Goal: Task Accomplishment & Management: Complete application form

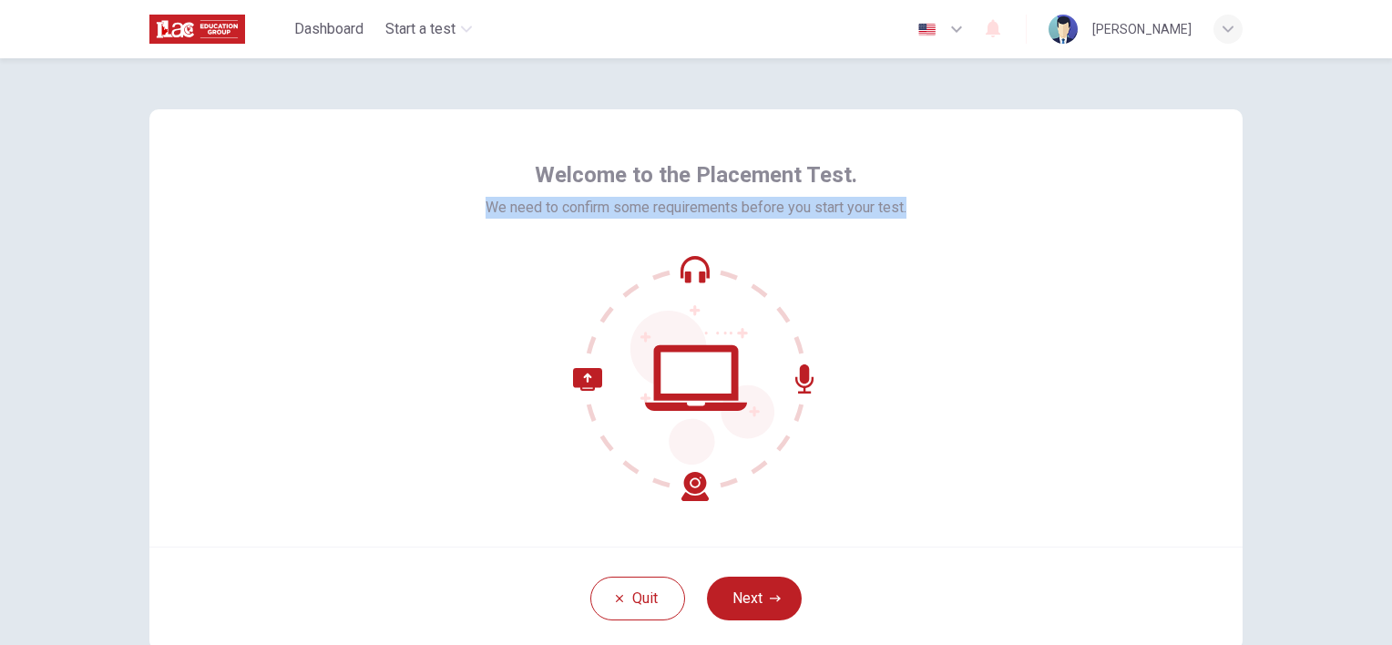
drag, startPoint x: 462, startPoint y: 210, endPoint x: 944, endPoint y: 207, distance: 481.8
click at [944, 207] on div "Welcome to the Placement Test. We need to confirm some requirements before you …" at bounding box center [695, 327] width 1093 height 437
drag, startPoint x: 944, startPoint y: 207, endPoint x: 859, endPoint y: 206, distance: 84.7
click at [1085, 336] on div "Welcome to the Placement Test. We need to confirm some requirements before you …" at bounding box center [695, 327] width 1093 height 437
click at [582, 375] on icon at bounding box center [696, 378] width 246 height 246
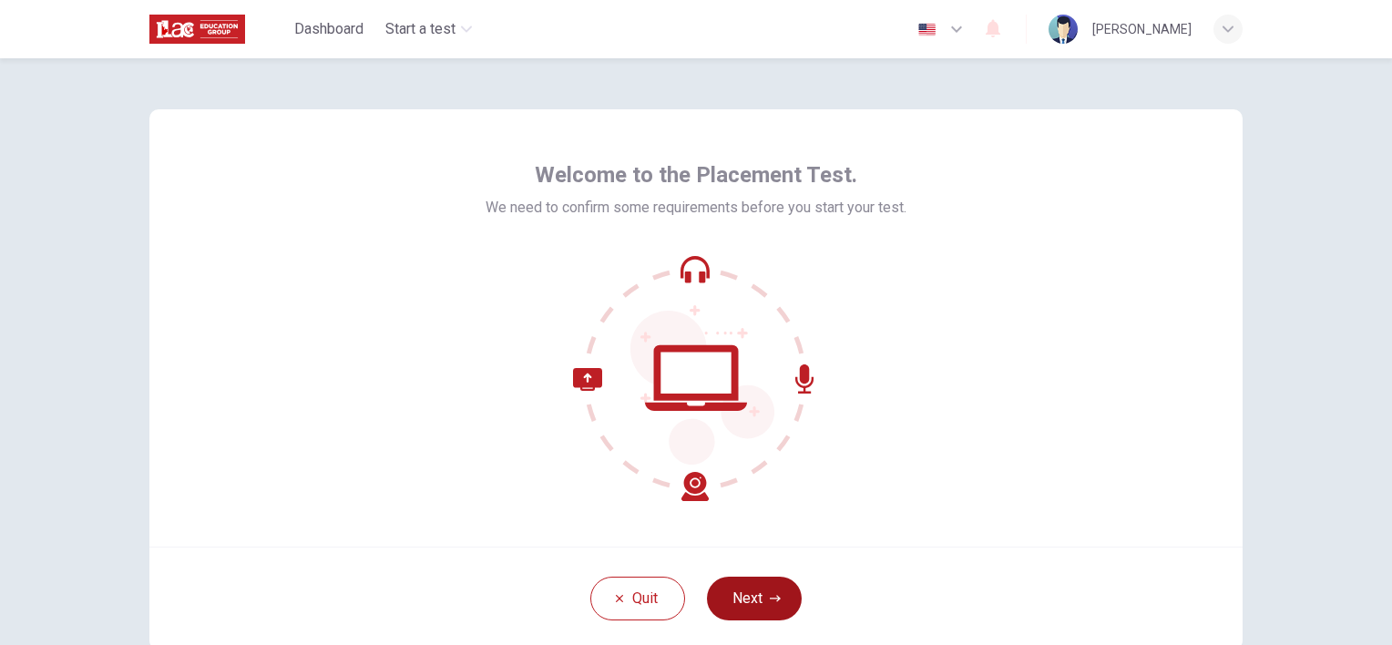
click at [725, 601] on button "Next" at bounding box center [754, 599] width 95 height 44
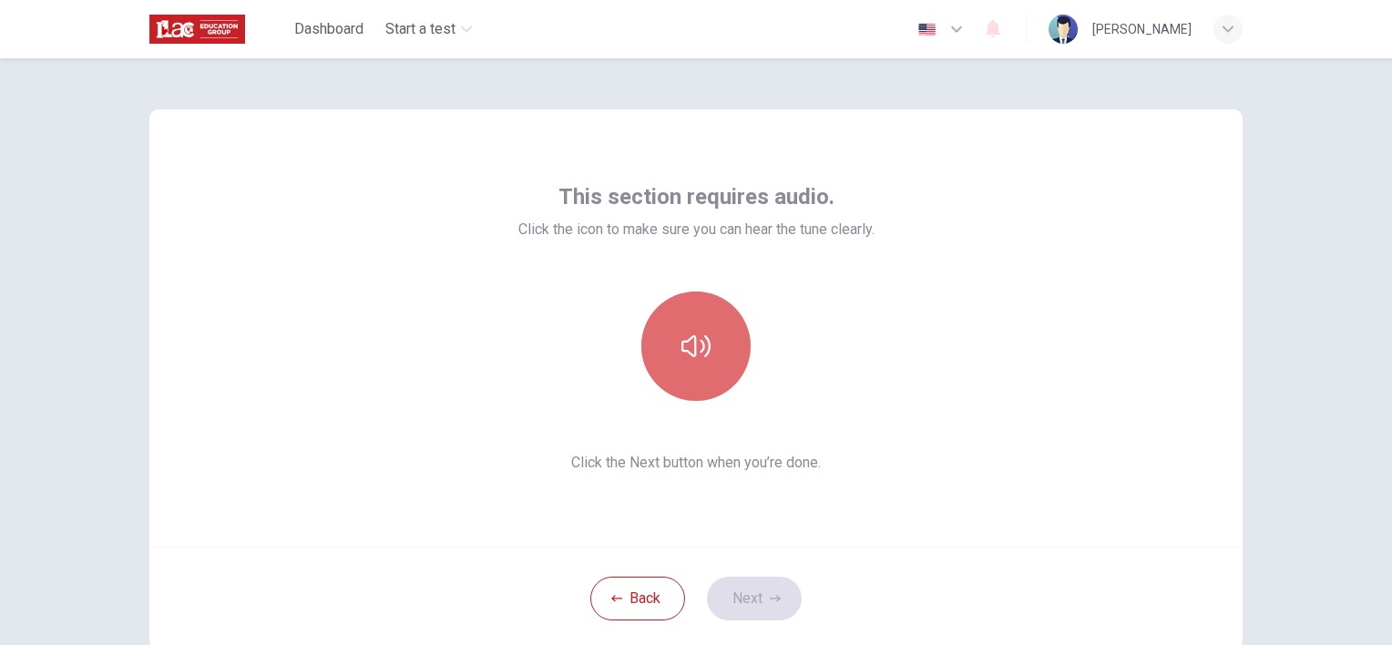
click at [682, 356] on icon "button" at bounding box center [695, 346] width 29 height 29
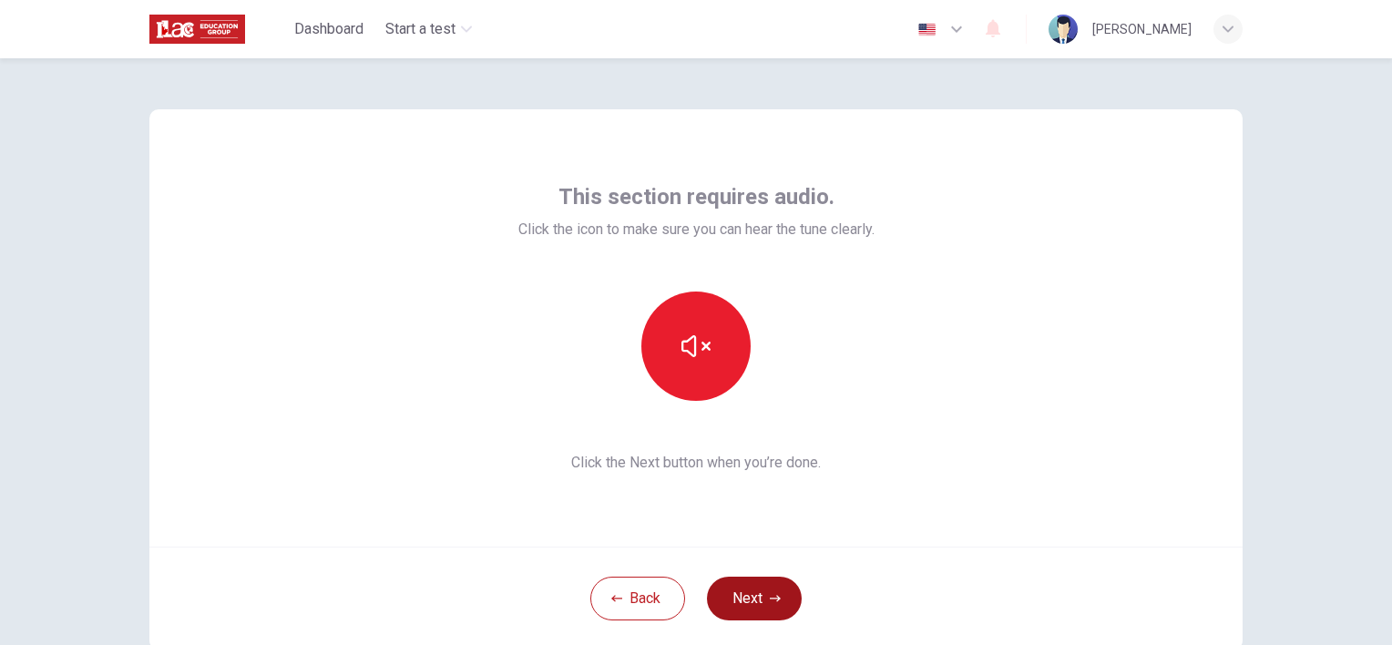
click at [723, 601] on button "Next" at bounding box center [754, 599] width 95 height 44
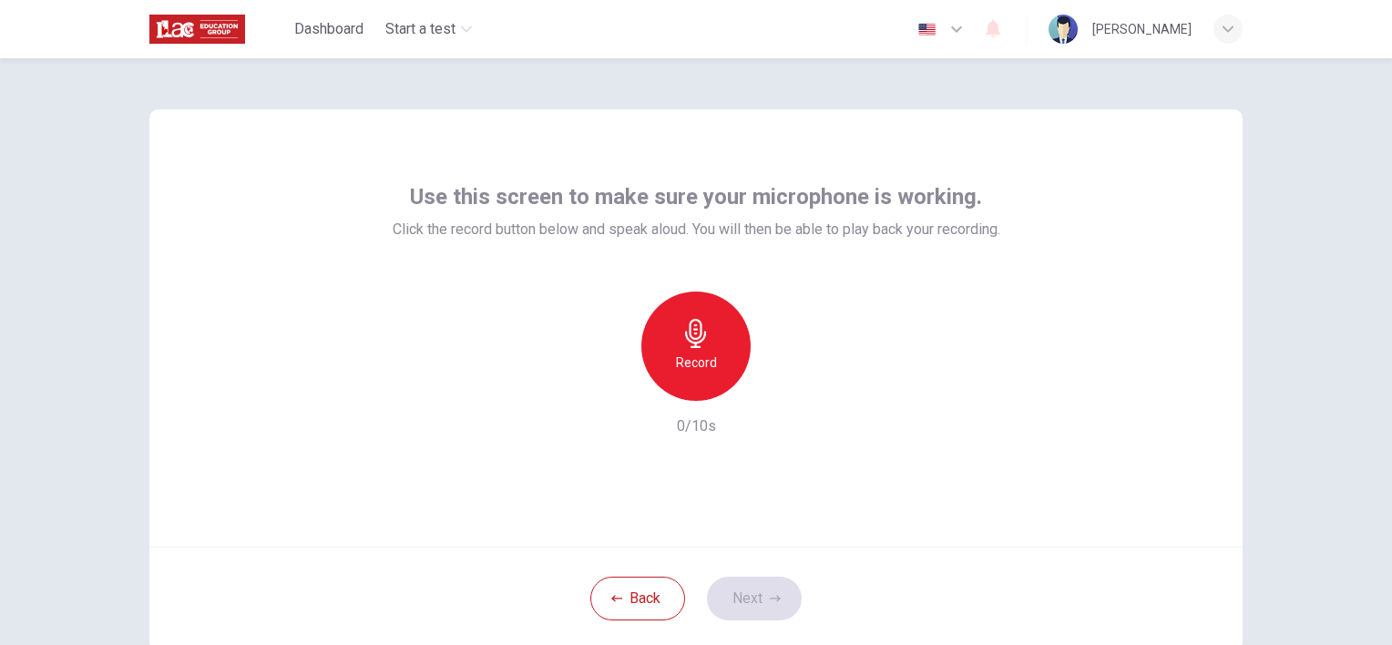
click at [685, 362] on h6 "Record" at bounding box center [696, 363] width 41 height 22
click at [740, 610] on button "Next" at bounding box center [754, 599] width 95 height 44
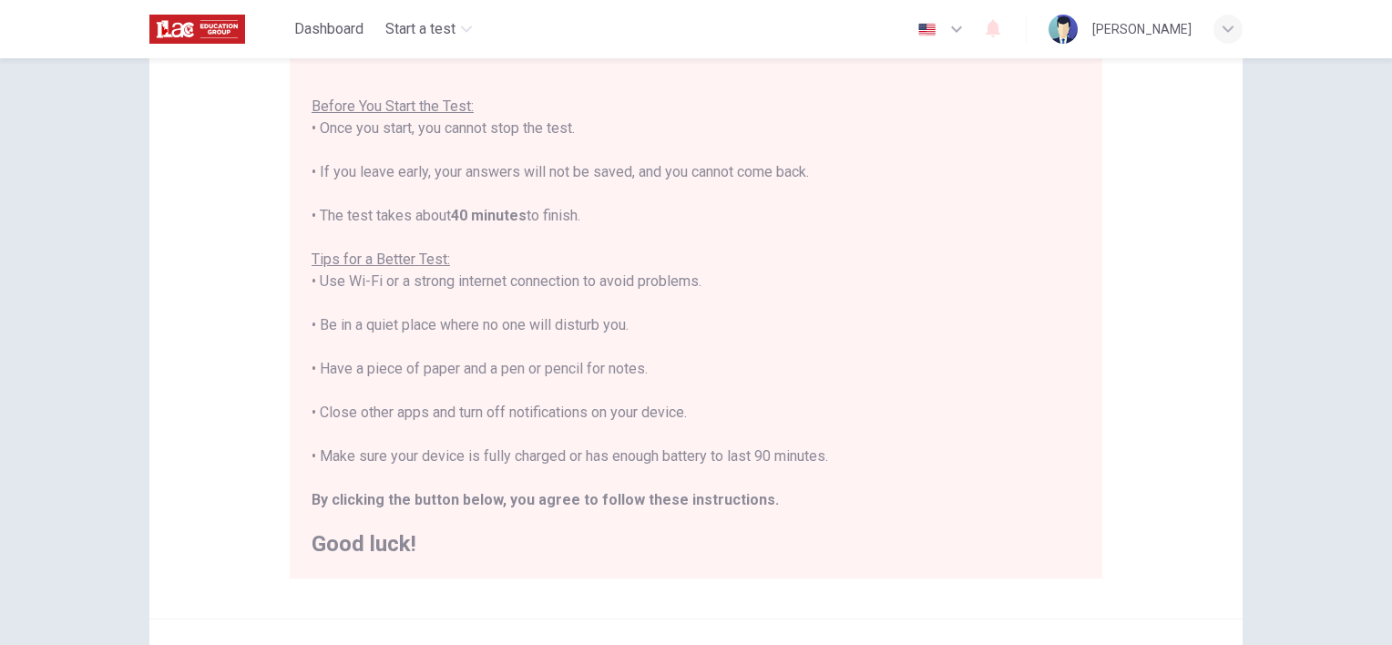
scroll to position [364, 0]
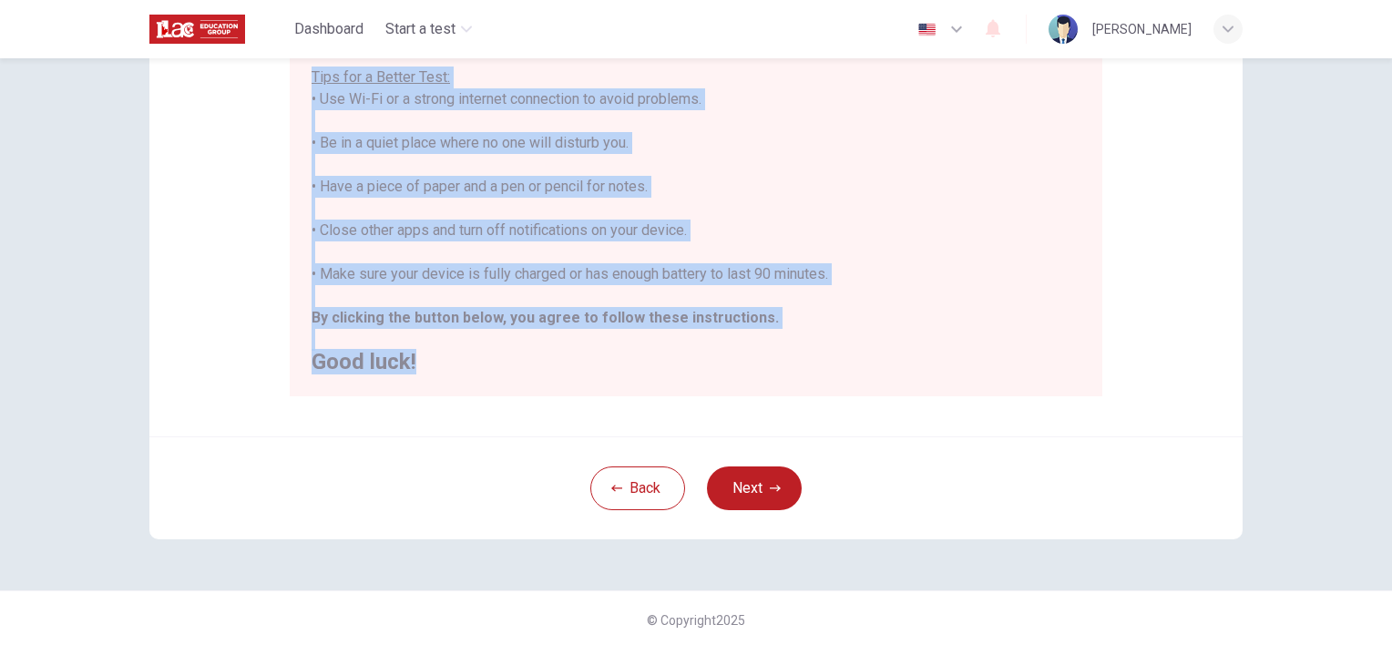
drag, startPoint x: 417, startPoint y: 357, endPoint x: 304, endPoint y: 77, distance: 301.6
click at [304, 77] on div "You are about to start a Placement Test . Before You Start the Test: • Once you…" at bounding box center [696, 132] width 812 height 527
drag, startPoint x: 304, startPoint y: 77, endPoint x: 619, endPoint y: 95, distance: 315.6
click at [818, 406] on div "Disclaimer: You are about to start a Placement Test . Before You Start the Test…" at bounding box center [695, 90] width 1093 height 691
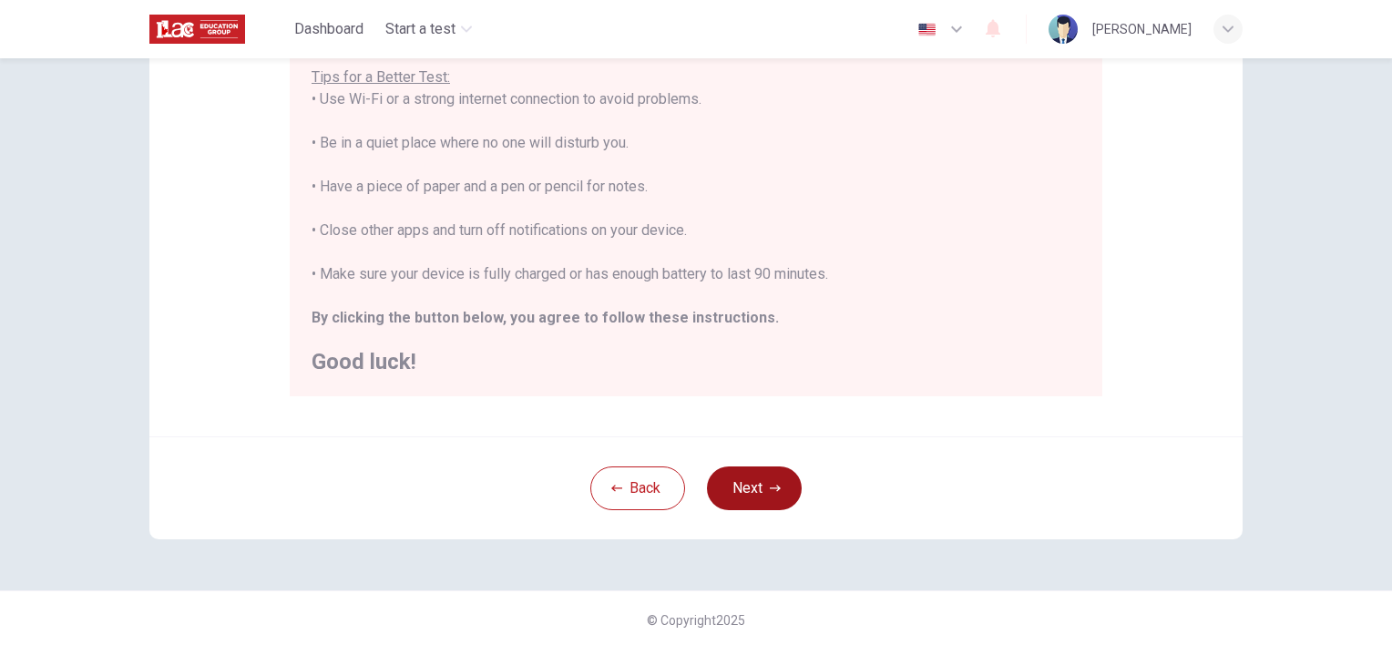
click at [771, 495] on button "Next" at bounding box center [754, 488] width 95 height 44
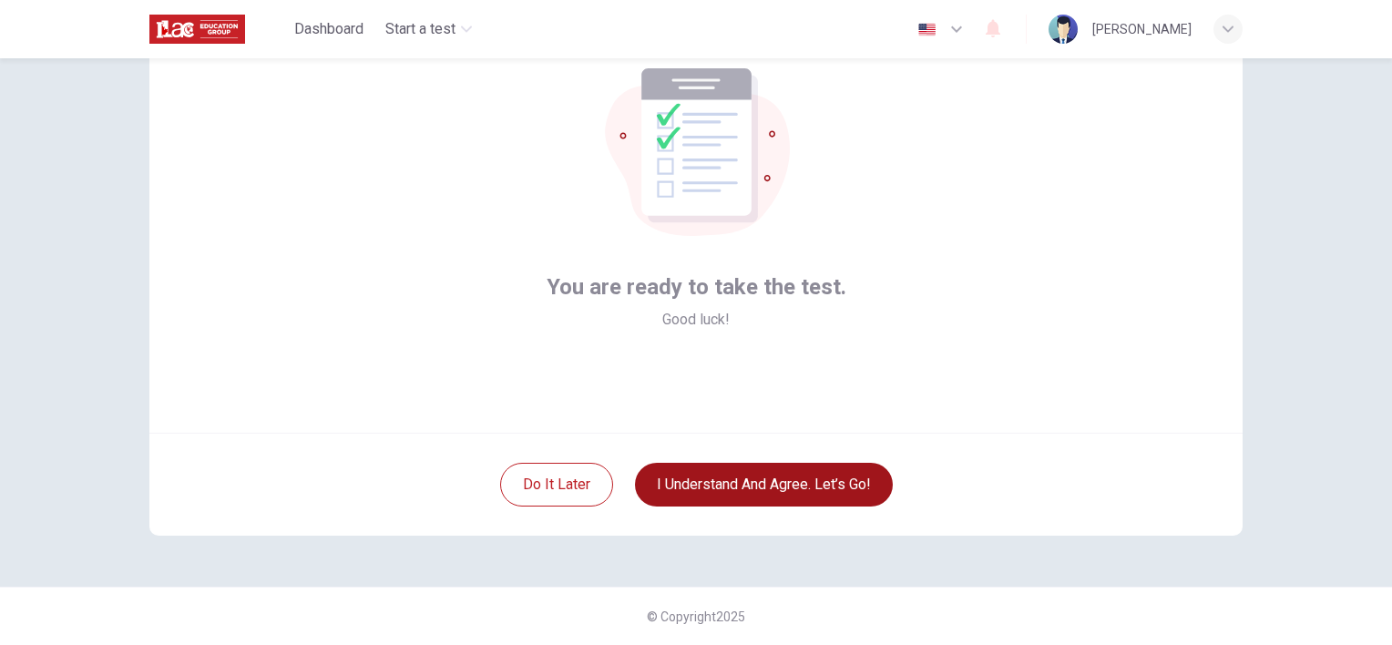
scroll to position [113, 0]
click at [732, 487] on button "I understand and agree. Let’s go!" at bounding box center [764, 486] width 258 height 44
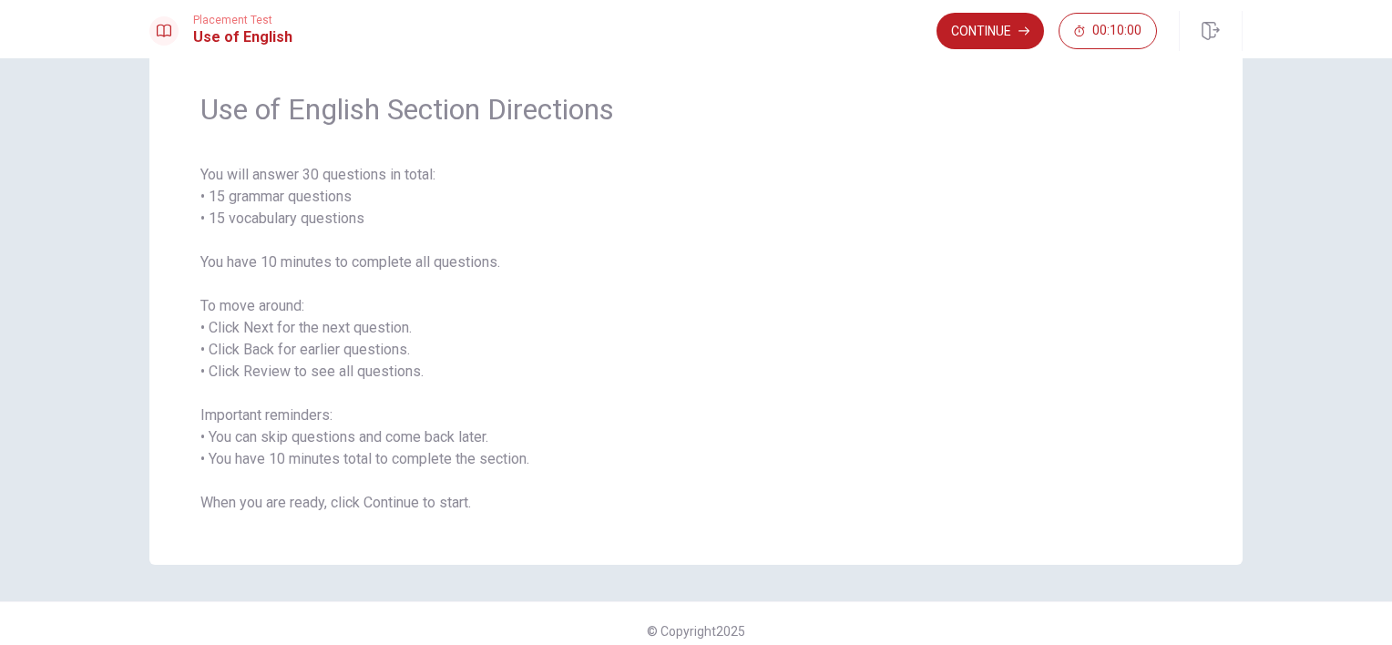
scroll to position [69, 0]
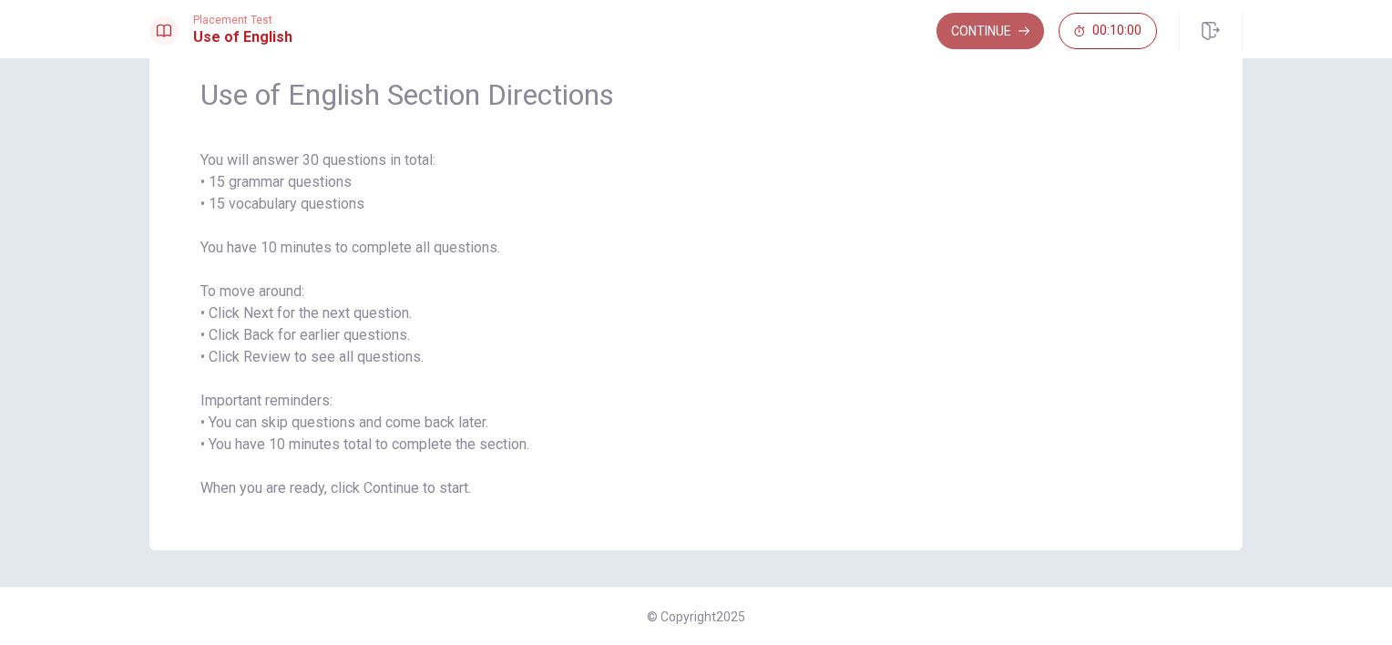
click at [983, 28] on button "Continue" at bounding box center [989, 31] width 107 height 36
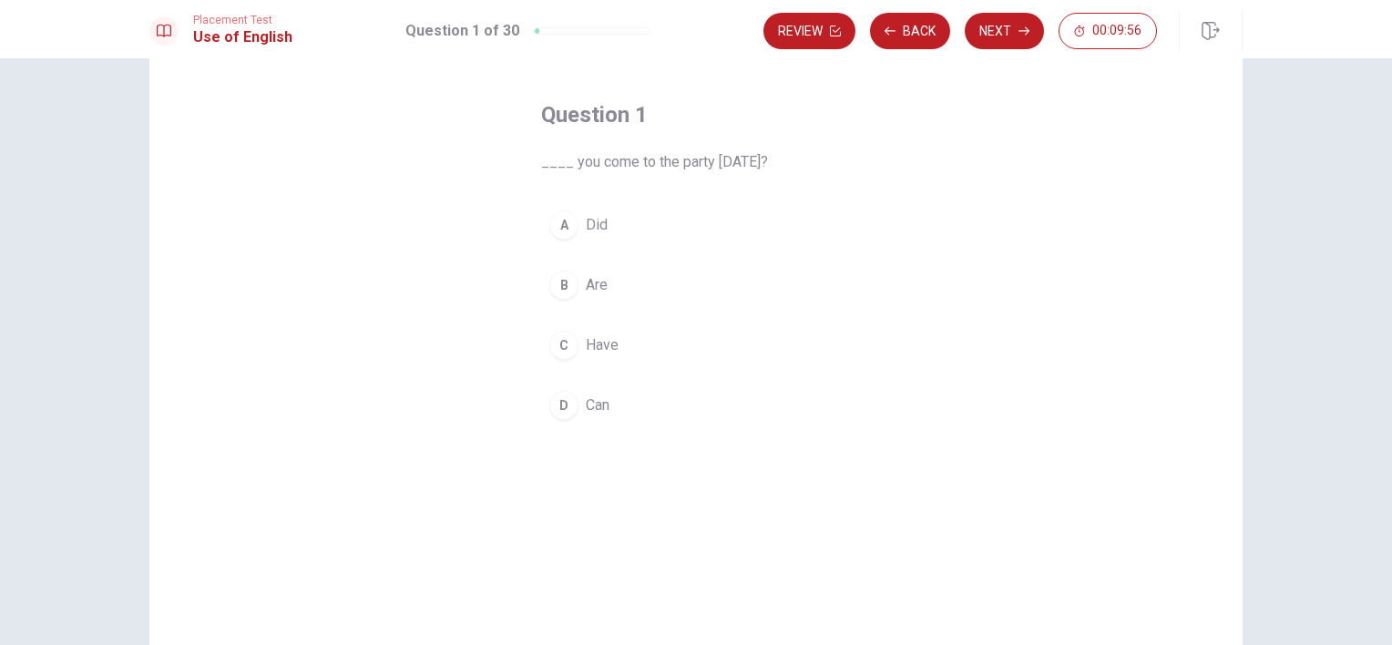
click at [589, 281] on span "Are" at bounding box center [597, 285] width 22 height 22
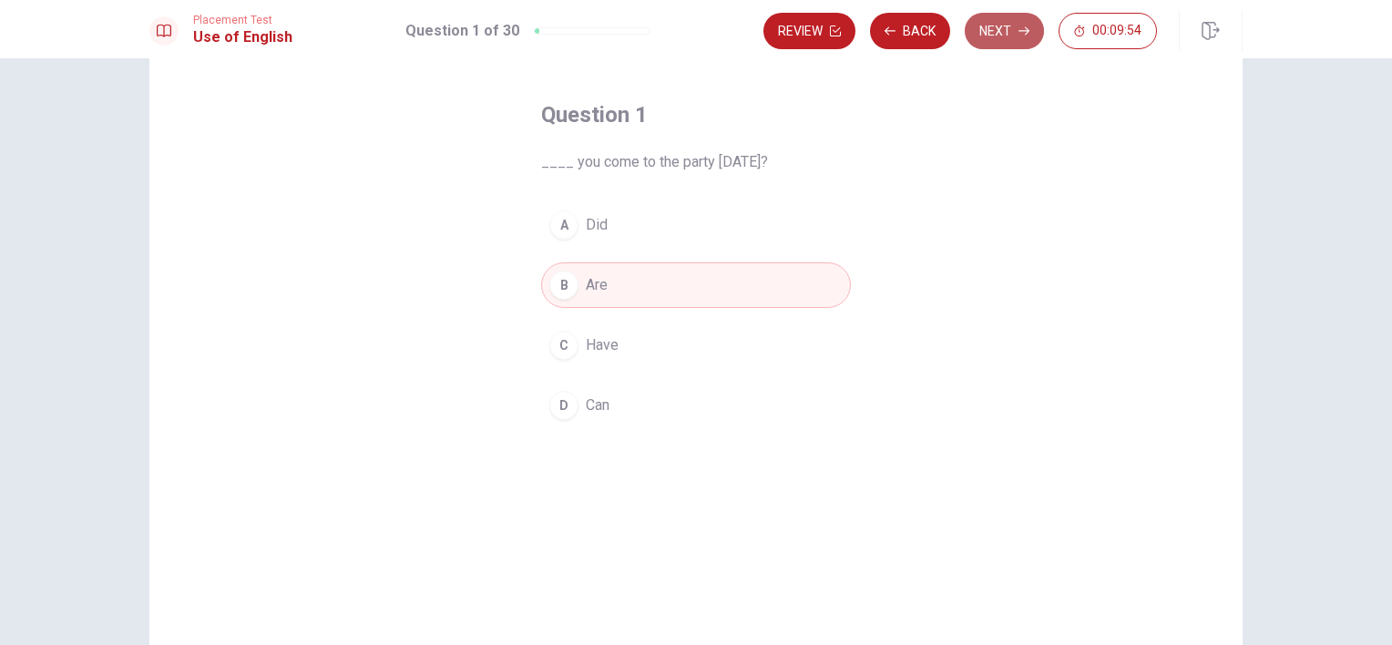
click at [1016, 25] on button "Next" at bounding box center [1004, 31] width 79 height 36
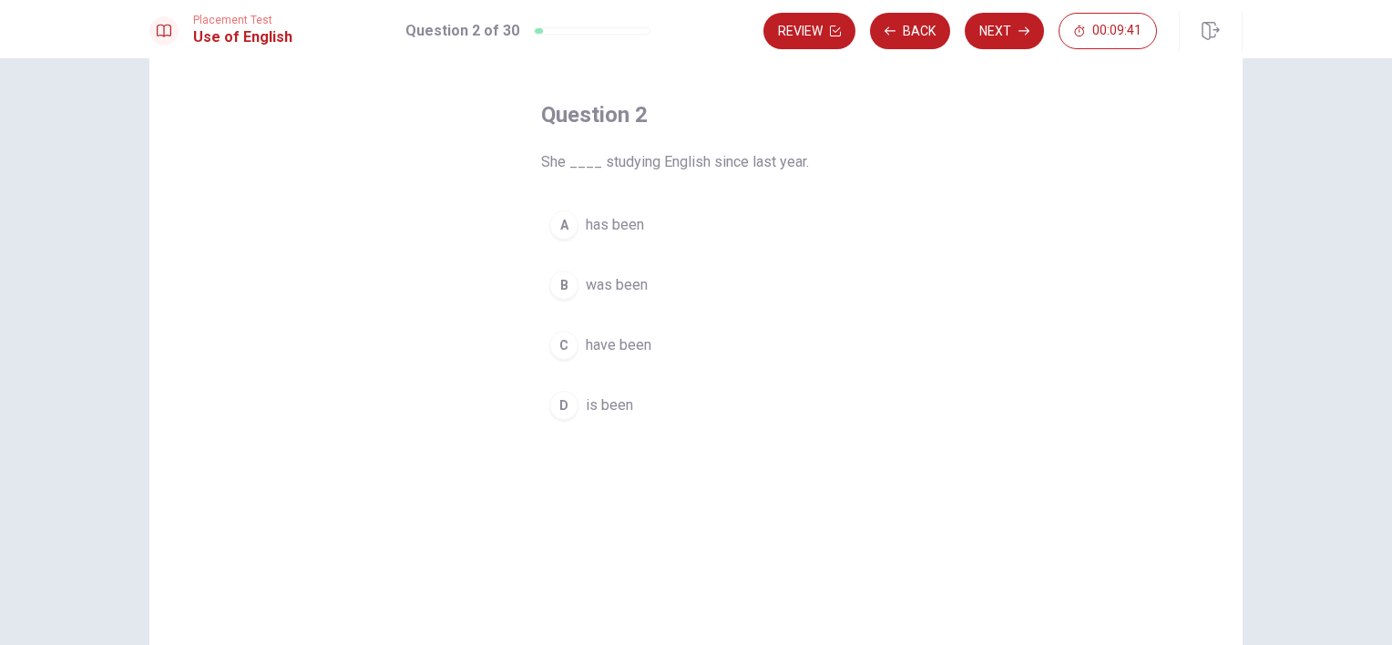
click at [607, 342] on span "have been" at bounding box center [619, 345] width 66 height 22
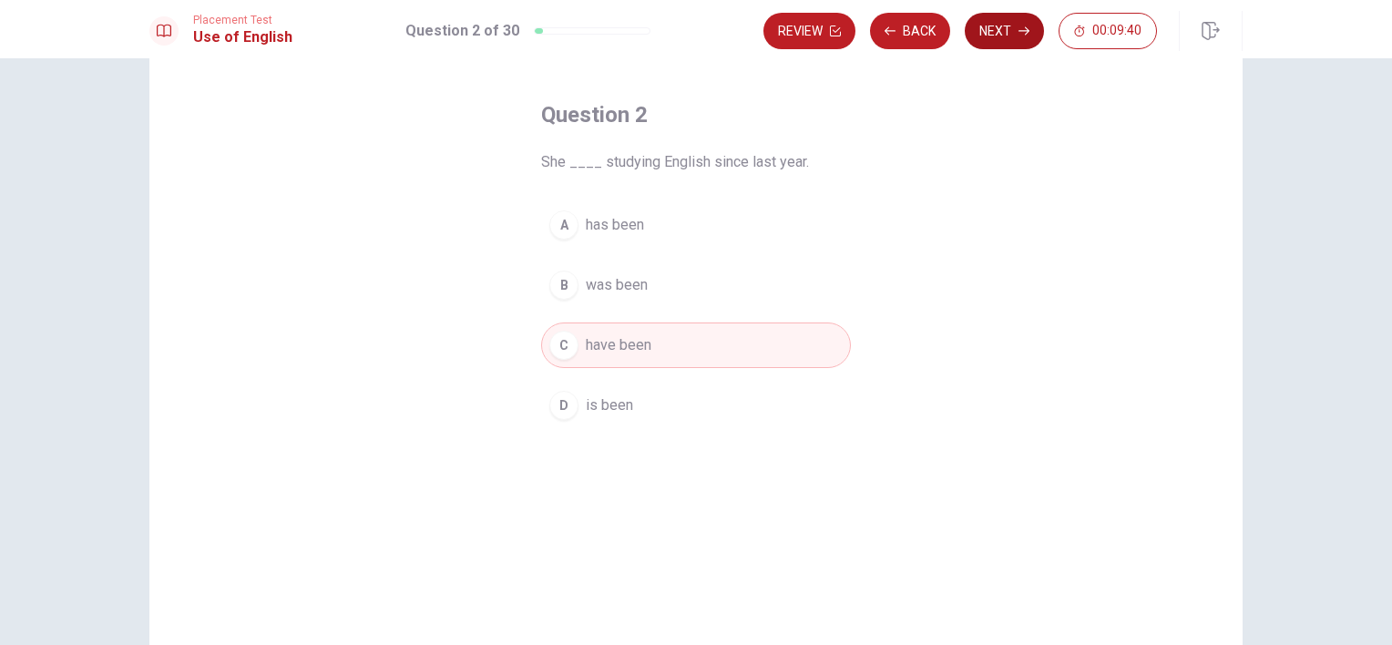
click at [1015, 28] on button "Next" at bounding box center [1004, 31] width 79 height 36
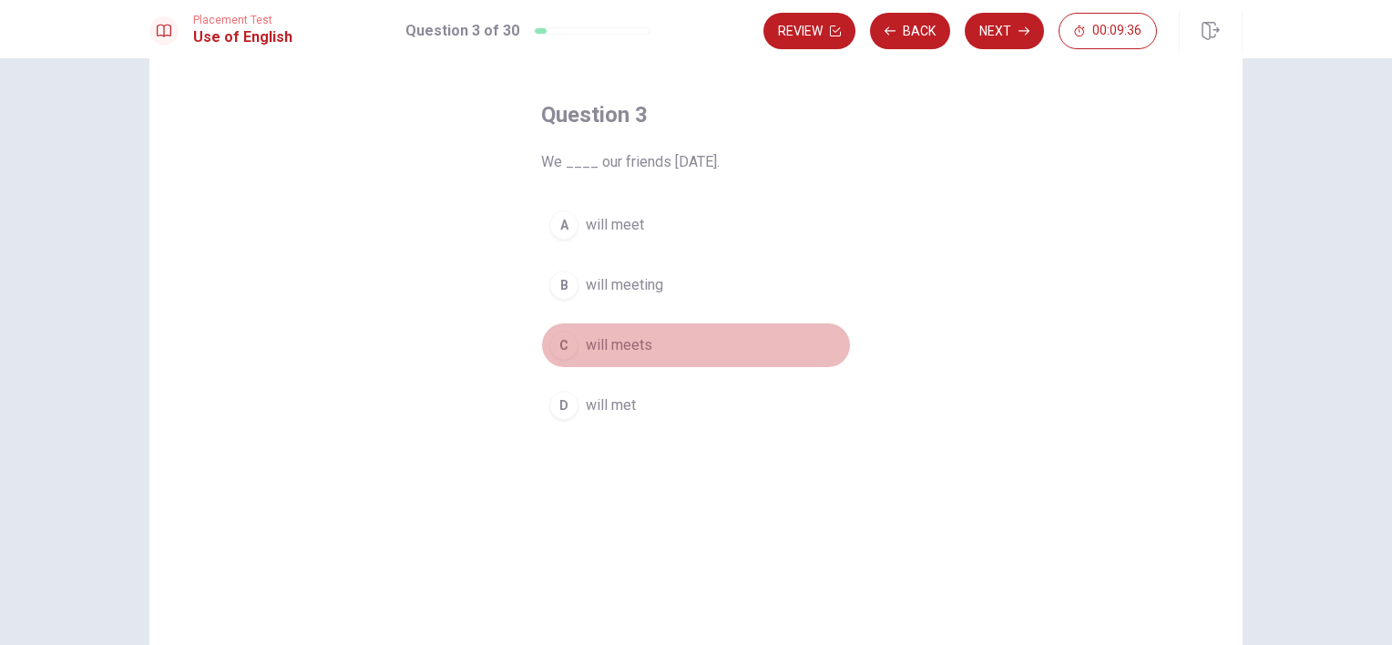
click at [621, 342] on span "will meets" at bounding box center [619, 345] width 66 height 22
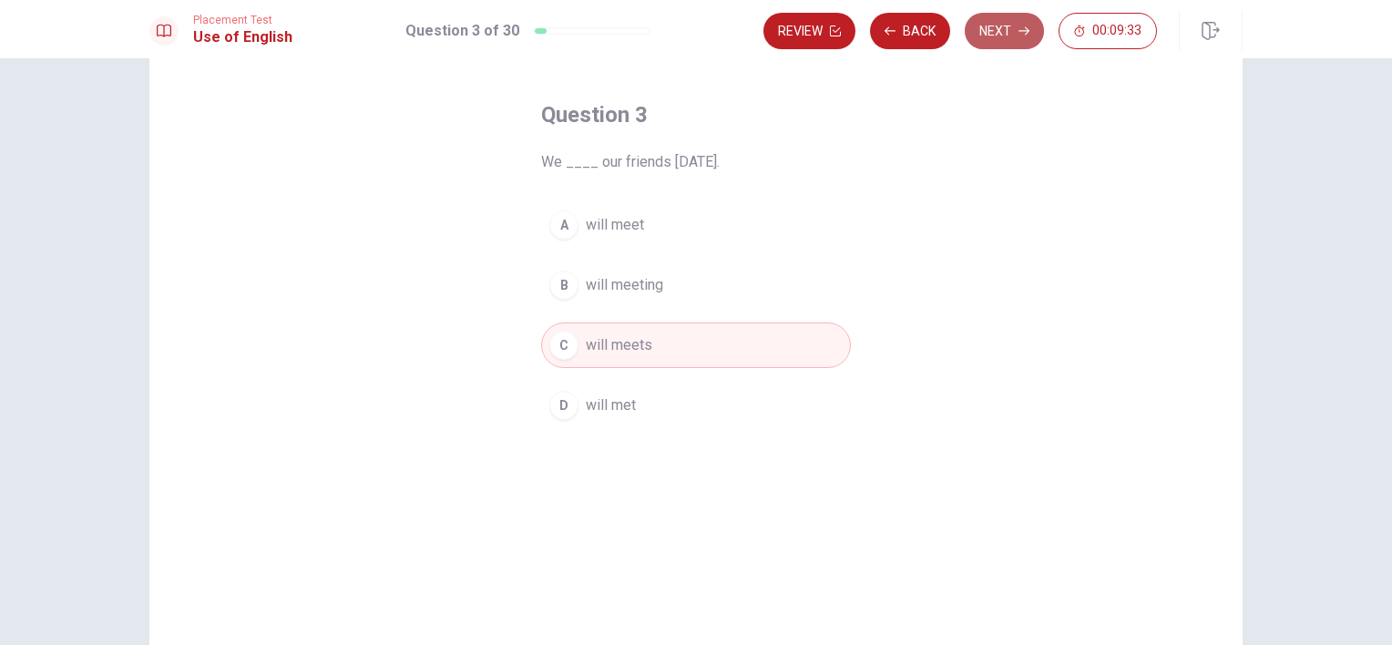
click at [993, 40] on button "Next" at bounding box center [1004, 31] width 79 height 36
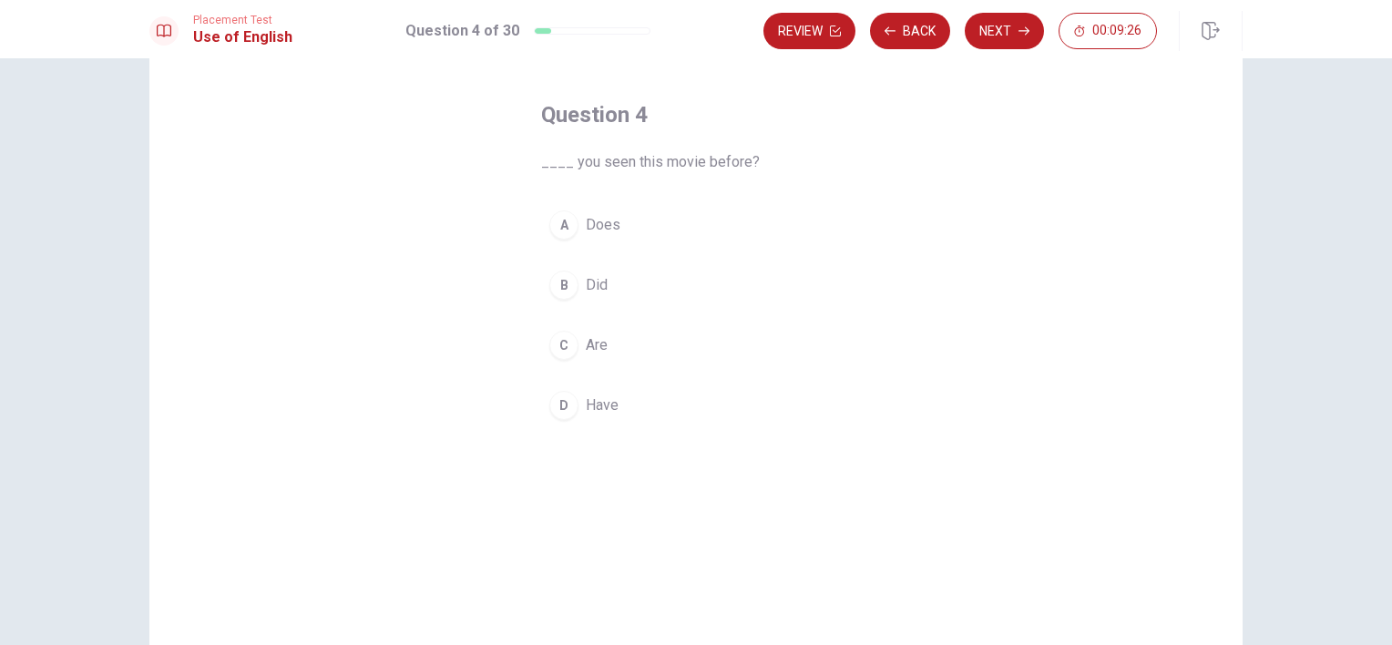
click at [586, 336] on span "Are" at bounding box center [597, 345] width 22 height 22
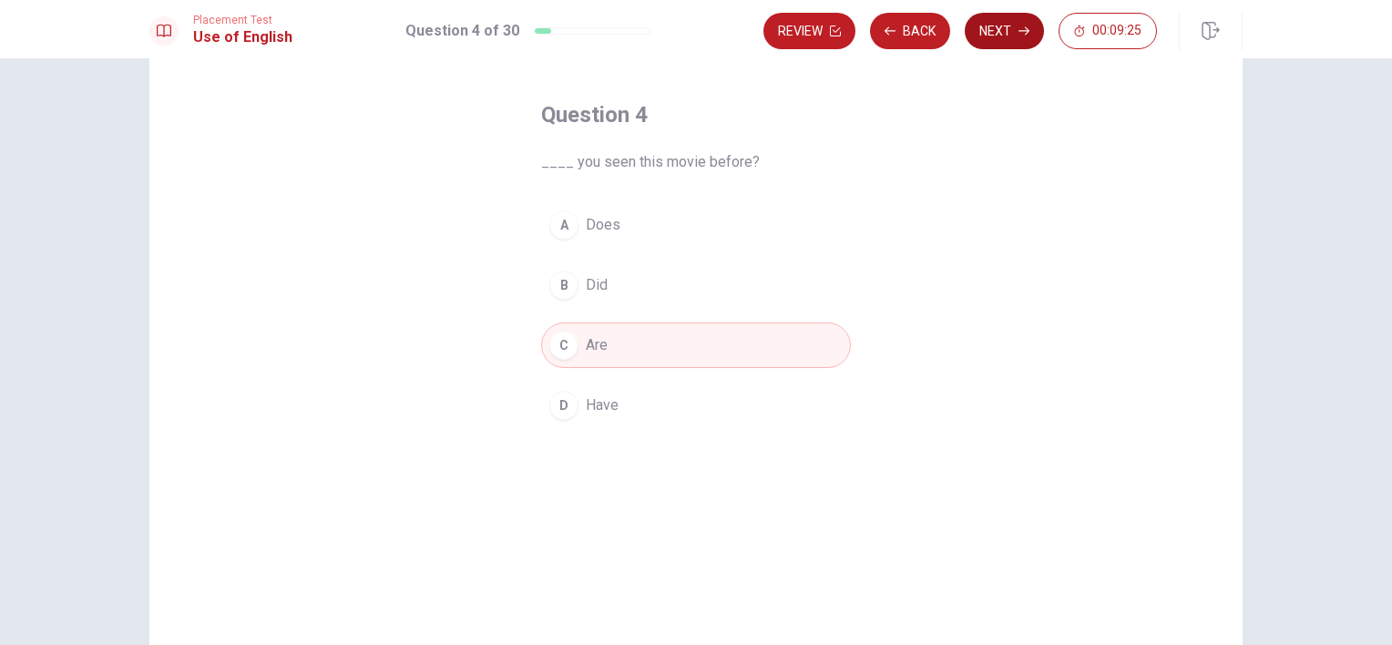
click at [1001, 29] on button "Next" at bounding box center [1004, 31] width 79 height 36
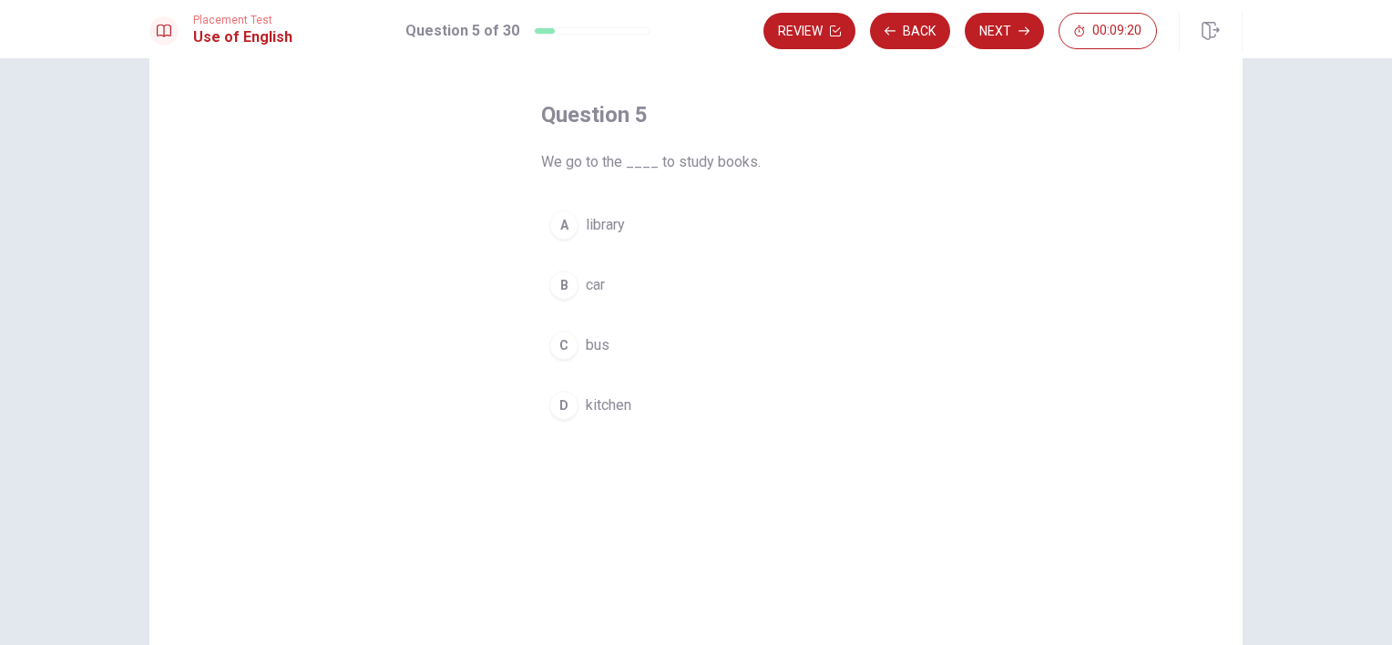
click at [600, 285] on span "car" at bounding box center [595, 285] width 19 height 22
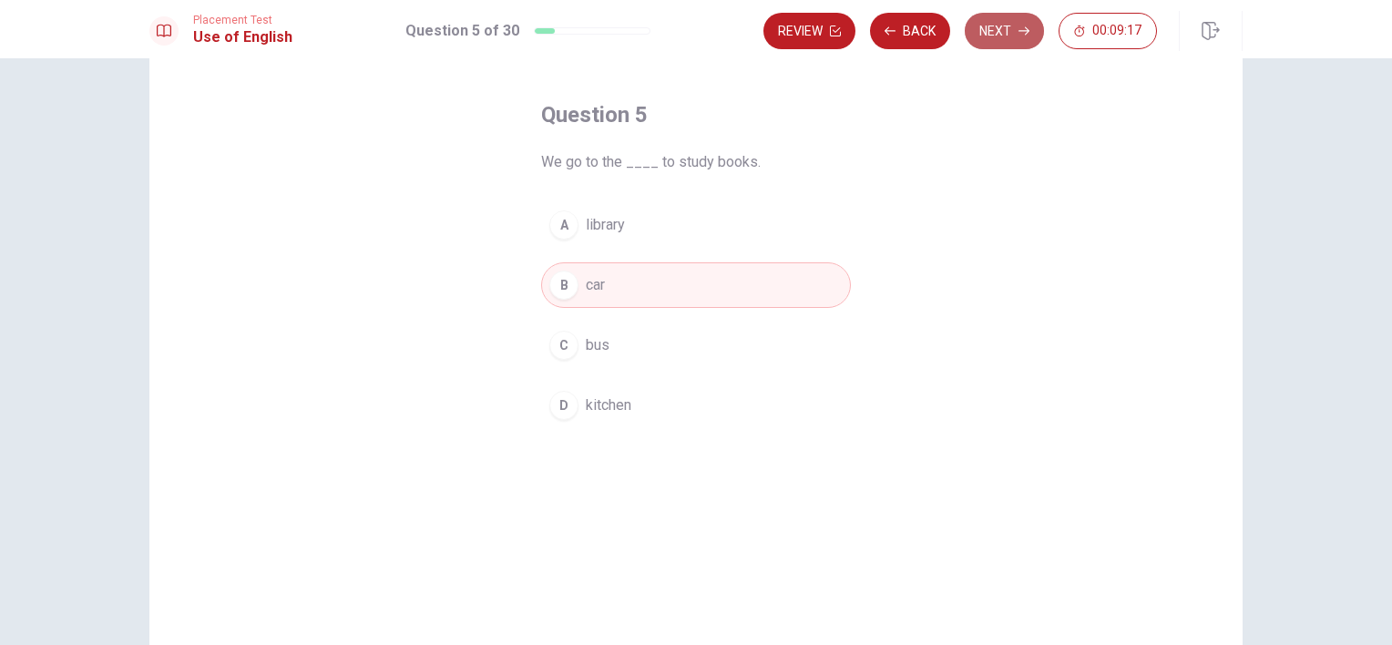
click at [1000, 26] on button "Next" at bounding box center [1004, 31] width 79 height 36
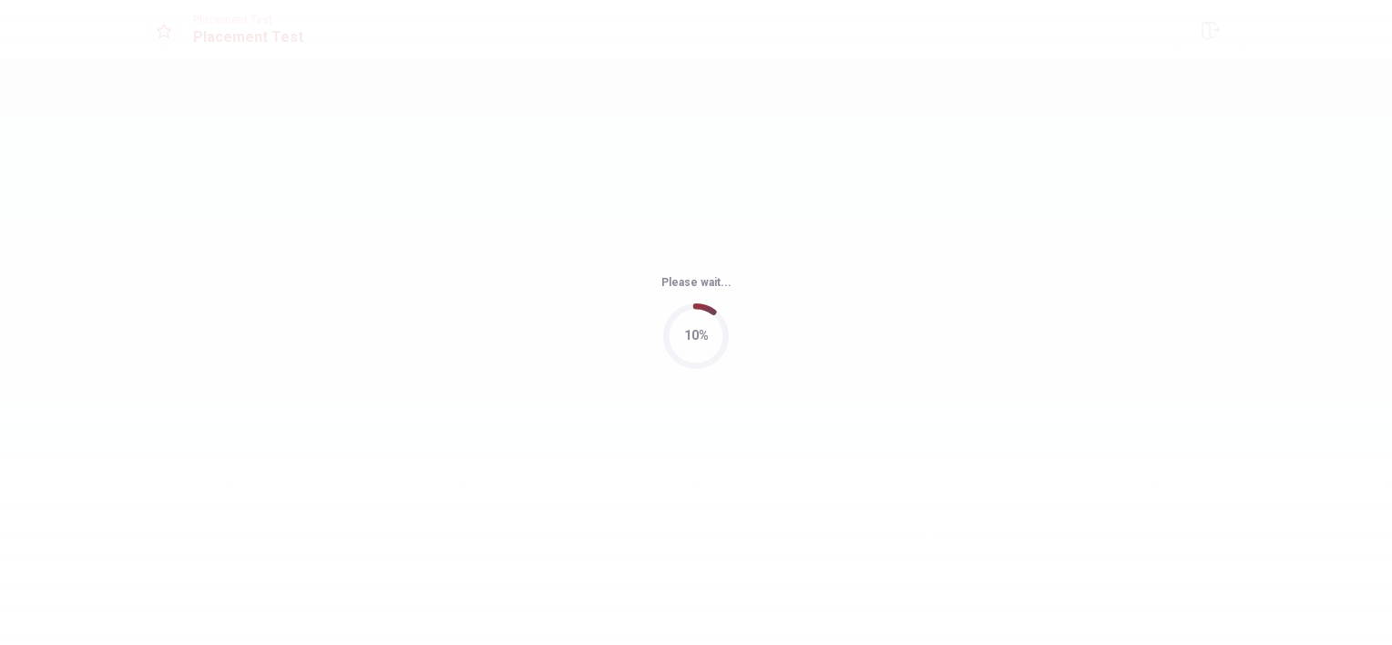
scroll to position [0, 0]
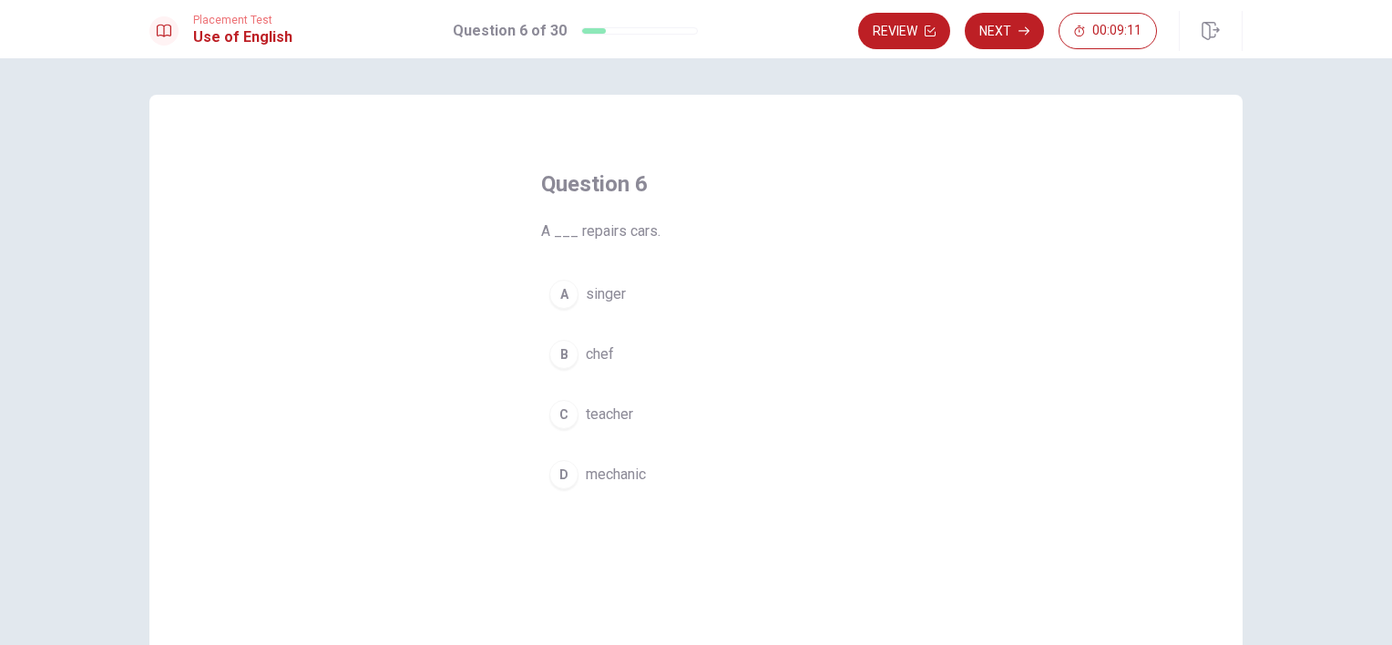
click at [589, 298] on span "singer" at bounding box center [606, 294] width 40 height 22
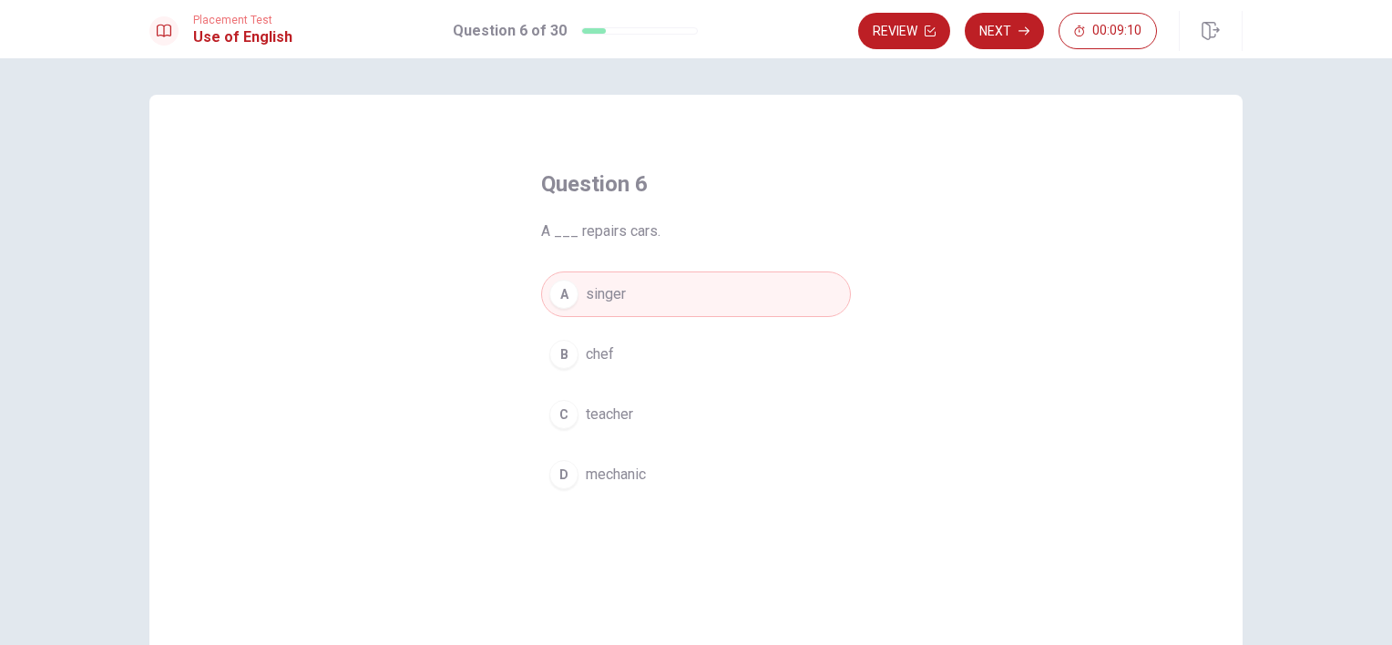
click at [992, 34] on button "Next" at bounding box center [1004, 31] width 79 height 36
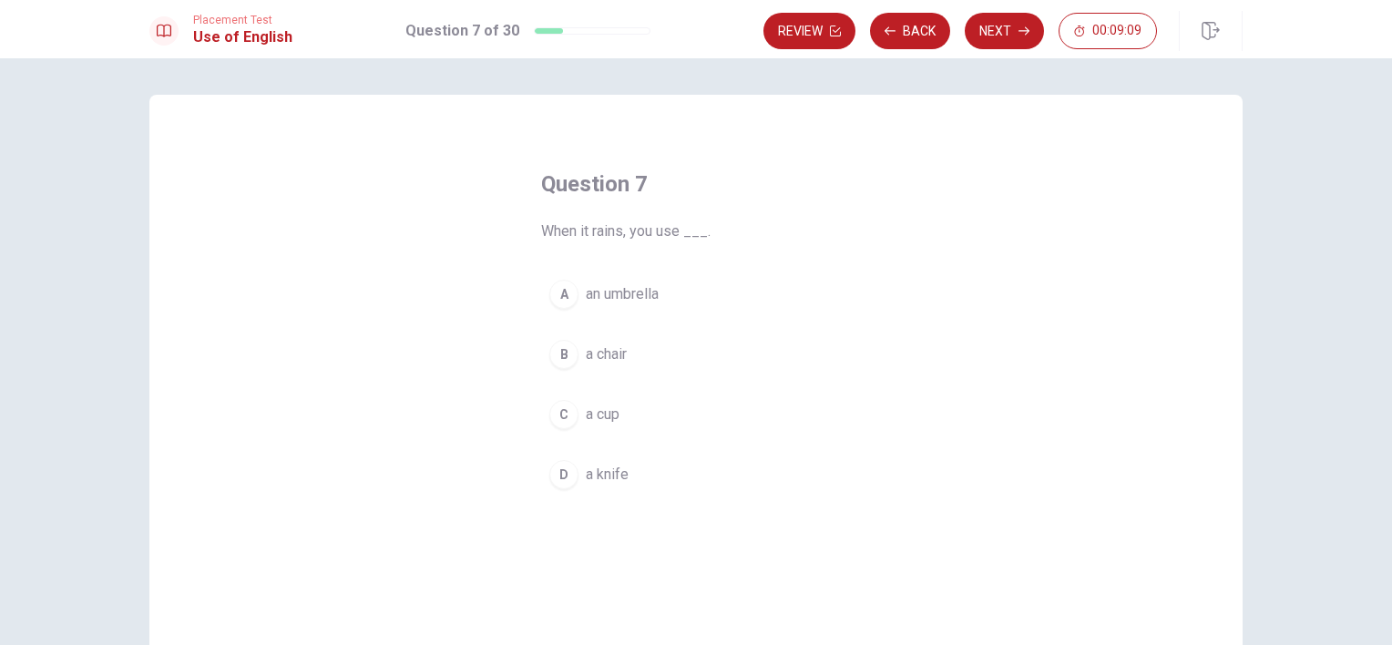
click at [599, 299] on span "an umbrella" at bounding box center [622, 294] width 73 height 22
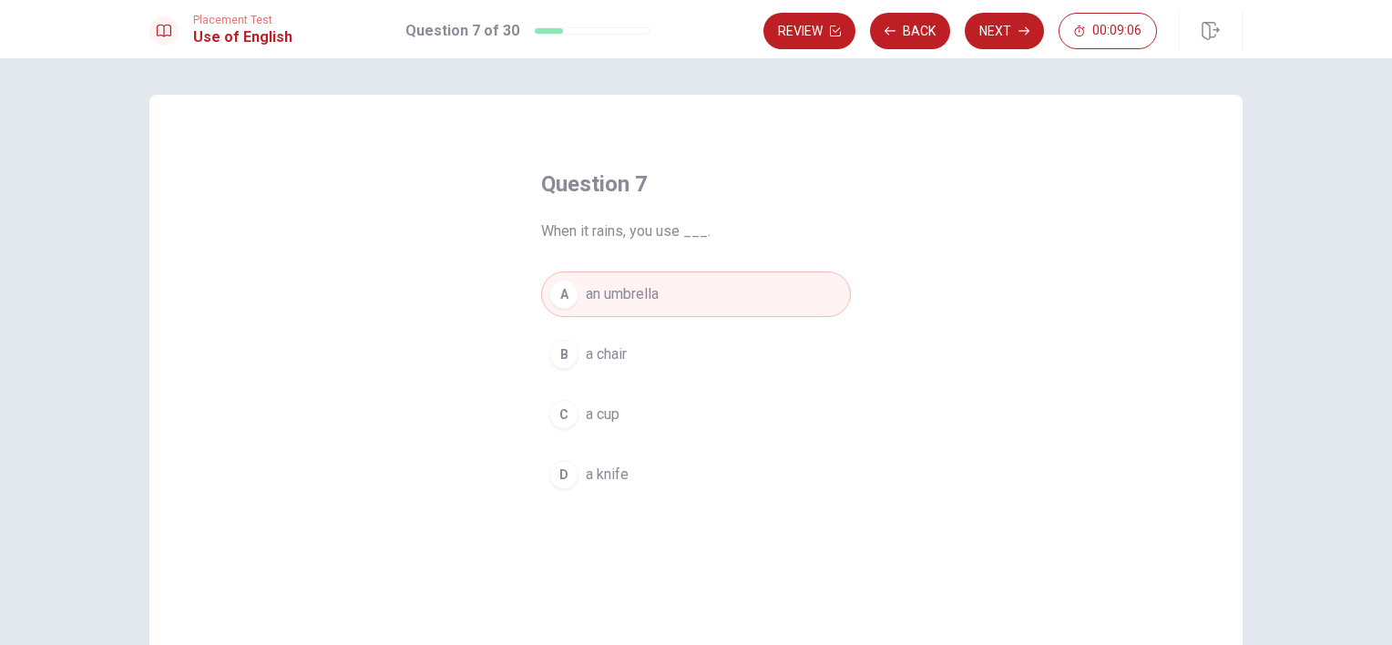
click at [587, 358] on span "a chair" at bounding box center [606, 354] width 41 height 22
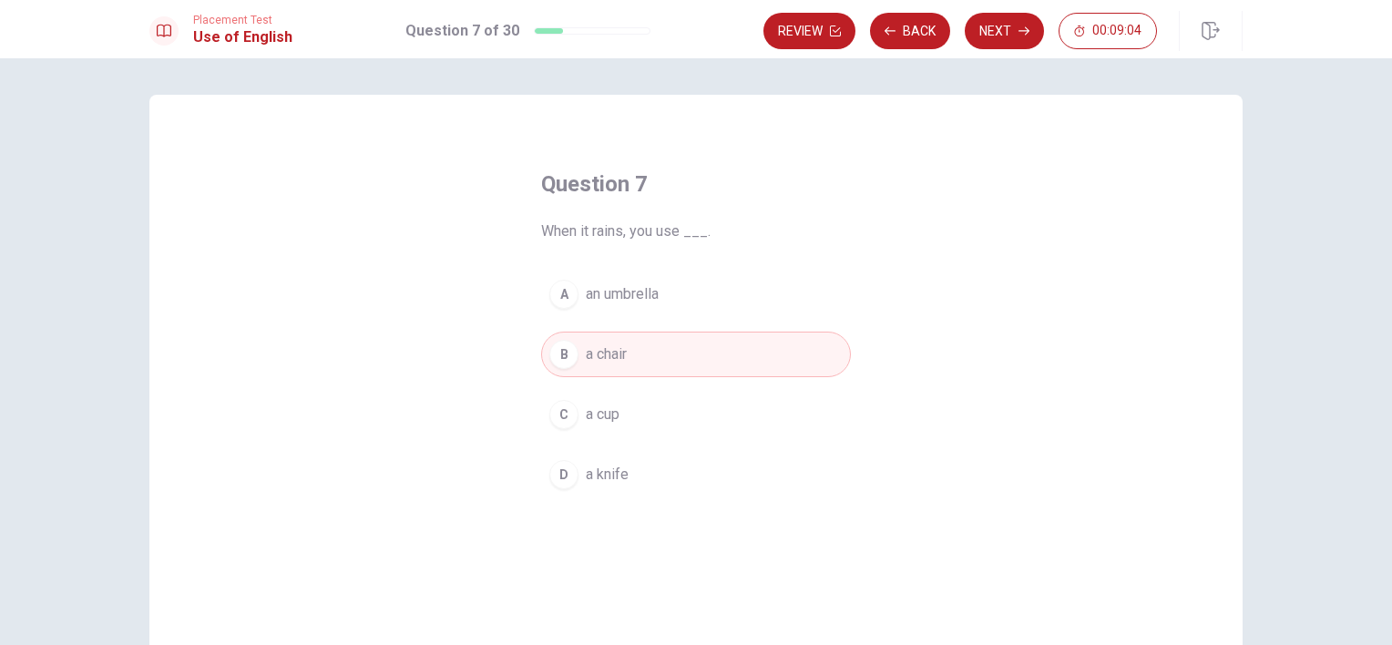
click at [634, 299] on span "an umbrella" at bounding box center [622, 294] width 73 height 22
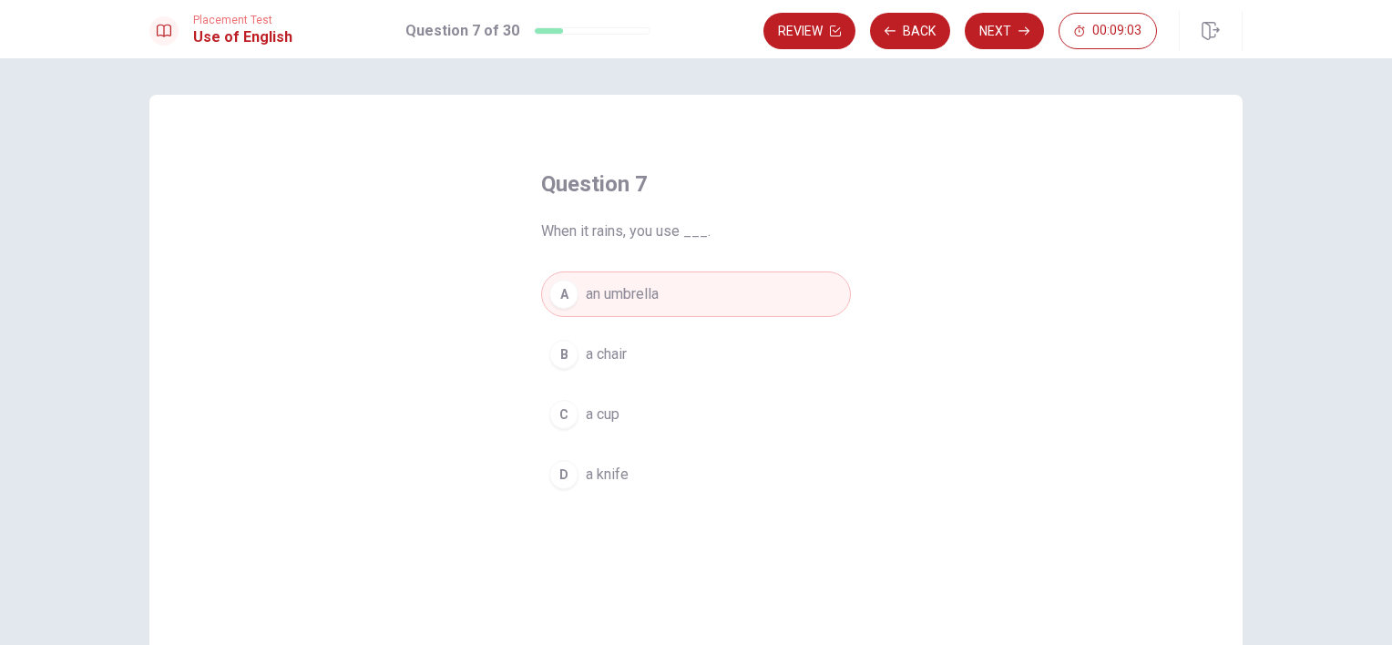
click at [604, 424] on button "C a cup" at bounding box center [696, 415] width 310 height 46
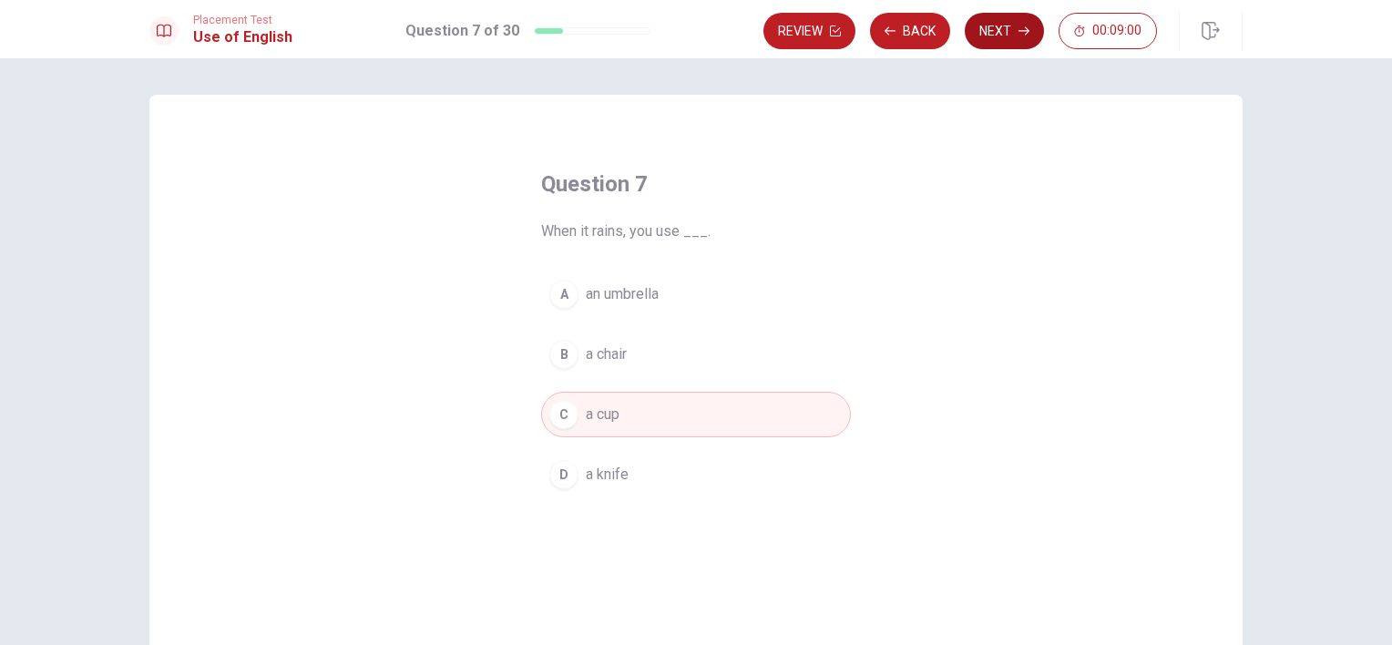
click at [982, 24] on button "Next" at bounding box center [1004, 31] width 79 height 36
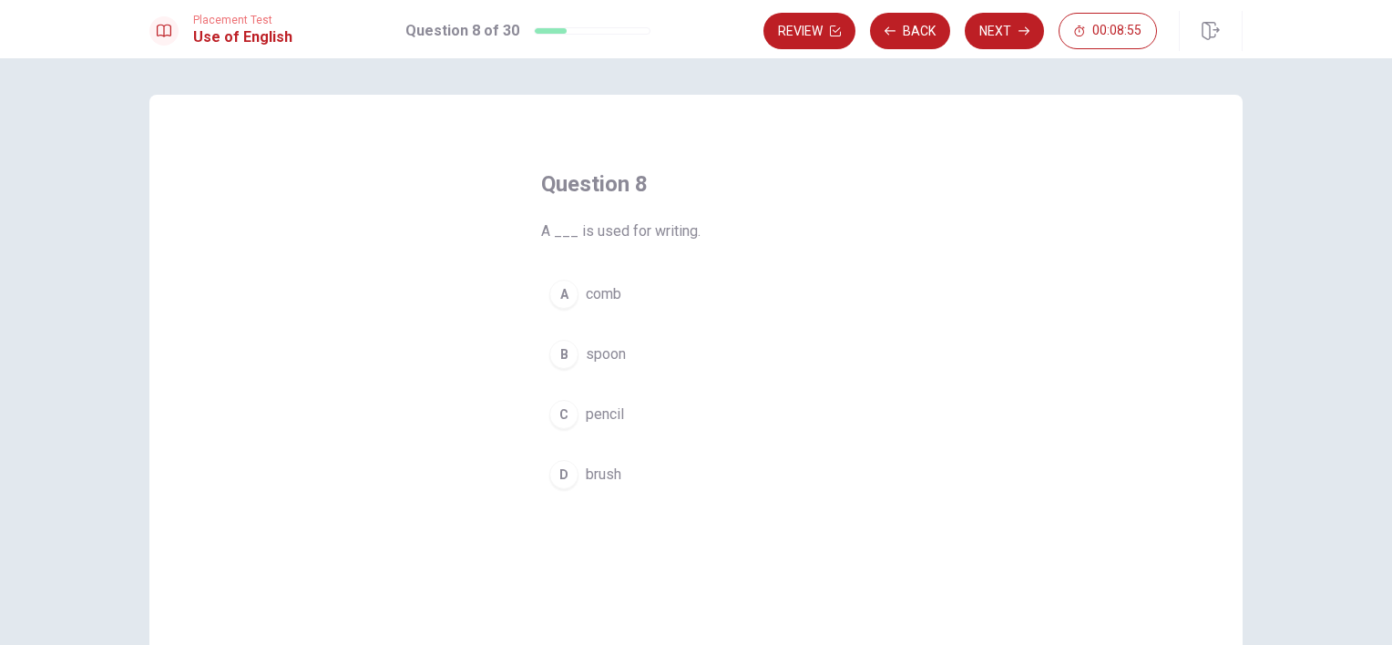
click at [614, 414] on span "pencil" at bounding box center [605, 414] width 38 height 22
click at [593, 479] on span "brush" at bounding box center [604, 475] width 36 height 22
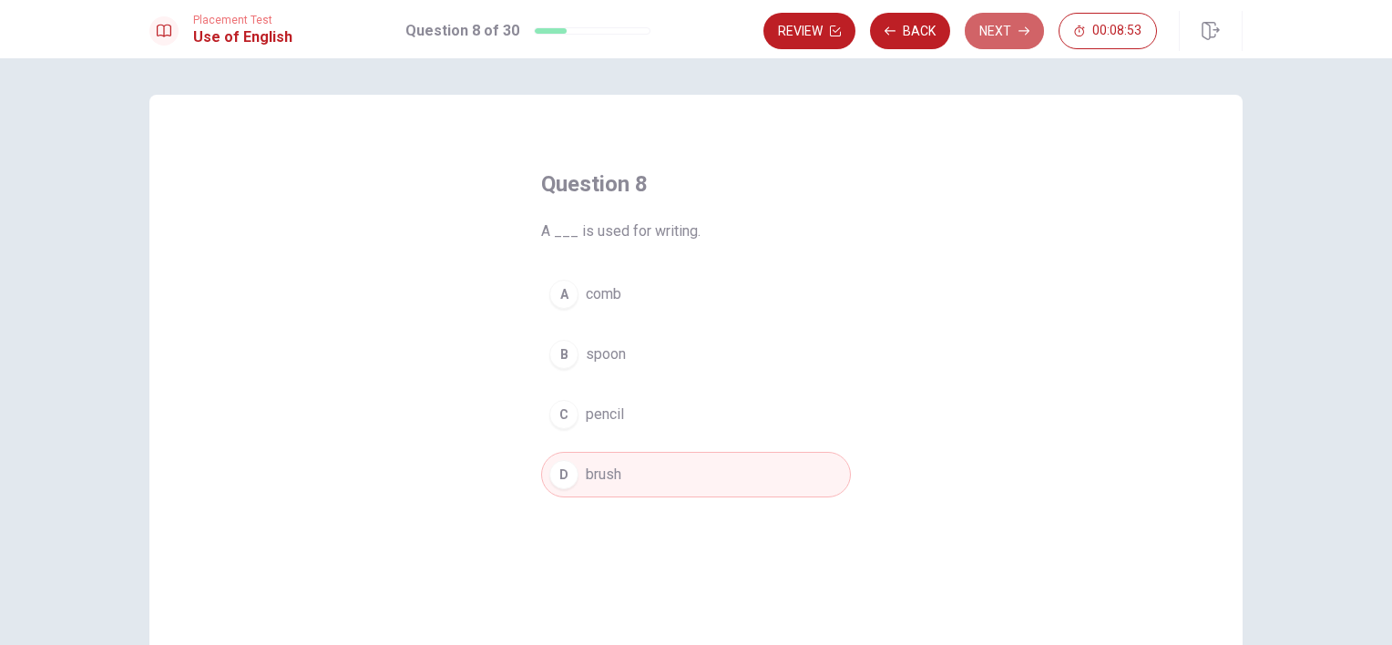
click at [1012, 23] on button "Next" at bounding box center [1004, 31] width 79 height 36
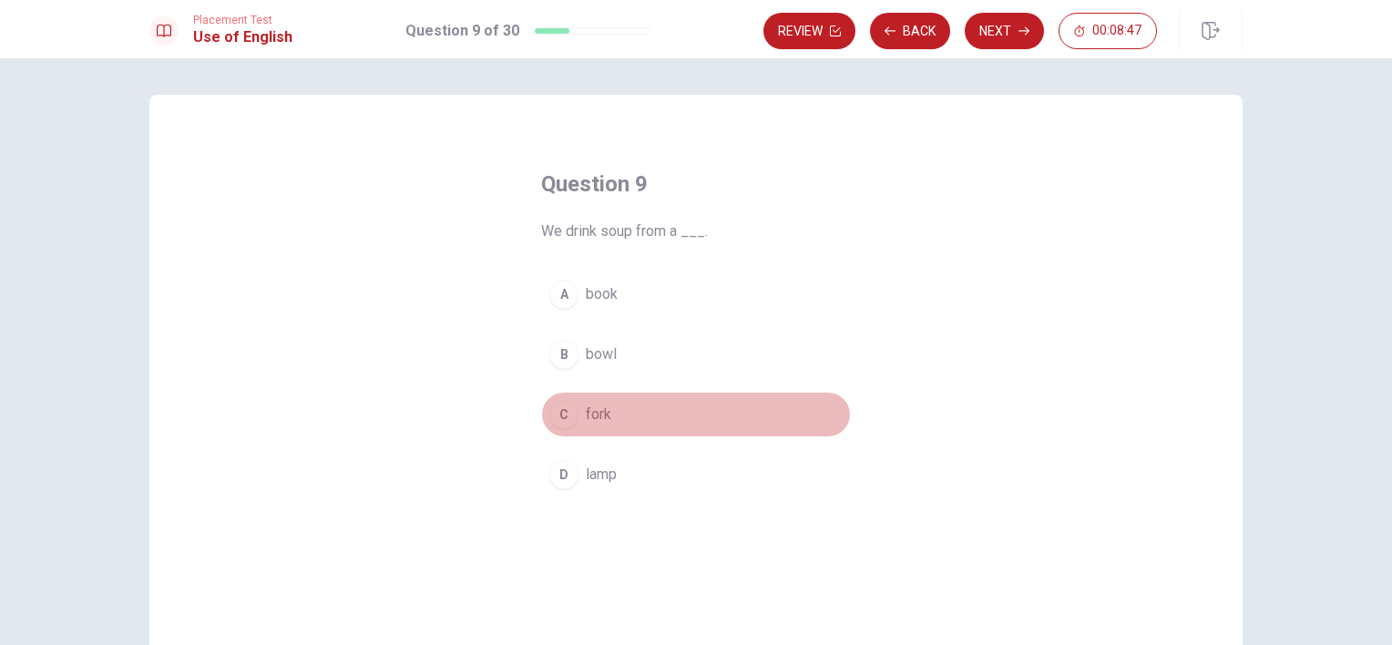
click at [577, 408] on button "C fork" at bounding box center [696, 415] width 310 height 46
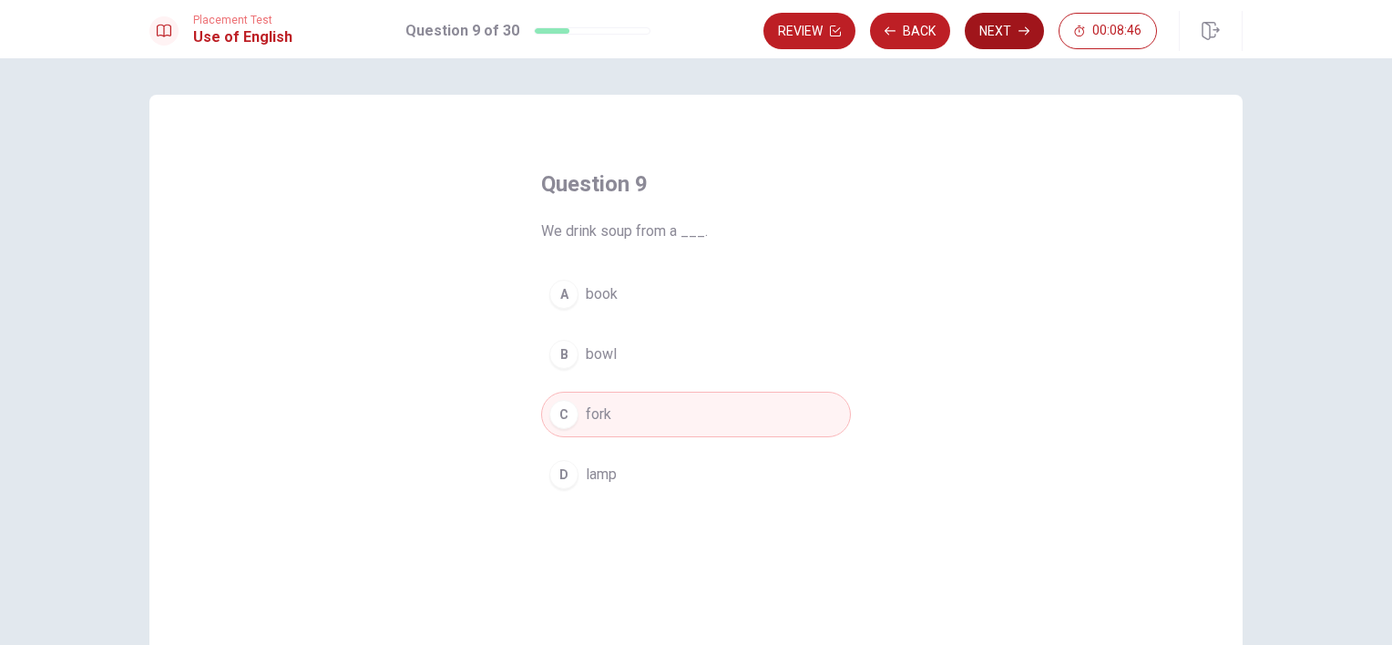
click at [997, 33] on button "Next" at bounding box center [1004, 31] width 79 height 36
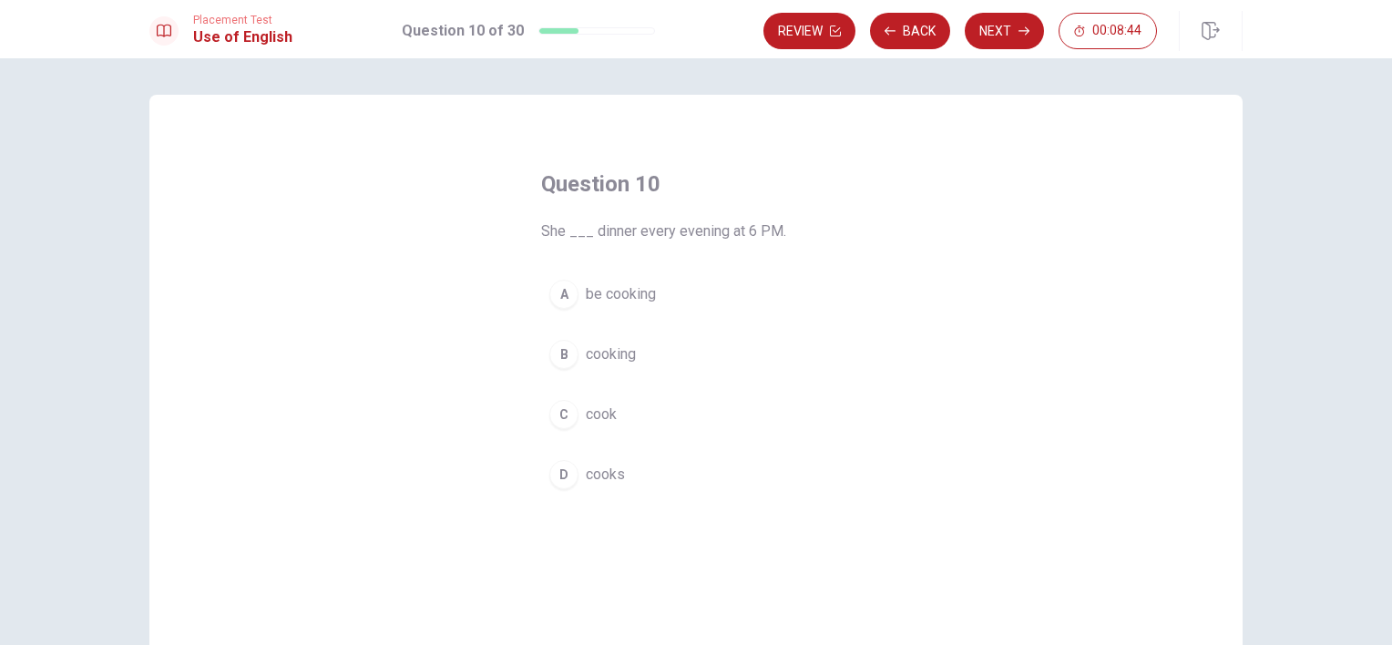
click at [615, 350] on span "cooking" at bounding box center [611, 354] width 50 height 22
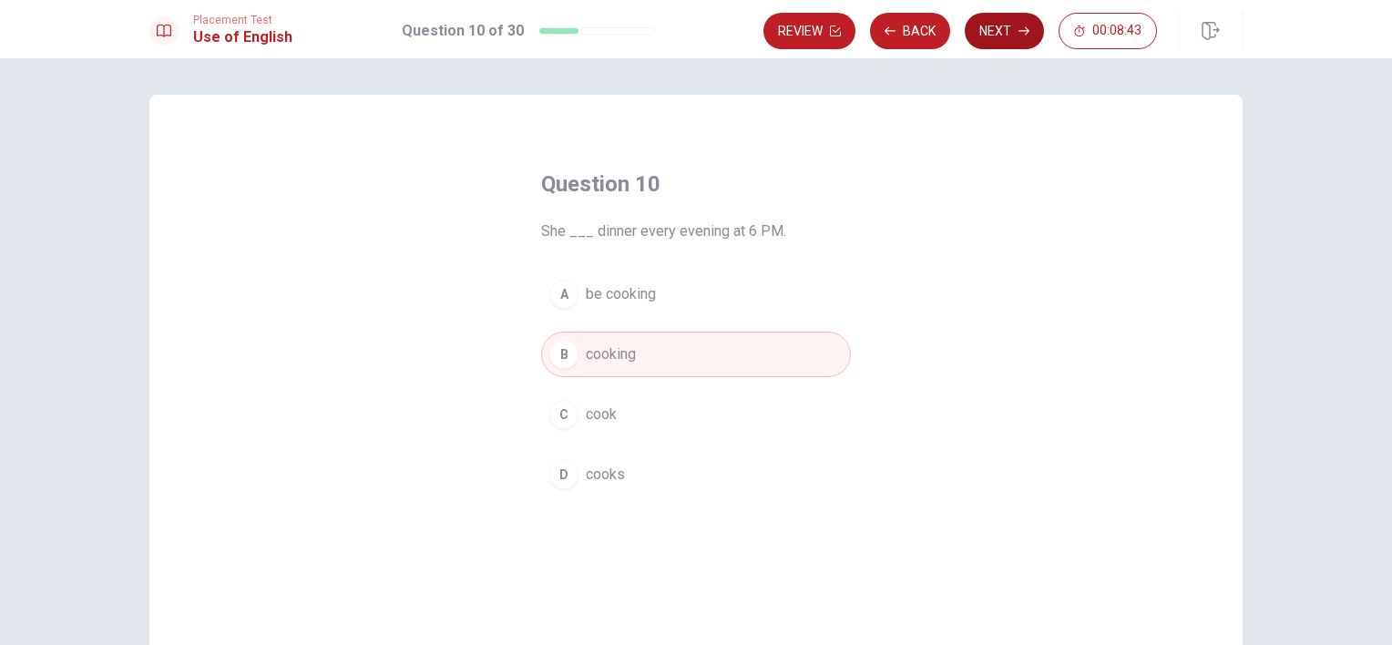
click at [995, 26] on button "Next" at bounding box center [1004, 31] width 79 height 36
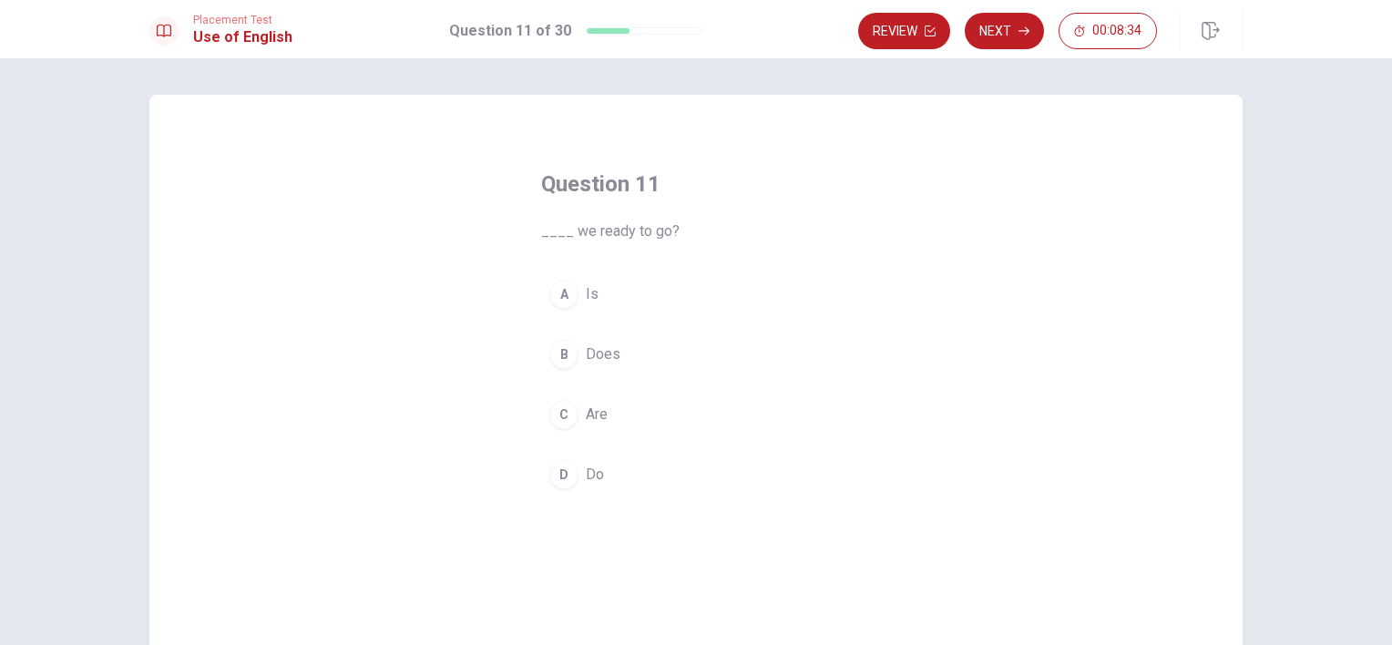
click at [611, 361] on span "Does" at bounding box center [603, 354] width 35 height 22
click at [576, 470] on button "D Do" at bounding box center [696, 475] width 310 height 46
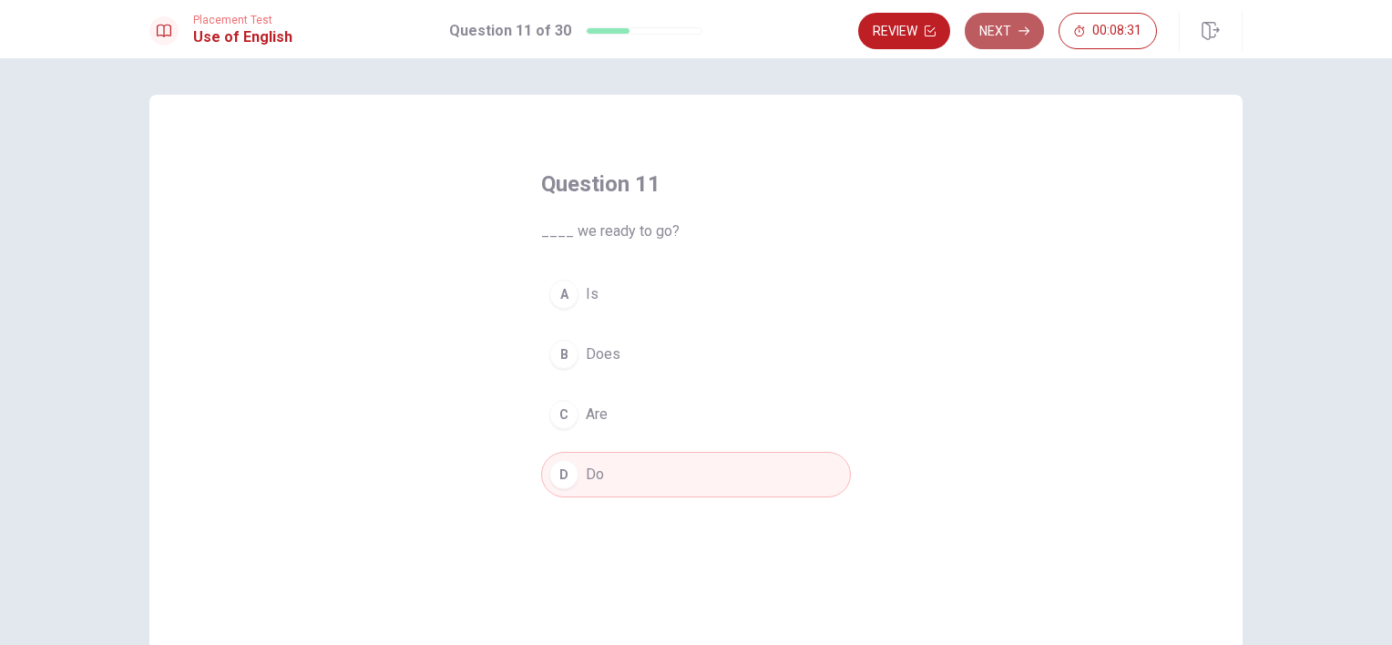
click at [995, 38] on button "Next" at bounding box center [1004, 31] width 79 height 36
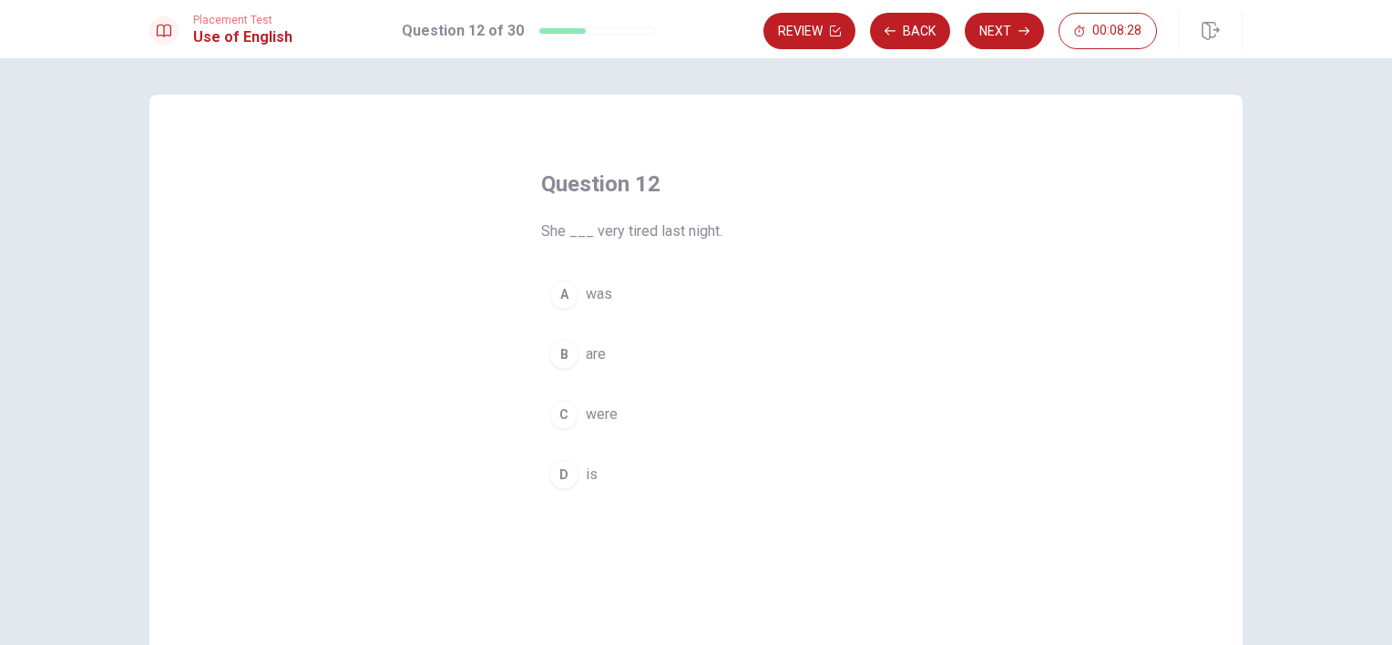
click at [586, 302] on span "was" at bounding box center [599, 294] width 26 height 22
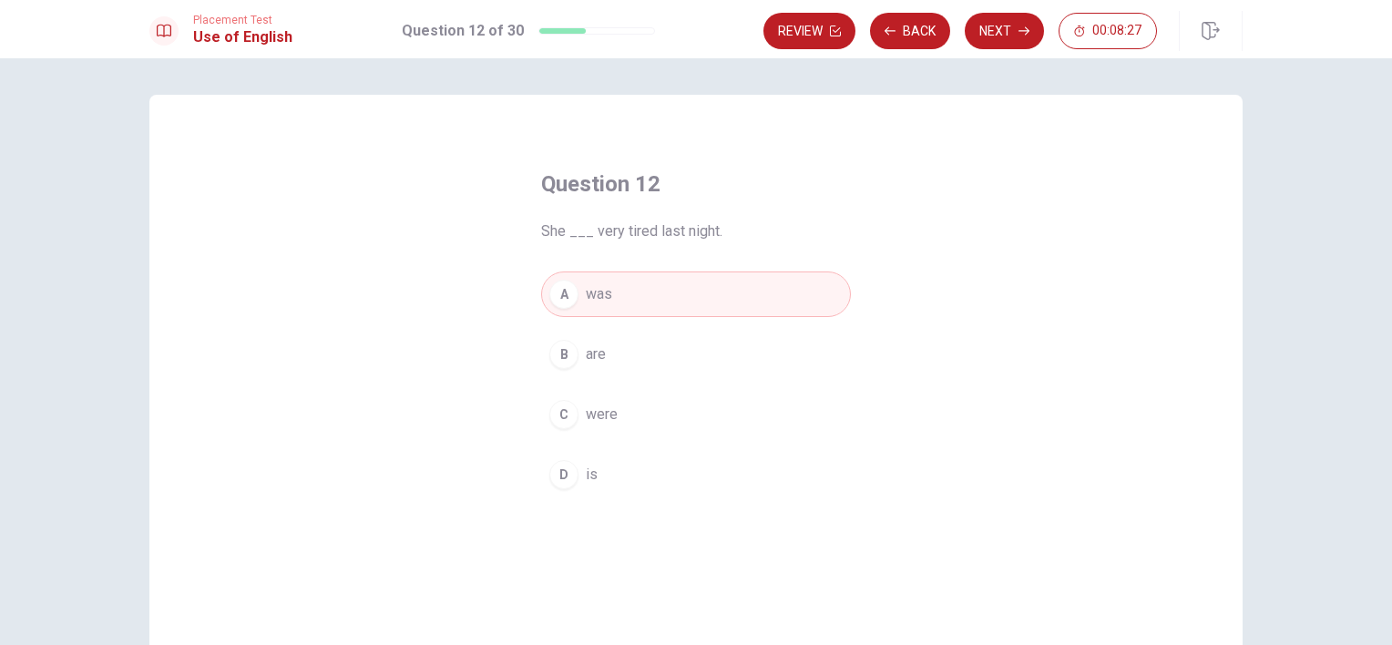
click at [586, 352] on span "are" at bounding box center [596, 354] width 20 height 22
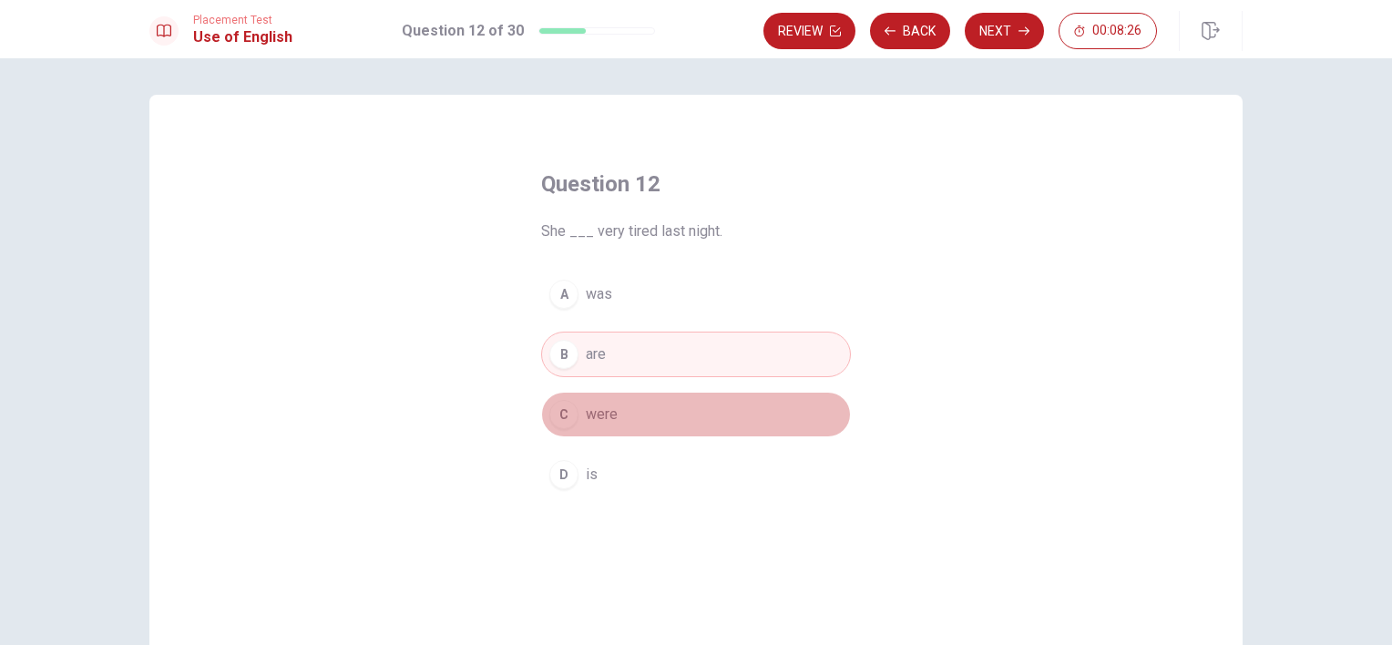
click at [612, 418] on button "C were" at bounding box center [696, 415] width 310 height 46
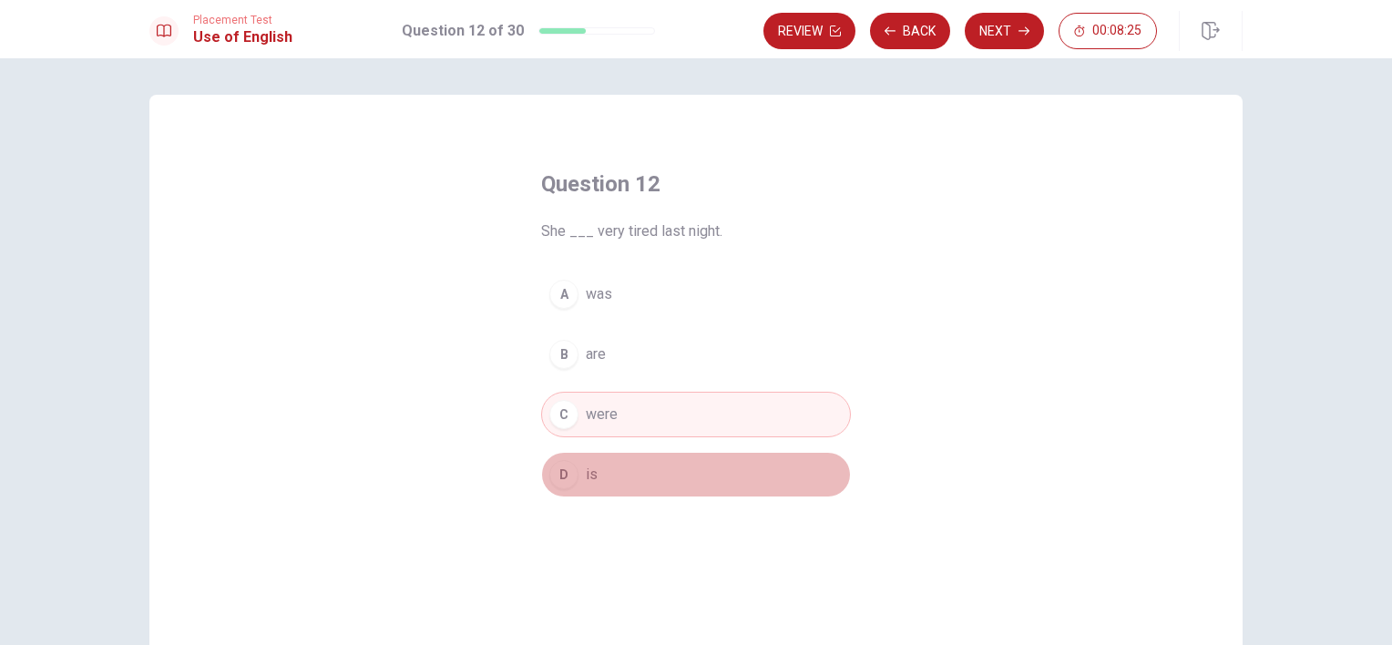
click at [598, 469] on button "D is" at bounding box center [696, 475] width 310 height 46
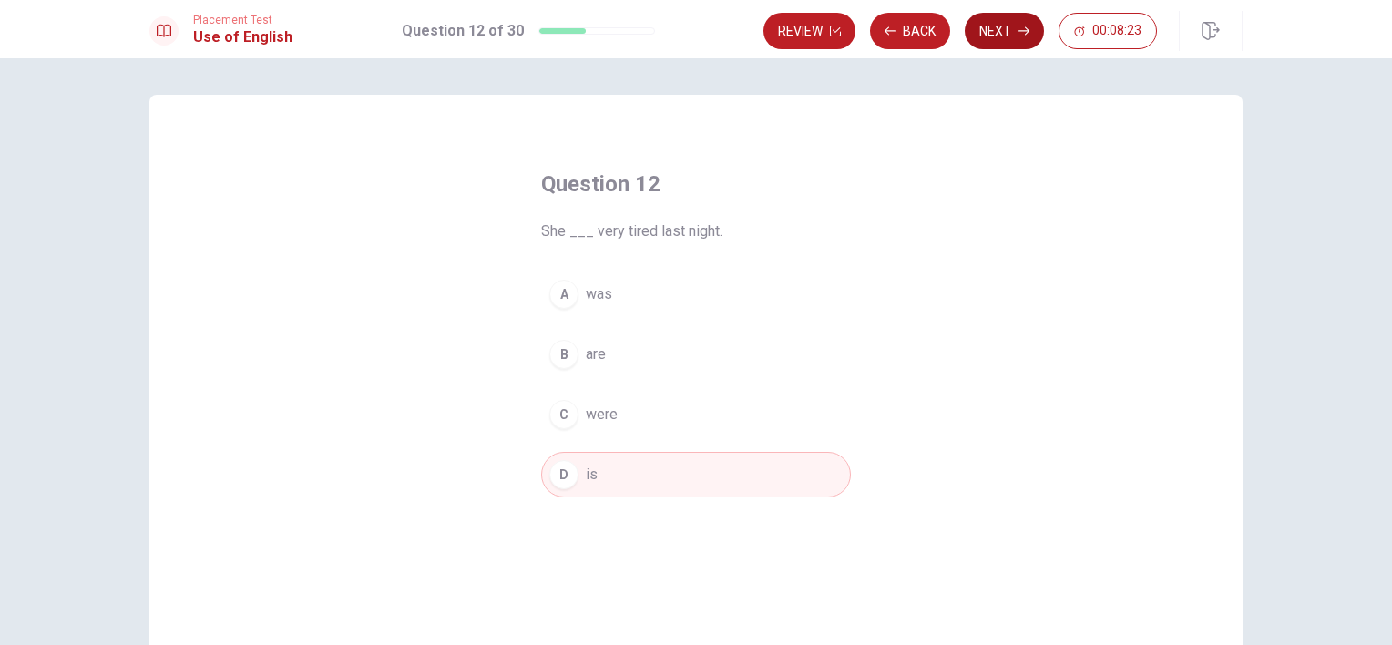
click at [1020, 36] on button "Next" at bounding box center [1004, 31] width 79 height 36
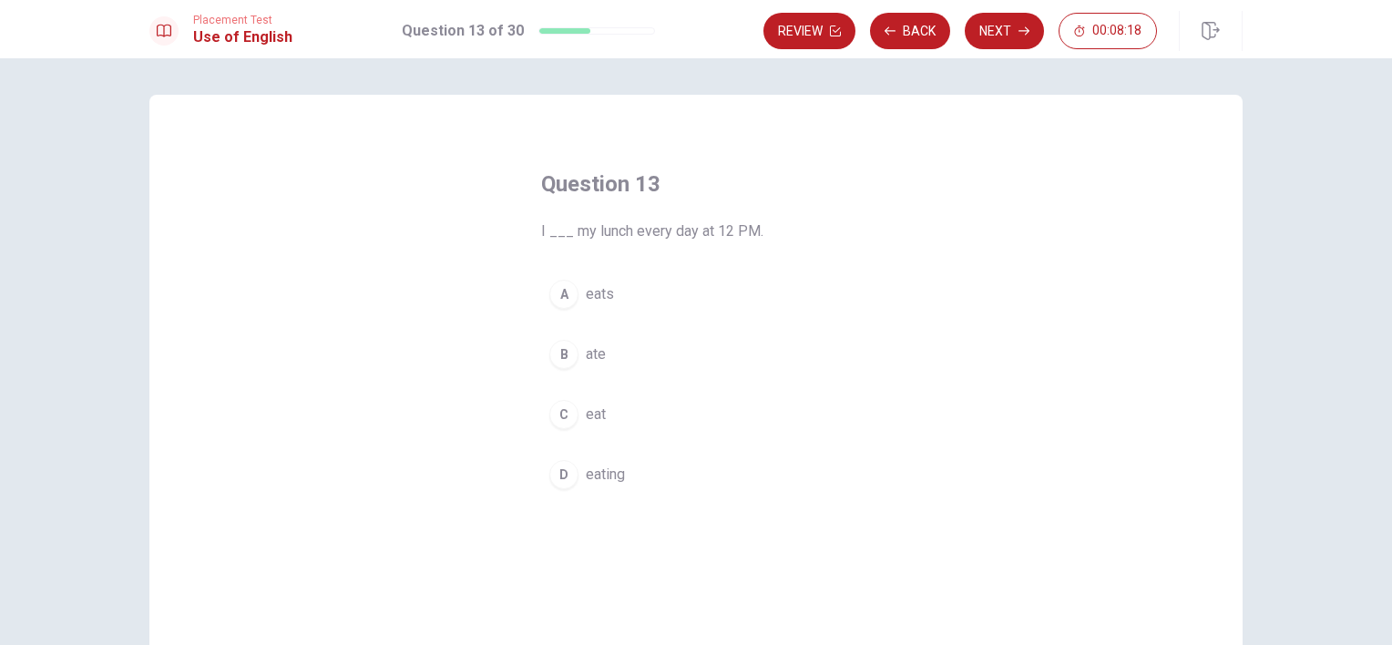
click at [594, 350] on span "ate" at bounding box center [596, 354] width 20 height 22
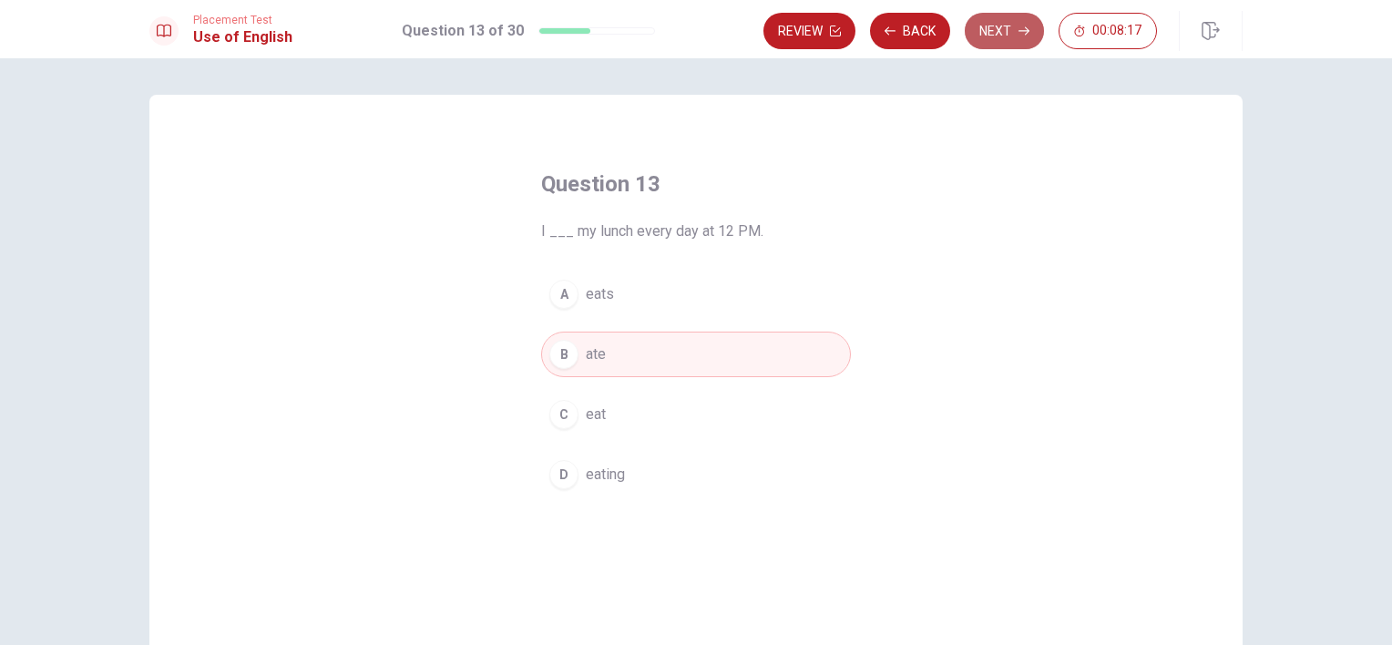
click at [991, 18] on button "Next" at bounding box center [1004, 31] width 79 height 36
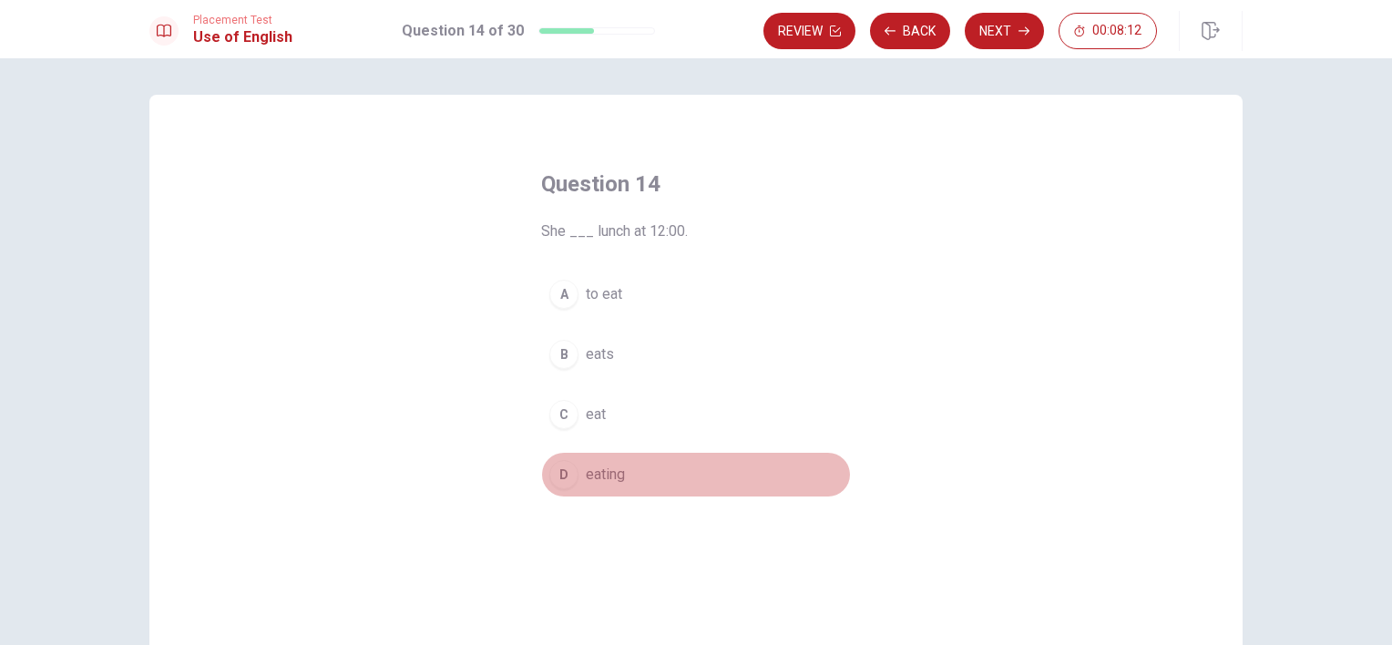
click at [596, 467] on span "eating" at bounding box center [605, 475] width 39 height 22
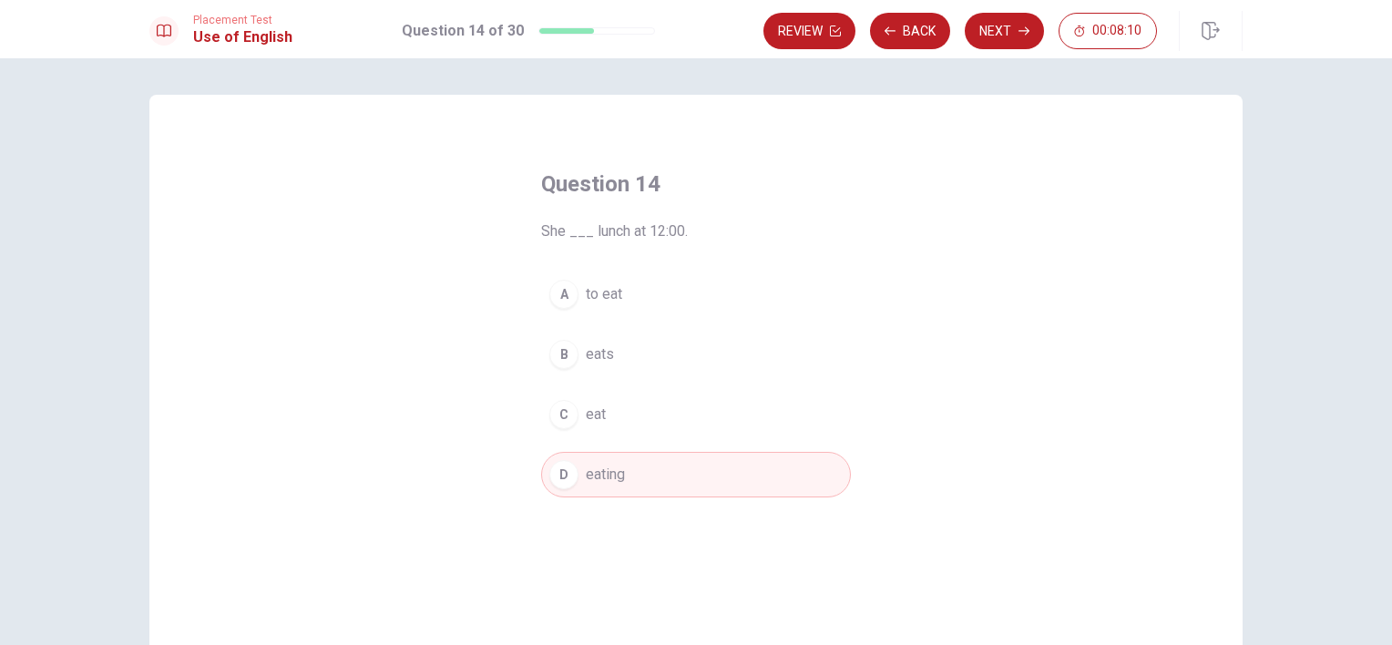
click at [589, 409] on span "eat" at bounding box center [596, 414] width 20 height 22
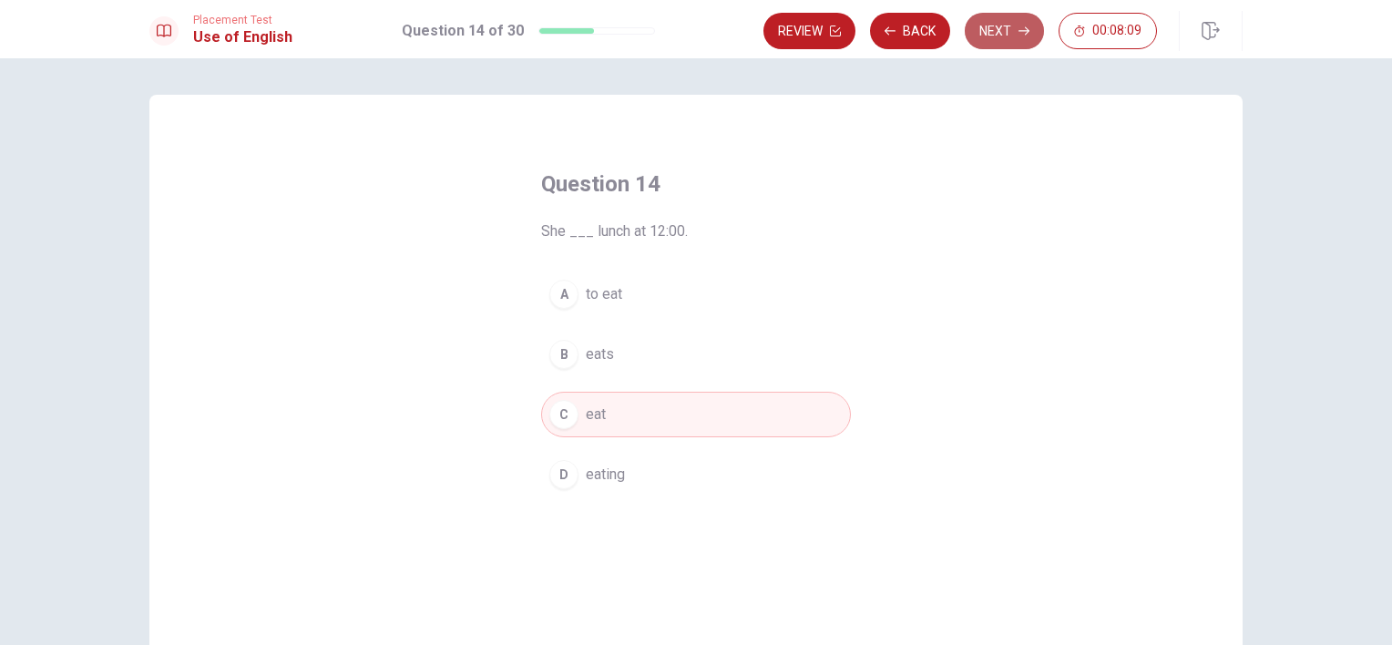
click at [1013, 32] on button "Next" at bounding box center [1004, 31] width 79 height 36
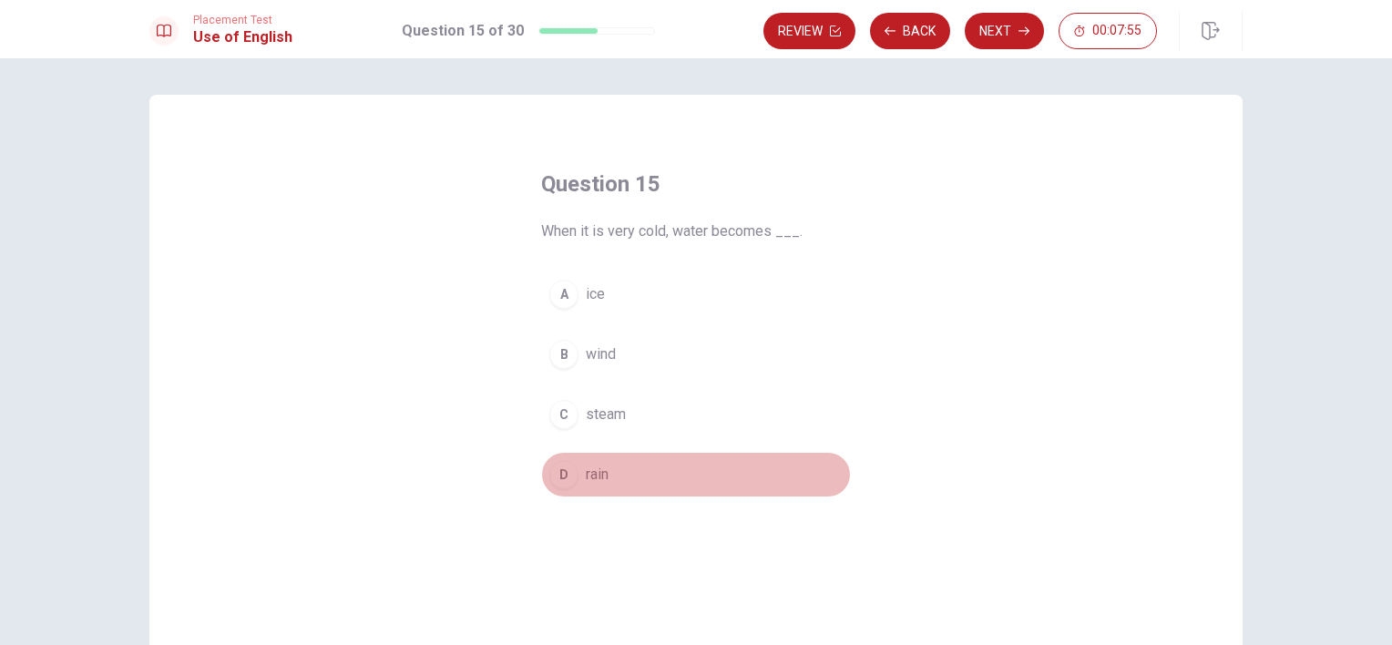
click at [594, 478] on span "rain" at bounding box center [597, 475] width 23 height 22
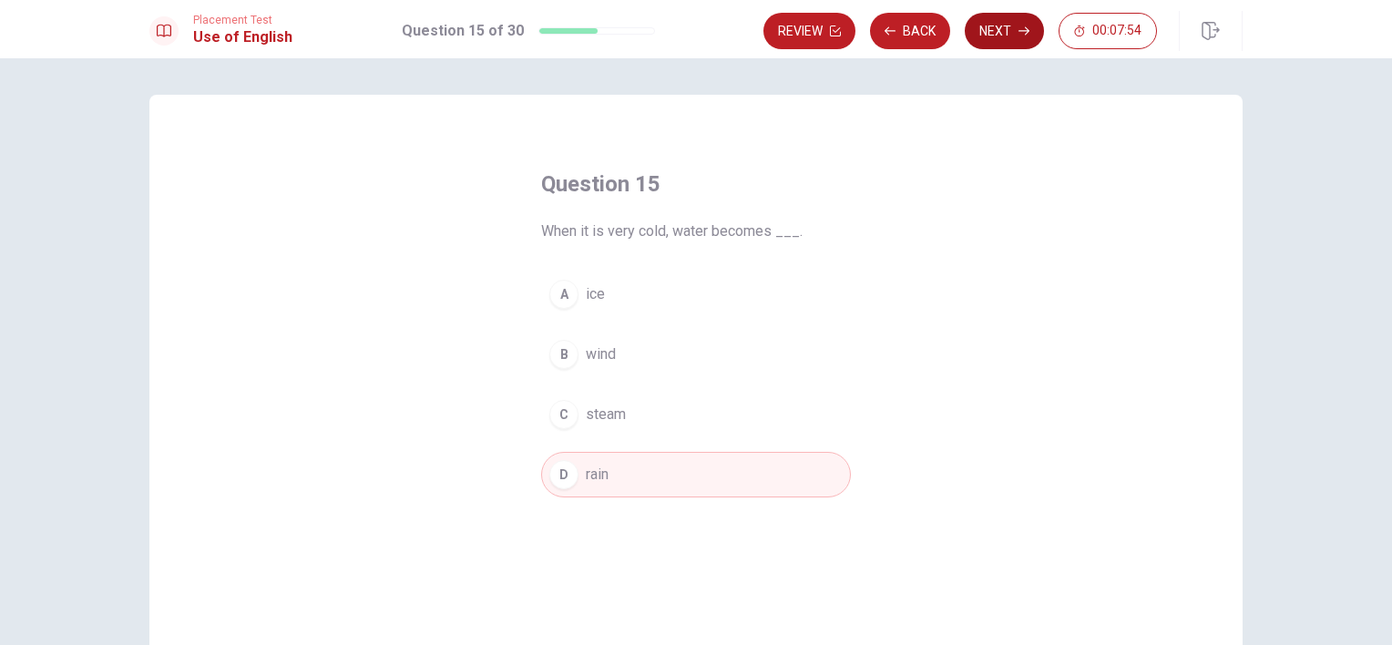
click at [999, 33] on button "Next" at bounding box center [1004, 31] width 79 height 36
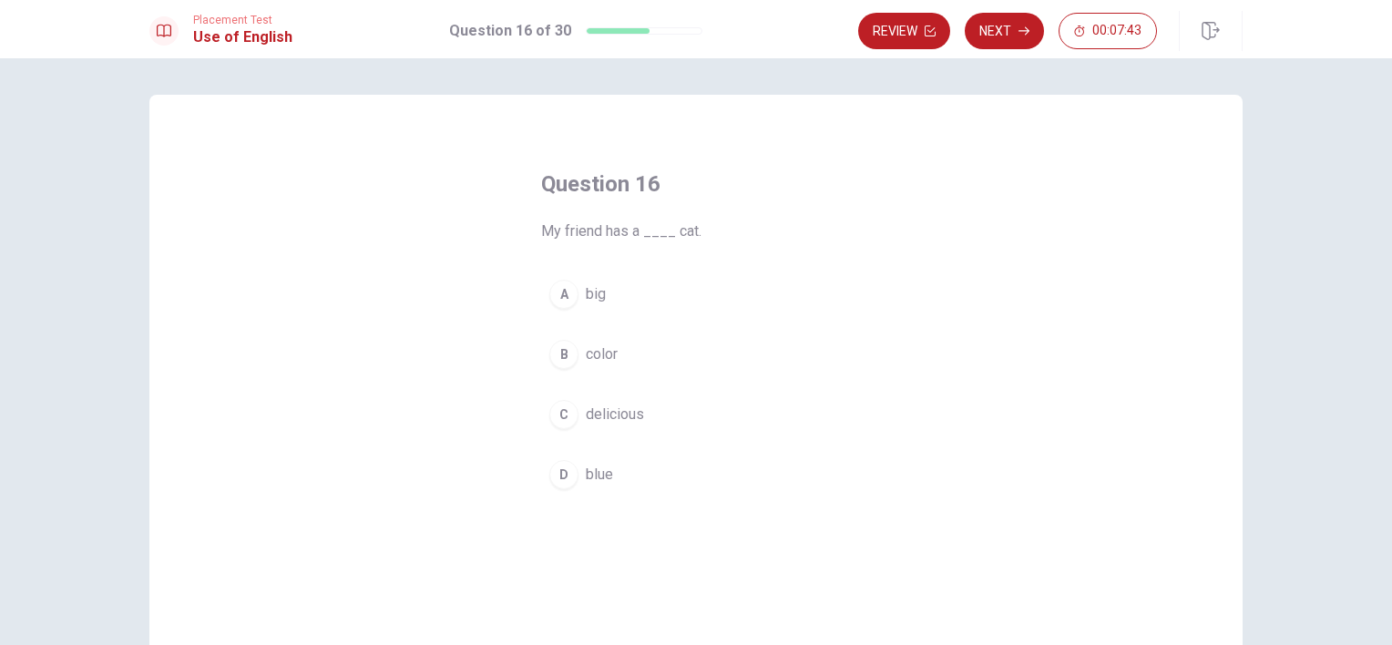
click at [592, 419] on span "delicious" at bounding box center [615, 414] width 58 height 22
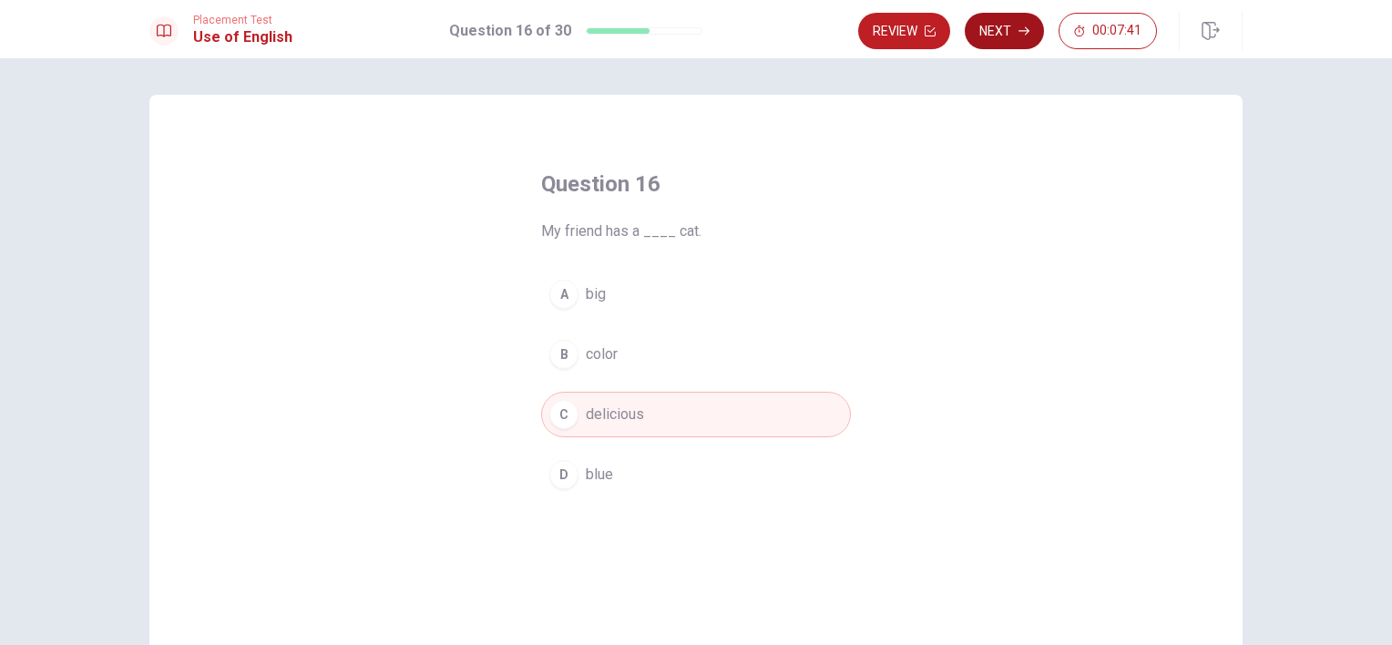
click at [1002, 34] on button "Next" at bounding box center [1004, 31] width 79 height 36
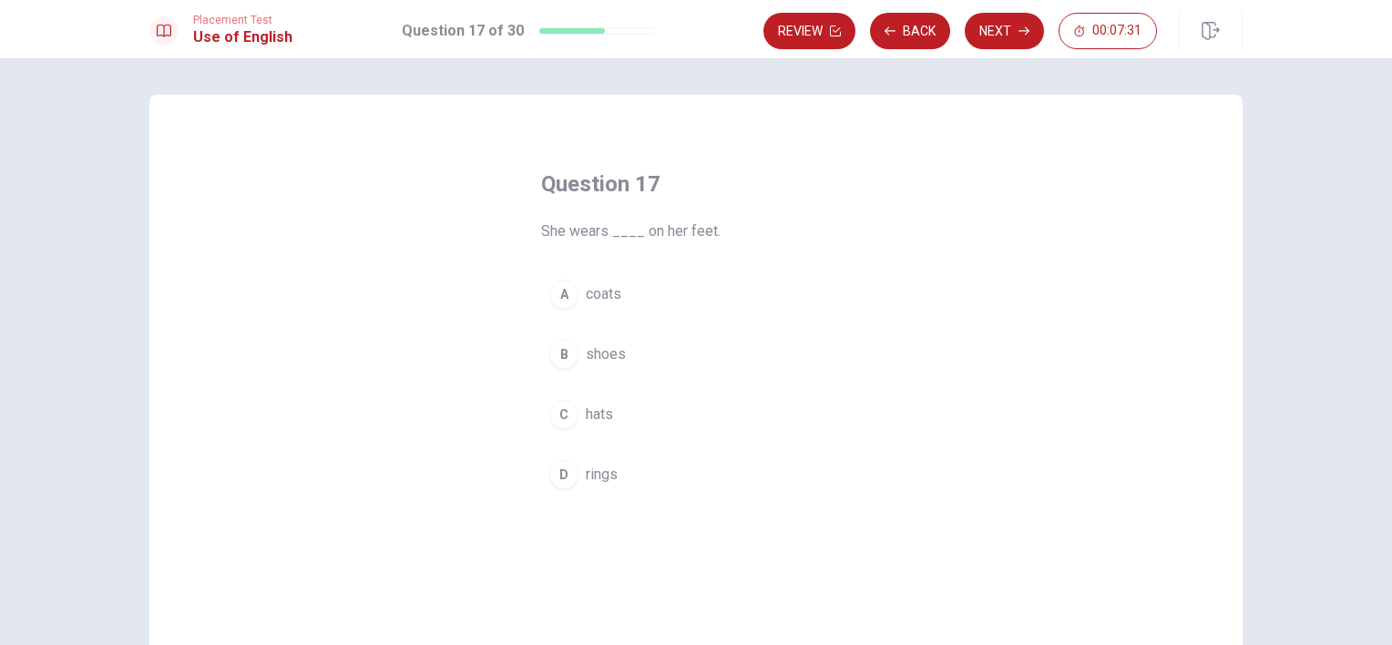
click at [611, 302] on span "coats" at bounding box center [604, 294] width 36 height 22
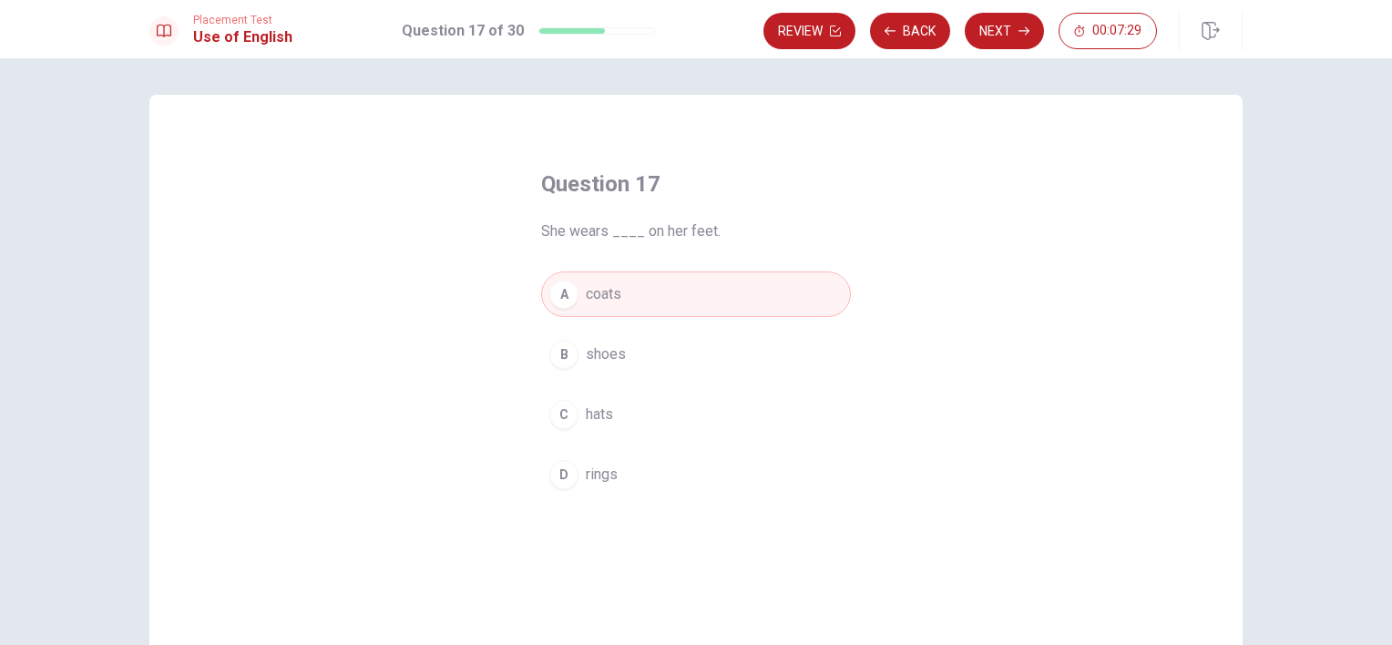
click at [586, 356] on span "shoes" at bounding box center [606, 354] width 40 height 22
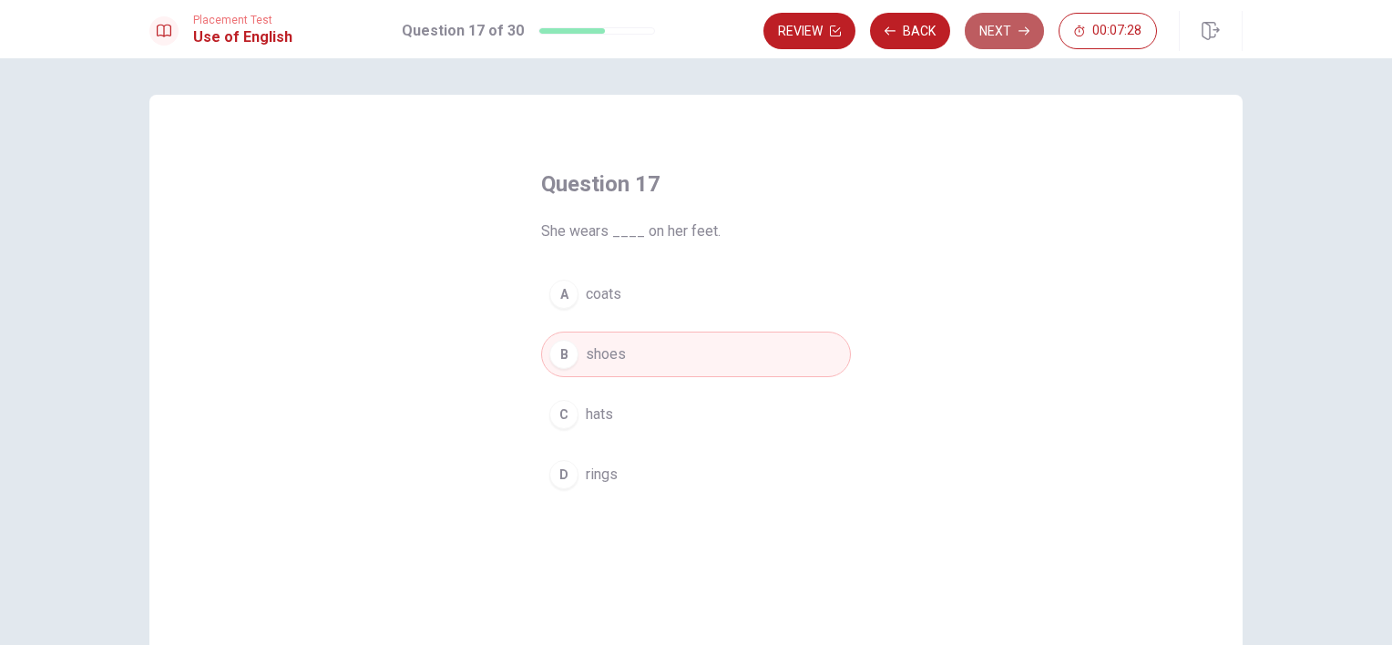
click at [989, 30] on button "Next" at bounding box center [1004, 31] width 79 height 36
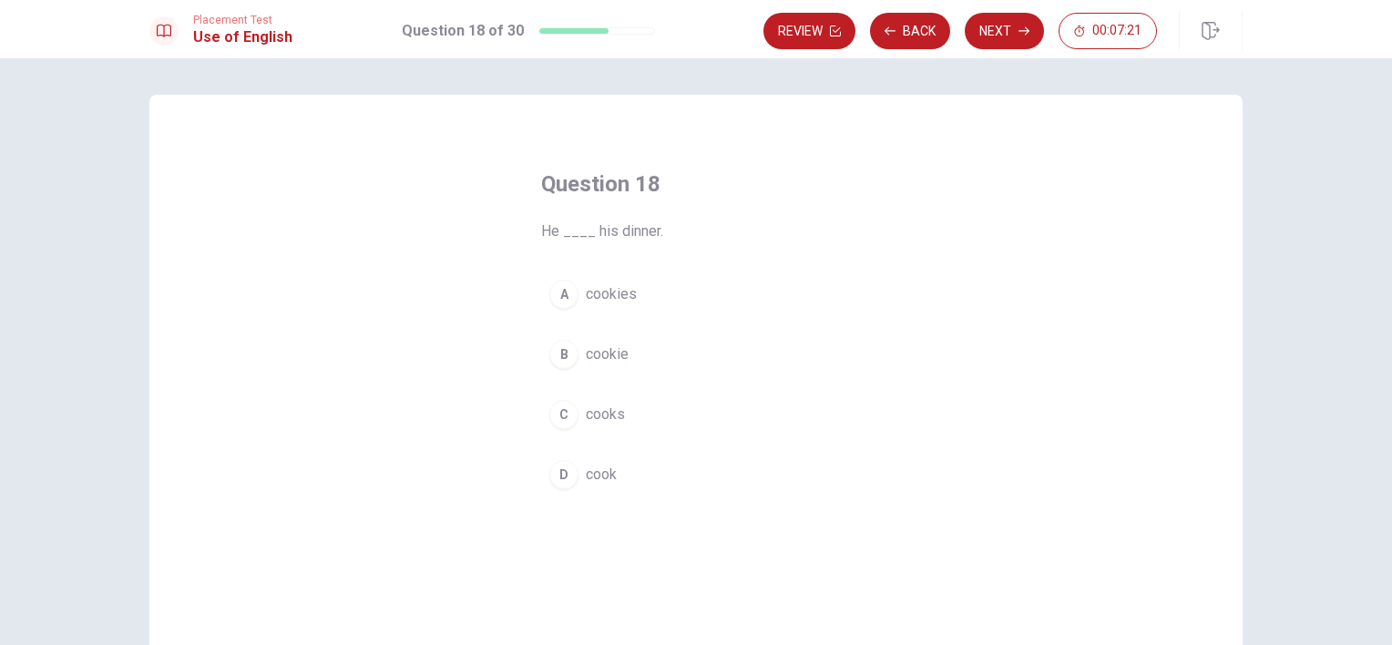
click at [605, 475] on span "cook" at bounding box center [601, 475] width 31 height 22
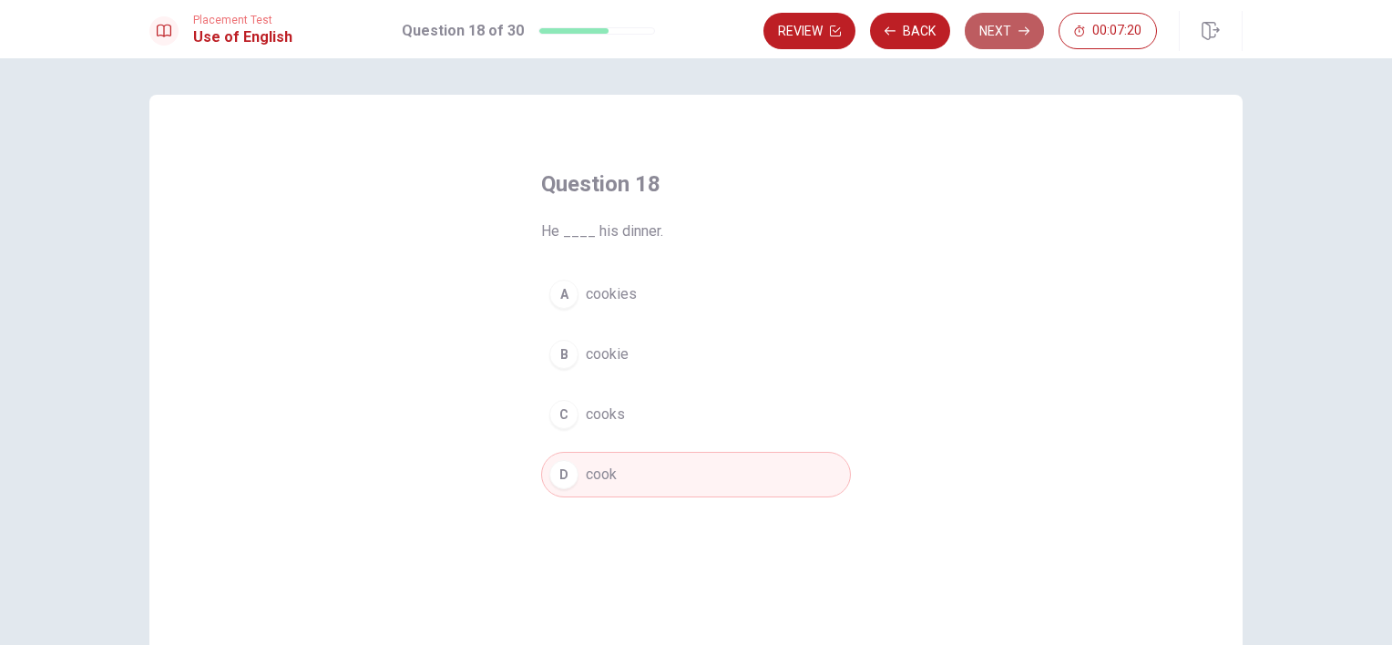
click at [985, 39] on button "Next" at bounding box center [1004, 31] width 79 height 36
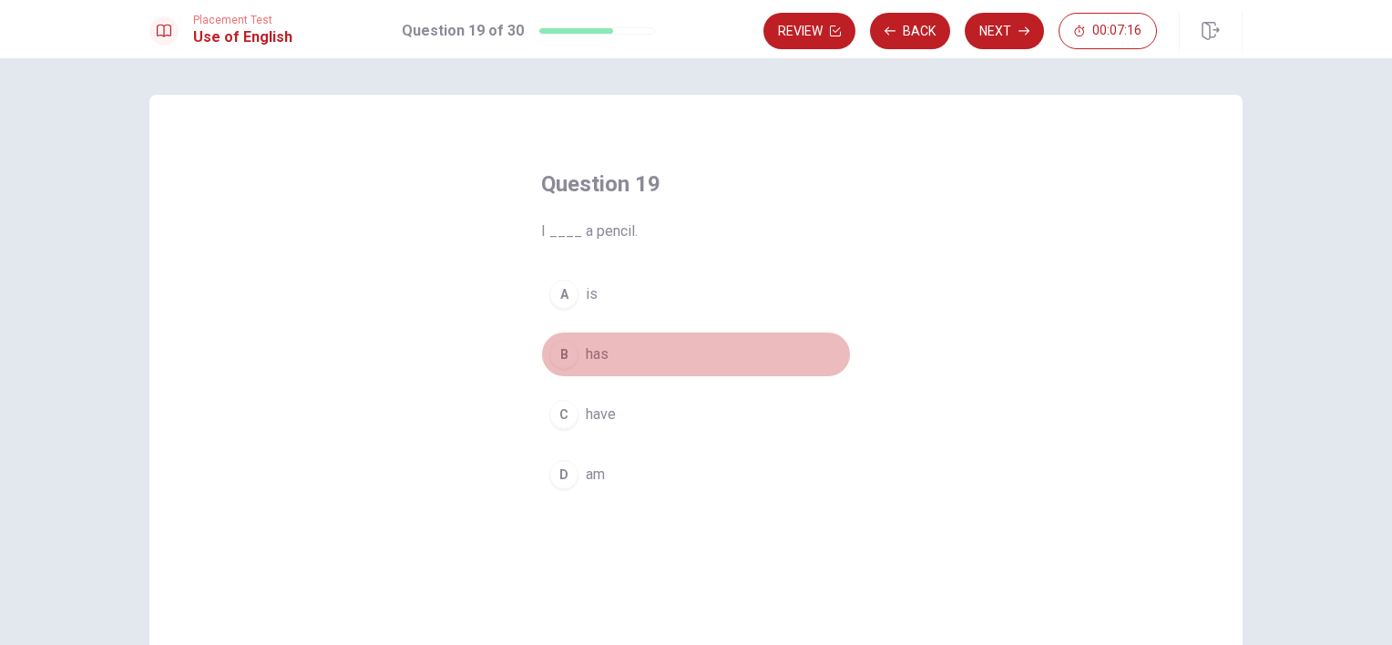
click at [587, 361] on span "has" at bounding box center [597, 354] width 23 height 22
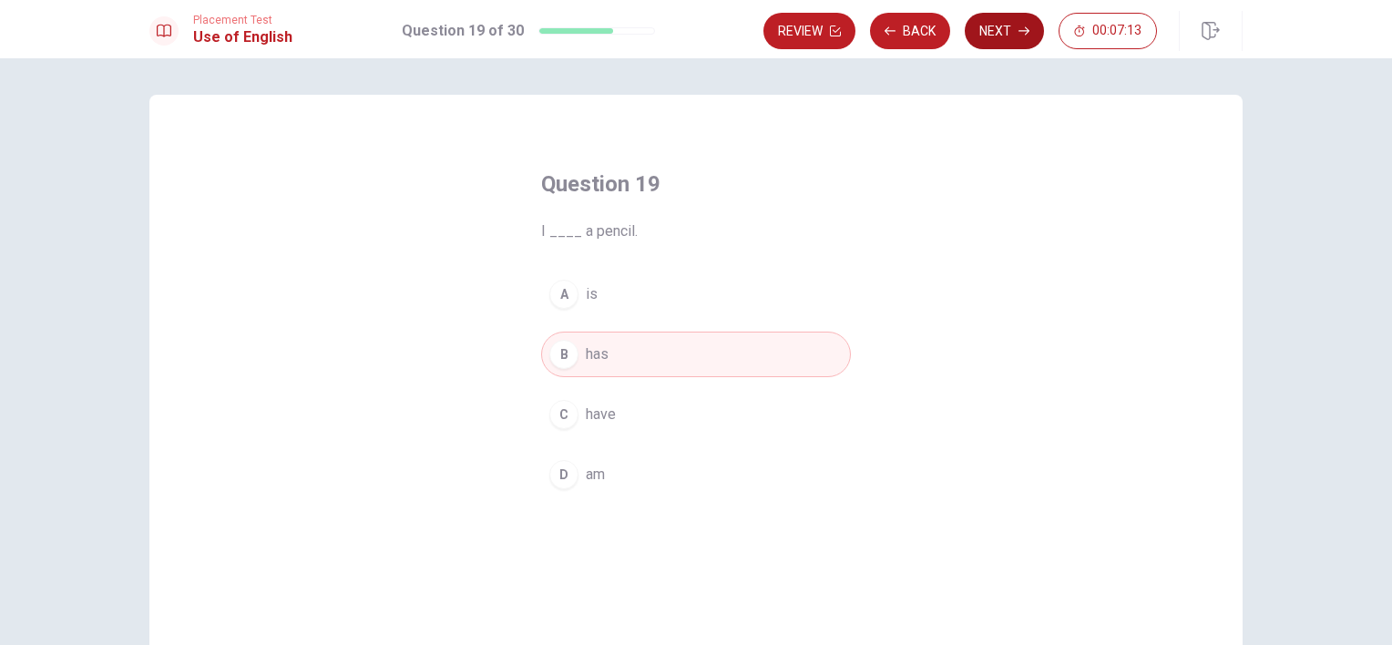
click at [1006, 36] on button "Next" at bounding box center [1004, 31] width 79 height 36
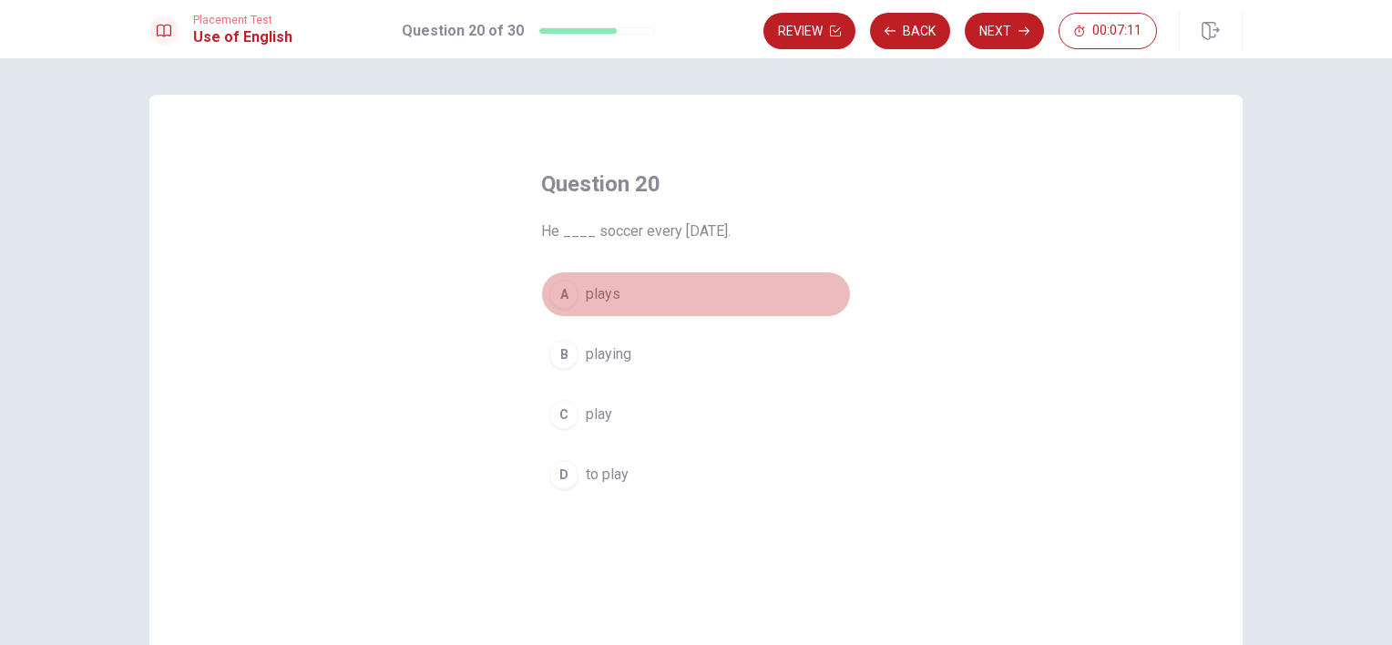
click at [579, 291] on button "A plays" at bounding box center [696, 294] width 310 height 46
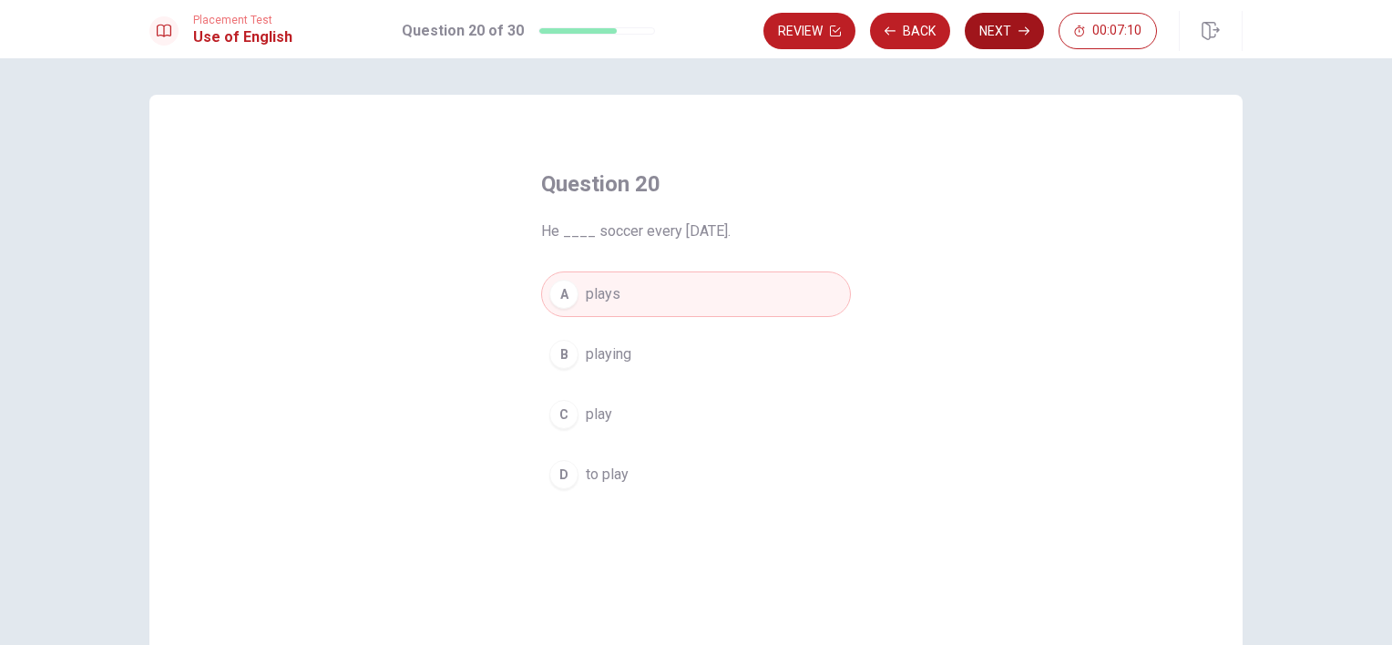
click at [993, 26] on button "Next" at bounding box center [1004, 31] width 79 height 36
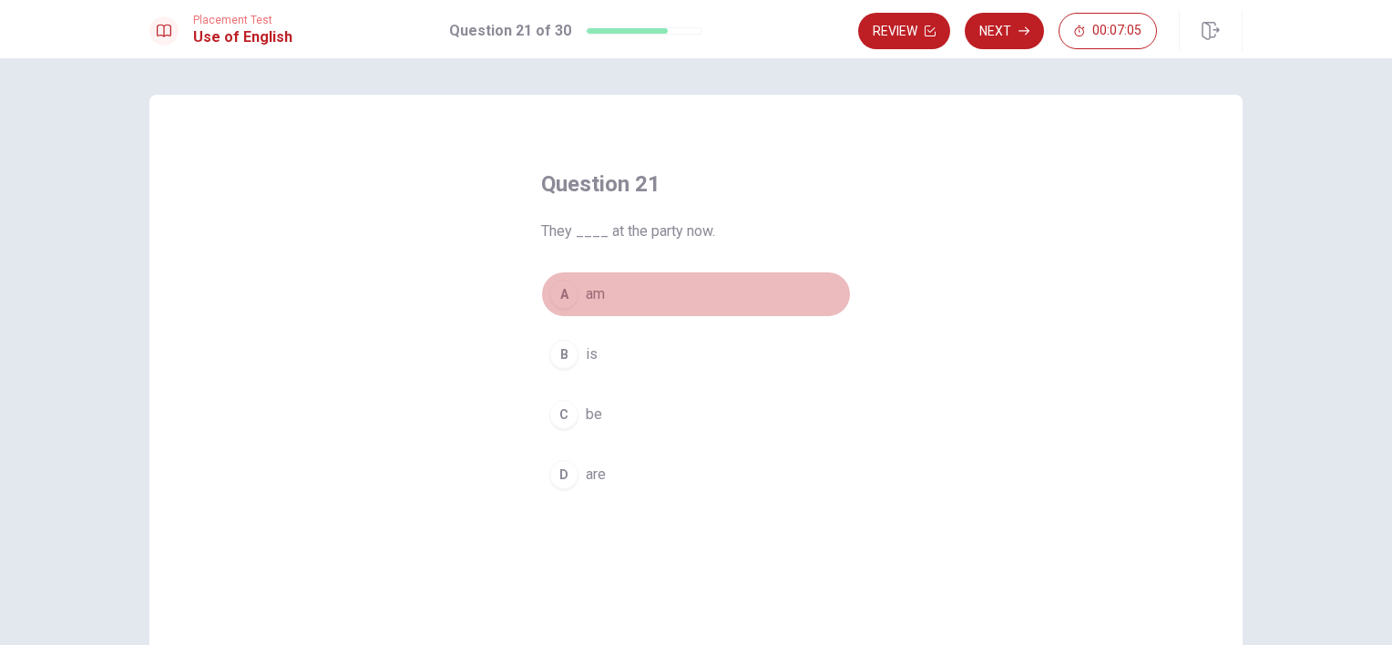
click at [593, 286] on span "am" at bounding box center [595, 294] width 19 height 22
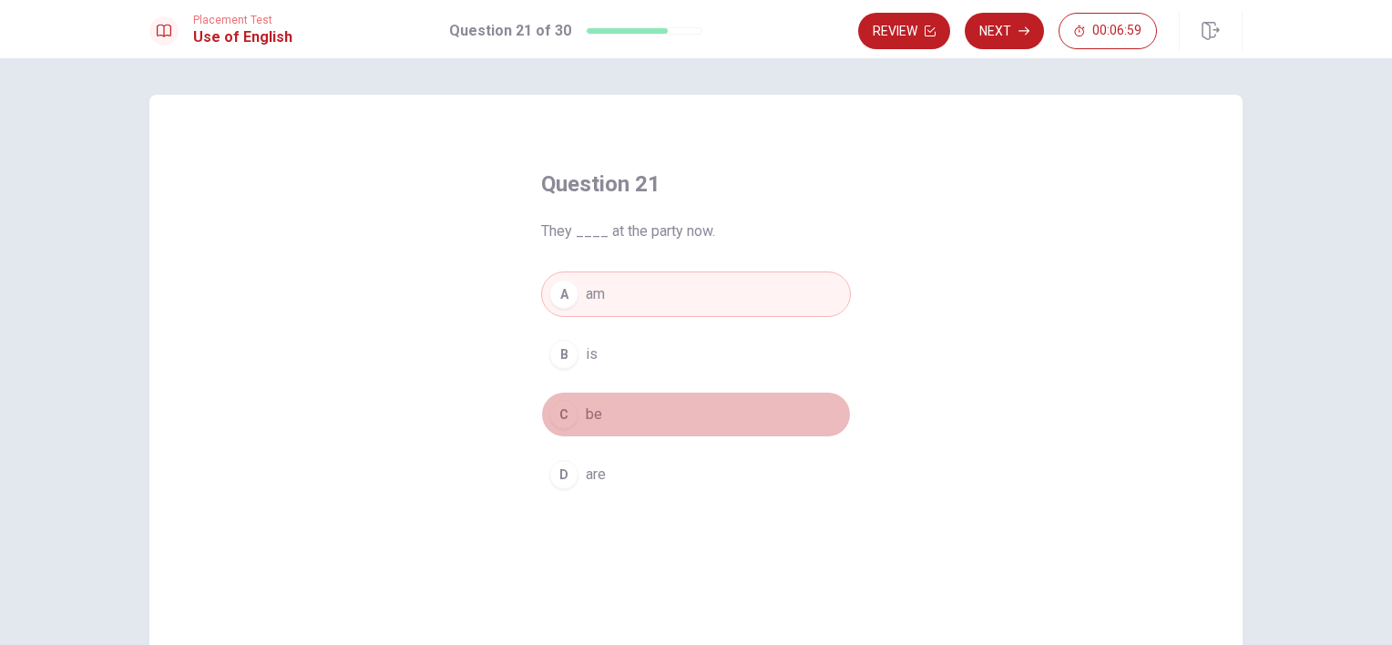
click at [601, 411] on button "C be" at bounding box center [696, 415] width 310 height 46
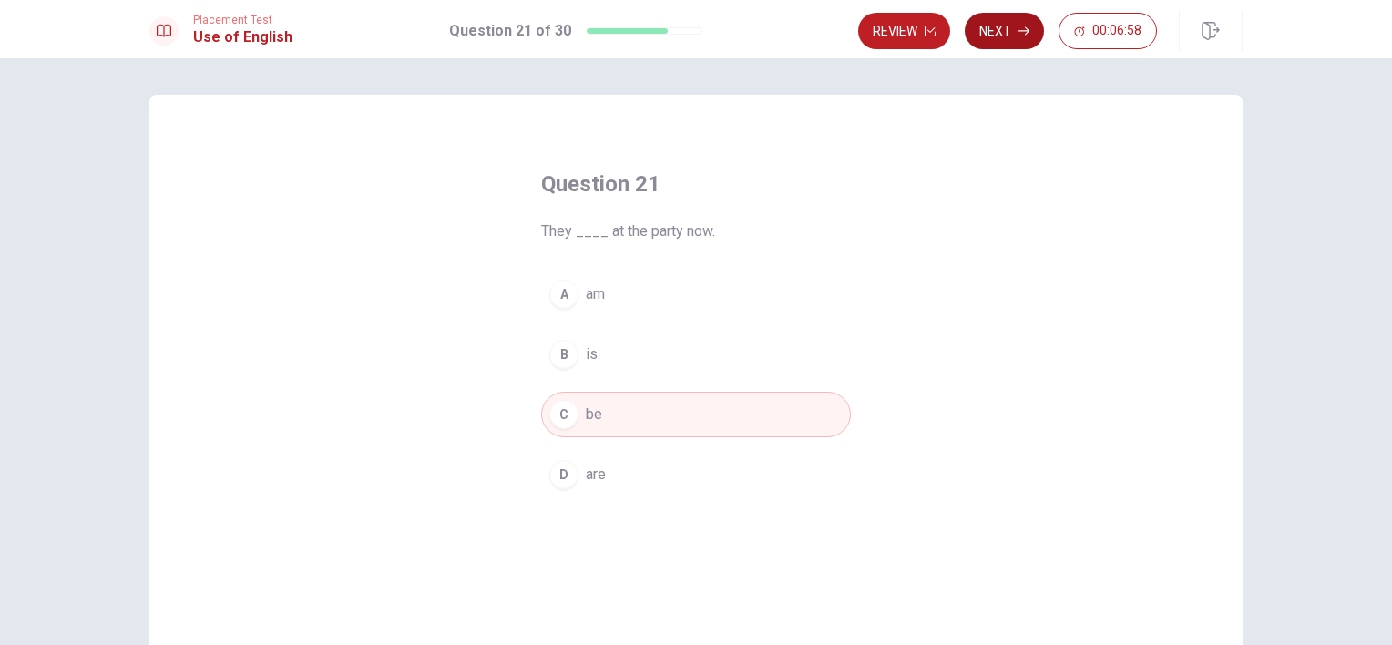
click at [997, 43] on button "Next" at bounding box center [1004, 31] width 79 height 36
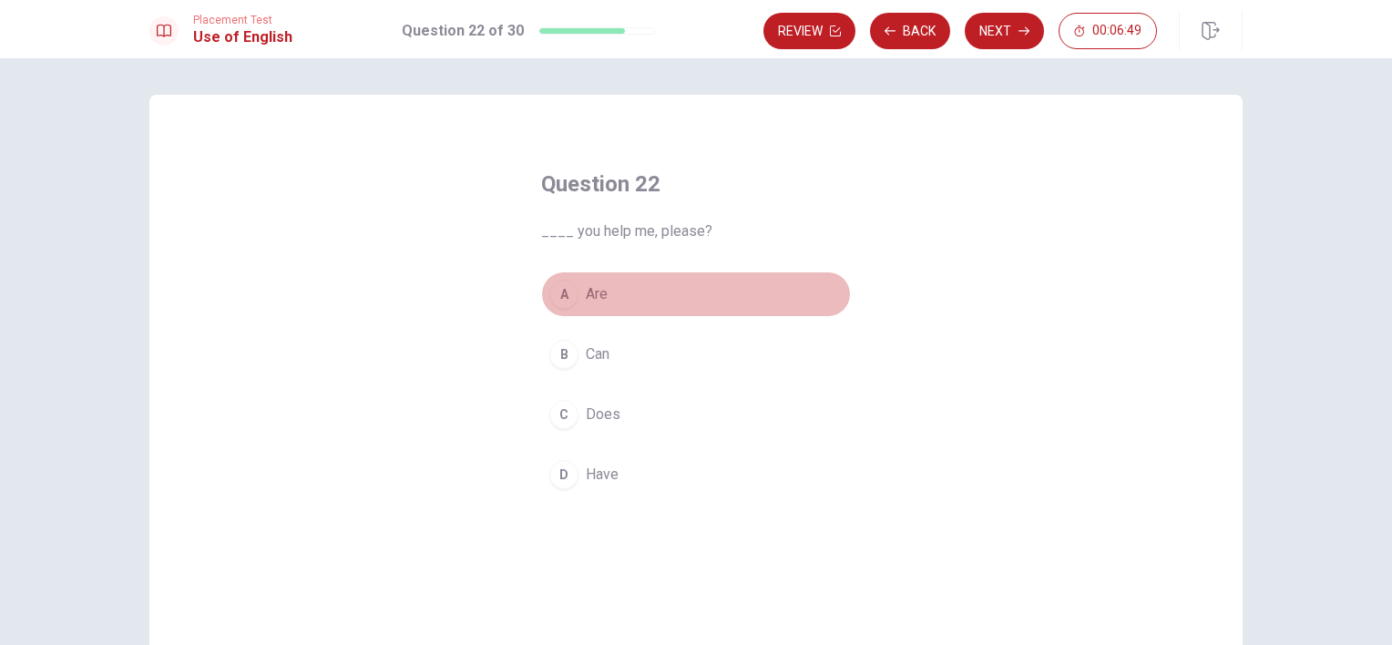
click at [587, 289] on span "Are" at bounding box center [597, 294] width 22 height 22
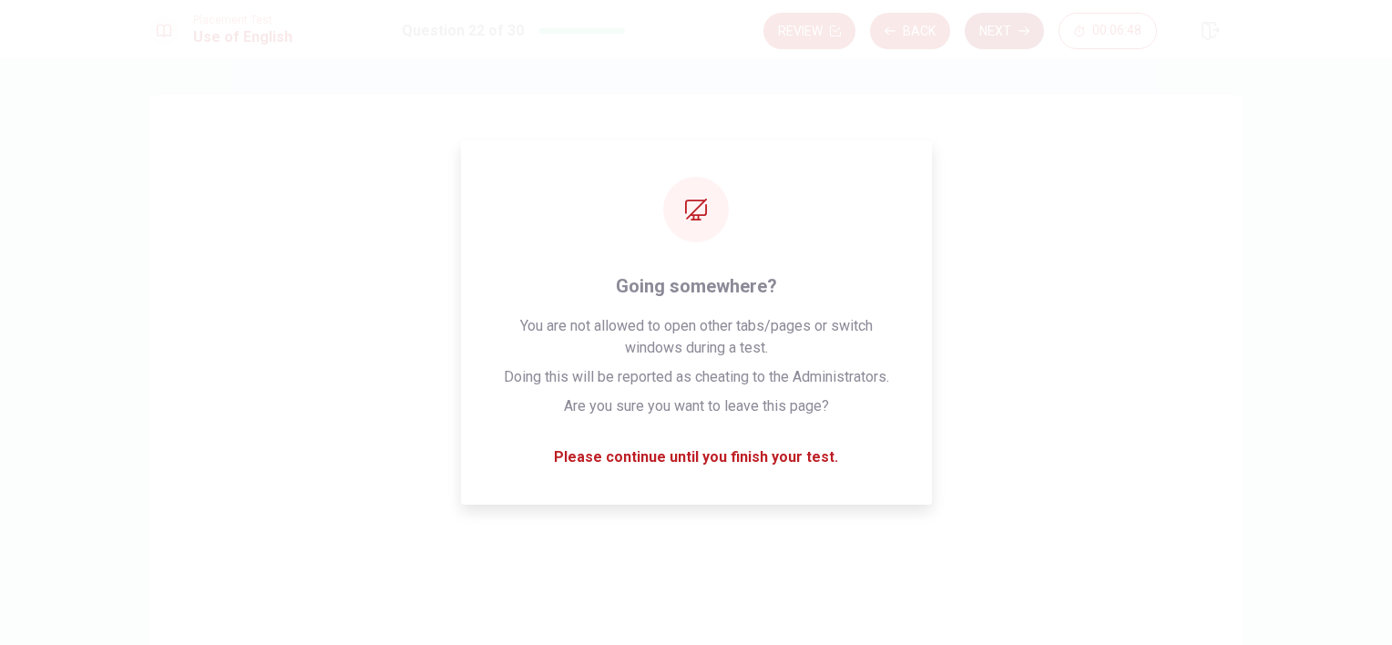
click at [998, 31] on button "Next" at bounding box center [1004, 31] width 79 height 36
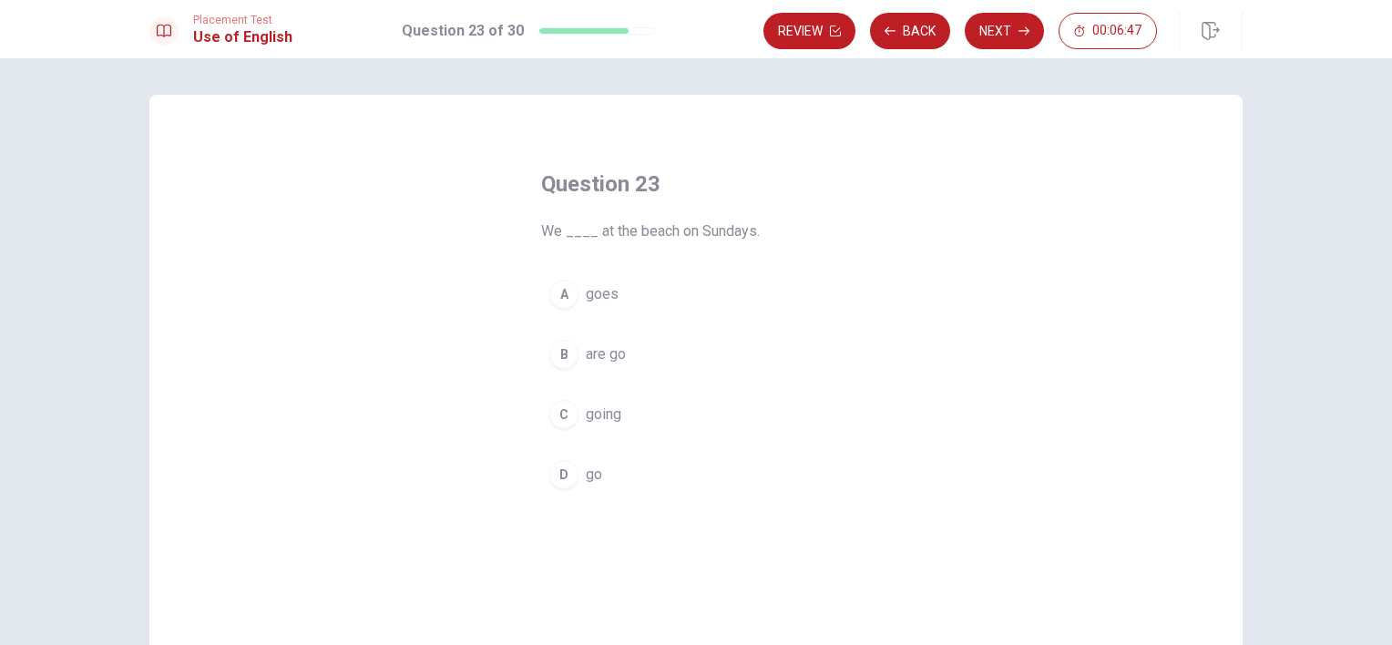
click at [579, 310] on button "A goes" at bounding box center [696, 294] width 310 height 46
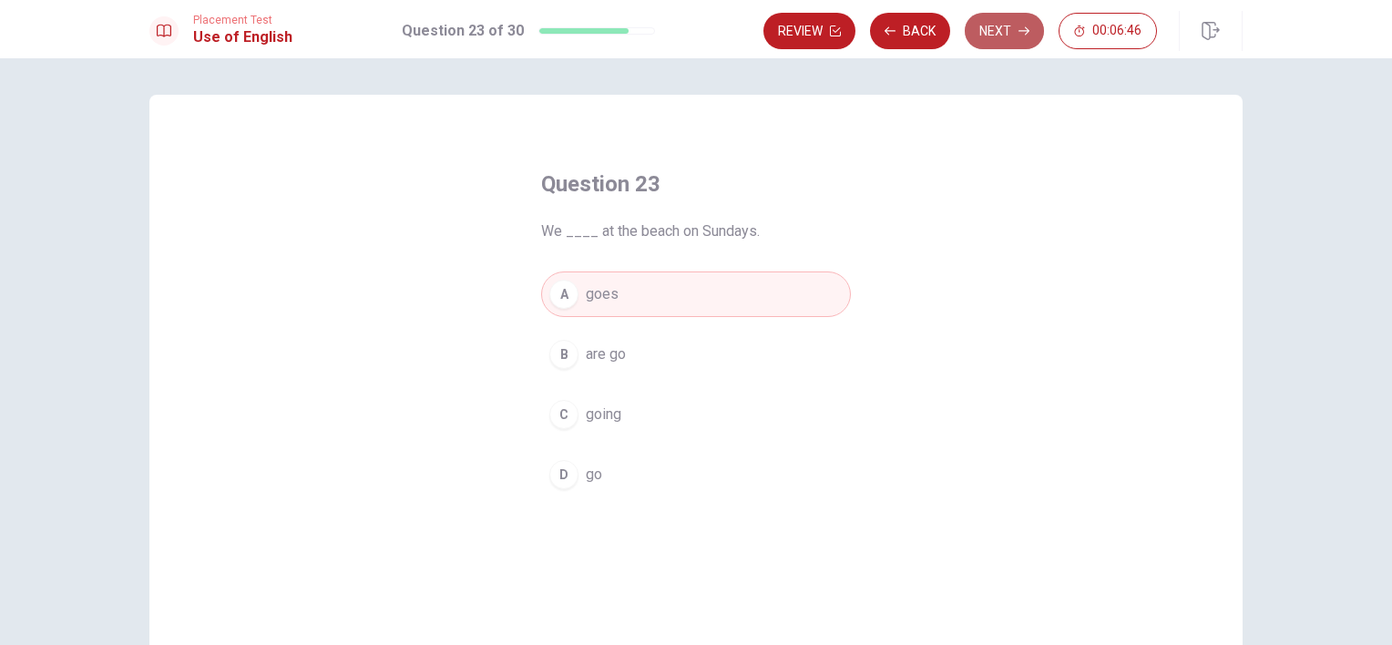
click at [1002, 40] on button "Next" at bounding box center [1004, 31] width 79 height 36
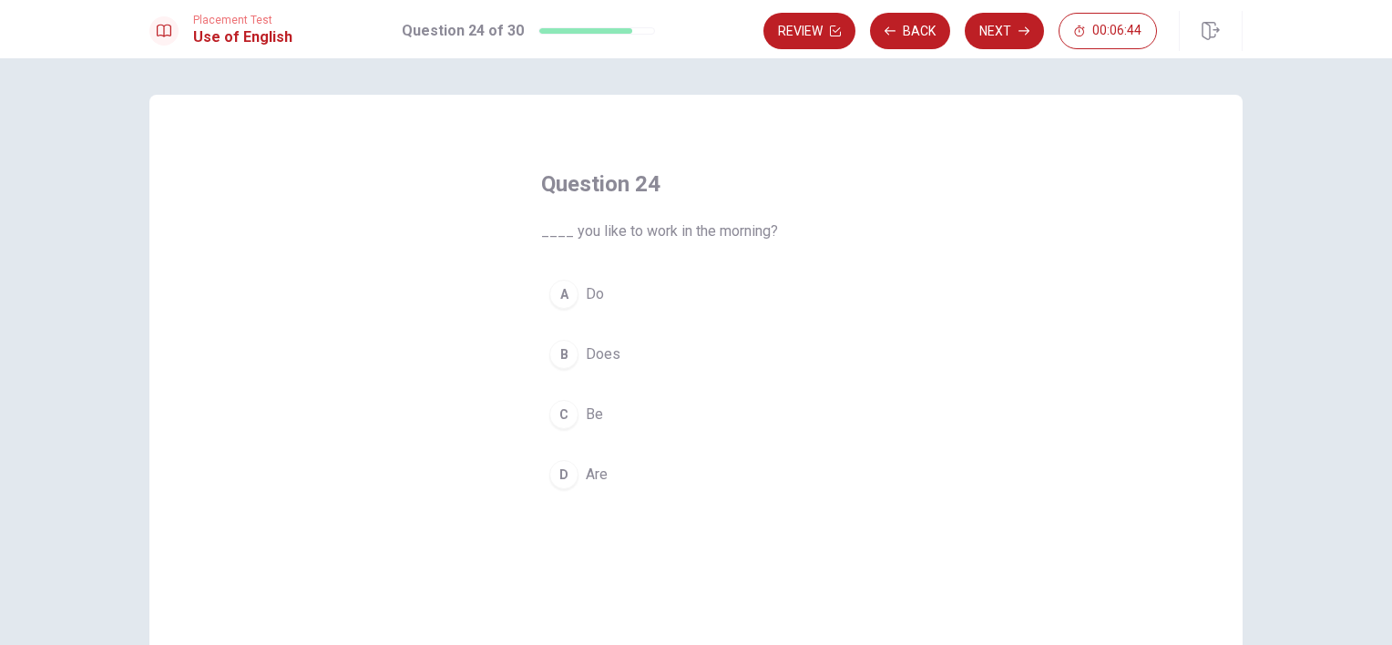
click at [594, 363] on span "Does" at bounding box center [603, 354] width 35 height 22
click at [638, 397] on button "C Be" at bounding box center [696, 415] width 310 height 46
click at [614, 493] on button "D Are" at bounding box center [696, 475] width 310 height 46
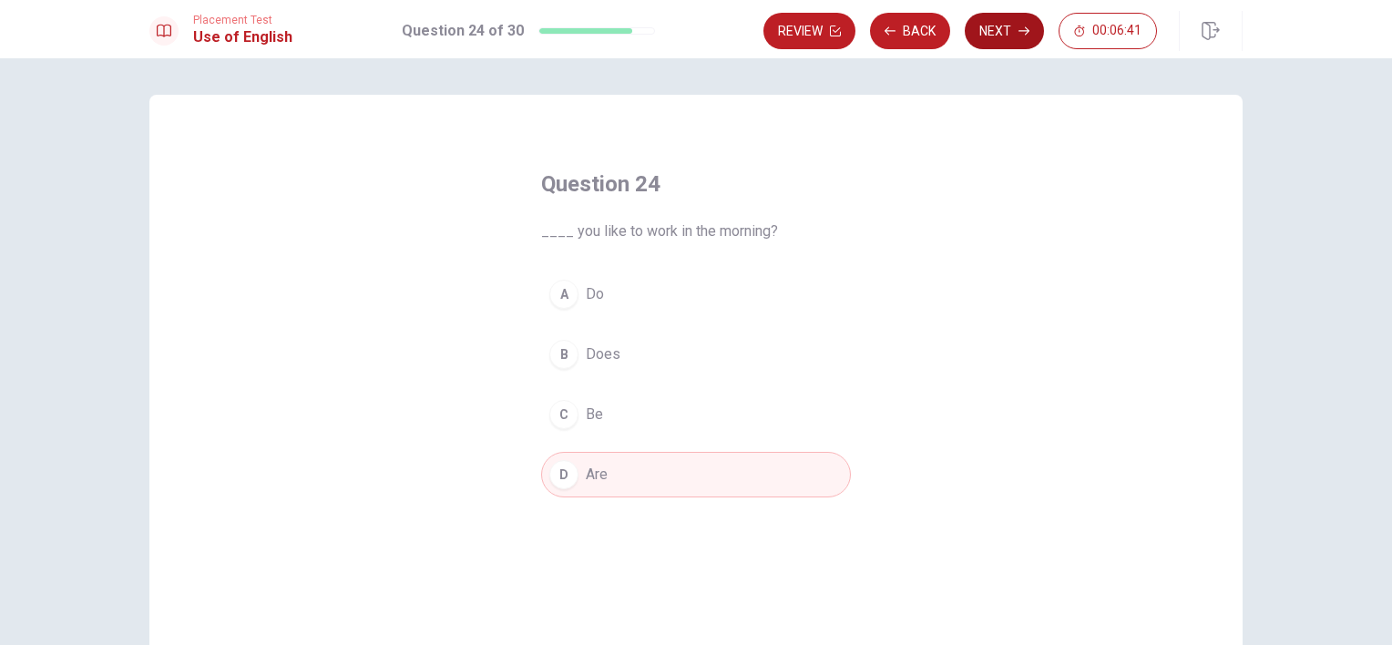
click at [995, 16] on button "Next" at bounding box center [1004, 31] width 79 height 36
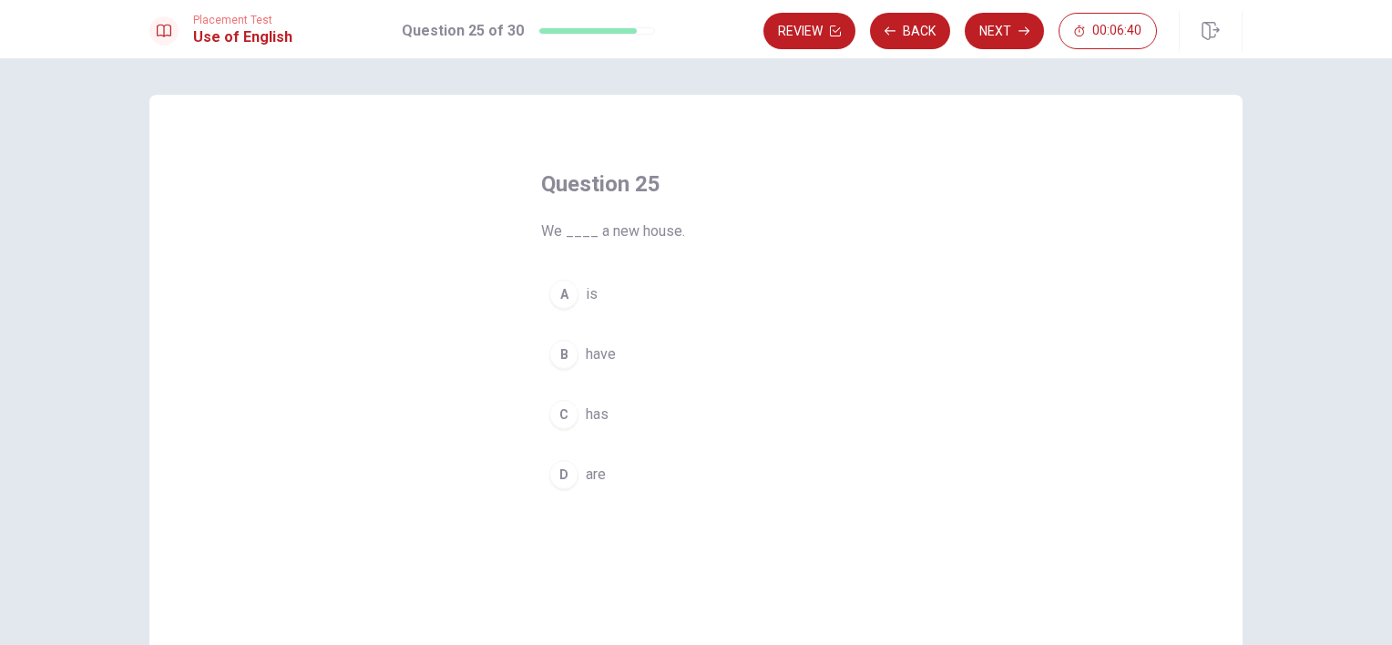
click at [566, 295] on div "A" at bounding box center [563, 294] width 29 height 29
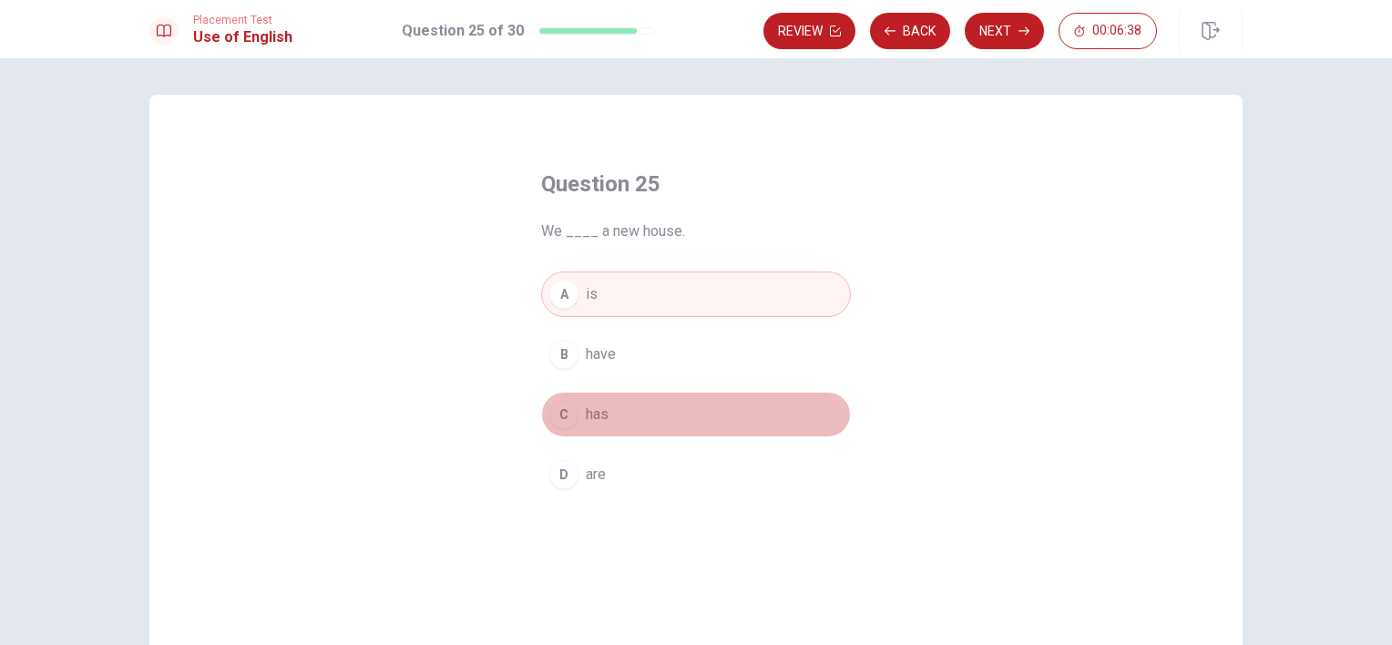
click at [574, 407] on button "C has" at bounding box center [696, 415] width 310 height 46
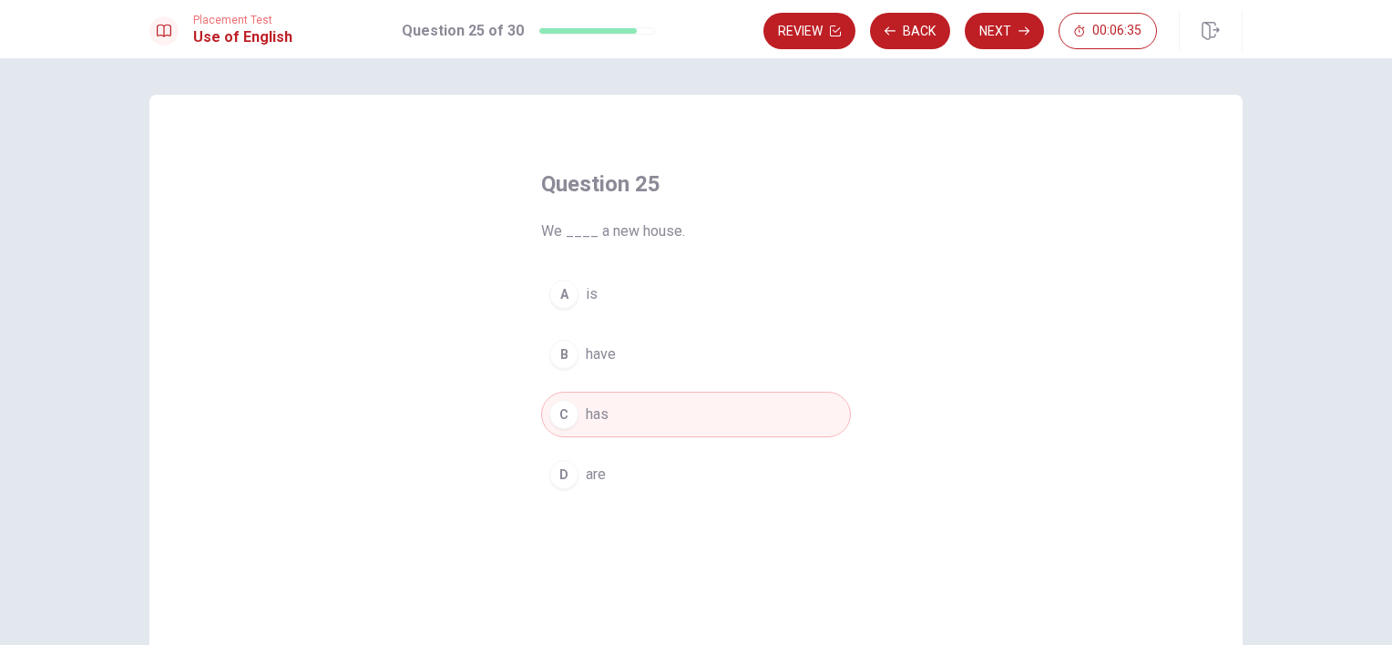
click at [588, 464] on span "are" at bounding box center [596, 475] width 20 height 22
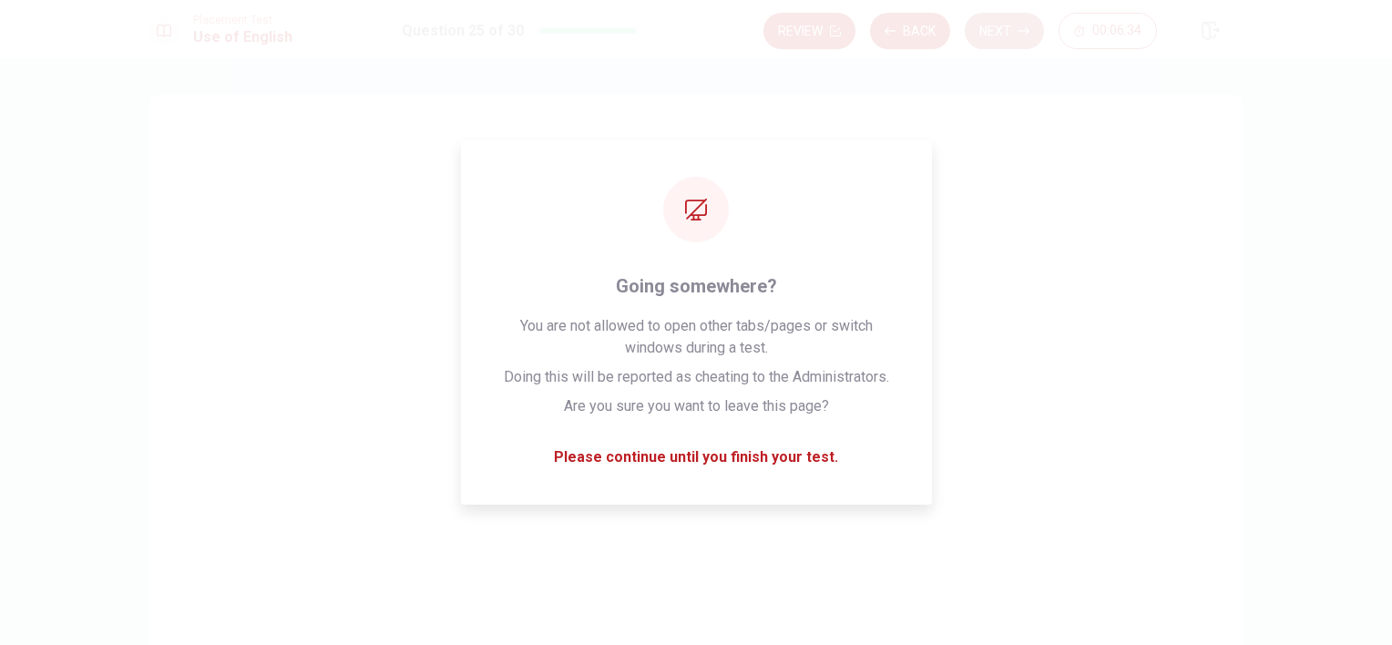
click at [1015, 29] on button "Next" at bounding box center [1004, 31] width 79 height 36
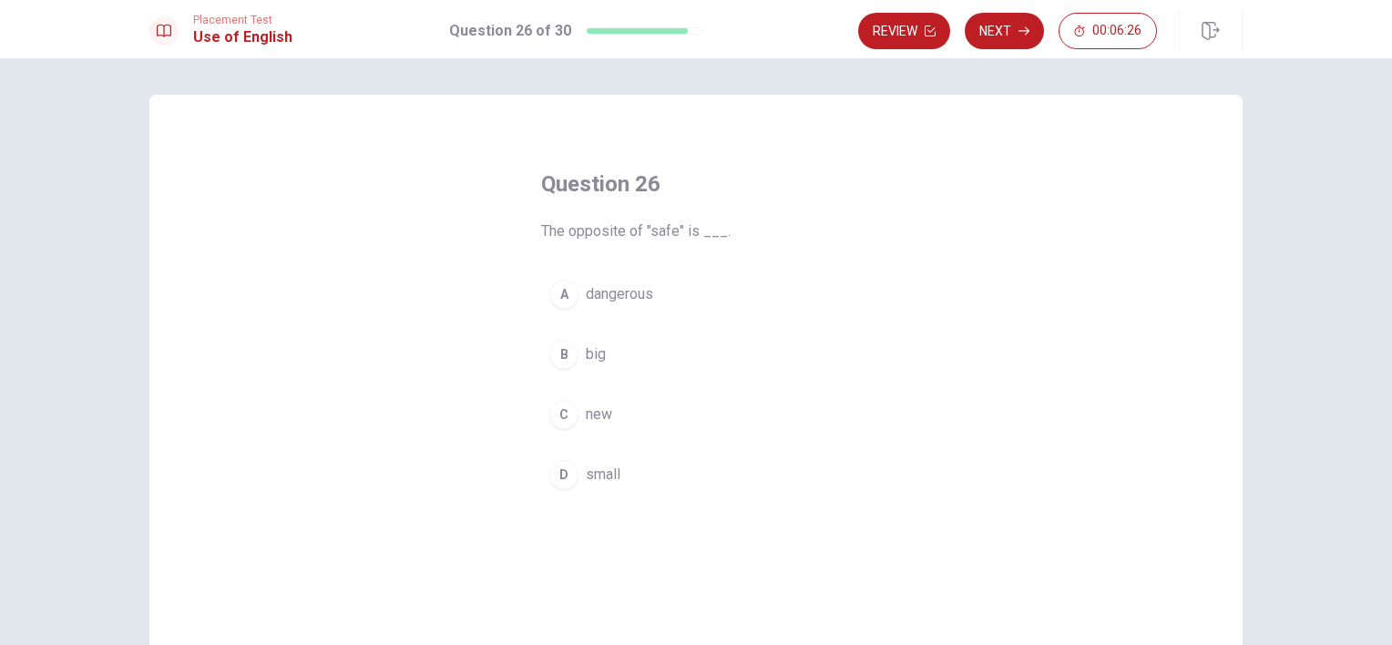
click at [601, 339] on button "B big" at bounding box center [696, 355] width 310 height 46
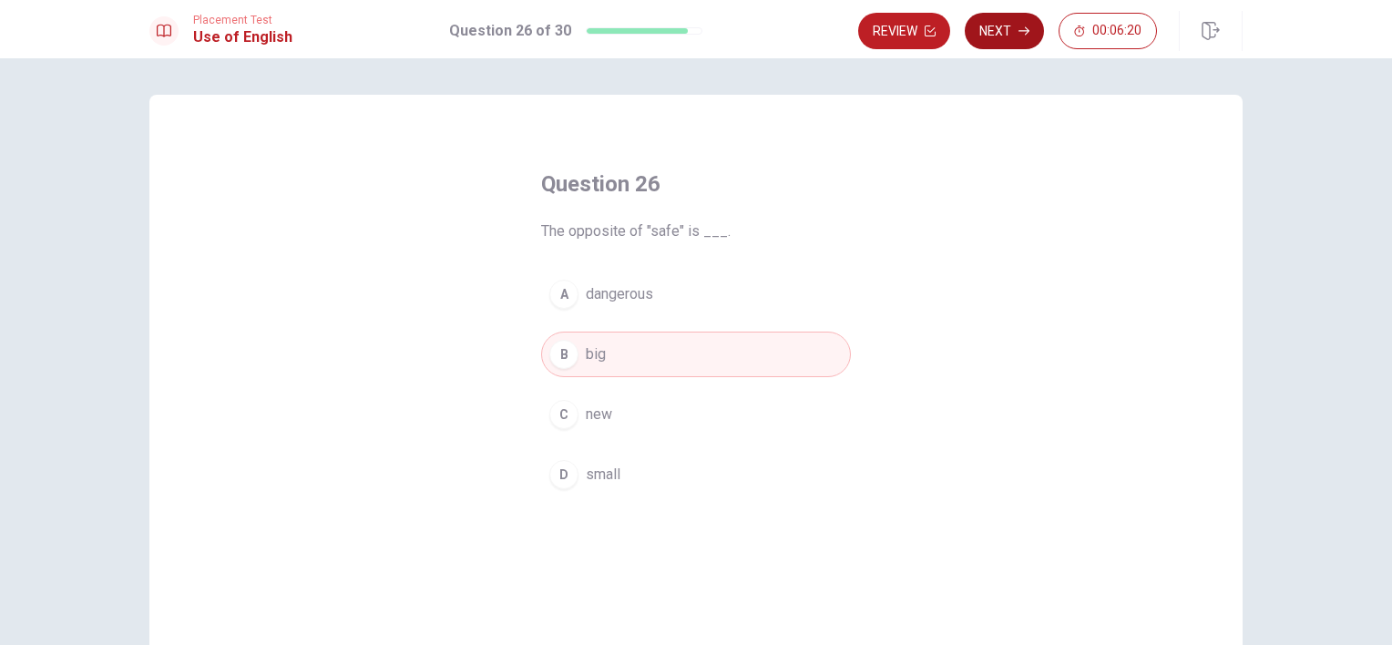
click at [1010, 29] on button "Next" at bounding box center [1004, 31] width 79 height 36
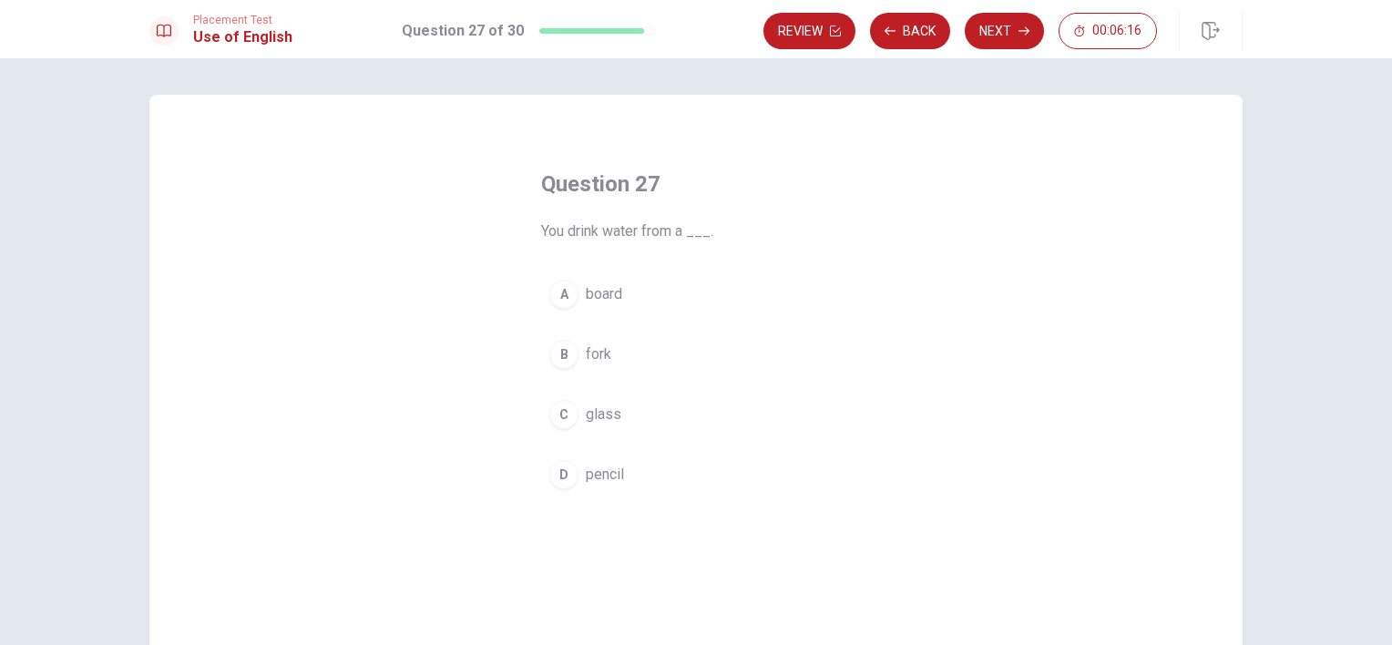
click at [598, 478] on span "pencil" at bounding box center [605, 475] width 38 height 22
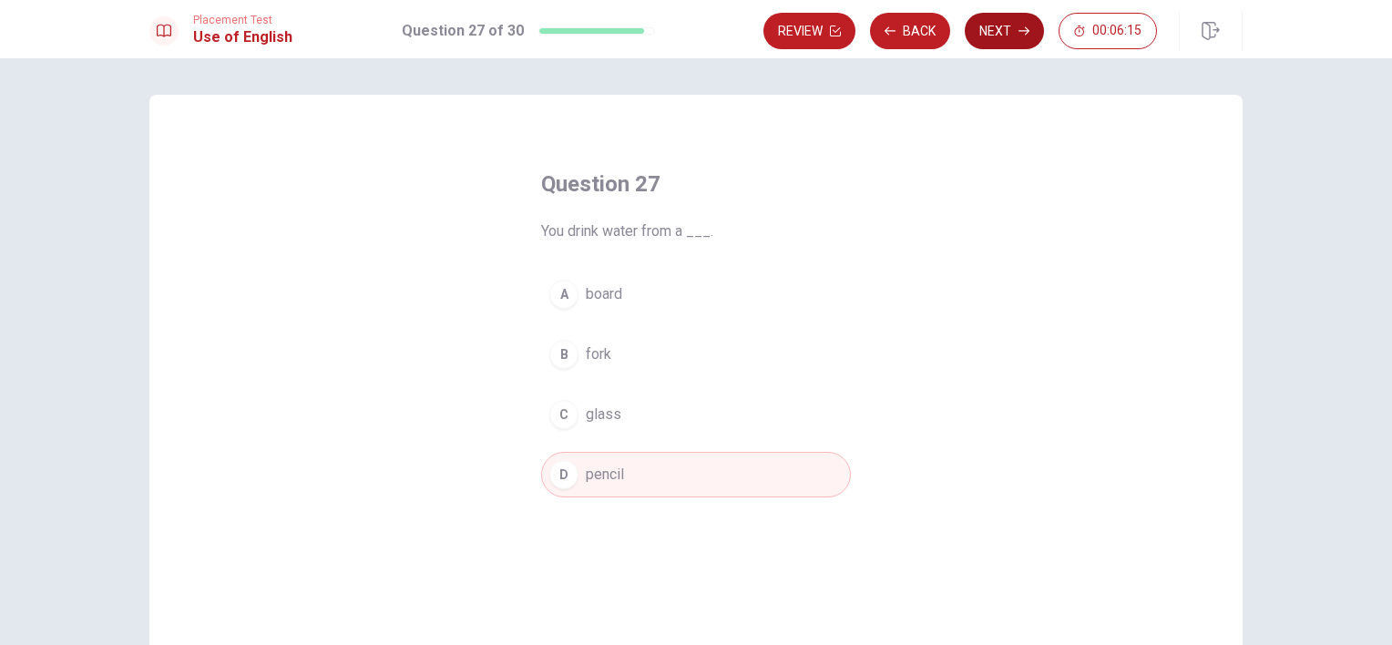
click at [996, 18] on button "Next" at bounding box center [1004, 31] width 79 height 36
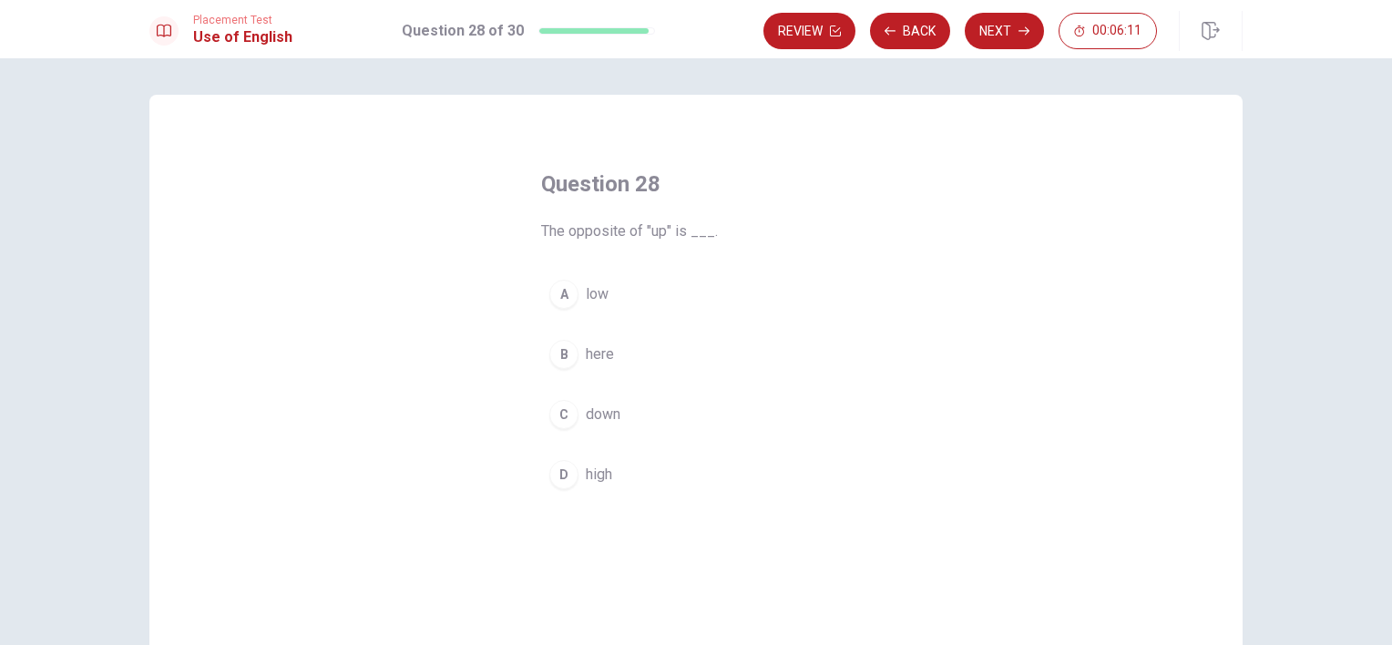
click at [600, 310] on button "A low" at bounding box center [696, 294] width 310 height 46
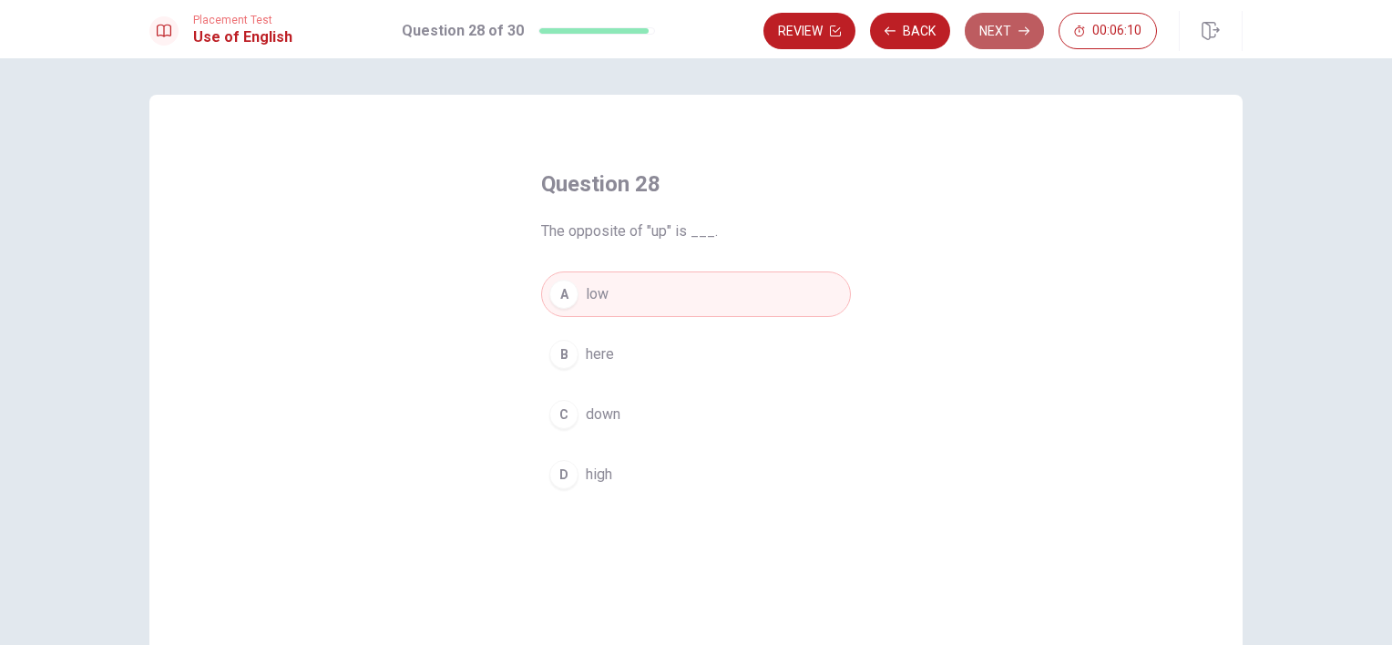
click at [1015, 26] on button "Next" at bounding box center [1004, 31] width 79 height 36
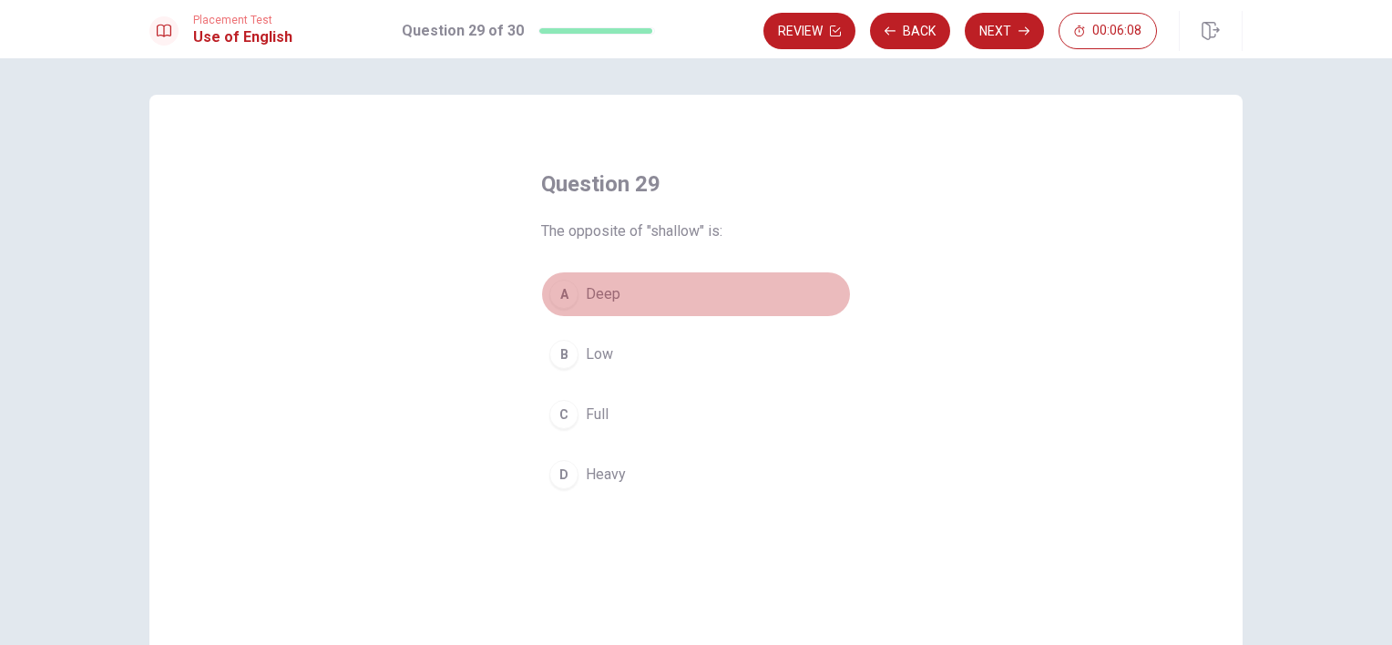
click at [589, 294] on span "Deep" at bounding box center [603, 294] width 35 height 22
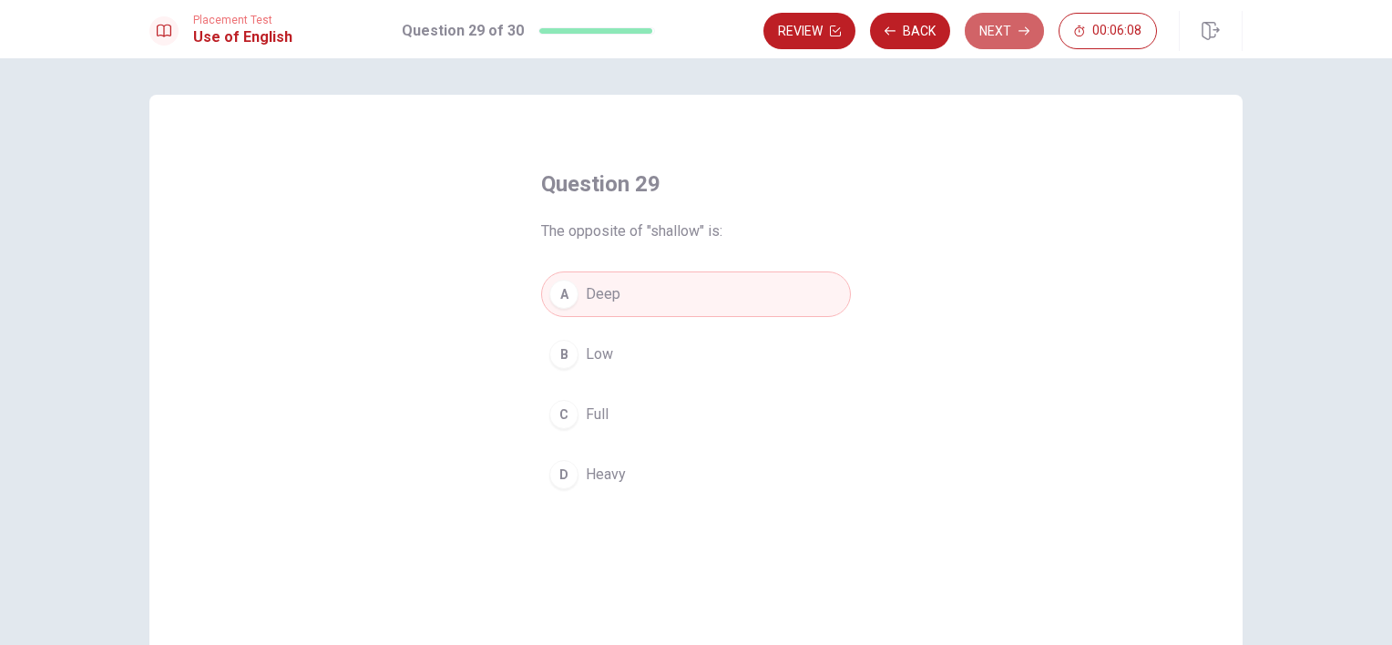
drag, startPoint x: 999, startPoint y: 33, endPoint x: 986, endPoint y: 37, distance: 14.4
click at [999, 32] on button "Next" at bounding box center [1004, 31] width 79 height 36
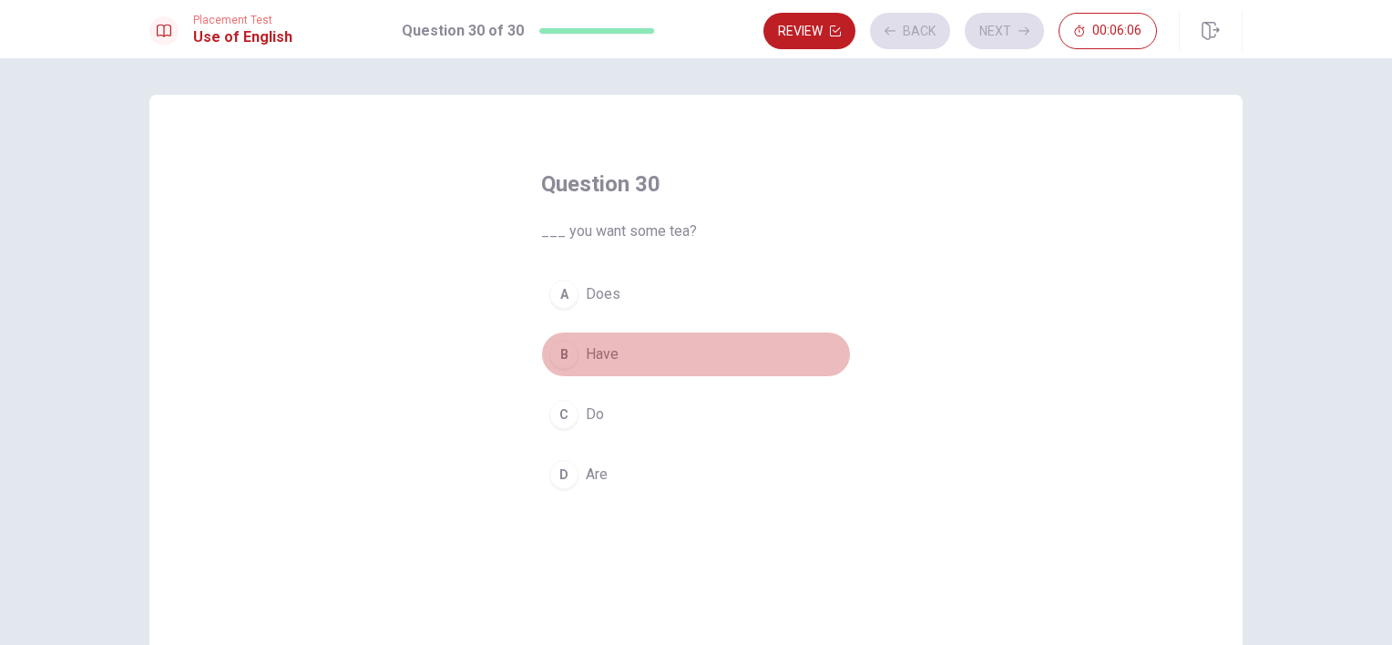
click at [621, 364] on button "B Have" at bounding box center [696, 355] width 310 height 46
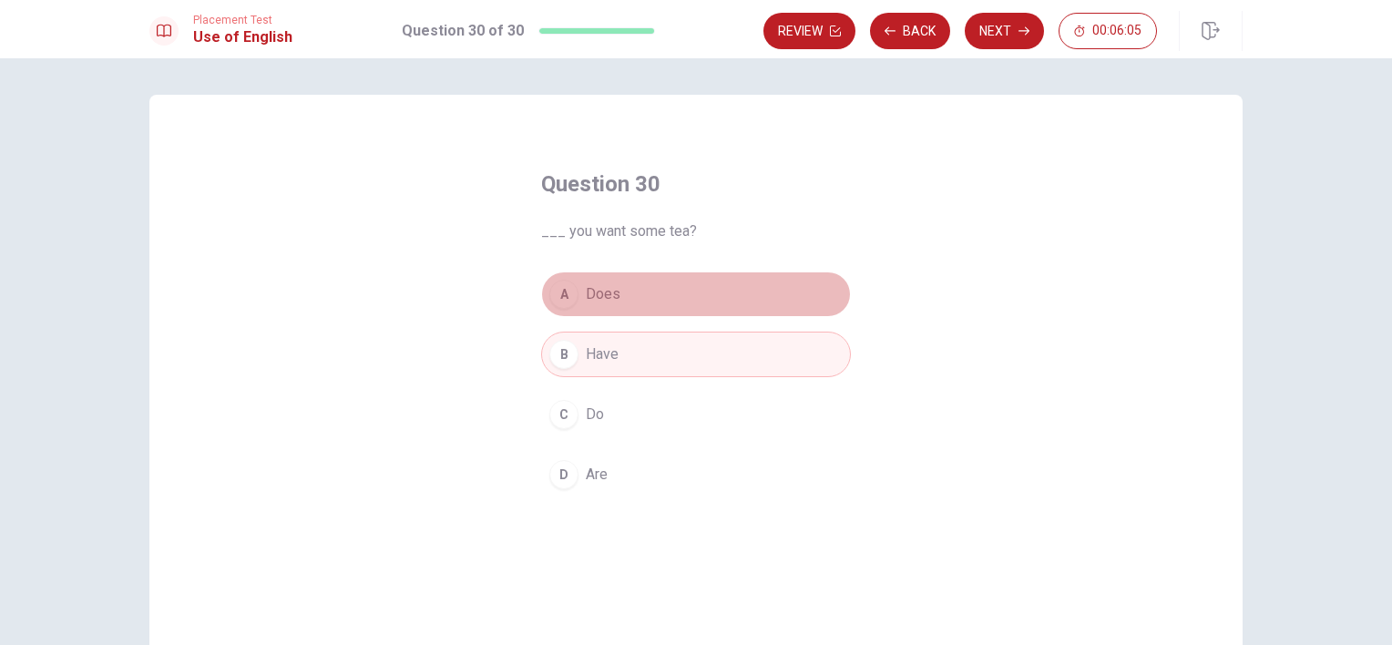
click at [640, 300] on button "A Does" at bounding box center [696, 294] width 310 height 46
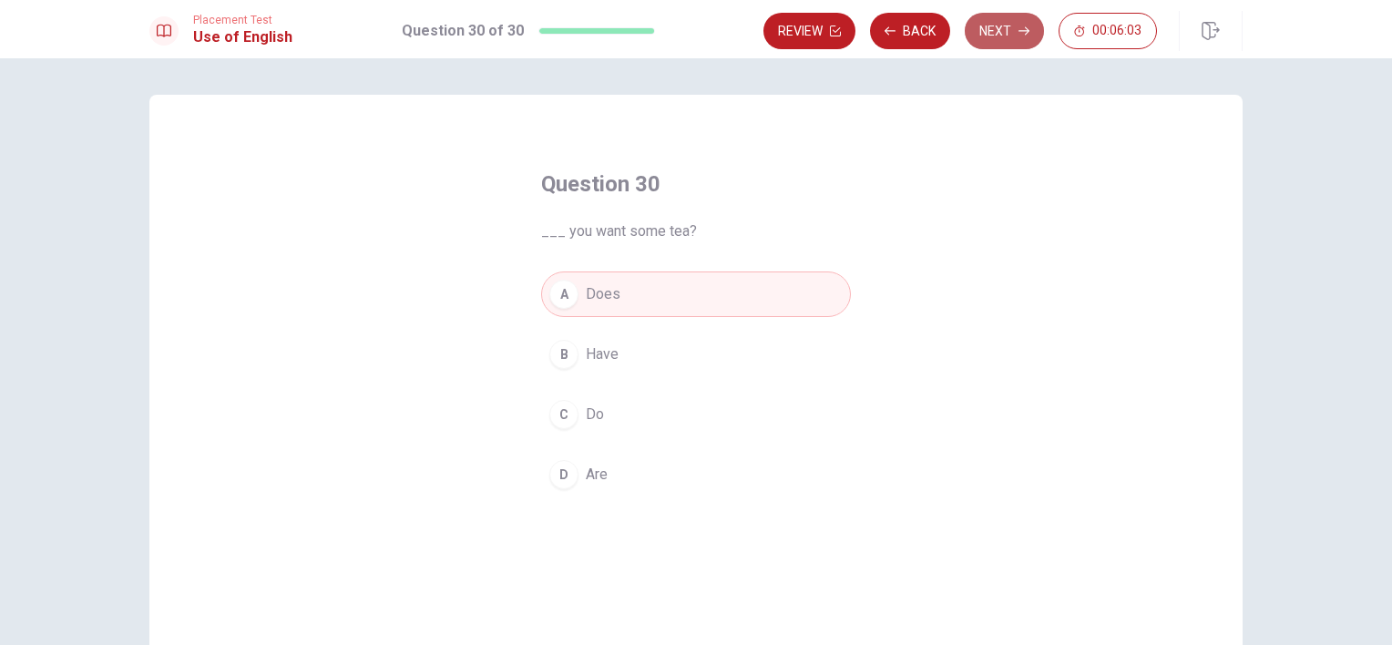
click at [1012, 34] on button "Next" at bounding box center [1004, 31] width 79 height 36
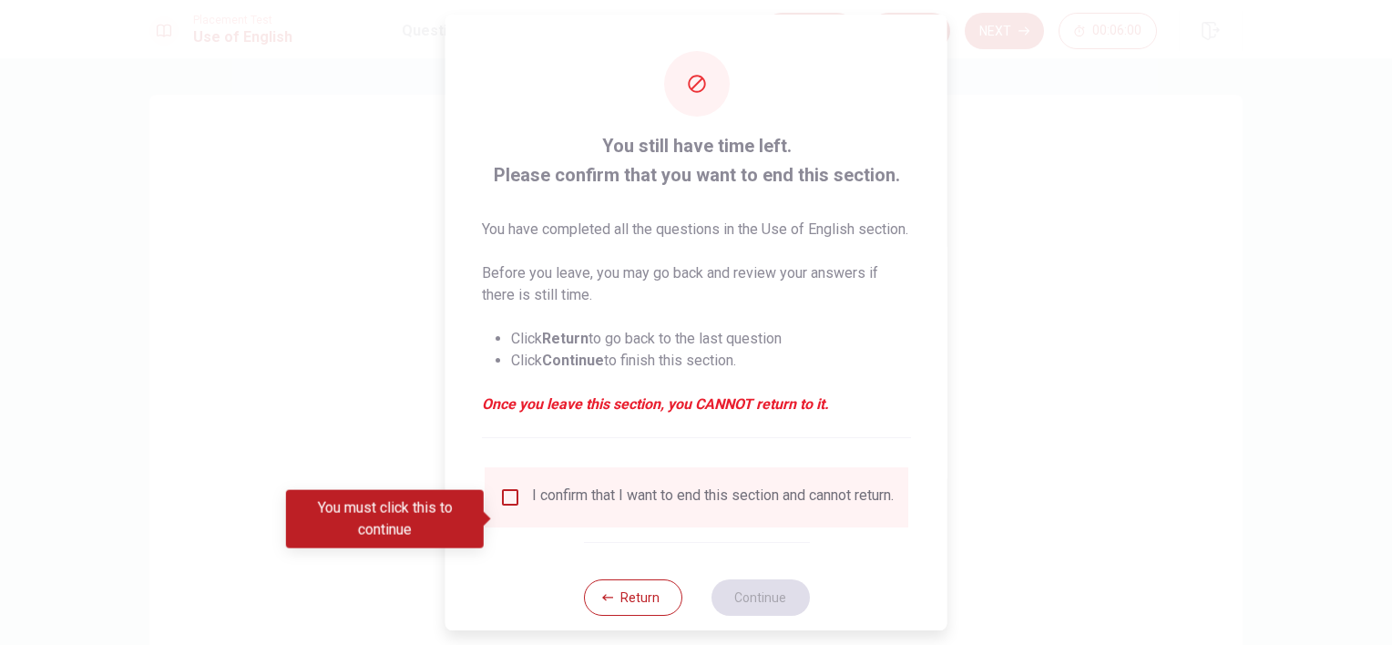
click at [510, 508] on input "You must click this to continue" at bounding box center [510, 497] width 22 height 22
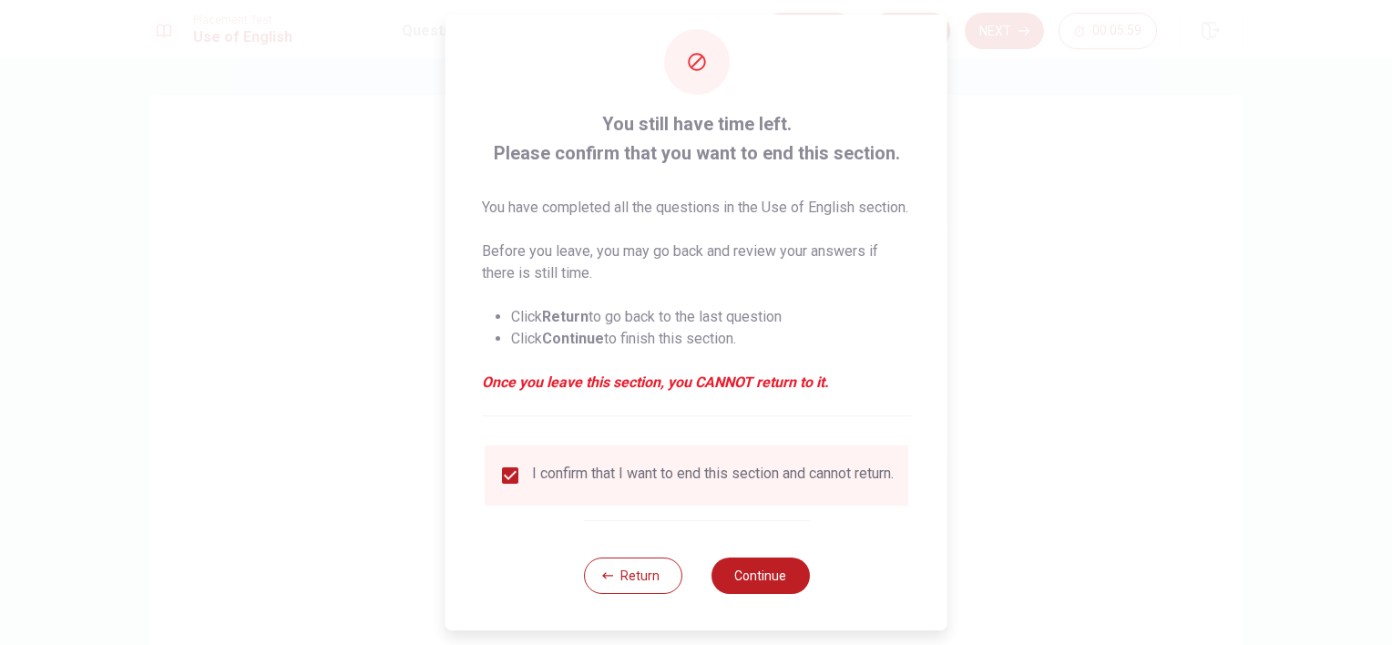
scroll to position [56, 0]
click at [743, 572] on button "Continue" at bounding box center [759, 575] width 98 height 36
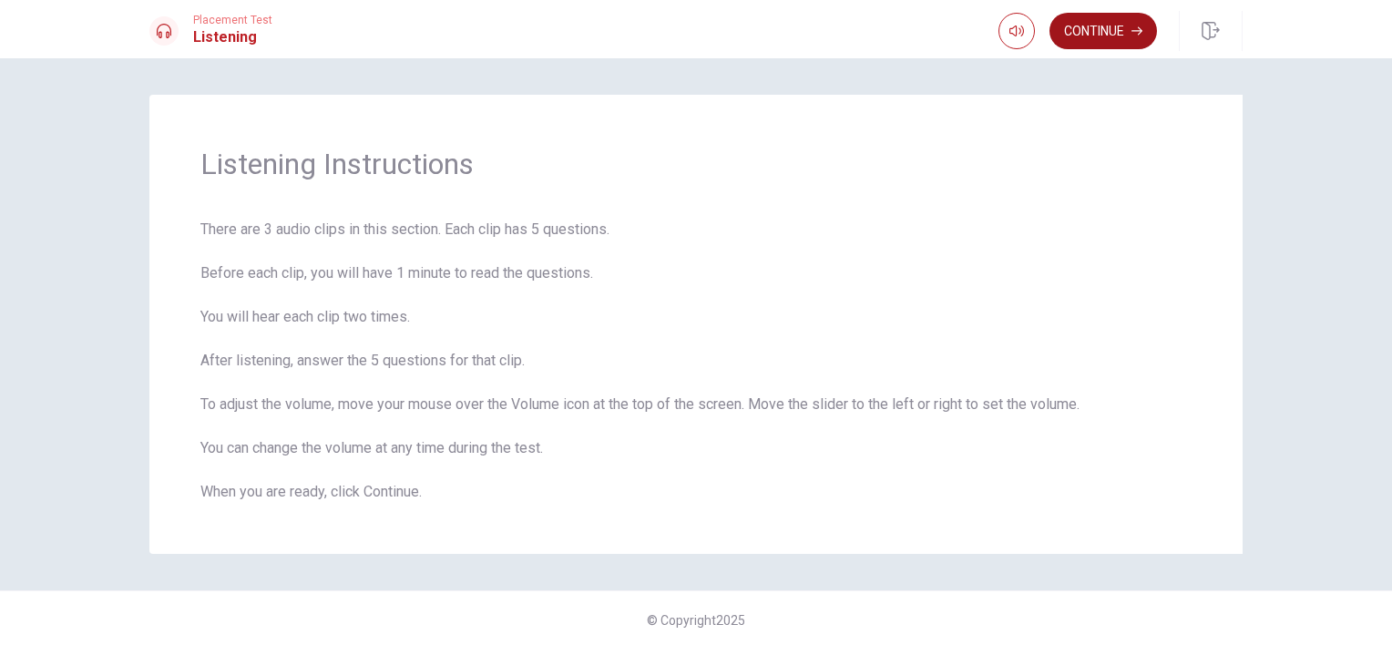
click at [1108, 37] on button "Continue" at bounding box center [1102, 31] width 107 height 36
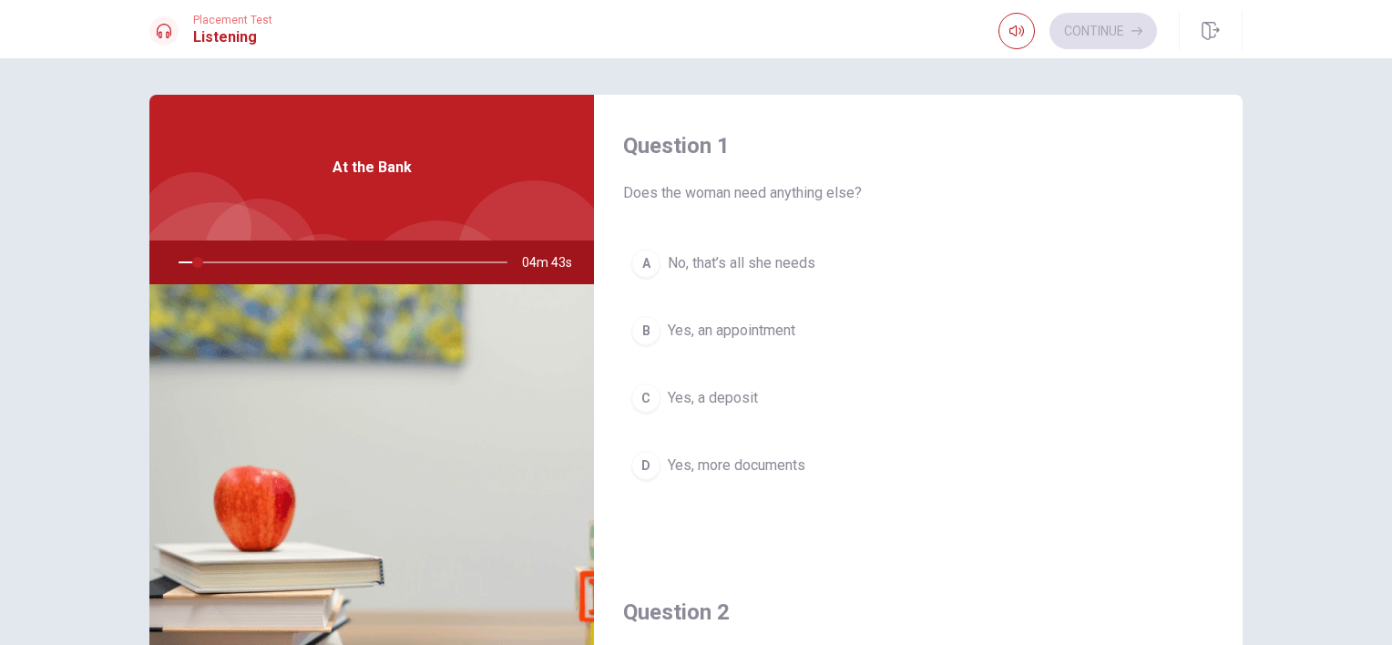
click at [462, 259] on div at bounding box center [339, 262] width 365 height 44
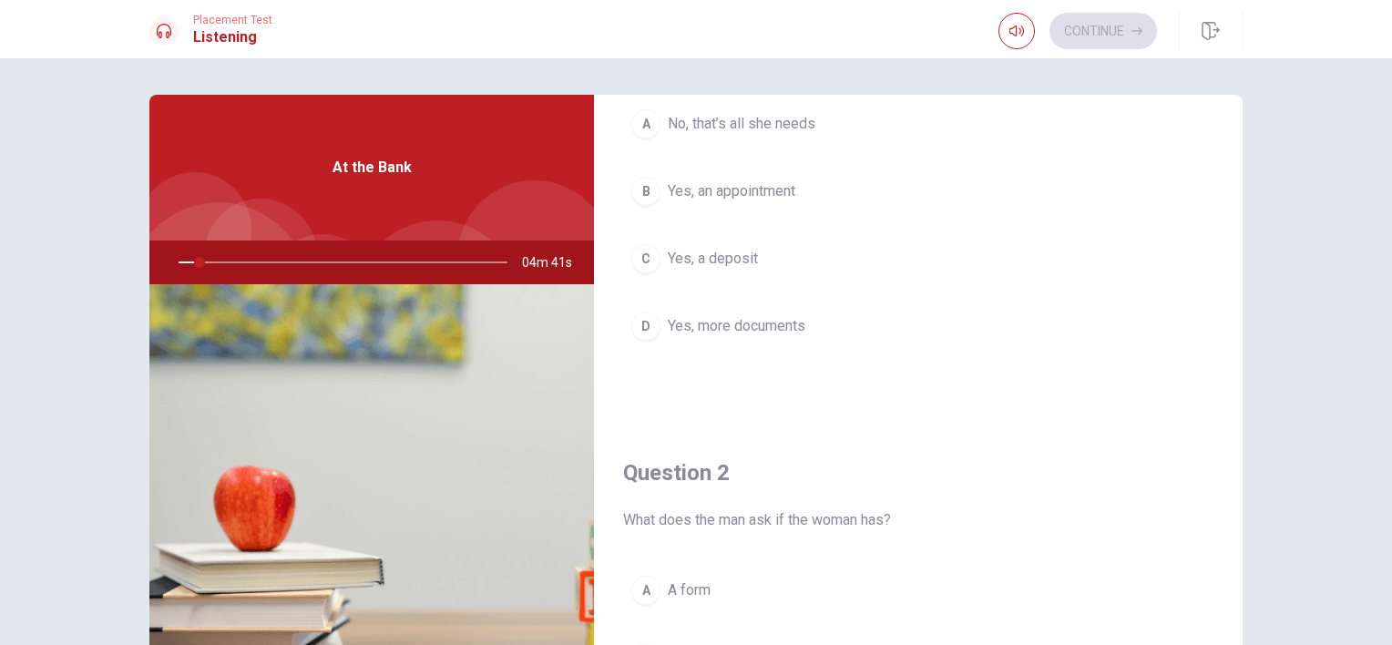
scroll to position [0, 0]
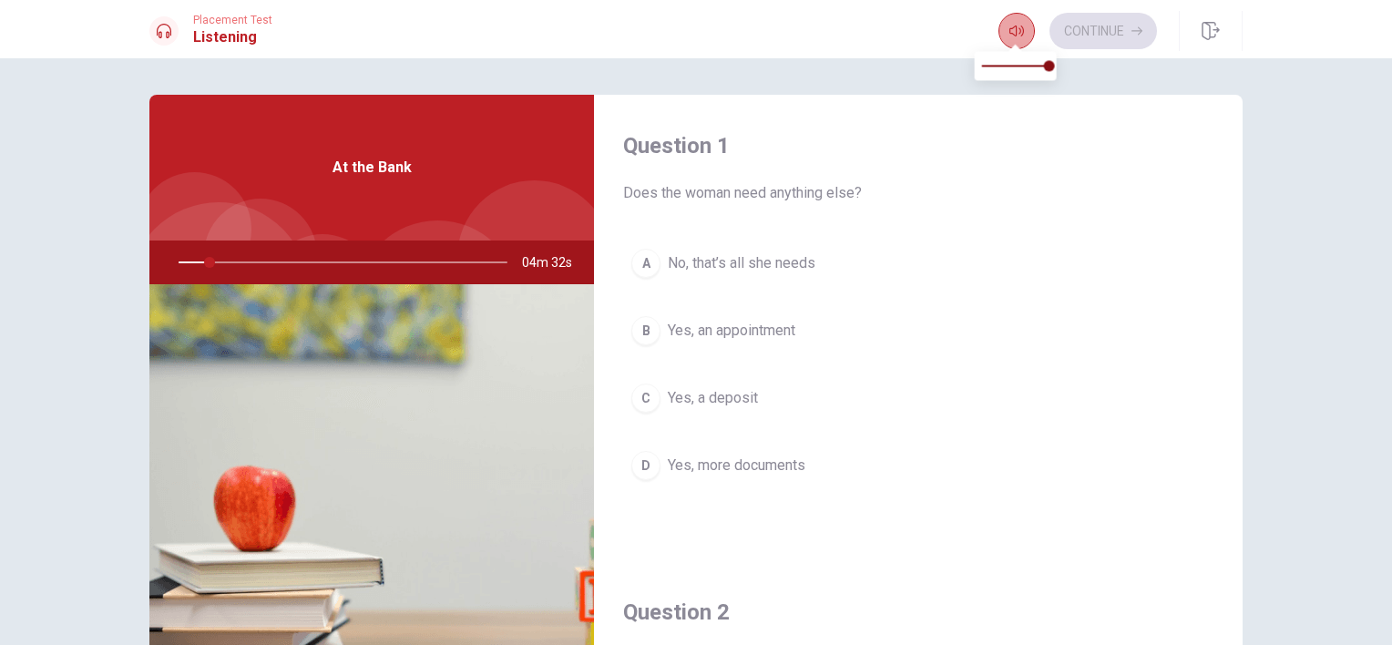
click at [1013, 36] on icon "button" at bounding box center [1016, 31] width 15 height 15
click at [713, 390] on span "Yes, a deposit" at bounding box center [713, 398] width 90 height 22
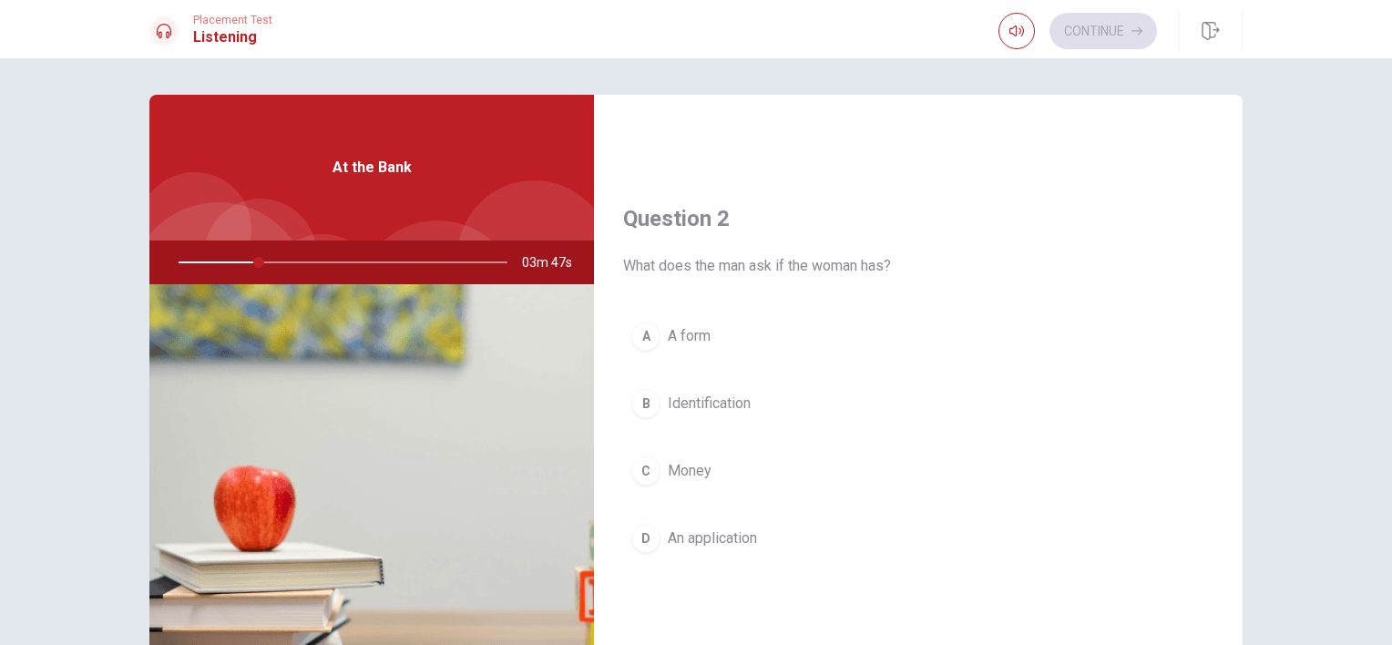
scroll to position [455, 0]
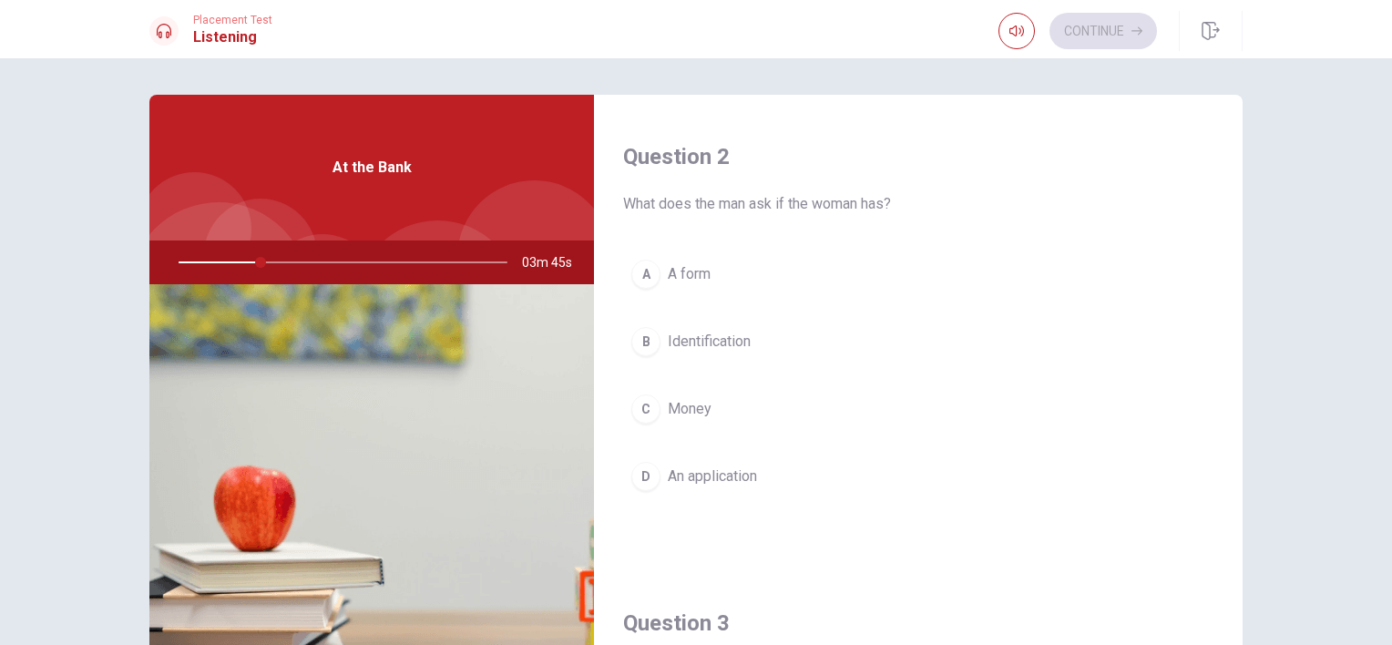
click at [702, 479] on span "An application" at bounding box center [712, 476] width 89 height 22
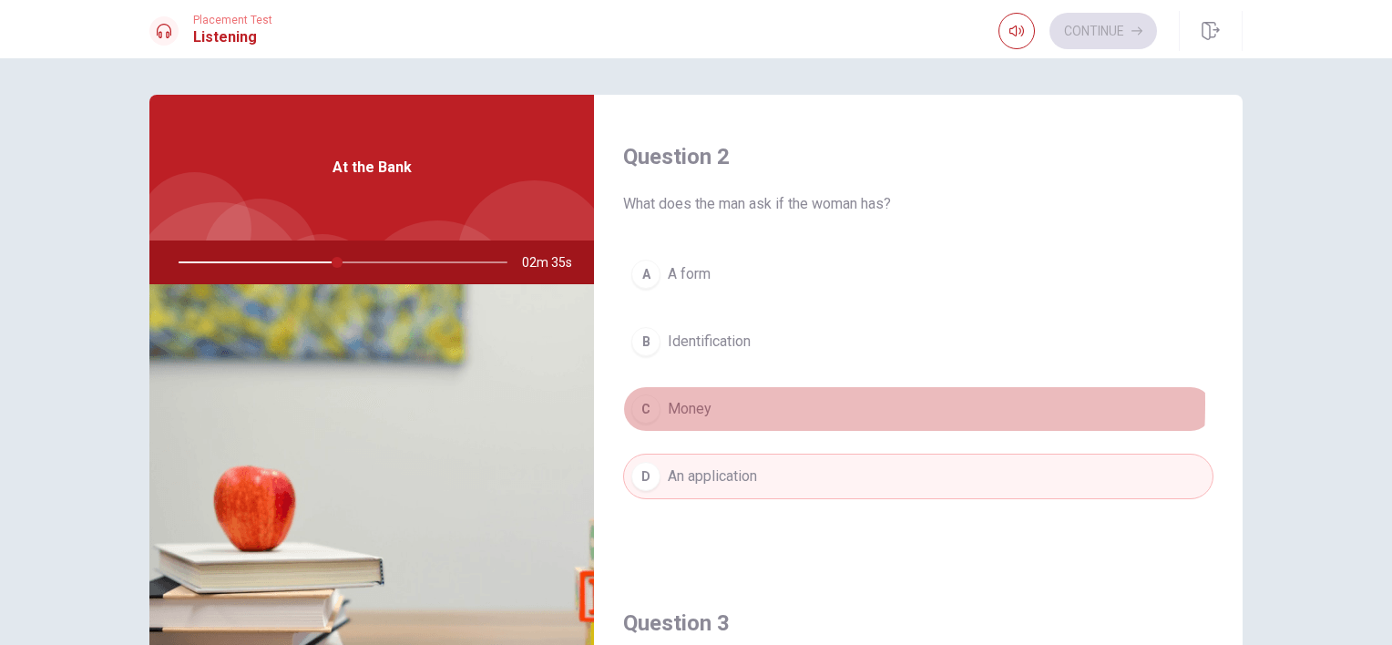
click at [681, 401] on span "Money" at bounding box center [690, 409] width 44 height 22
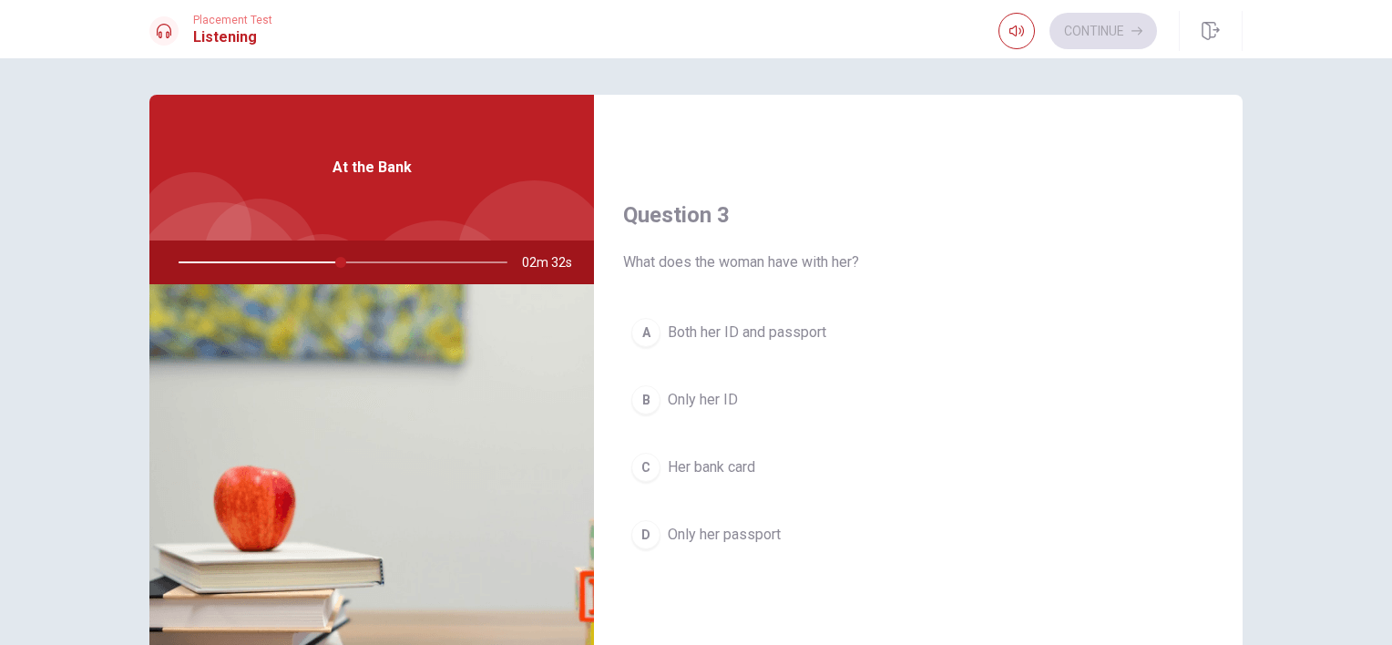
scroll to position [1002, 0]
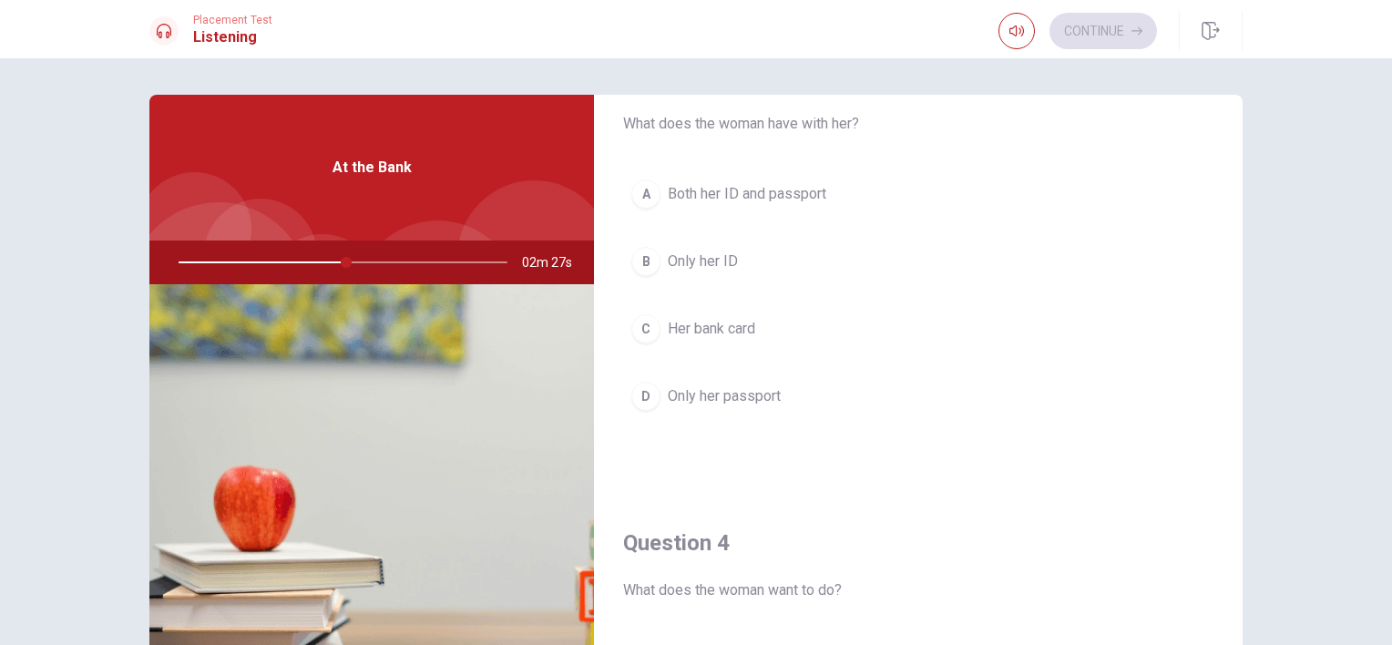
drag, startPoint x: 732, startPoint y: 321, endPoint x: 765, endPoint y: 364, distance: 54.6
click at [732, 322] on span "Her bank card" at bounding box center [711, 329] width 87 height 22
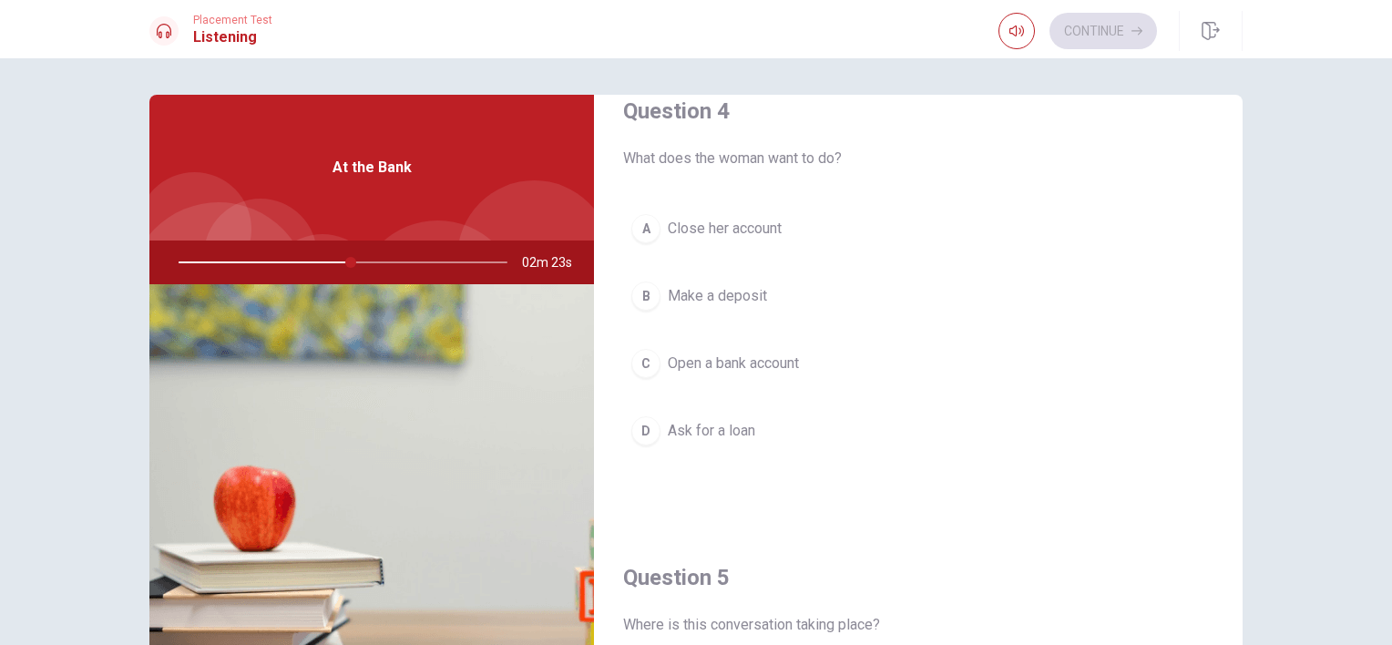
scroll to position [1457, 0]
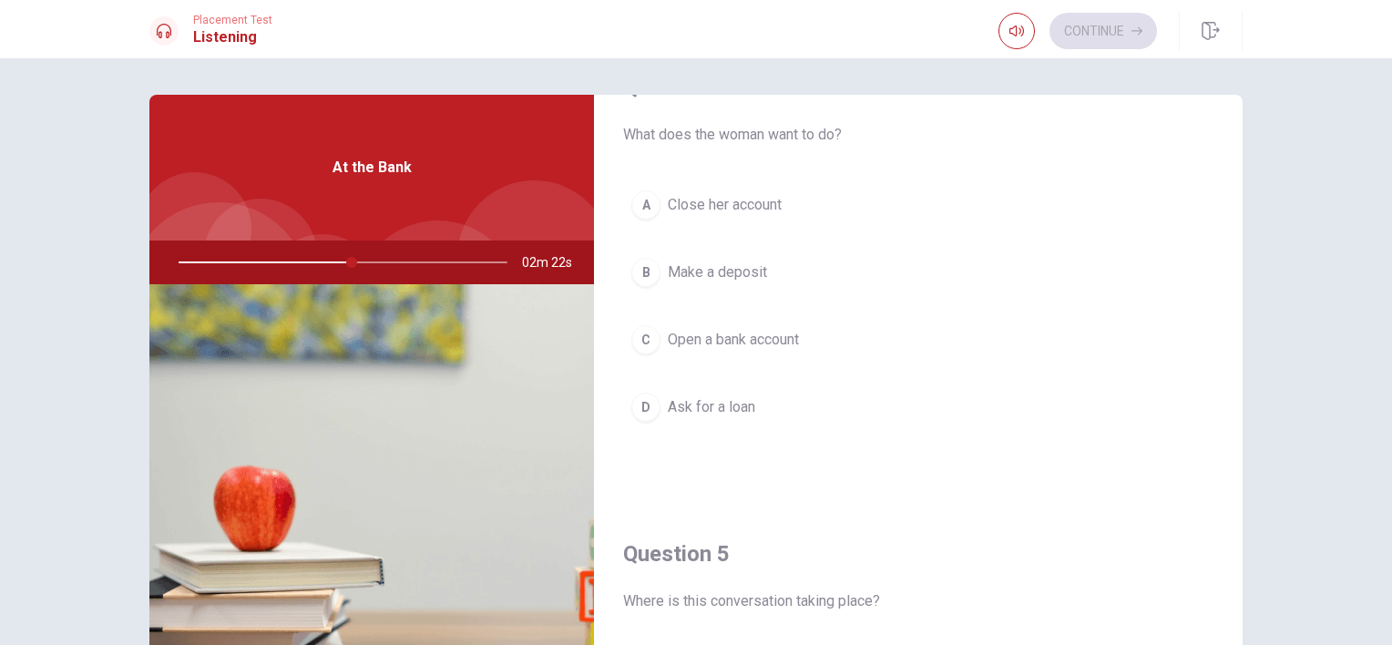
click at [698, 403] on span "Ask for a loan" at bounding box center [711, 407] width 87 height 22
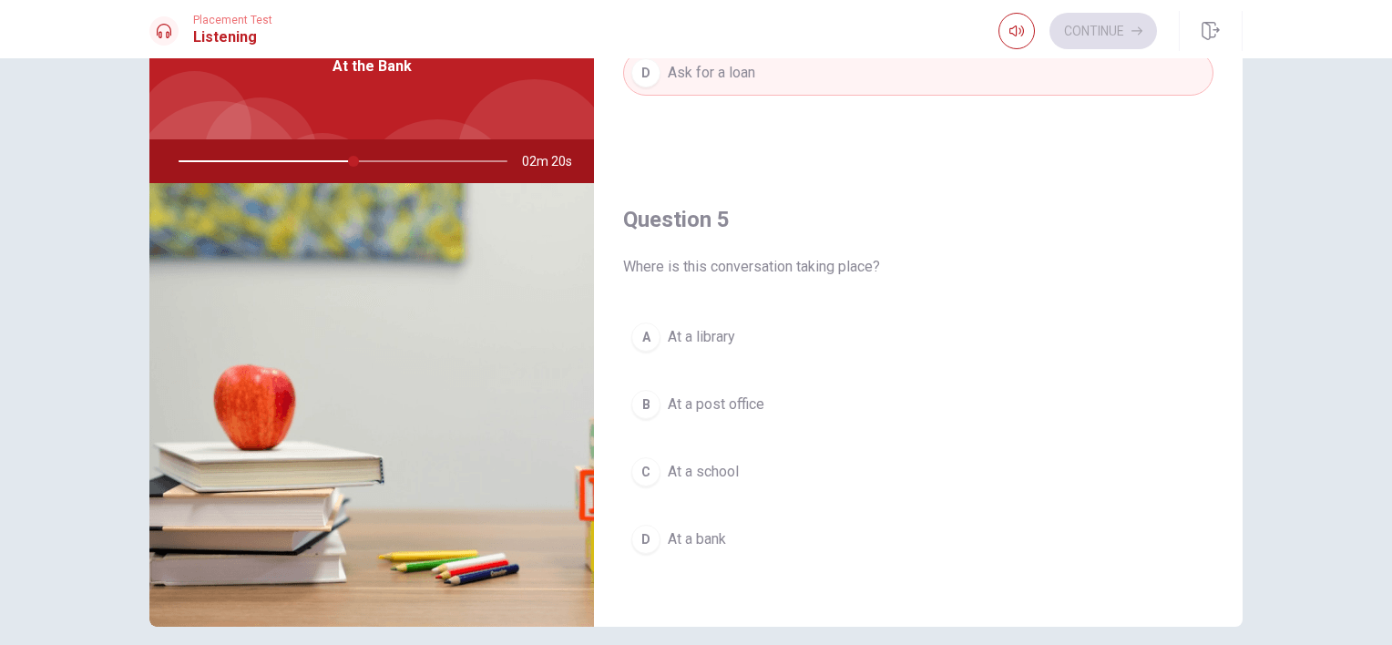
scroll to position [178, 0]
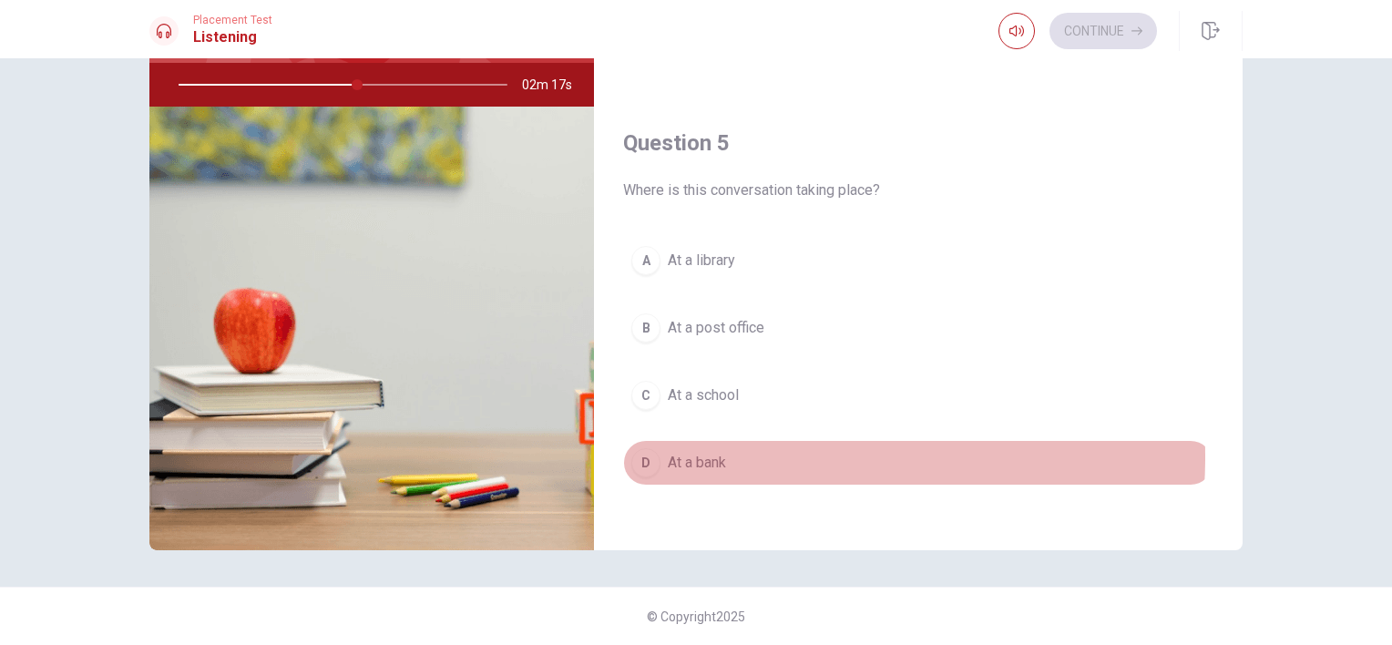
drag, startPoint x: 720, startPoint y: 448, endPoint x: 787, endPoint y: 435, distance: 68.6
click at [720, 452] on span "At a bank" at bounding box center [697, 463] width 58 height 22
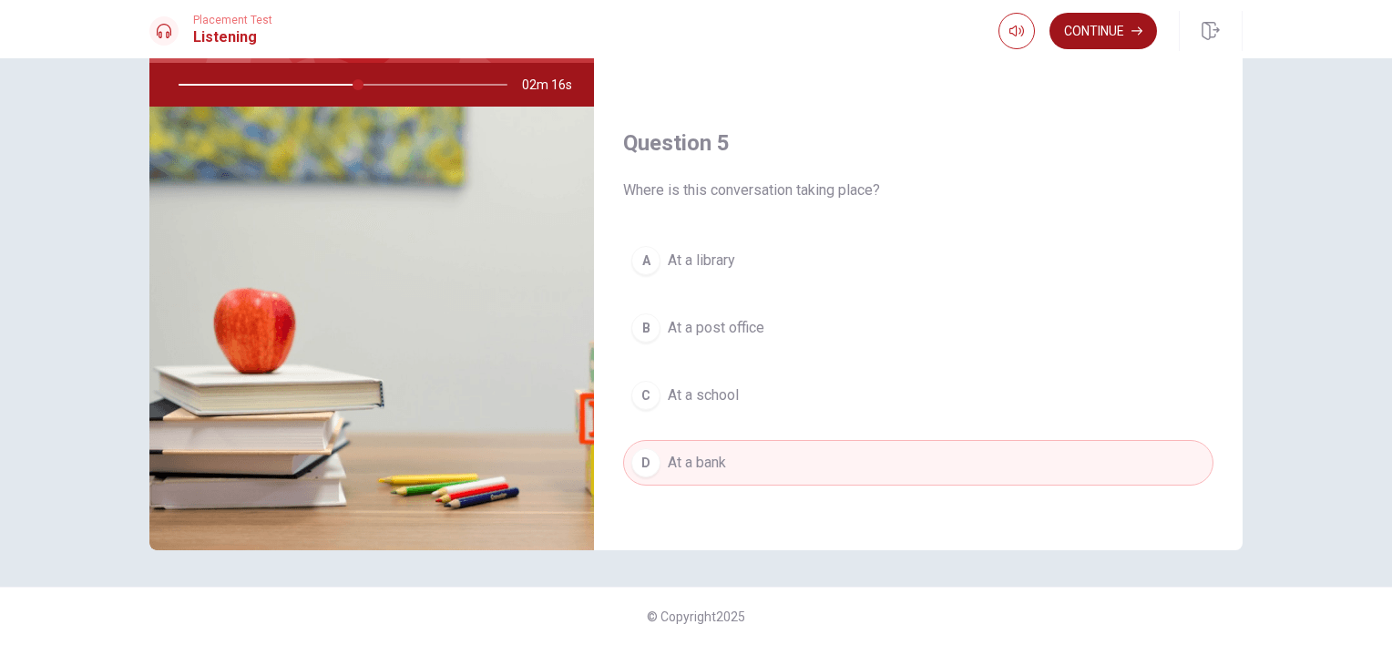
click at [1092, 23] on button "Continue" at bounding box center [1102, 31] width 107 height 36
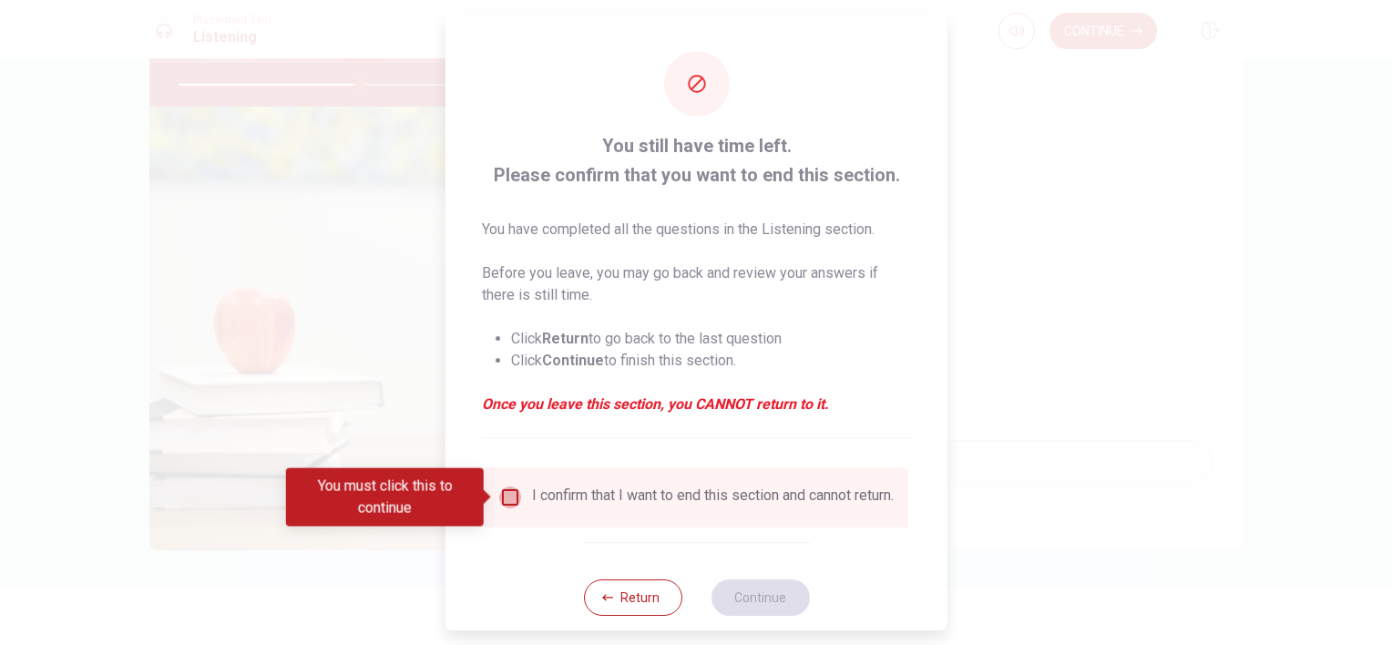
drag, startPoint x: 504, startPoint y: 496, endPoint x: 605, endPoint y: 582, distance: 132.5
click at [510, 500] on input "You must click this to continue" at bounding box center [510, 497] width 22 height 22
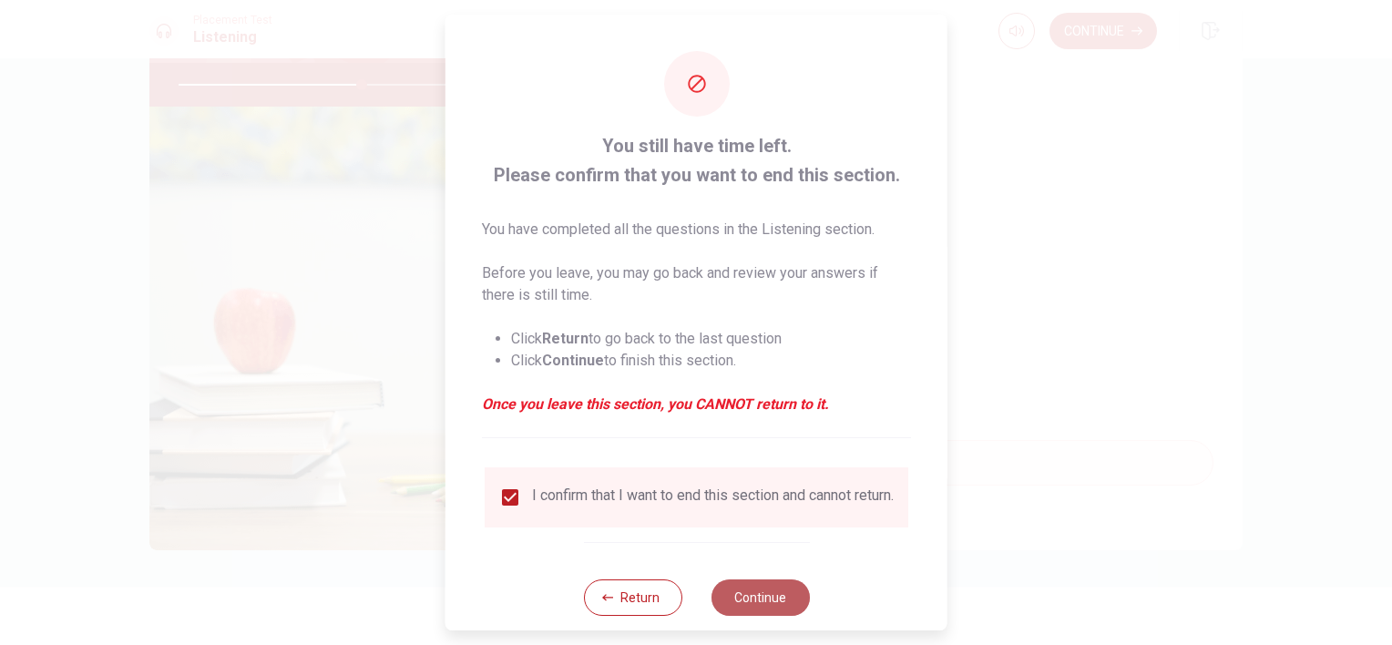
click at [769, 615] on button "Continue" at bounding box center [759, 597] width 98 height 36
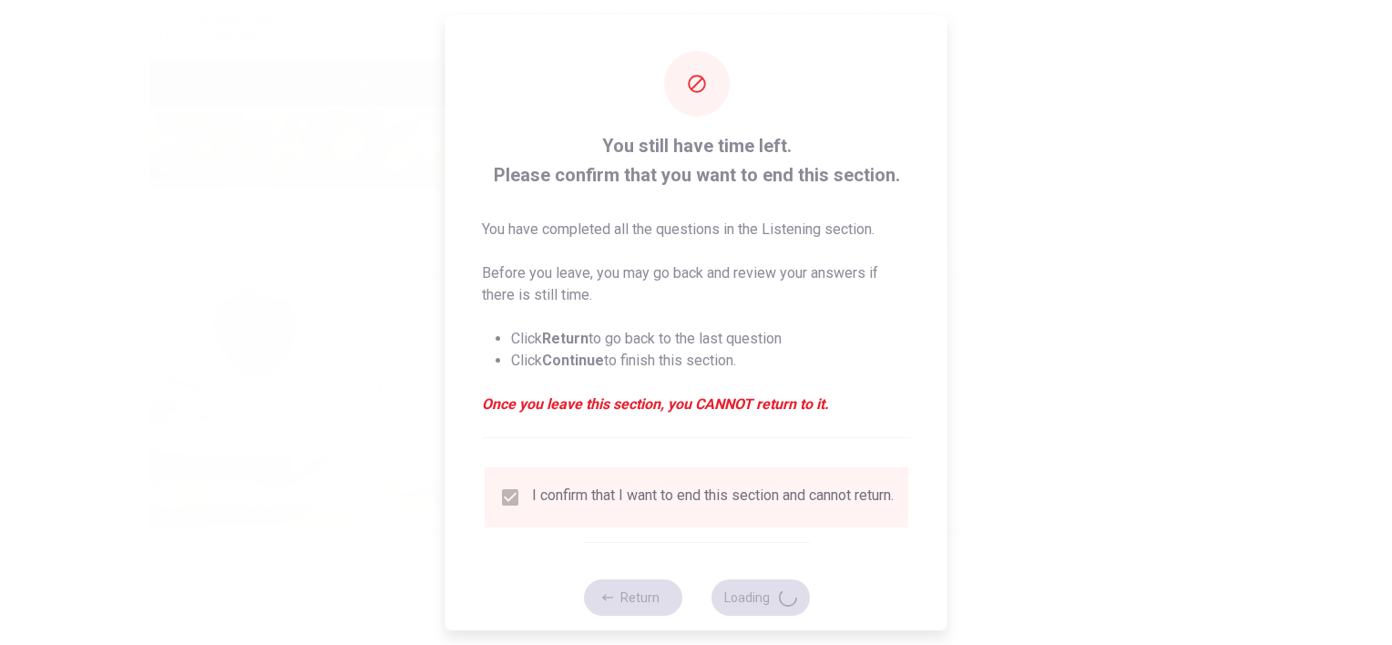
type input "57"
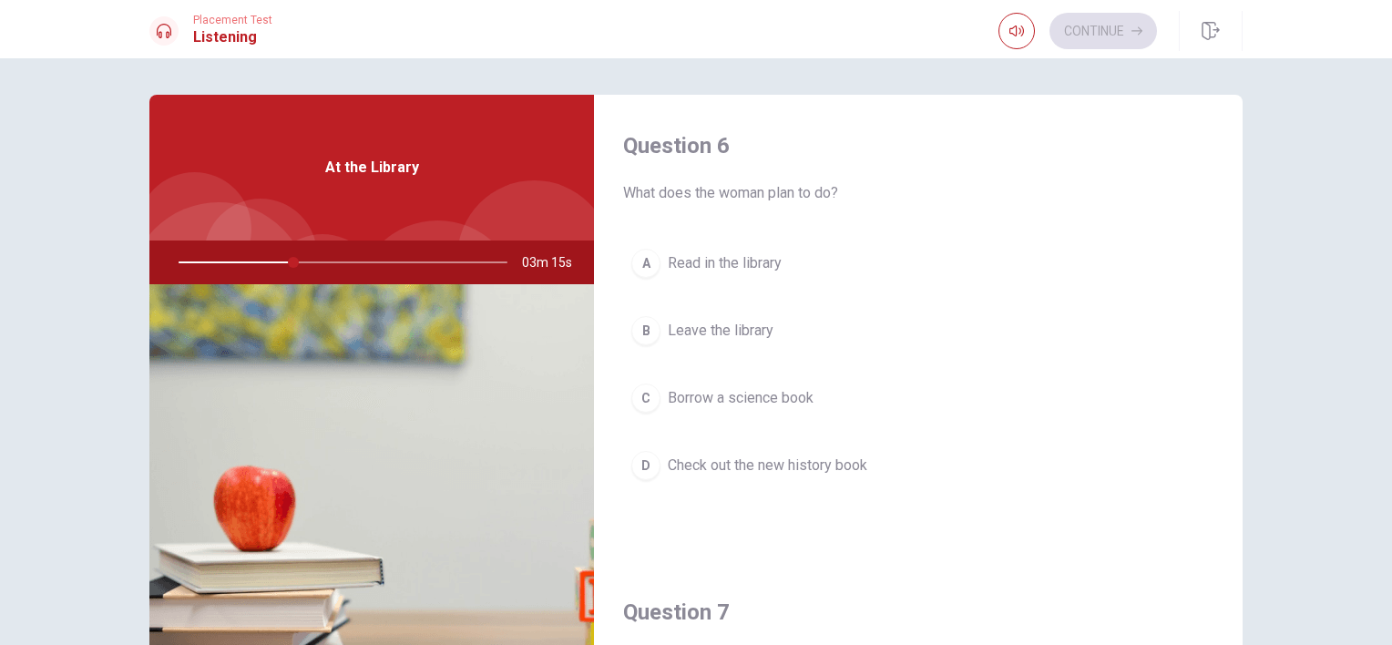
scroll to position [273, 0]
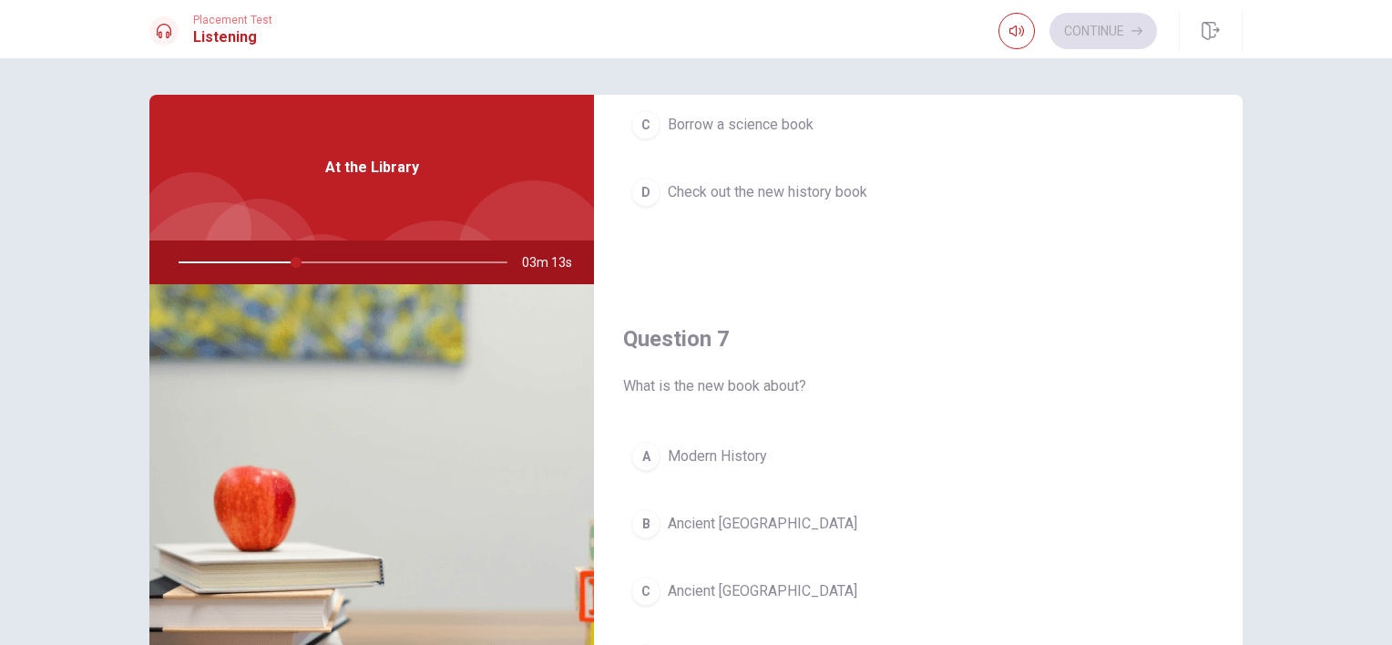
click at [761, 129] on span "Borrow a science book" at bounding box center [741, 125] width 146 height 22
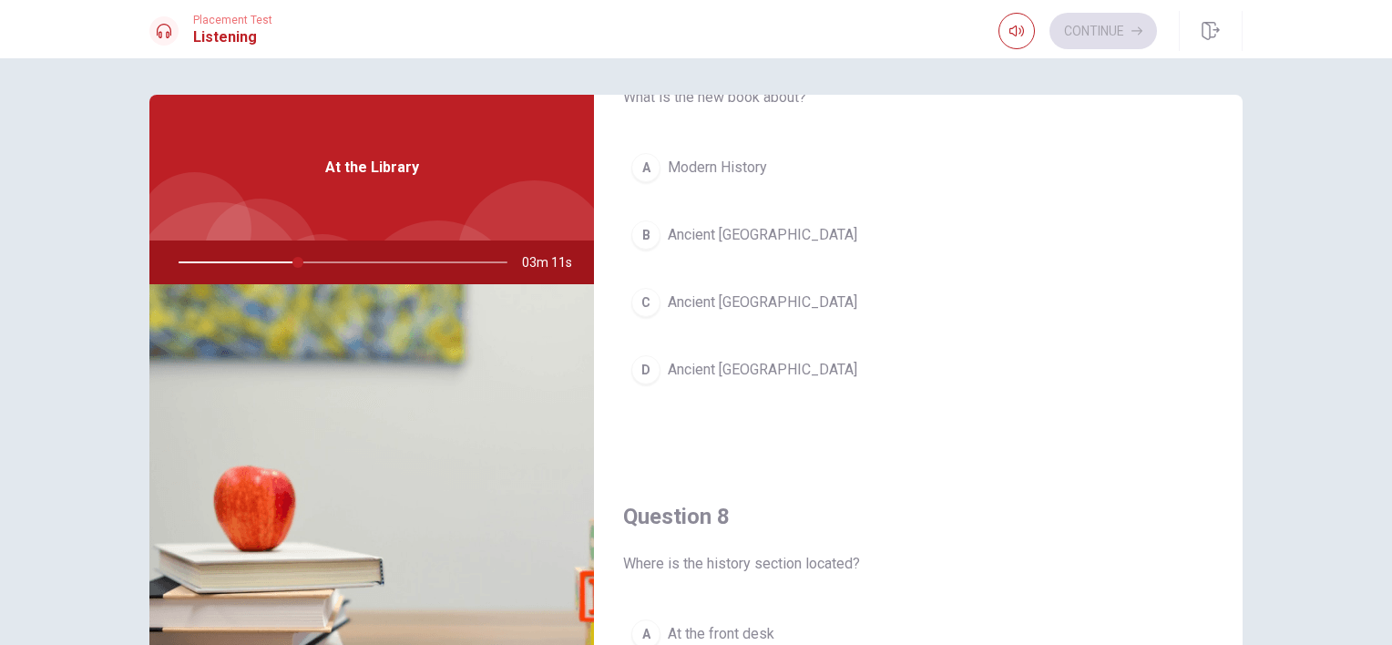
scroll to position [455, 0]
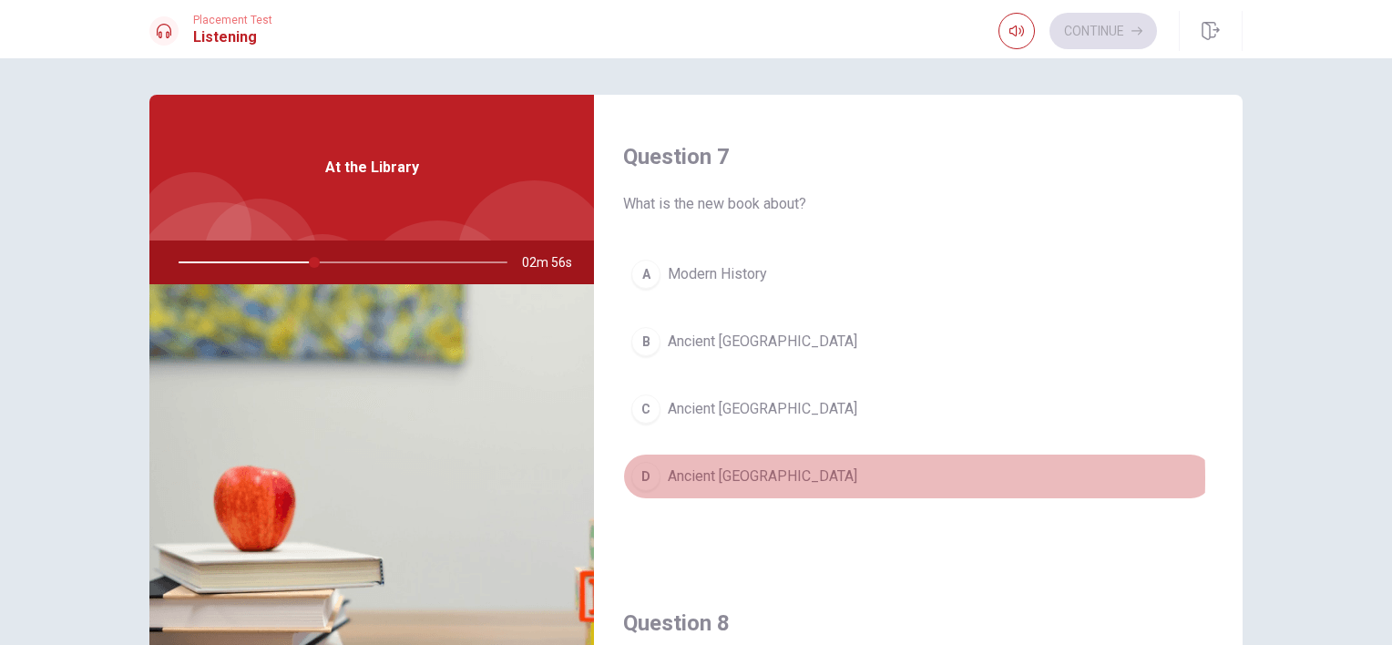
click at [727, 475] on span "Ancient [GEOGRAPHIC_DATA]" at bounding box center [762, 476] width 189 height 22
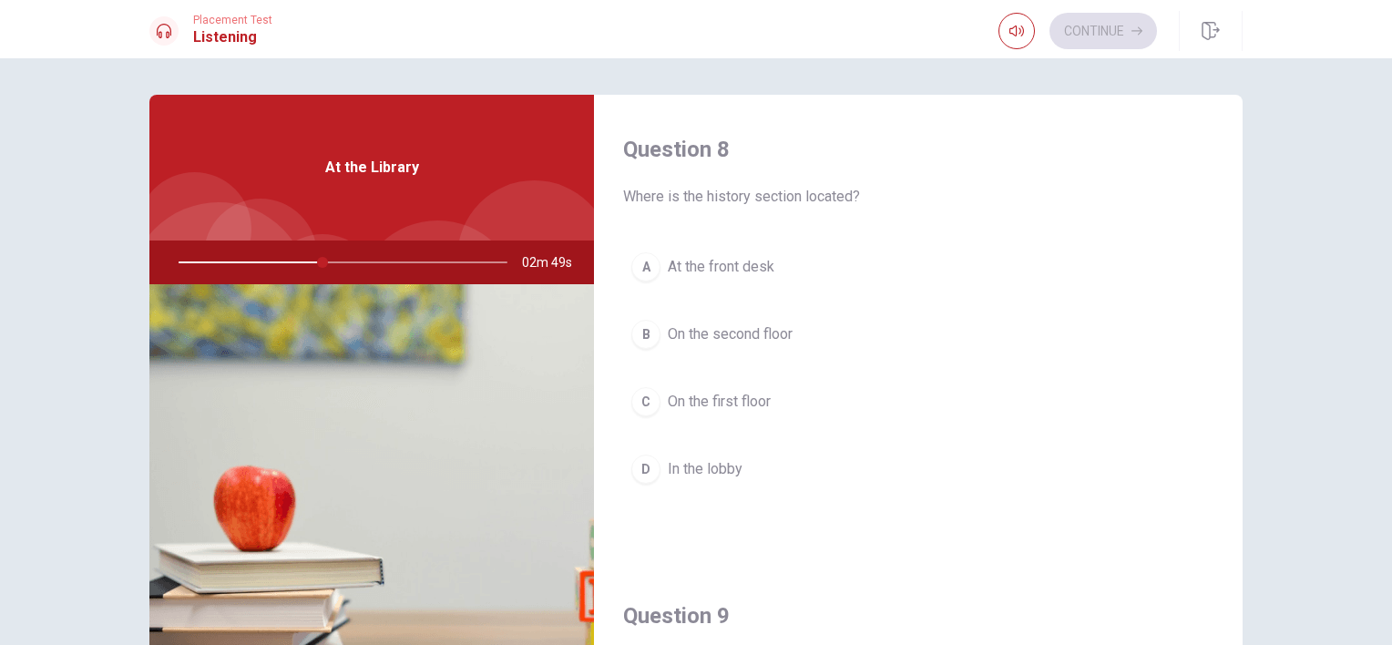
scroll to position [1002, 0]
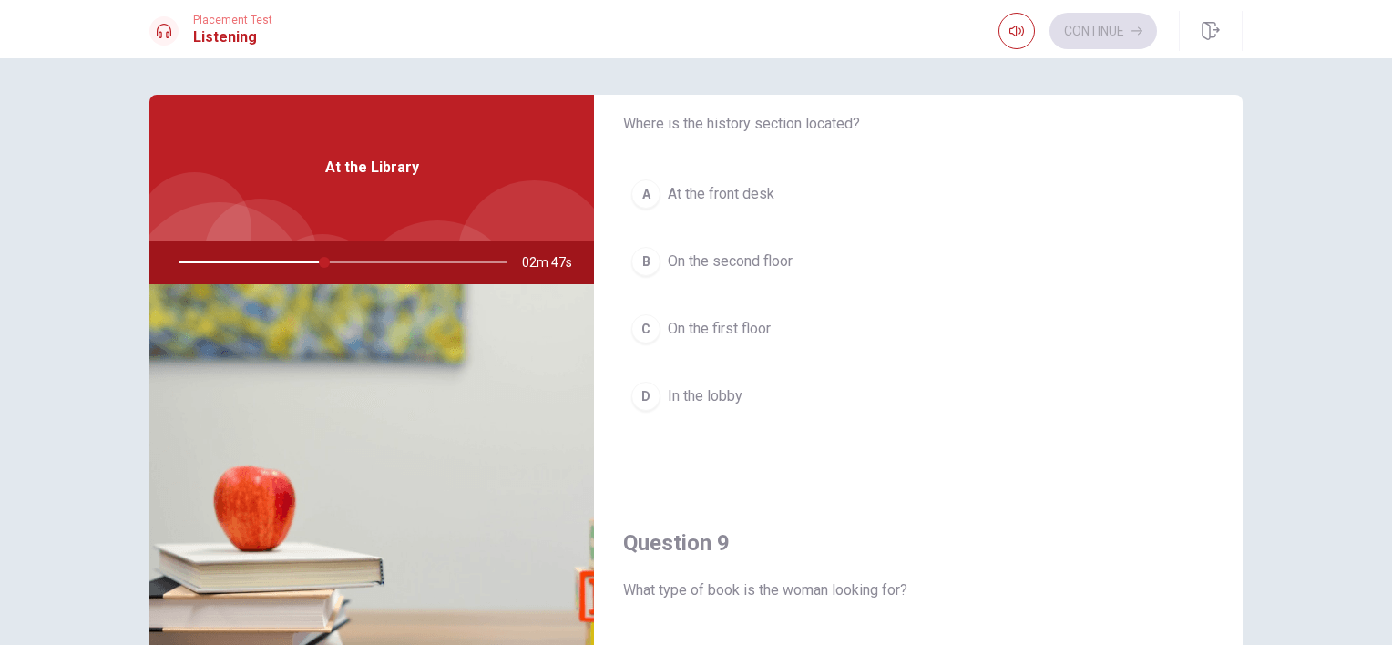
click at [708, 393] on span "In the lobby" at bounding box center [705, 396] width 75 height 22
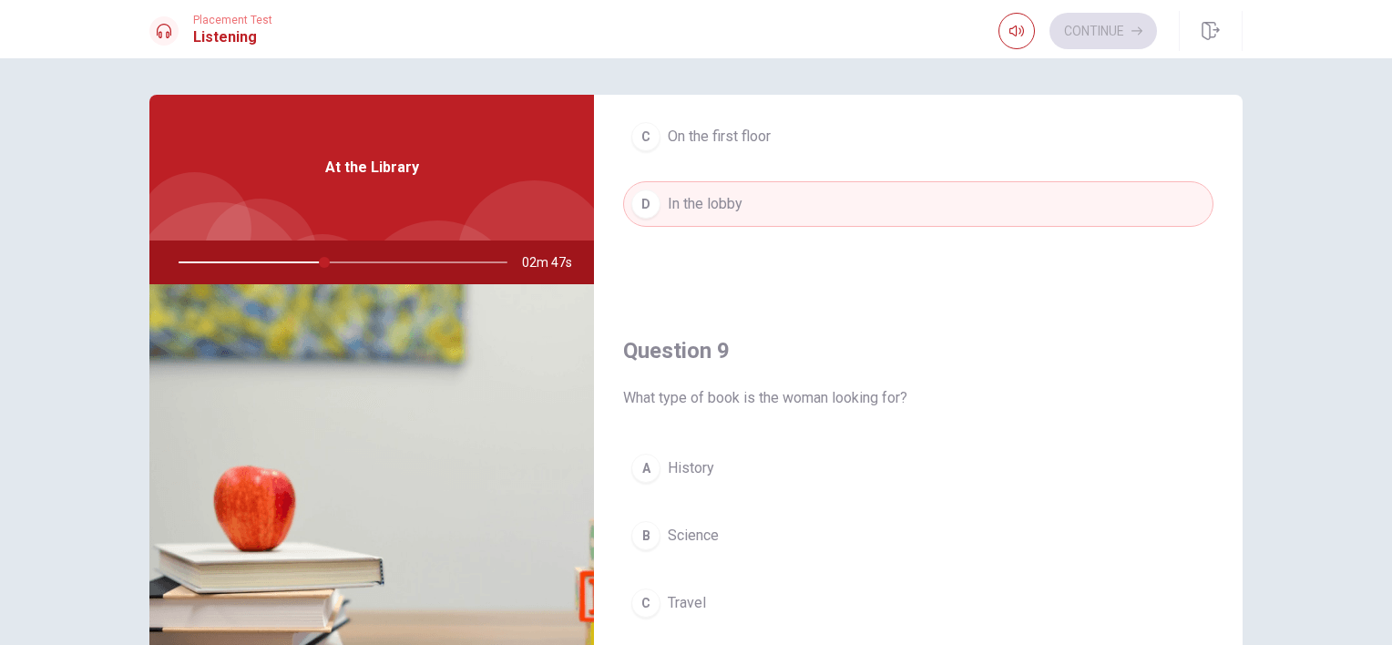
scroll to position [1275, 0]
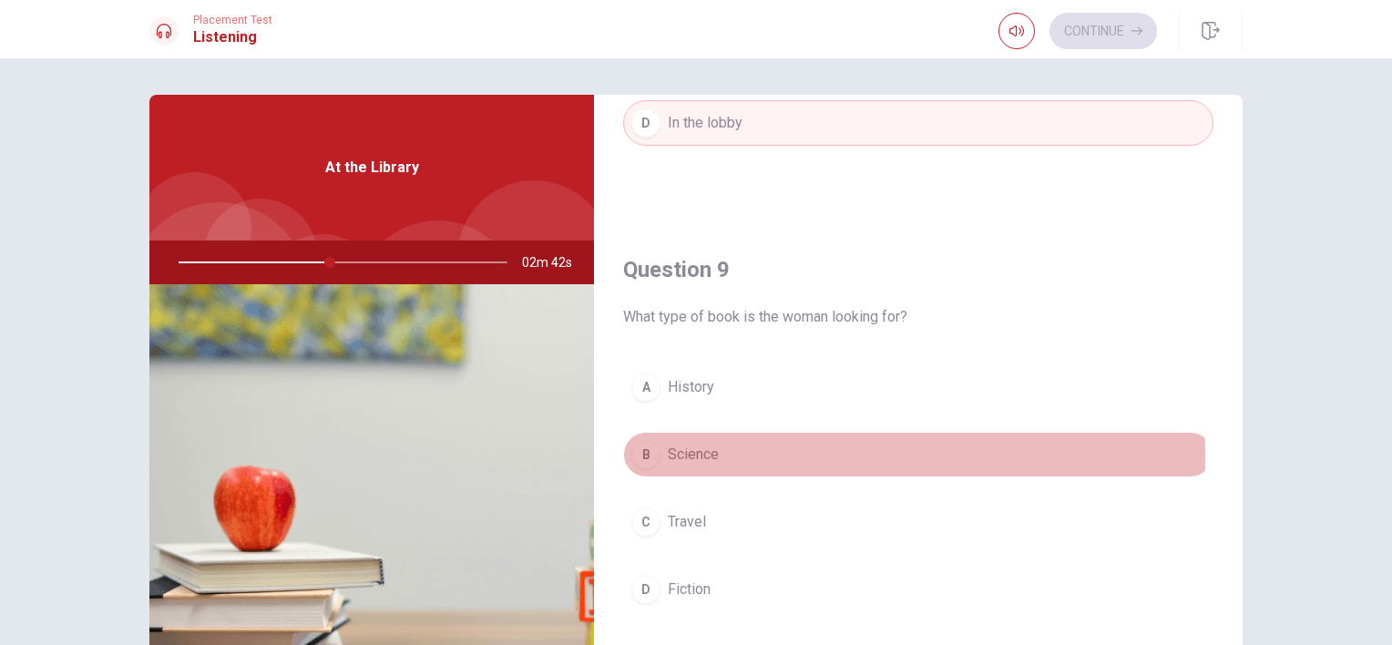
click at [696, 452] on span "Science" at bounding box center [693, 455] width 51 height 22
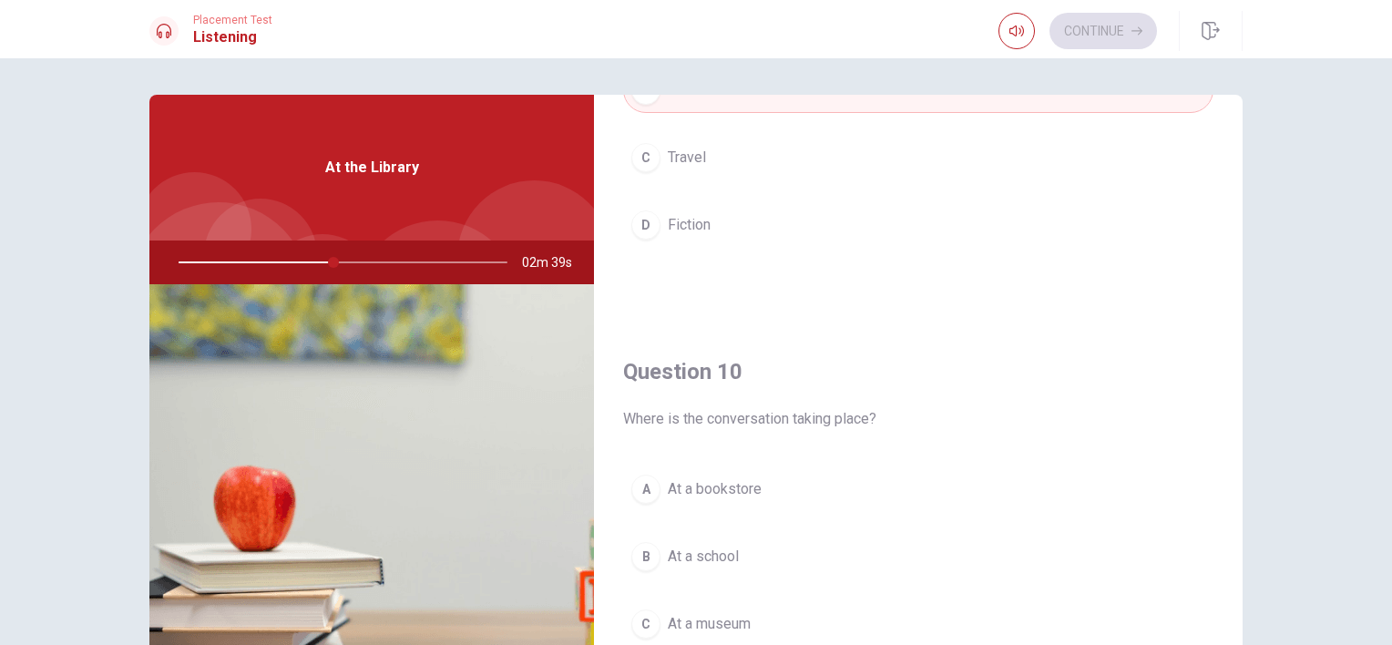
scroll to position [1691, 0]
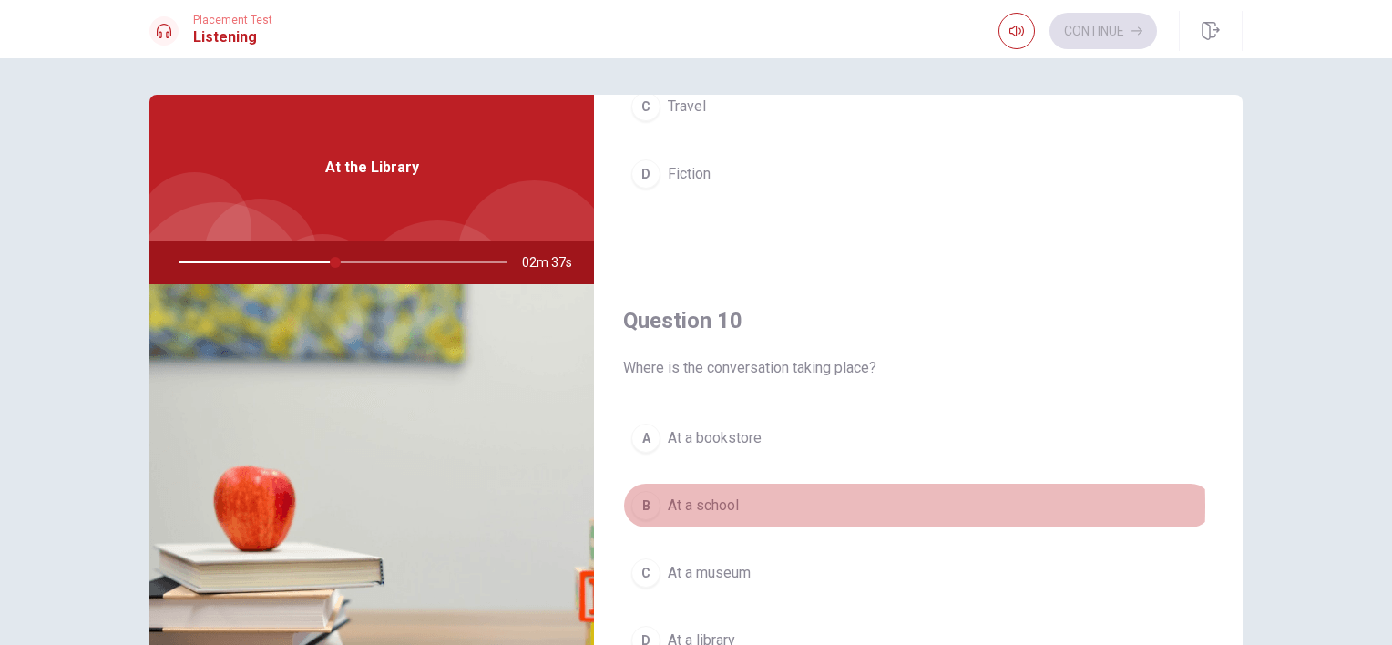
click at [716, 498] on span "At a school" at bounding box center [703, 506] width 71 height 22
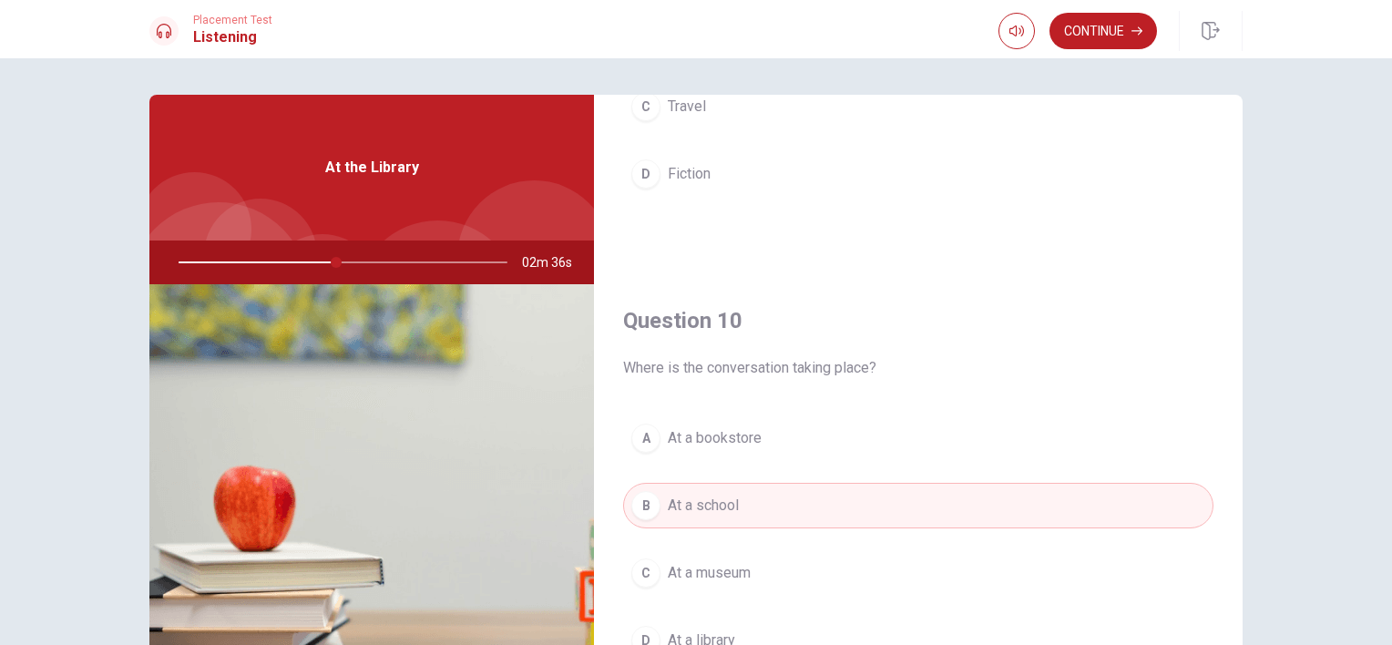
click at [784, 424] on button "A At a bookstore" at bounding box center [918, 438] width 590 height 46
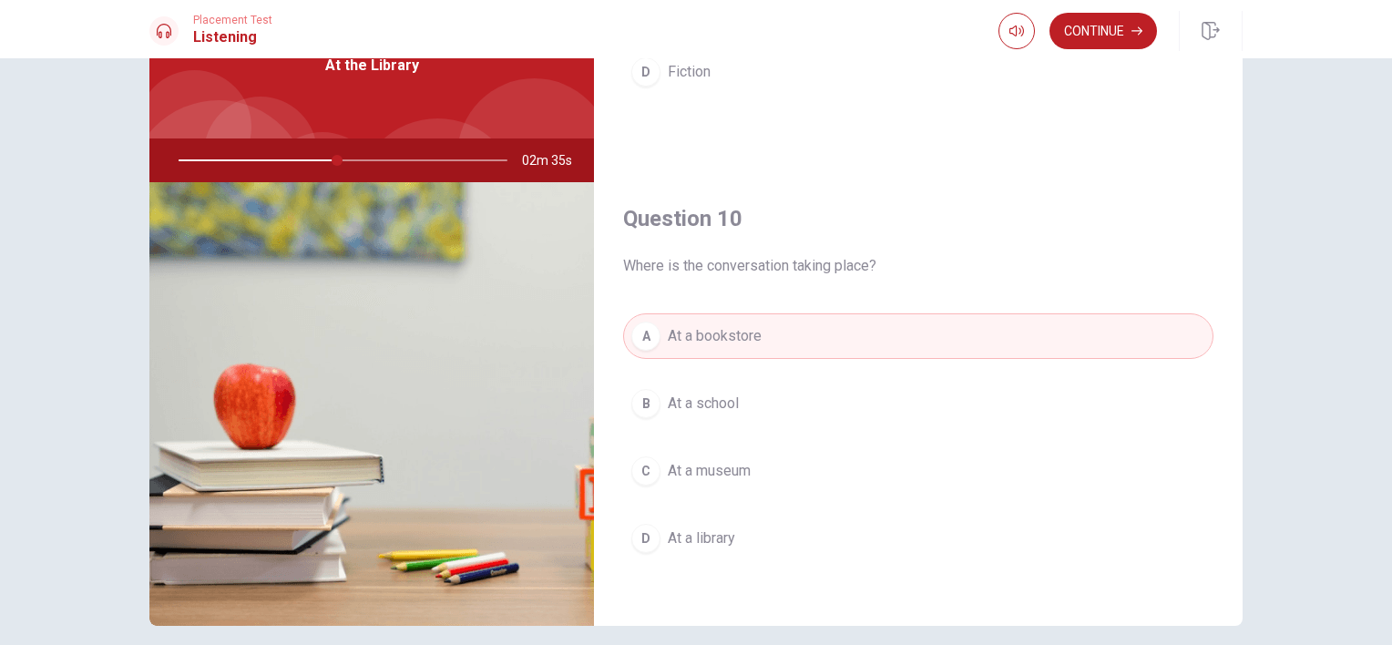
scroll to position [178, 0]
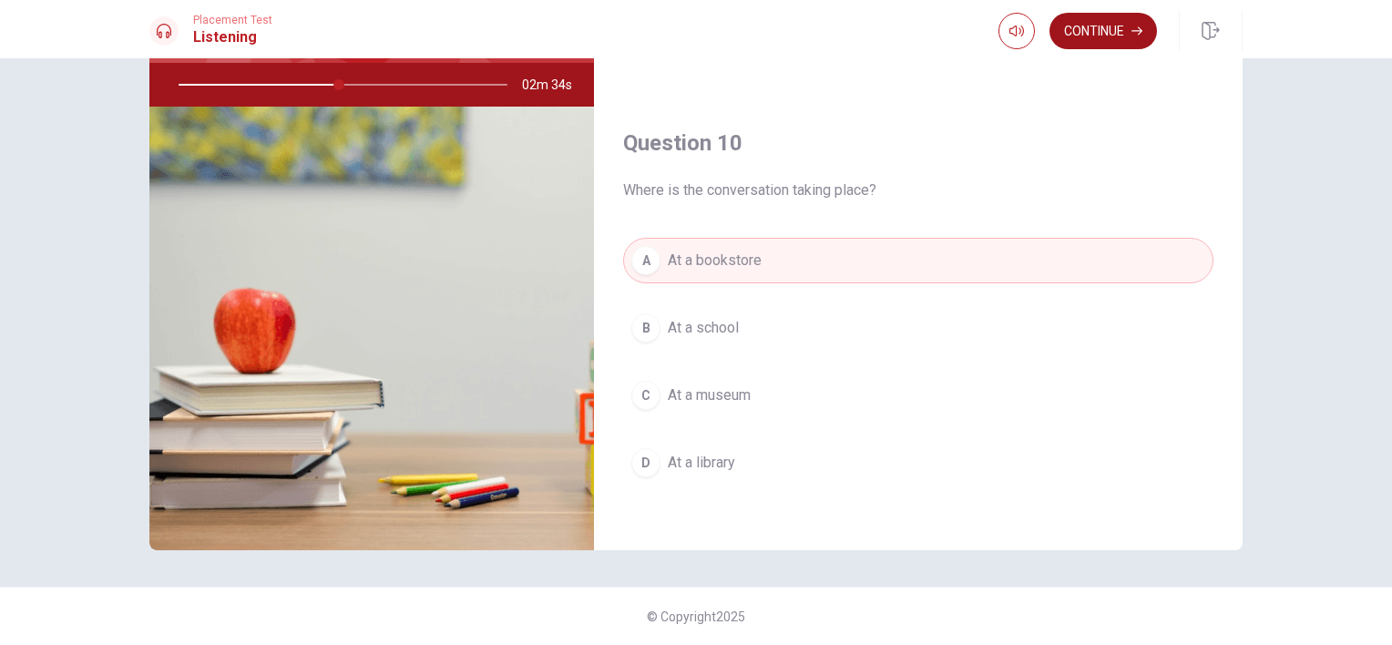
click at [1112, 29] on button "Continue" at bounding box center [1102, 31] width 107 height 36
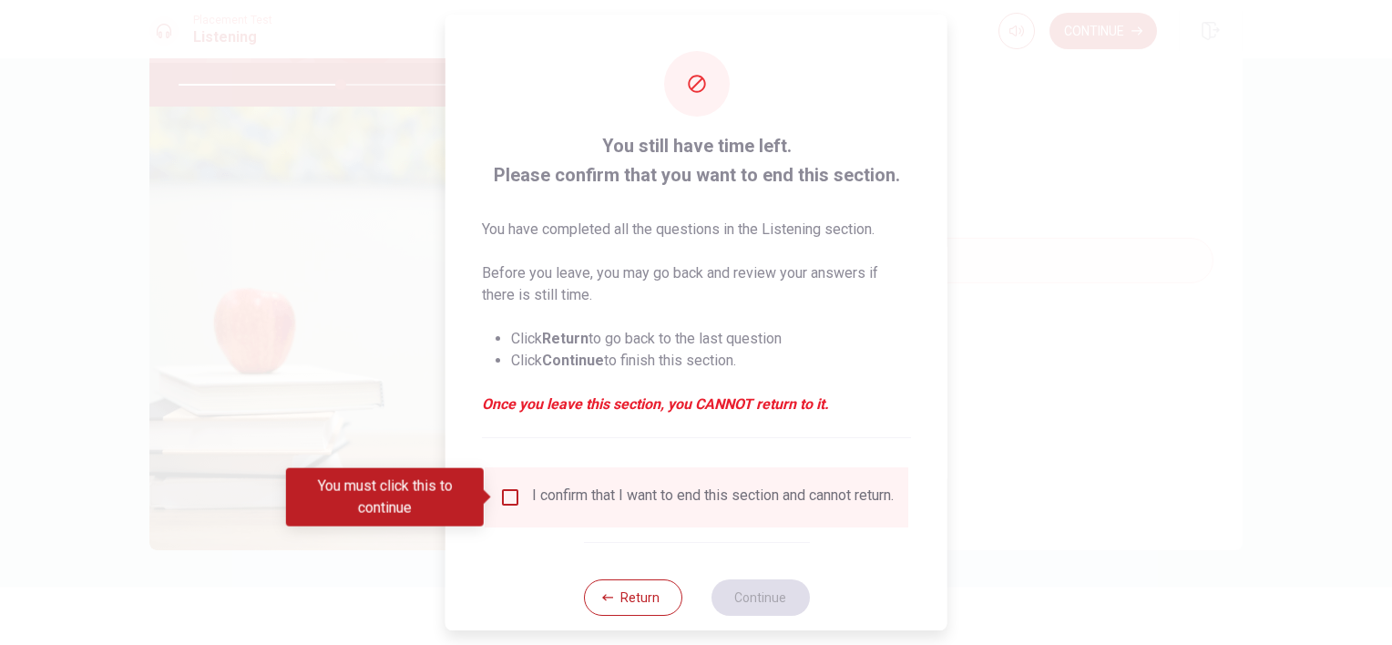
drag, startPoint x: 509, startPoint y: 504, endPoint x: 635, endPoint y: 567, distance: 140.5
click at [512, 506] on input "You must click this to continue" at bounding box center [510, 497] width 22 height 22
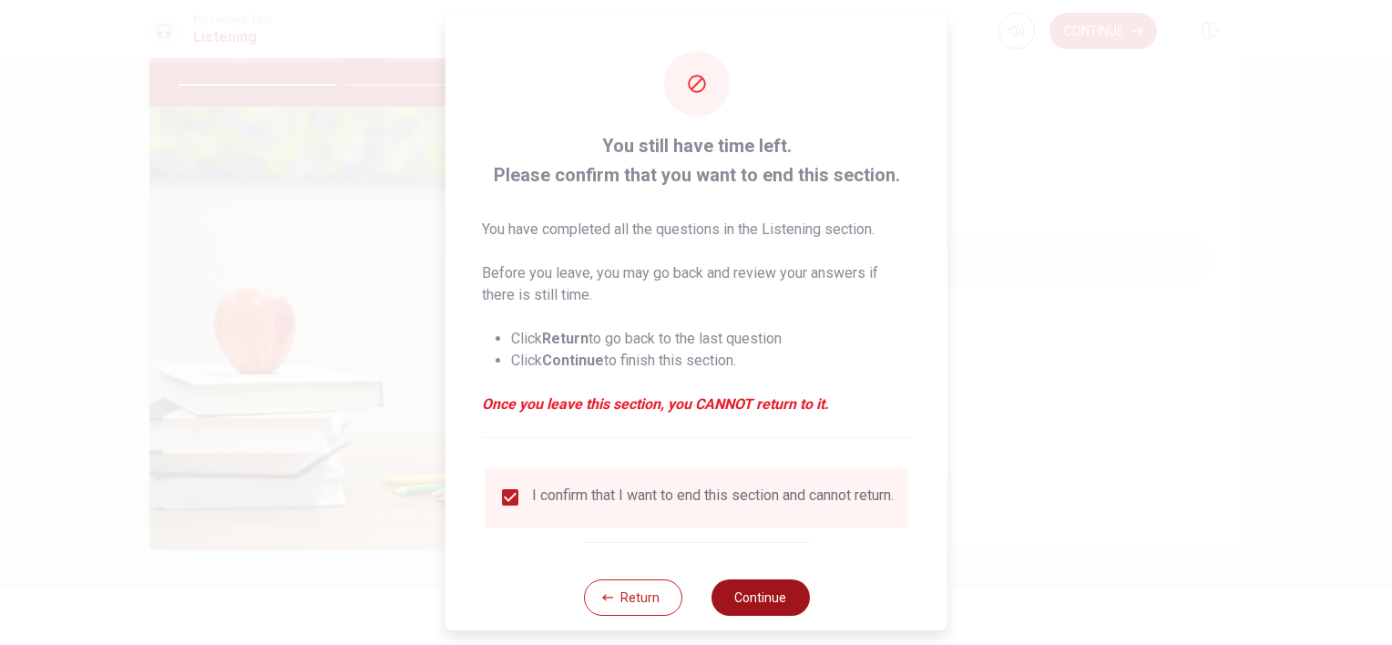
click at [727, 609] on button "Continue" at bounding box center [759, 597] width 98 height 36
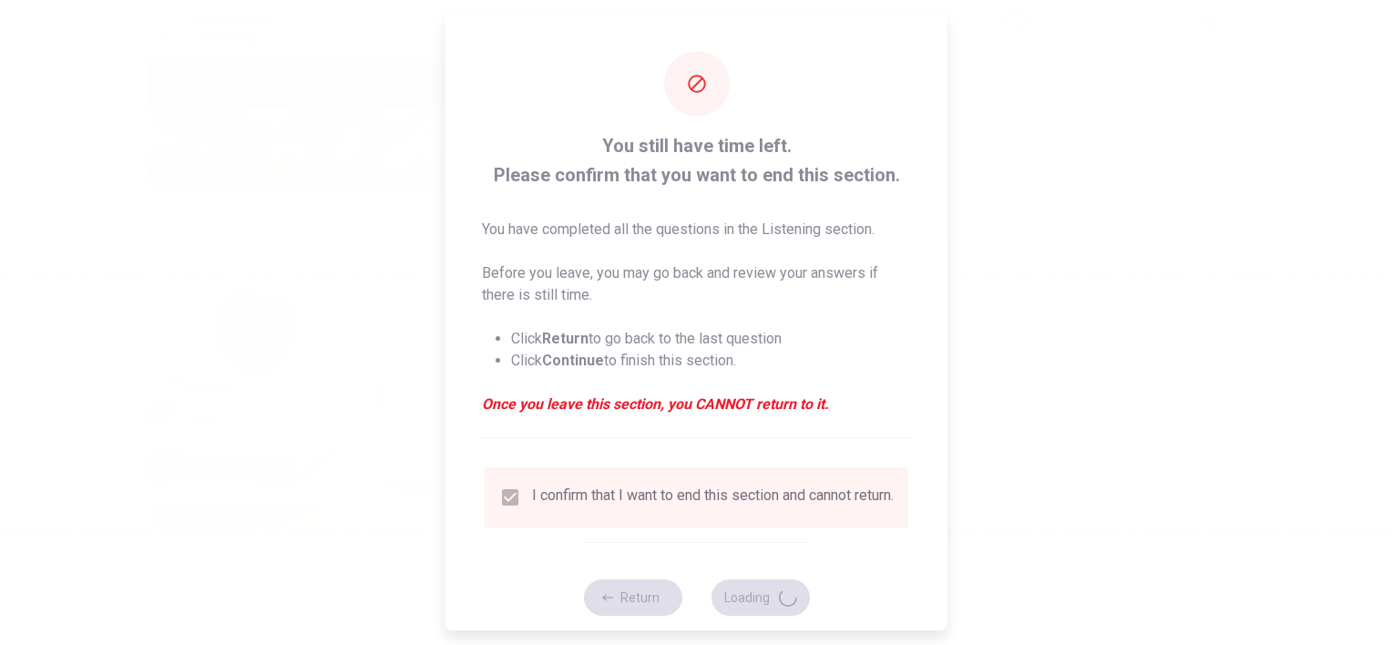
type input "50"
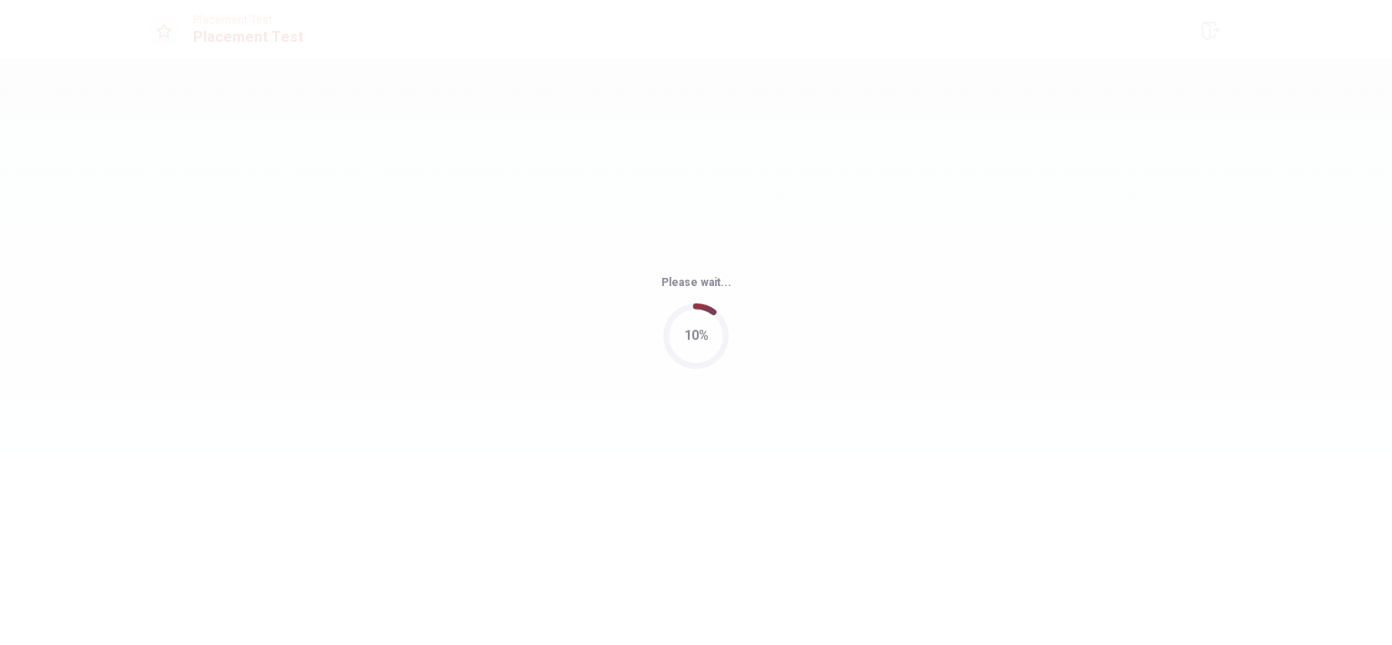
scroll to position [0, 0]
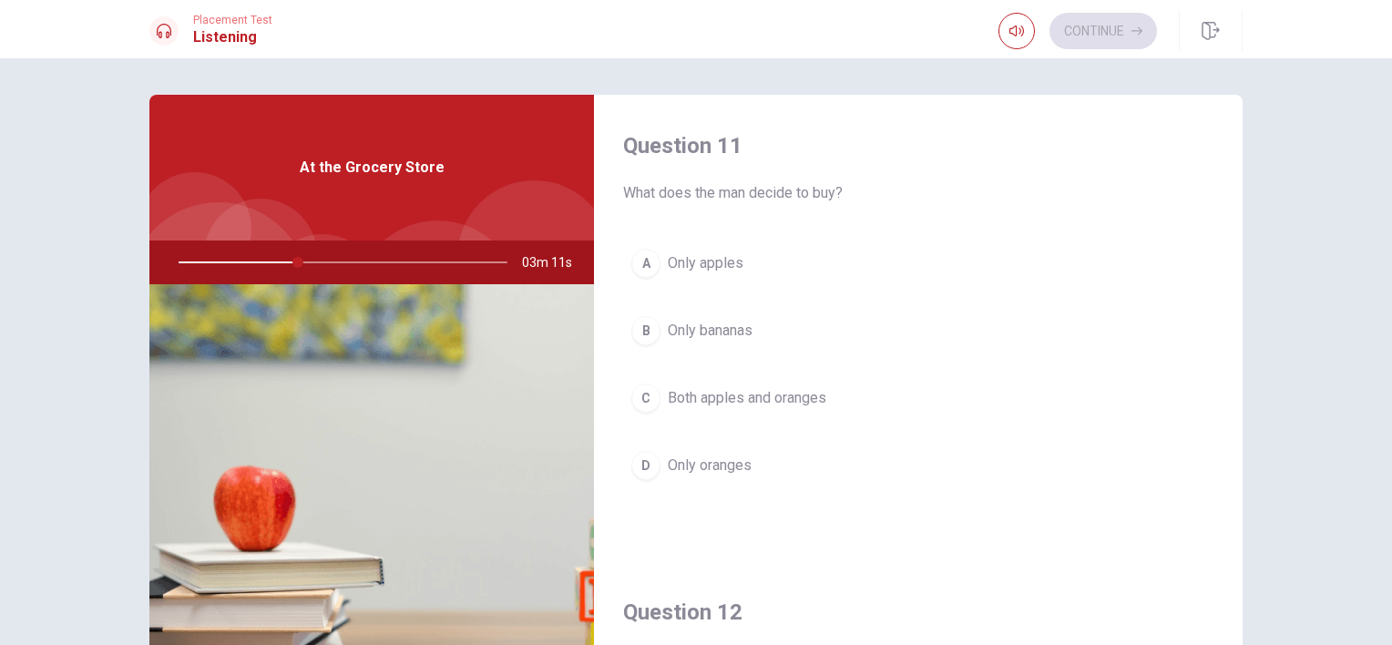
click at [698, 397] on span "Both apples and oranges" at bounding box center [747, 398] width 158 height 22
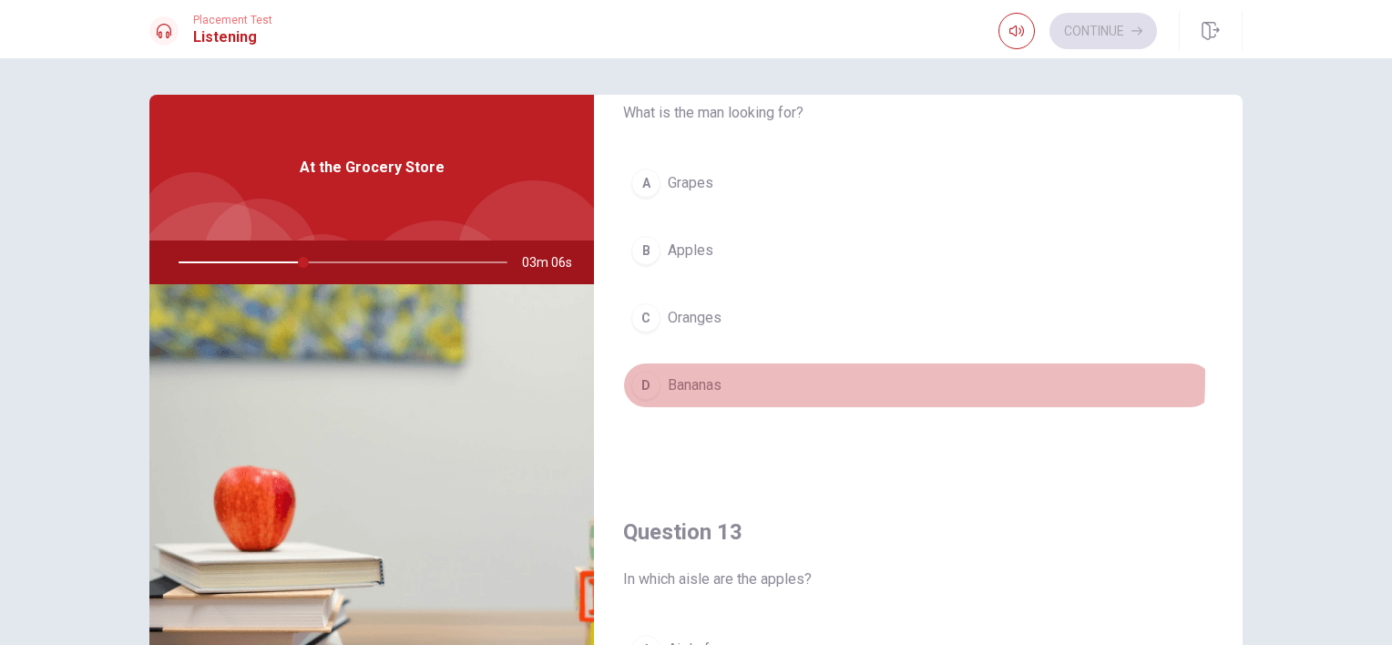
click at [700, 374] on span "Bananas" at bounding box center [695, 385] width 54 height 22
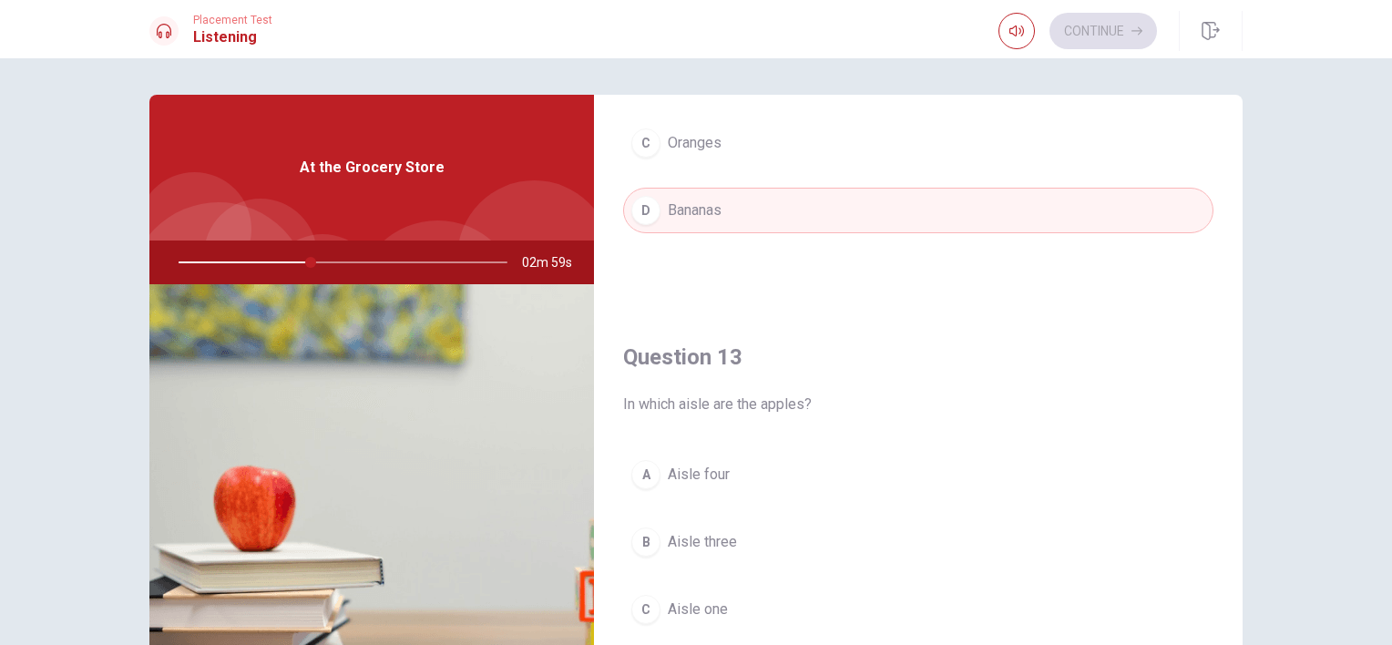
scroll to position [820, 0]
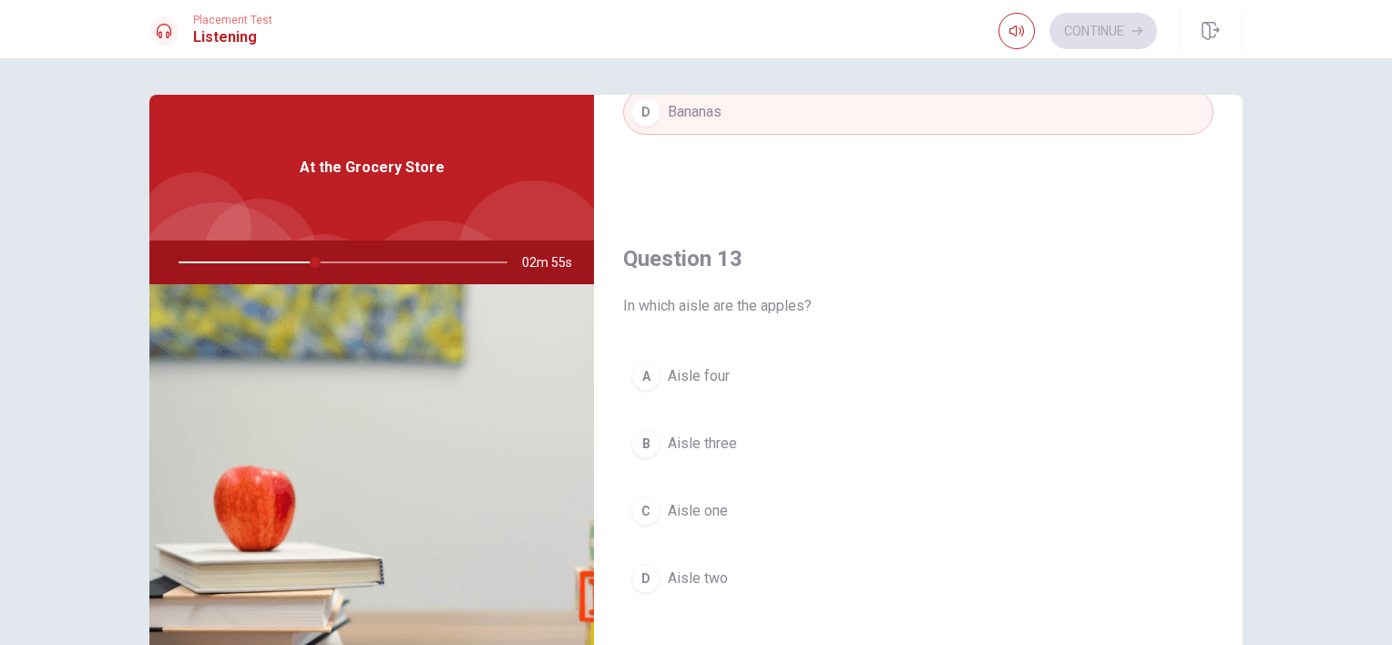
click at [693, 500] on span "Aisle one" at bounding box center [698, 511] width 60 height 22
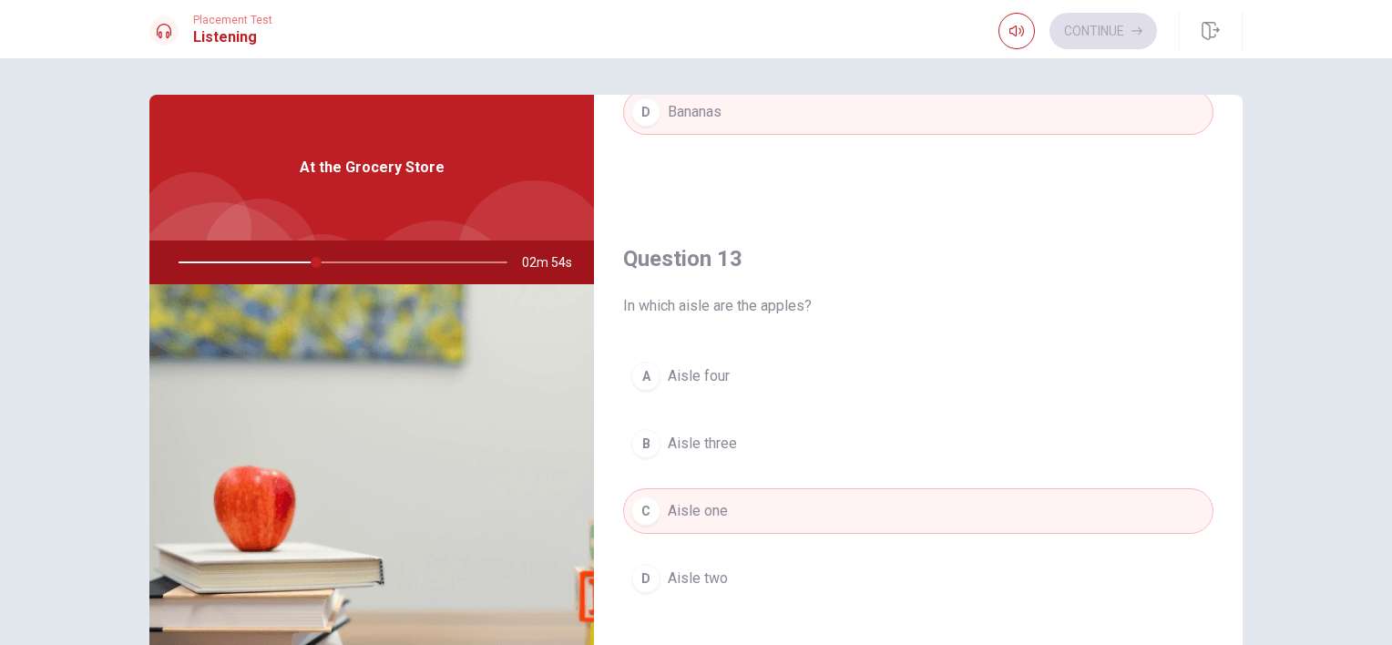
scroll to position [1093, 0]
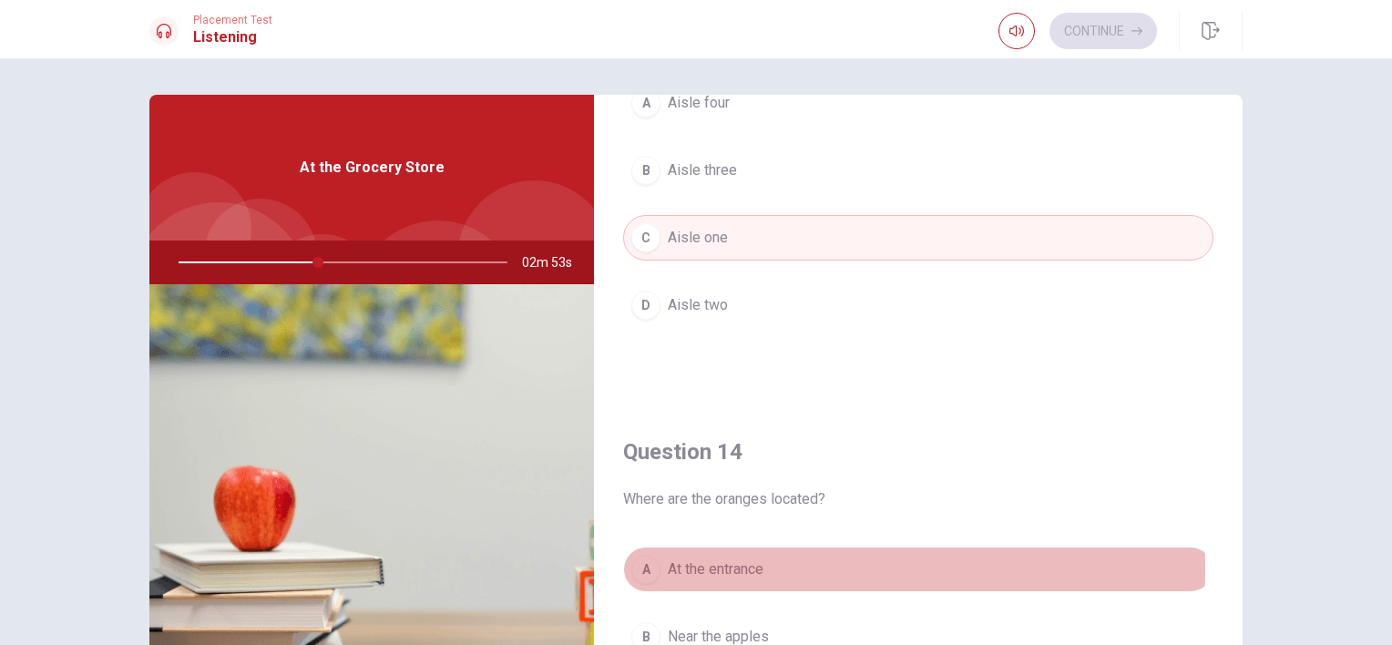
click at [730, 565] on span "At the entrance" at bounding box center [716, 569] width 96 height 22
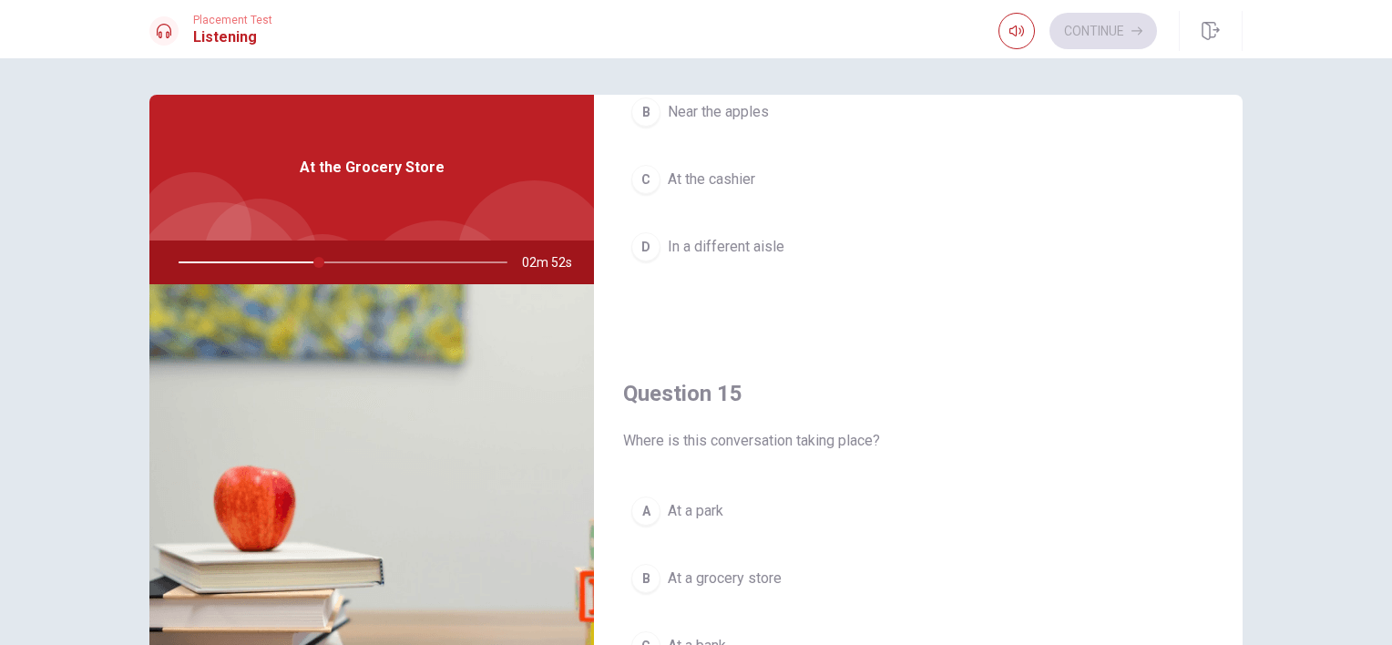
scroll to position [1691, 0]
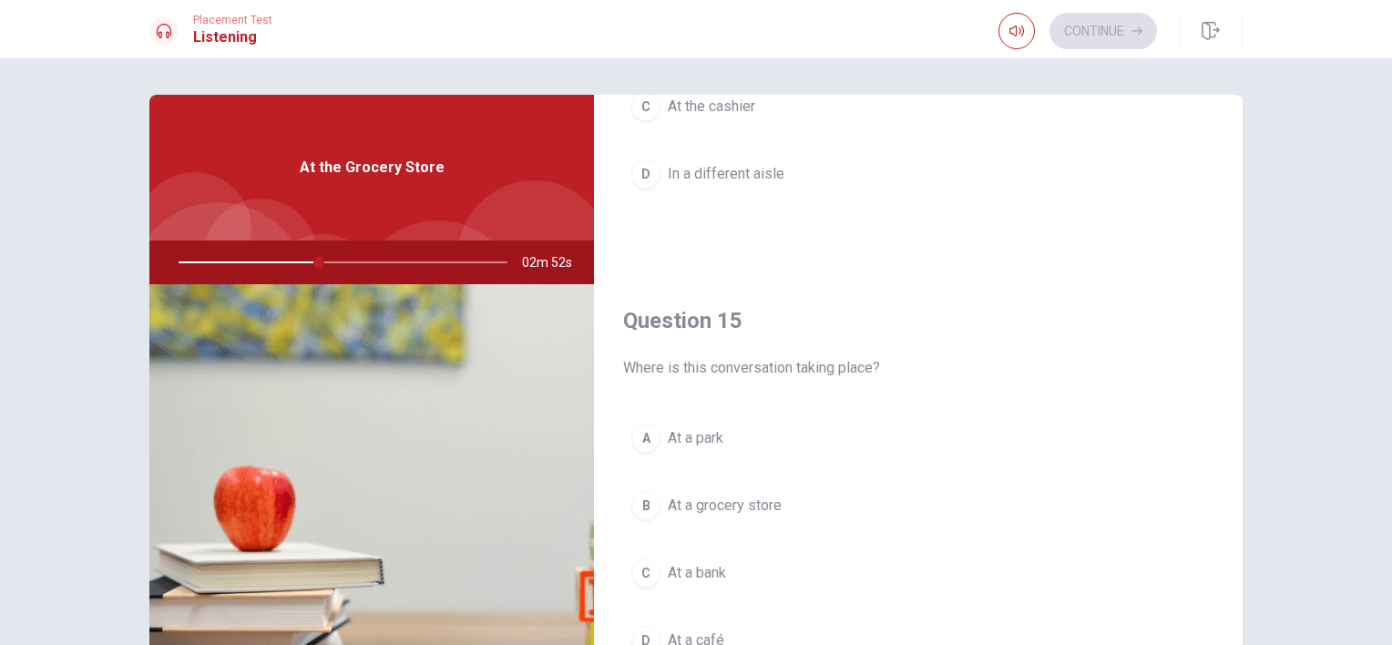
click at [689, 566] on span "At a bank" at bounding box center [697, 573] width 58 height 22
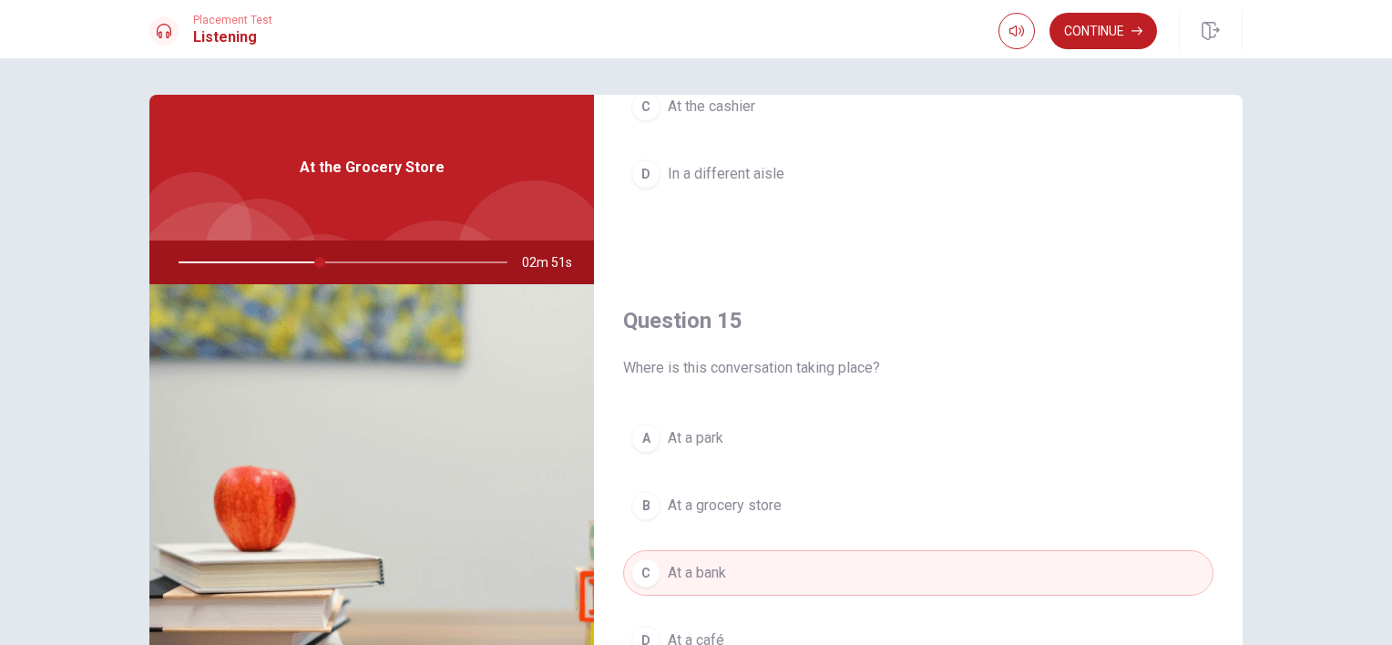
scroll to position [178, 0]
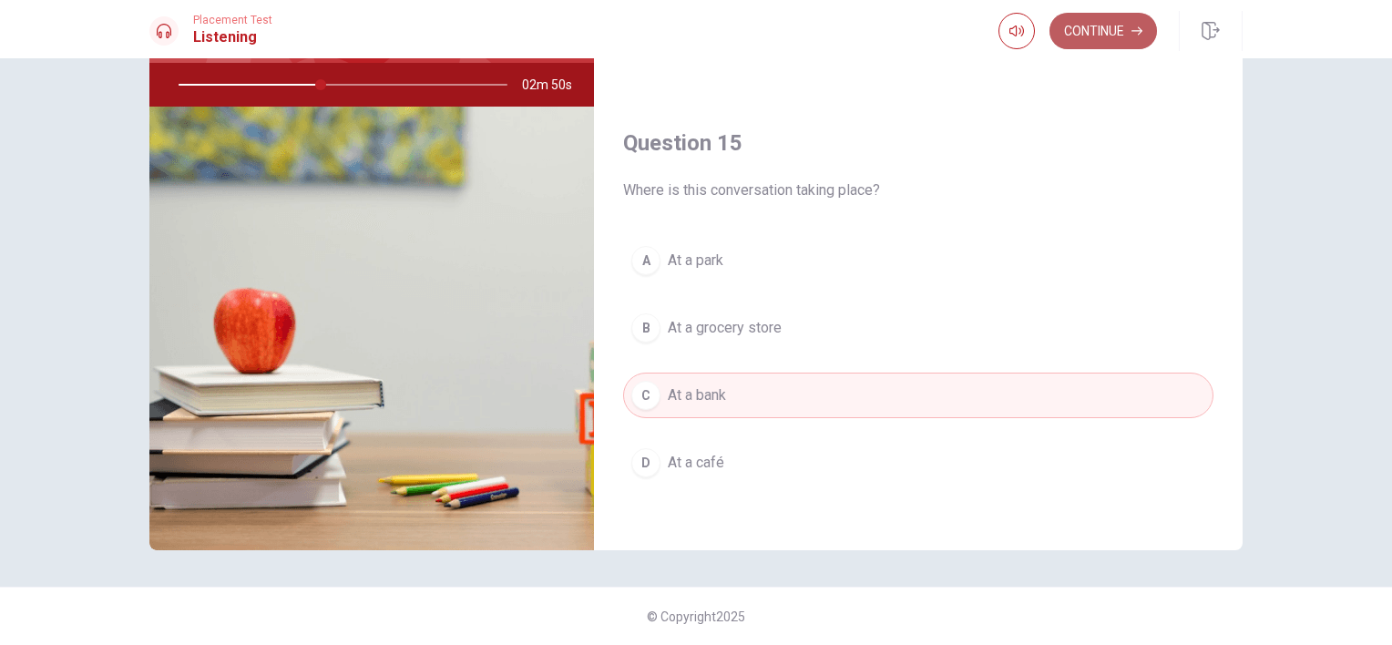
click at [1114, 26] on button "Continue" at bounding box center [1102, 31] width 107 height 36
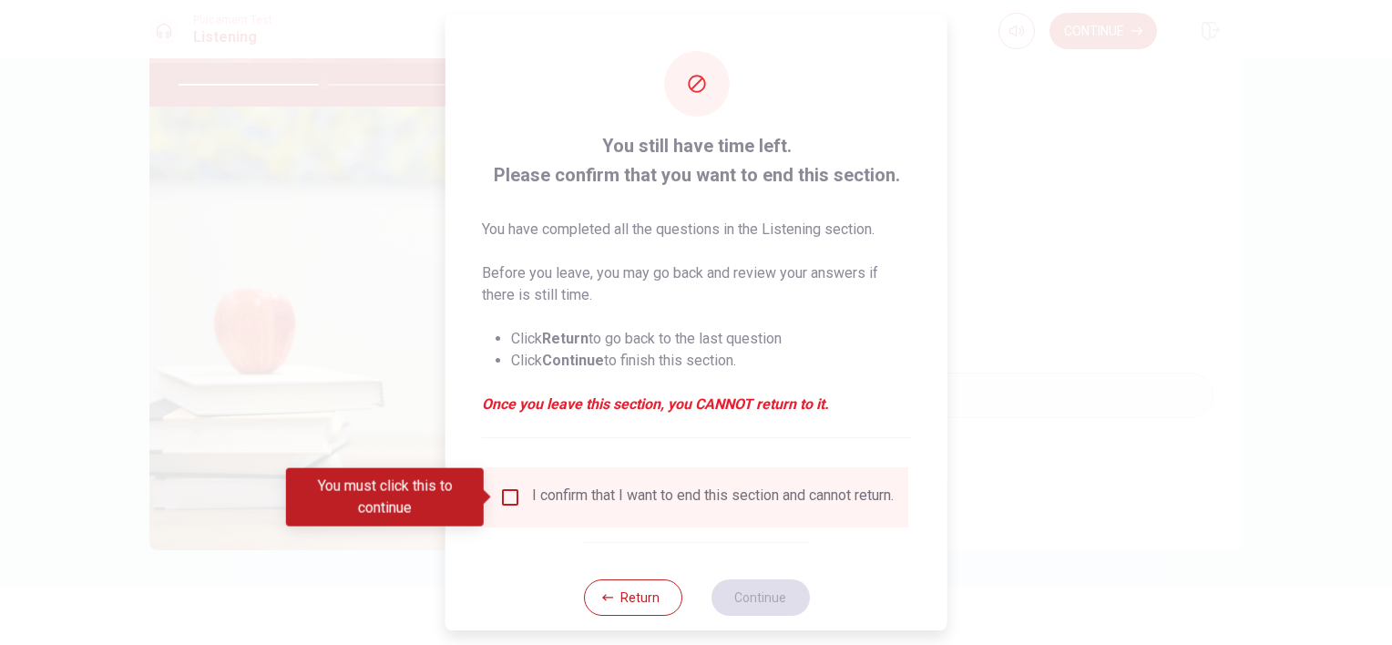
click at [509, 495] on input "You must click this to continue" at bounding box center [510, 497] width 22 height 22
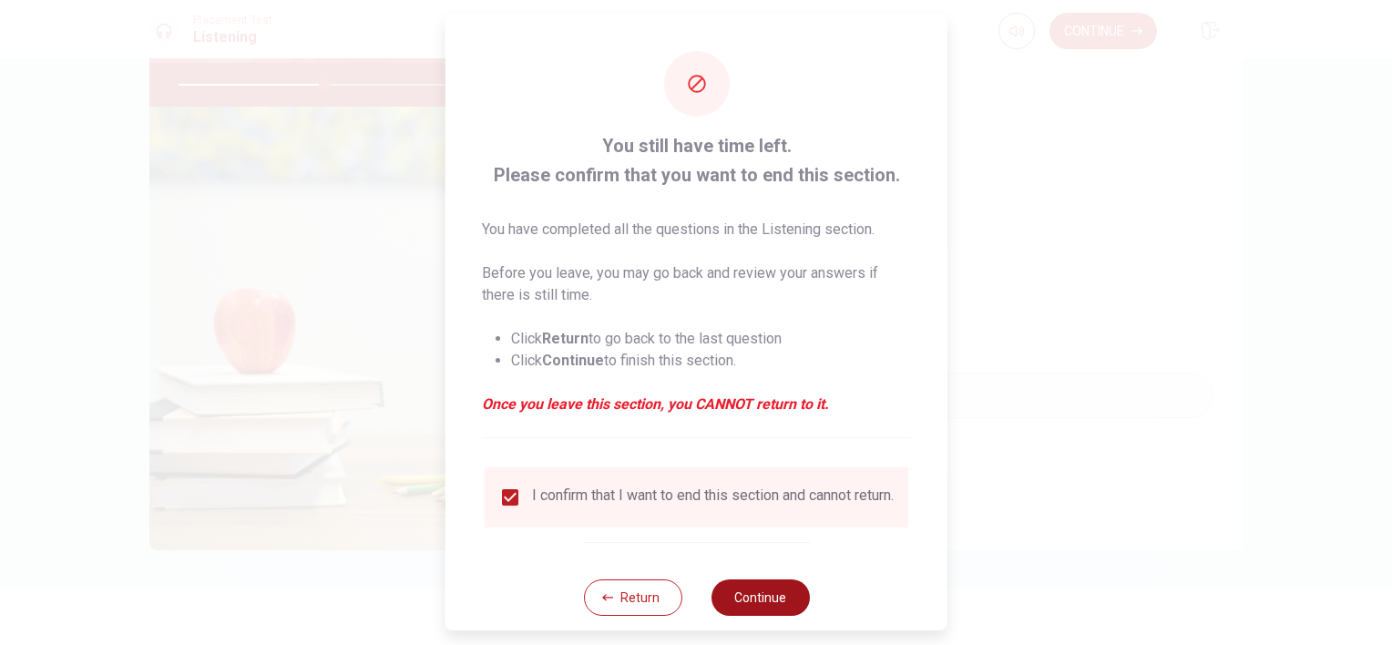
click at [741, 616] on button "Continue" at bounding box center [759, 597] width 98 height 36
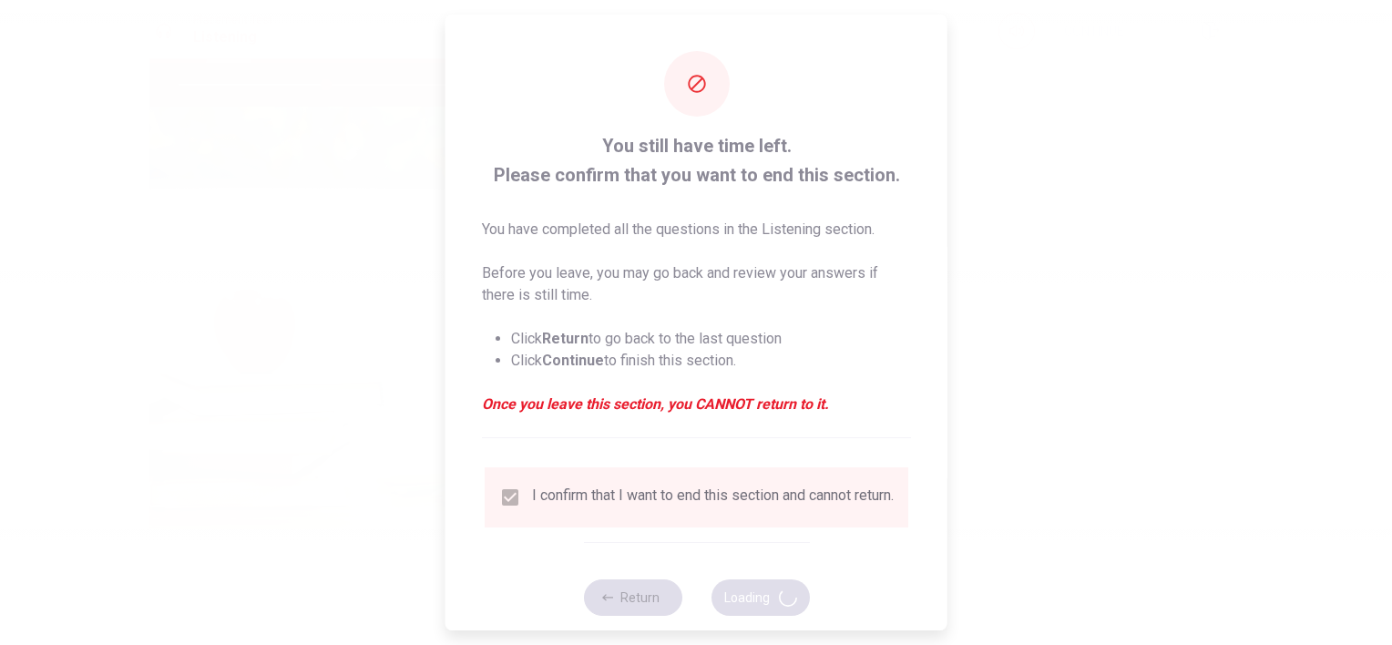
type input "45"
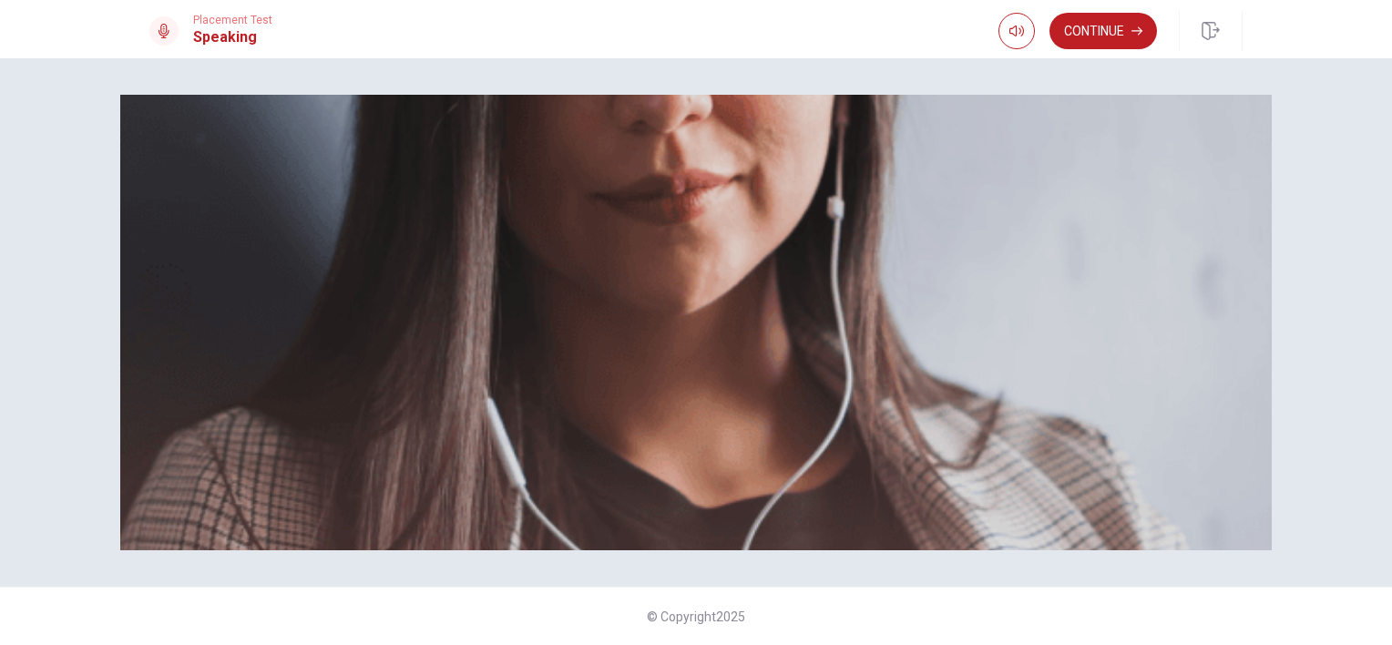
scroll to position [339, 0]
click at [1106, 40] on button "Continue" at bounding box center [1102, 31] width 107 height 36
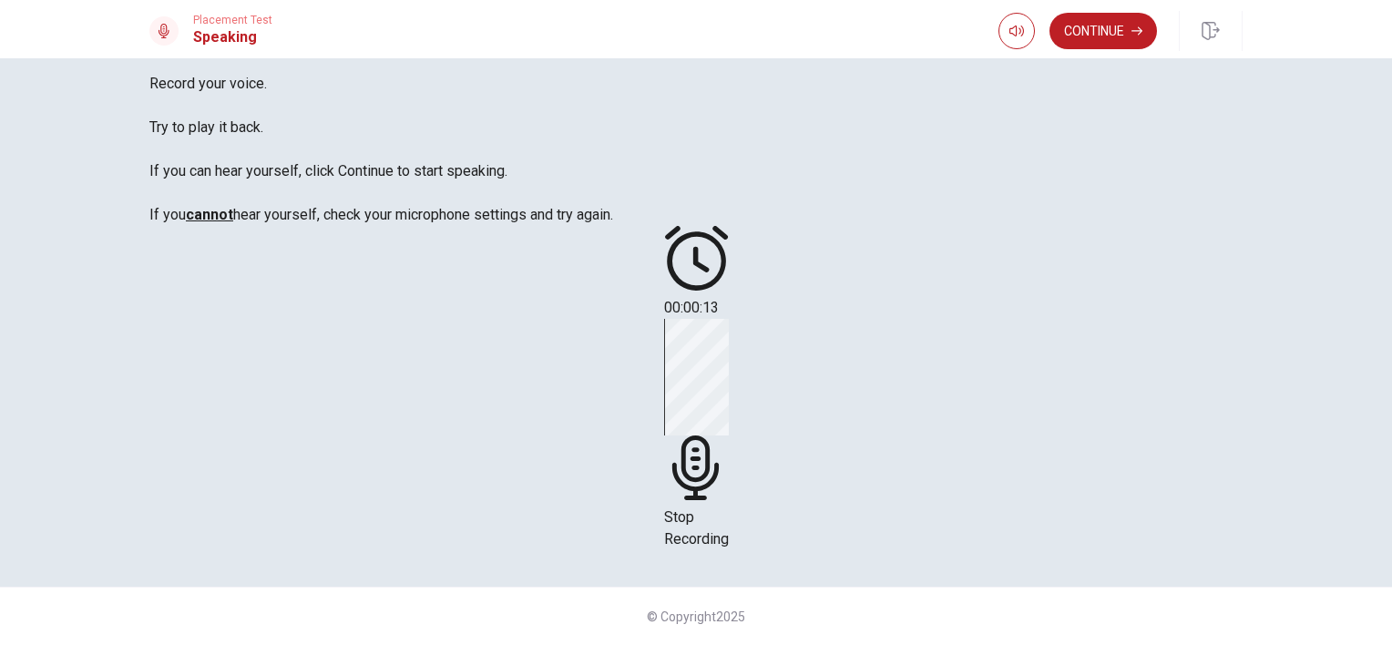
scroll to position [66, 0]
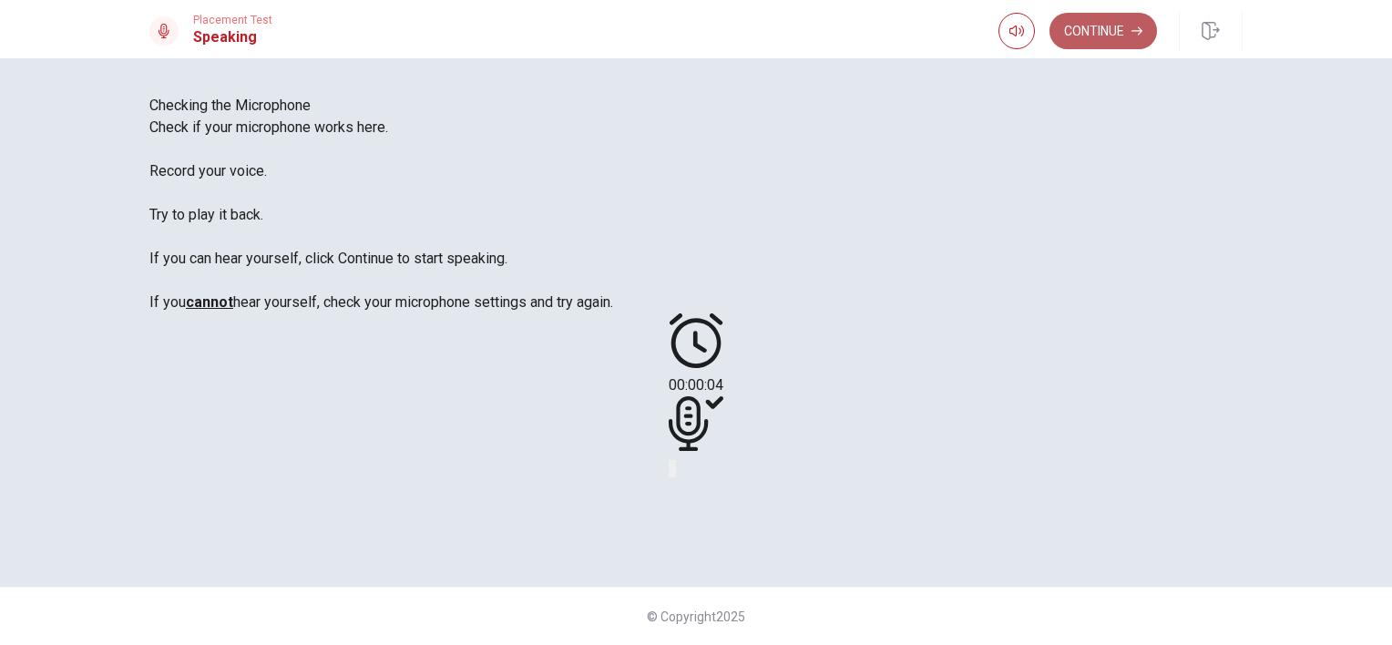
click at [1093, 36] on button "Continue" at bounding box center [1102, 31] width 107 height 36
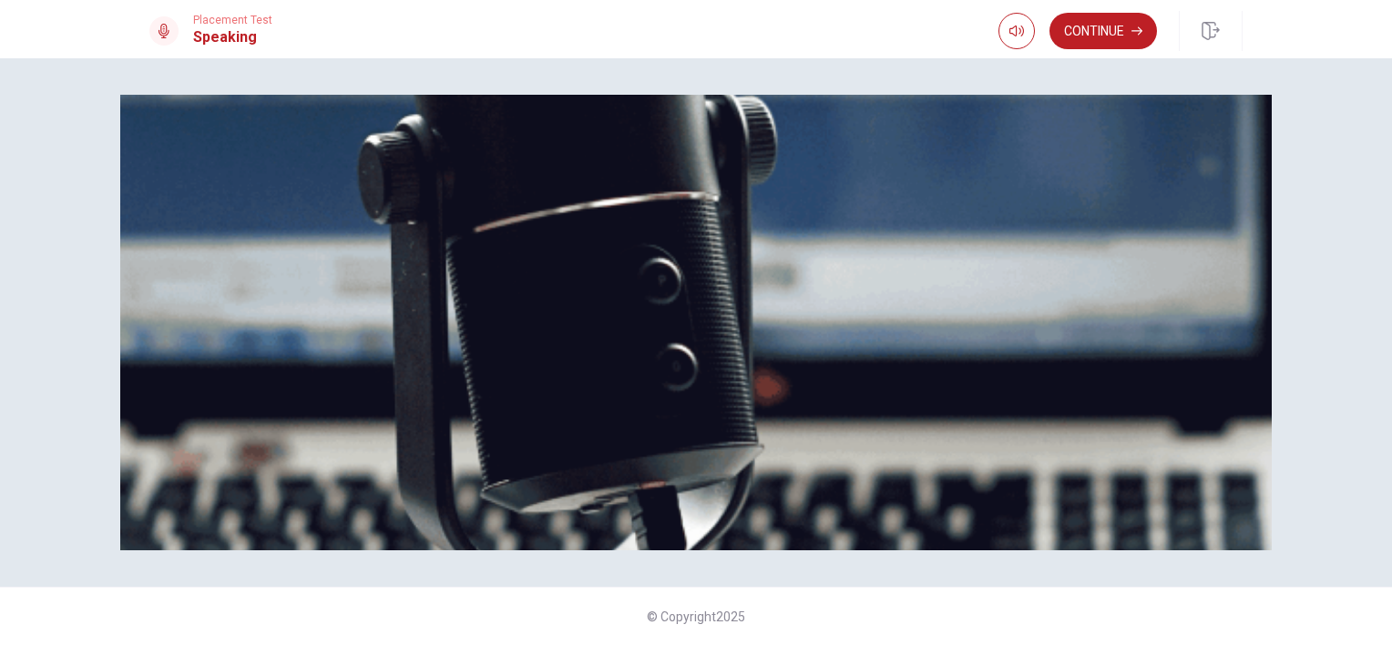
scroll to position [248, 0]
click at [1124, 17] on button "Continue" at bounding box center [1102, 31] width 107 height 36
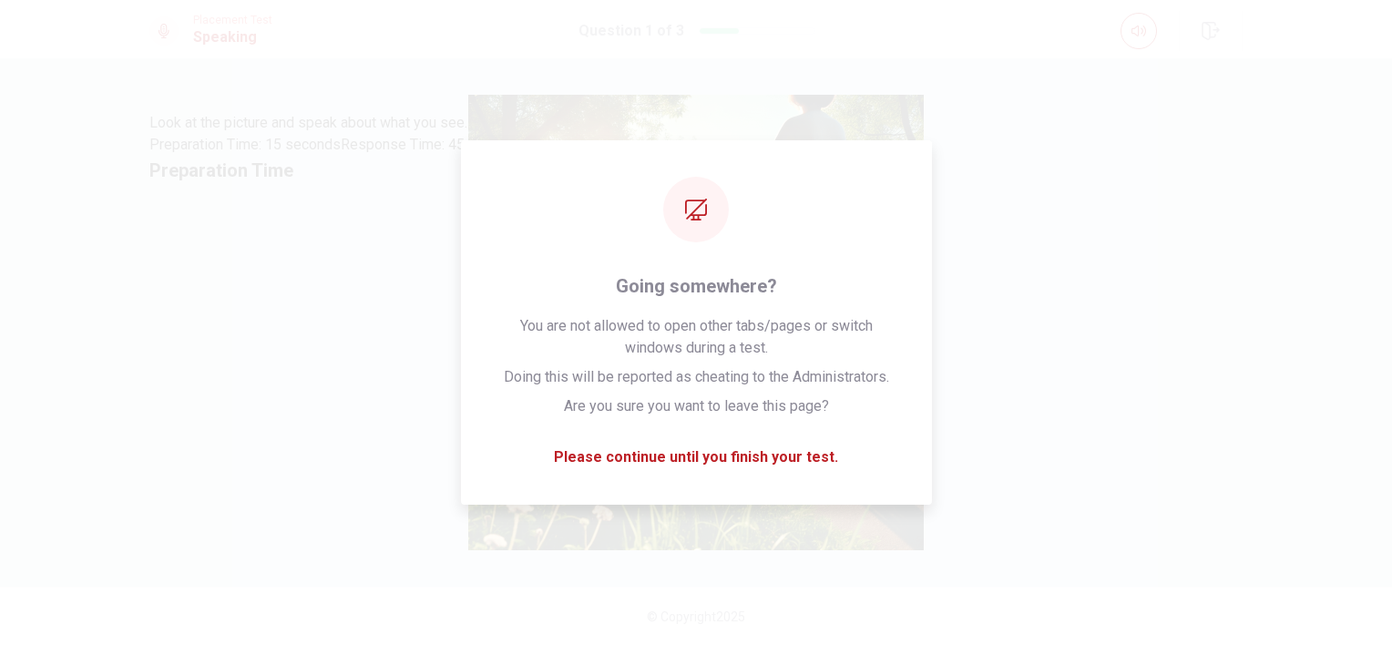
click at [751, 185] on div "Preparation Time" at bounding box center [695, 170] width 1093 height 29
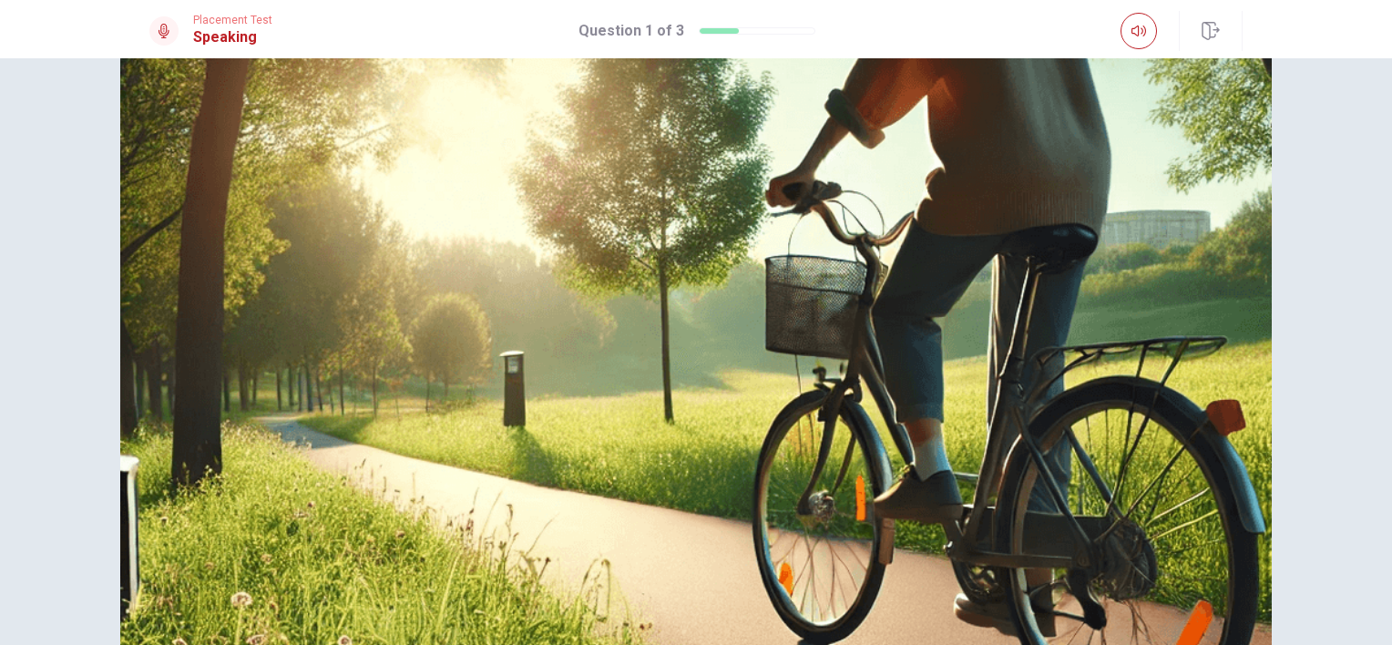
click at [921, 272] on icon at bounding box center [695, 483] width 1093 height 1093
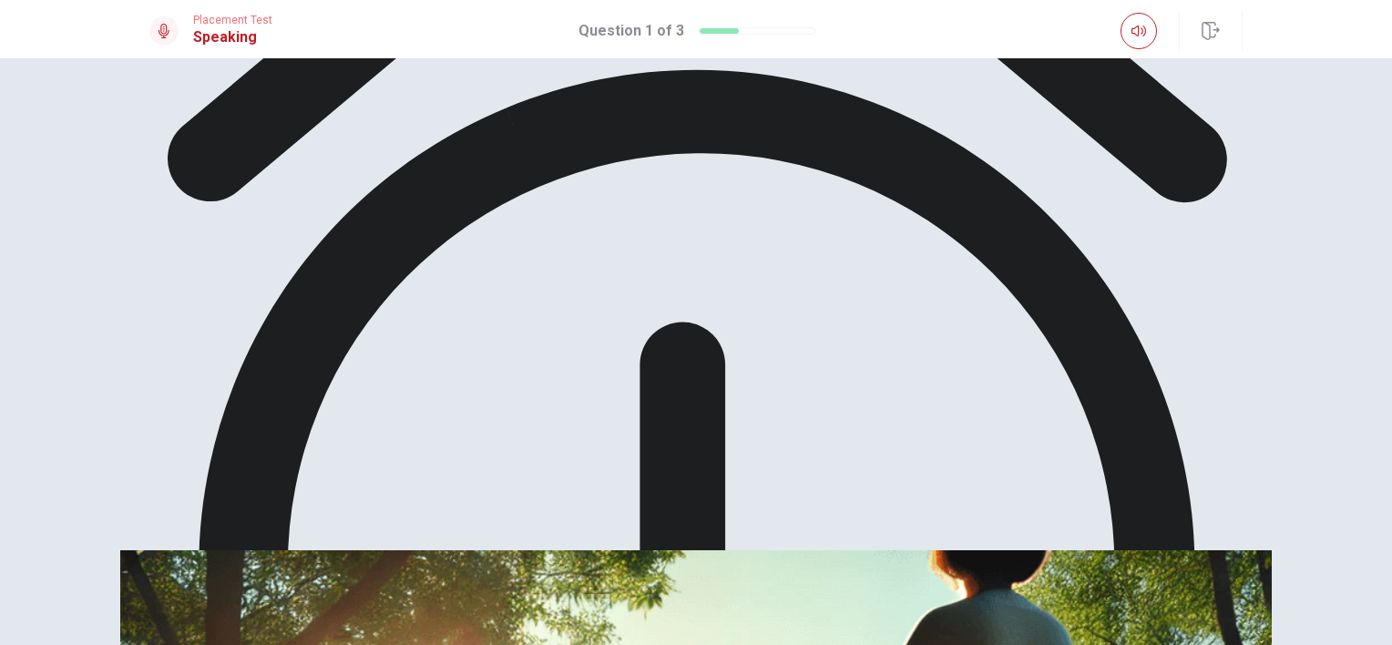
scroll to position [157, 0]
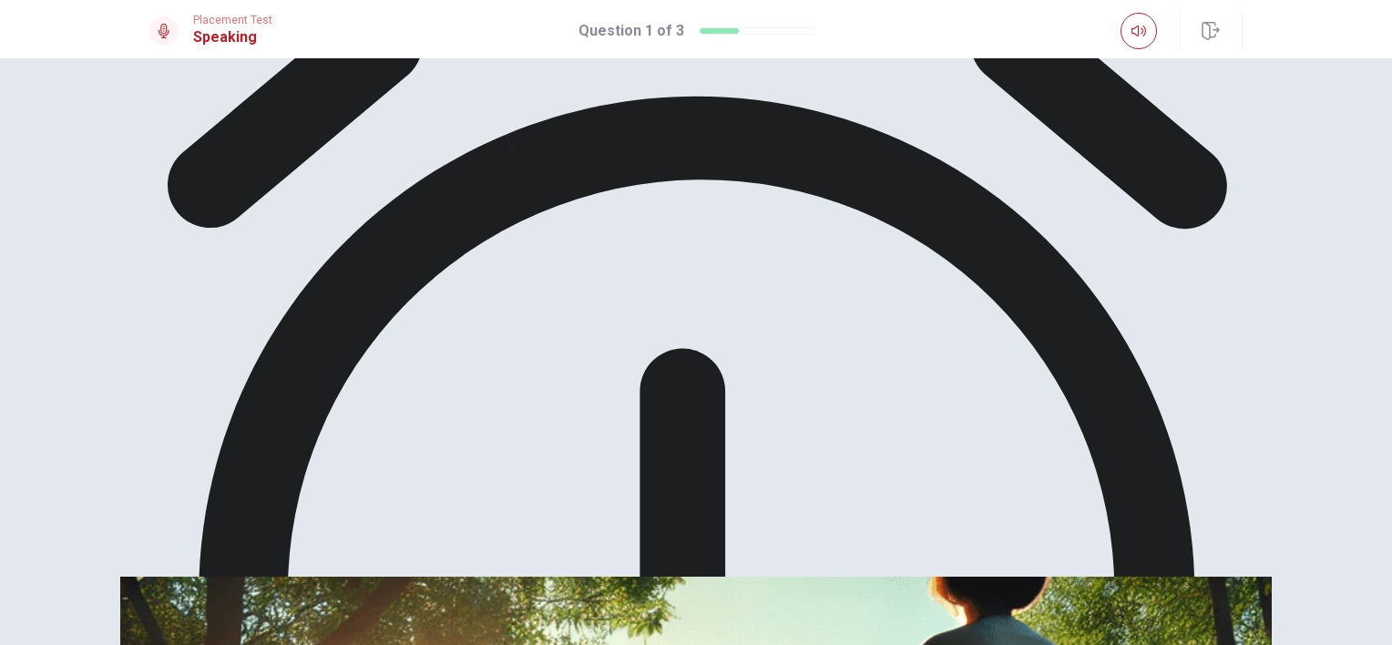
click at [1143, 36] on icon "button" at bounding box center [1138, 31] width 15 height 11
drag, startPoint x: 965, startPoint y: 332, endPoint x: 638, endPoint y: 444, distance: 345.9
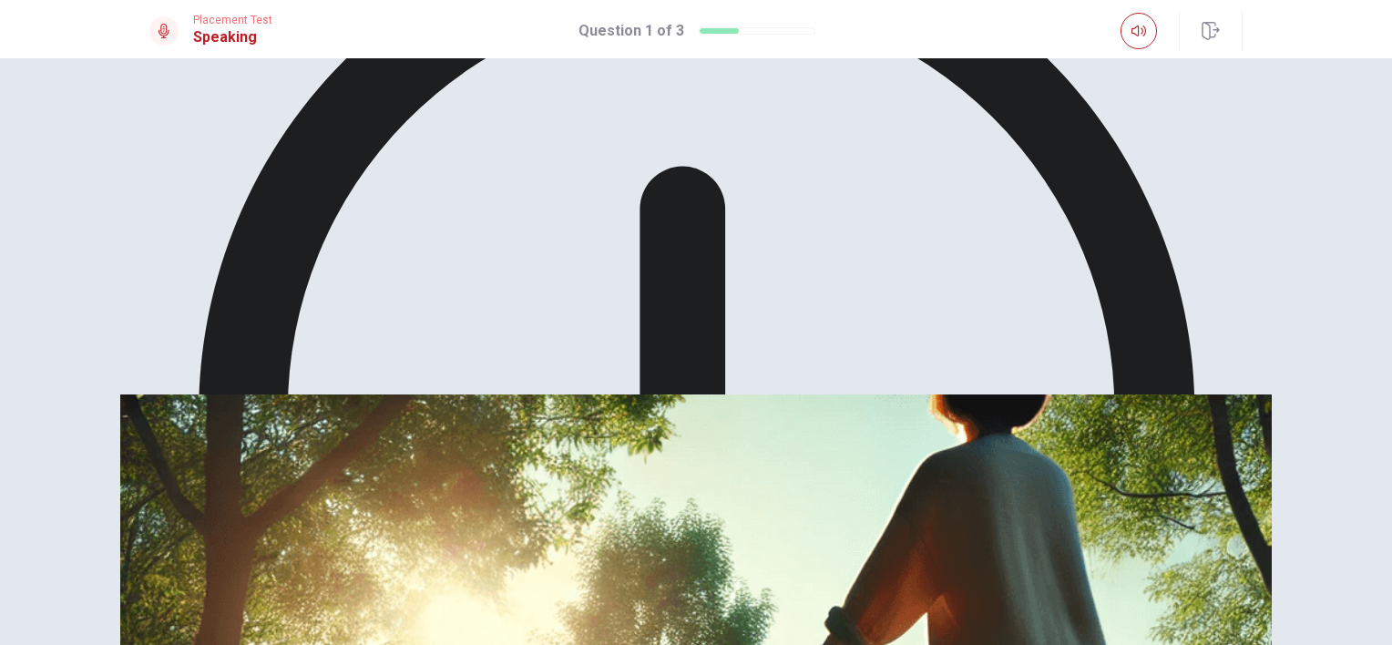
drag, startPoint x: 333, startPoint y: 392, endPoint x: 342, endPoint y: 389, distance: 9.5
drag, startPoint x: 989, startPoint y: 168, endPoint x: 979, endPoint y: 169, distance: 10.1
click at [710, 29] on div at bounding box center [720, 30] width 40 height 5
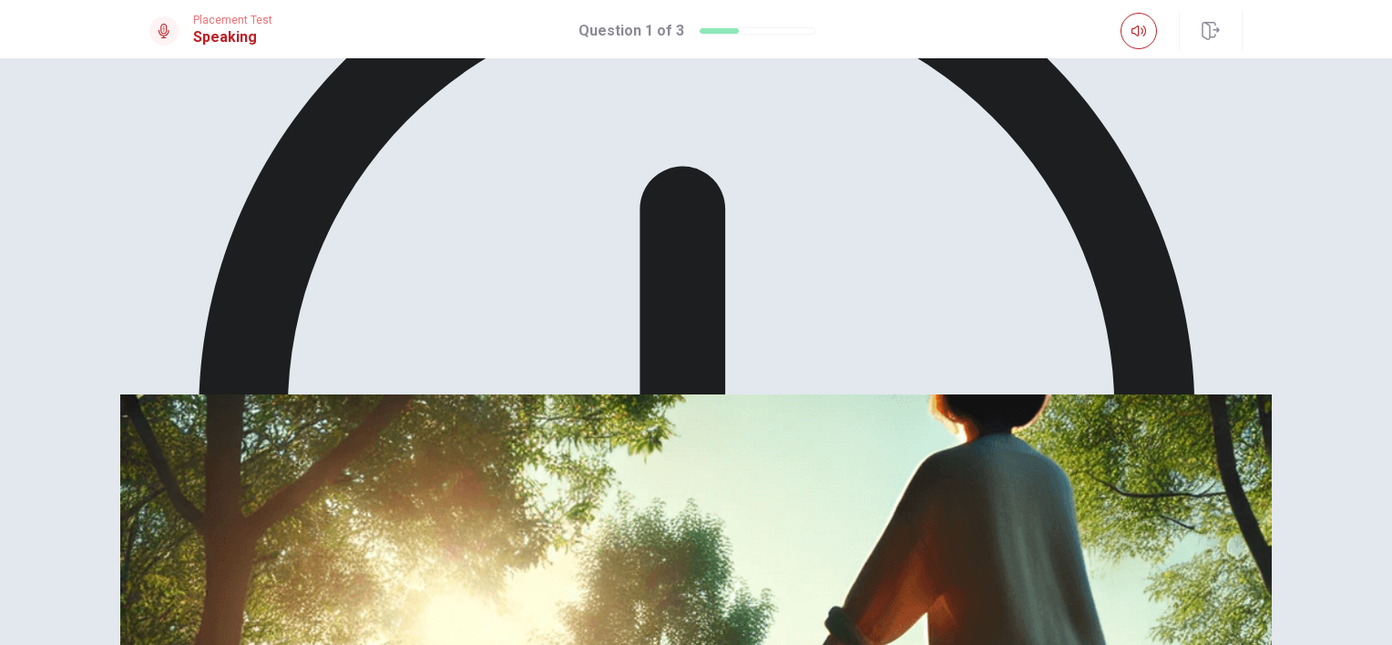
drag, startPoint x: 738, startPoint y: 29, endPoint x: 768, endPoint y: 27, distance: 30.1
click at [768, 27] on div at bounding box center [757, 30] width 117 height 7
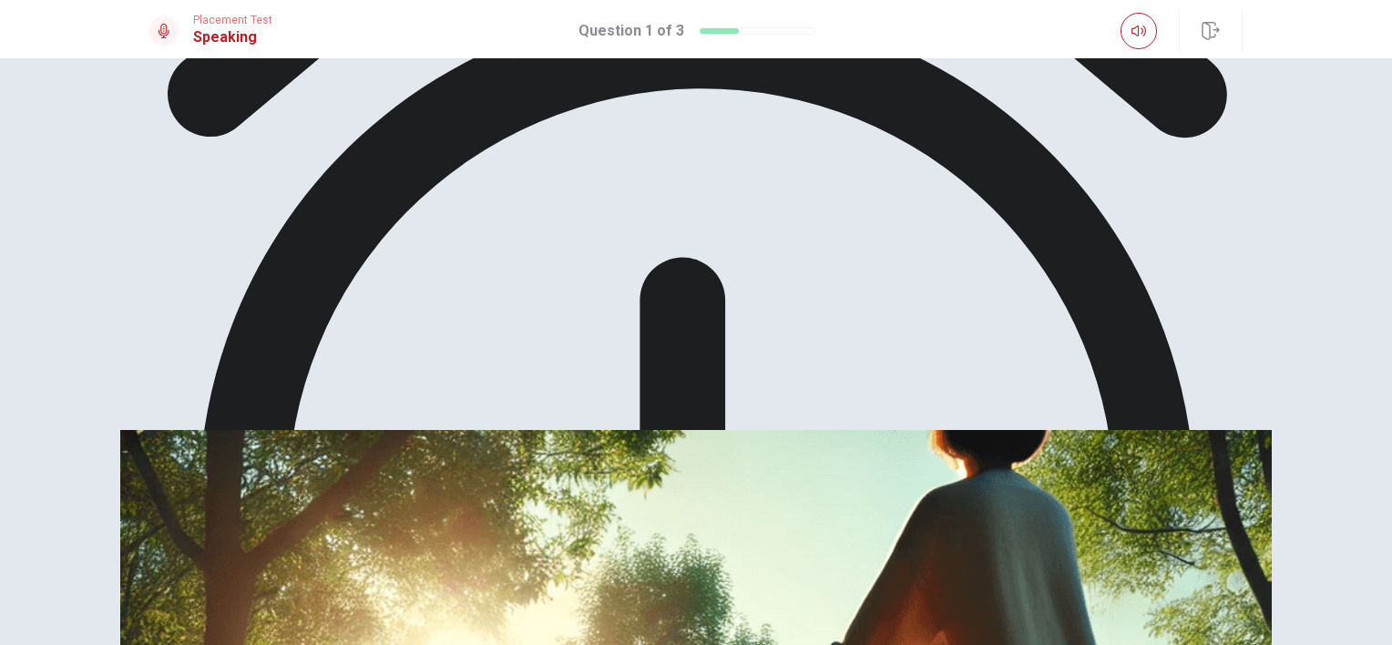
scroll to position [37, 0]
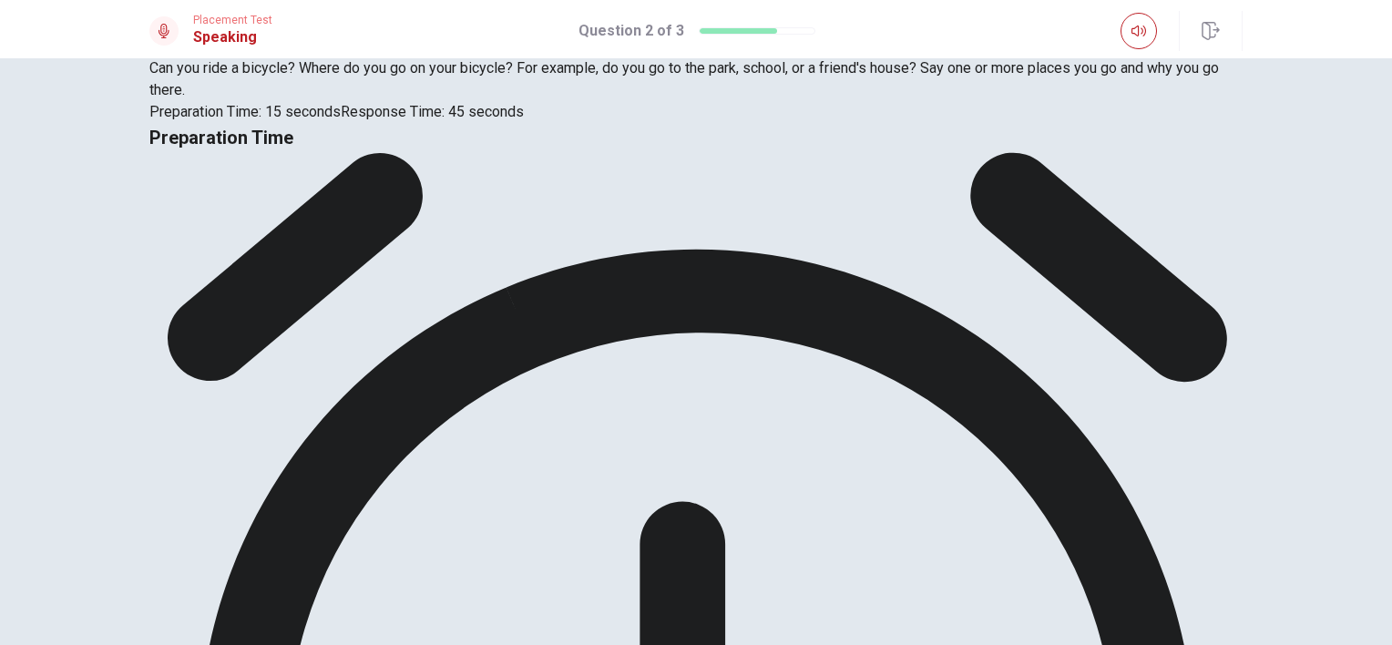
click at [293, 148] on span "Preparation Time" at bounding box center [221, 138] width 144 height 22
drag, startPoint x: 197, startPoint y: 401, endPoint x: 418, endPoint y: 463, distance: 229.8
click at [418, 123] on div "Can you ride a bicycle? Where do you go on your bicycle? For example, do you go…" at bounding box center [695, 90] width 1093 height 66
drag, startPoint x: 457, startPoint y: 441, endPoint x: 388, endPoint y: 441, distance: 69.2
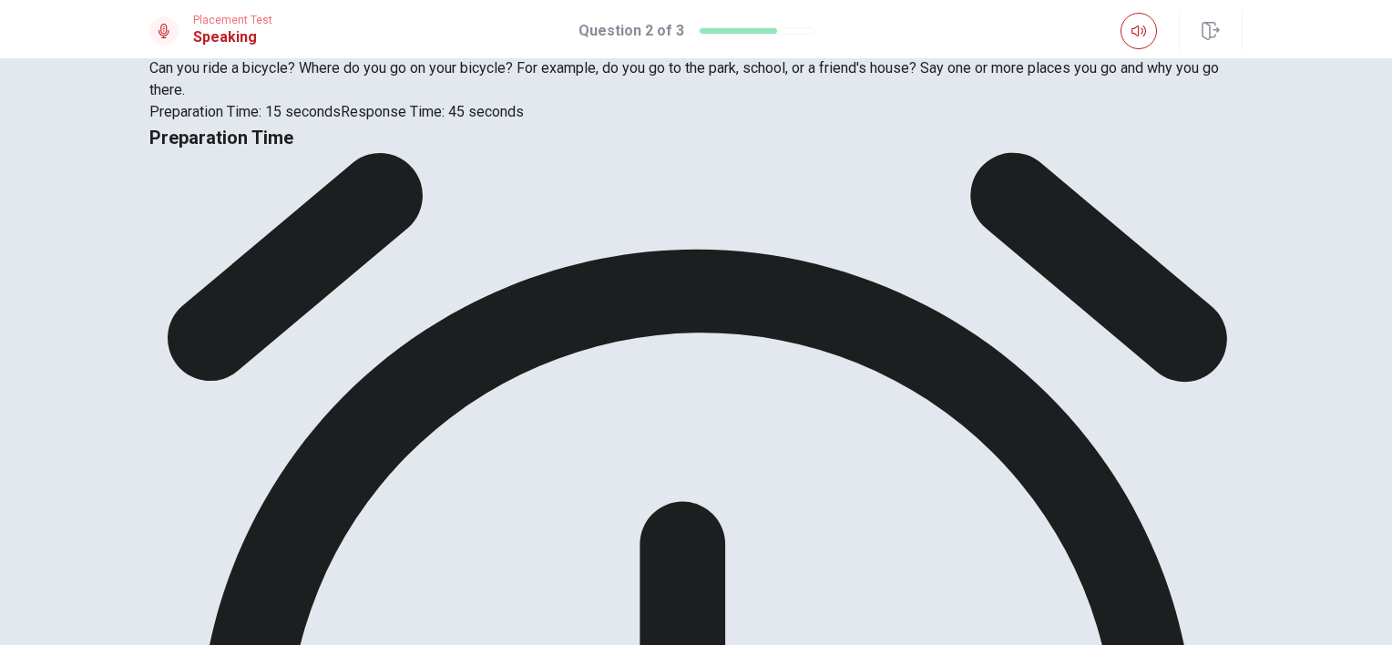
click at [388, 98] on span "Can you ride a bicycle? Where do you go on your bicycle? For example, do you go…" at bounding box center [683, 78] width 1069 height 39
click at [352, 120] on span "Response Time: 45 seconds" at bounding box center [432, 111] width 183 height 17
click at [293, 148] on span "Preparation Time" at bounding box center [221, 138] width 144 height 22
click at [1129, 31] on button "button" at bounding box center [1138, 31] width 36 height 36
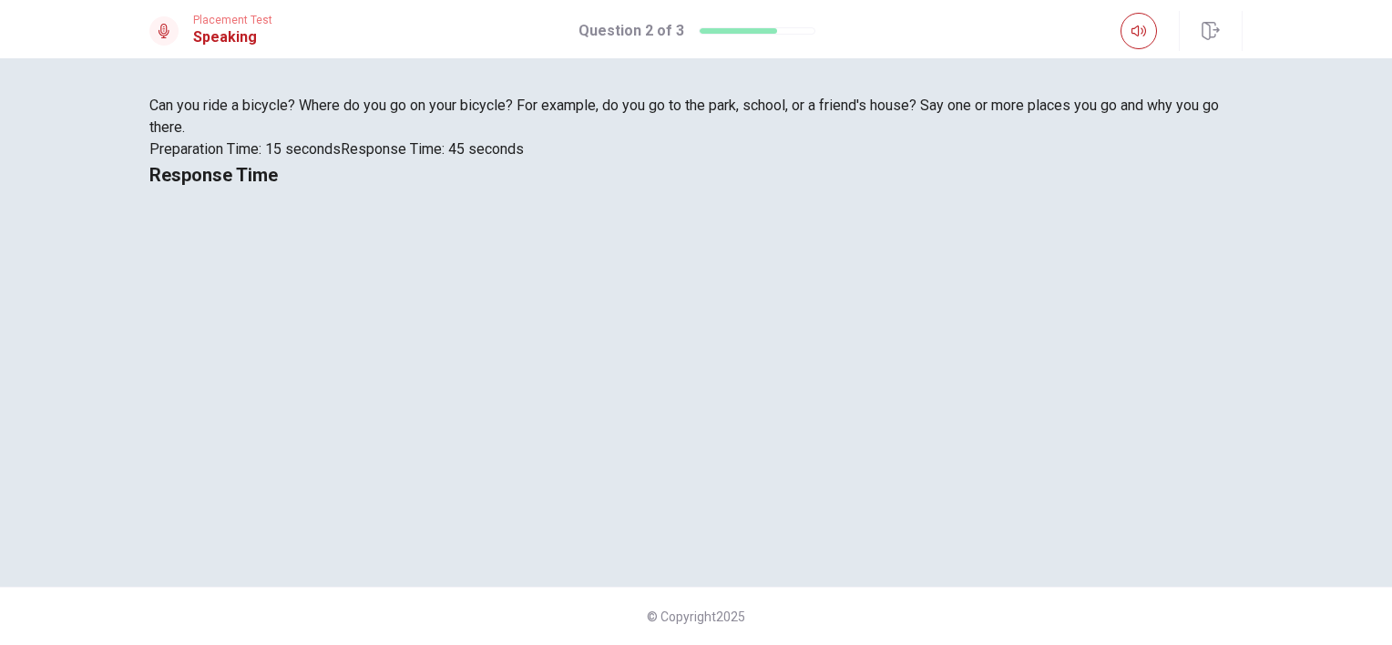
click at [278, 186] on span "Response Time" at bounding box center [213, 175] width 128 height 22
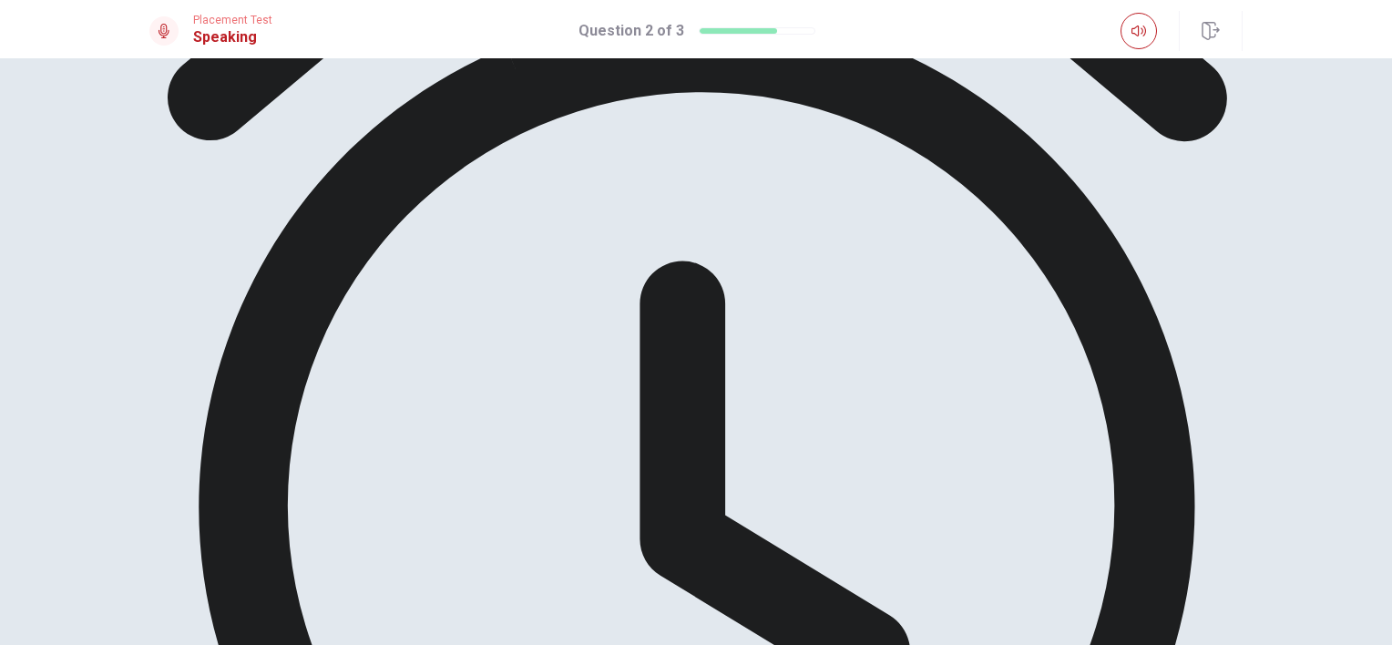
scroll to position [273, 0]
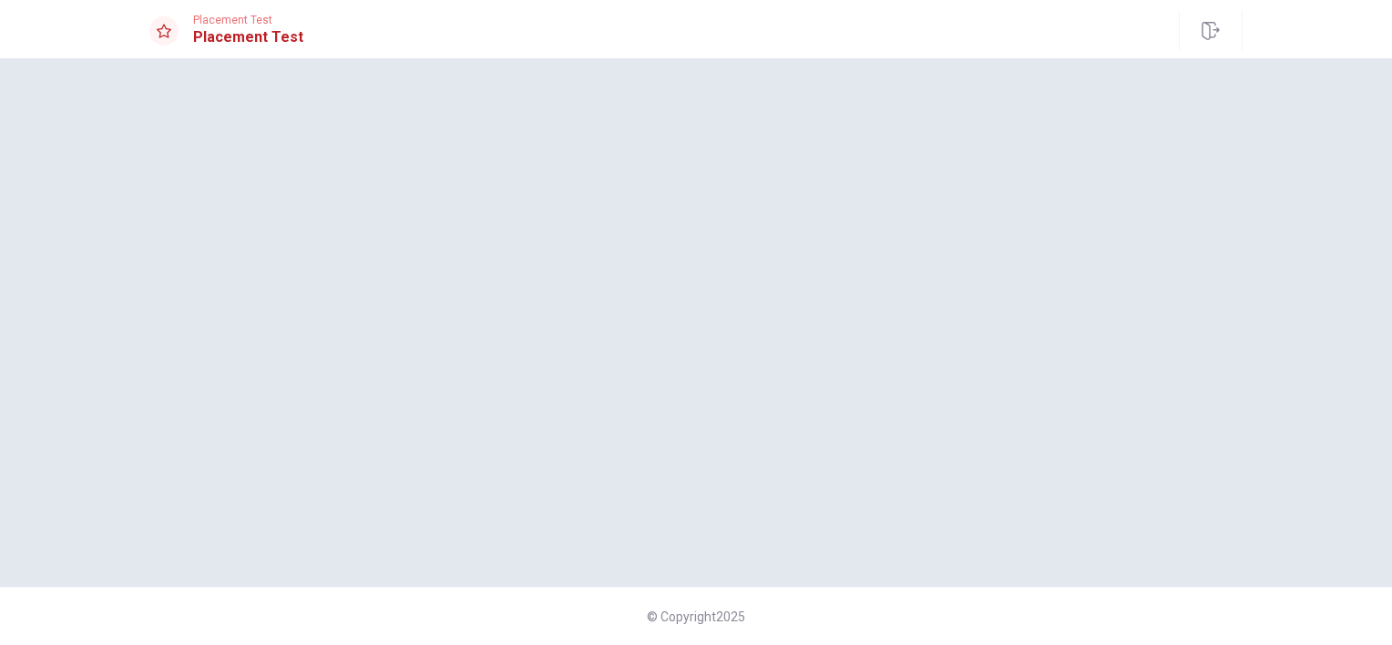
scroll to position [0, 0]
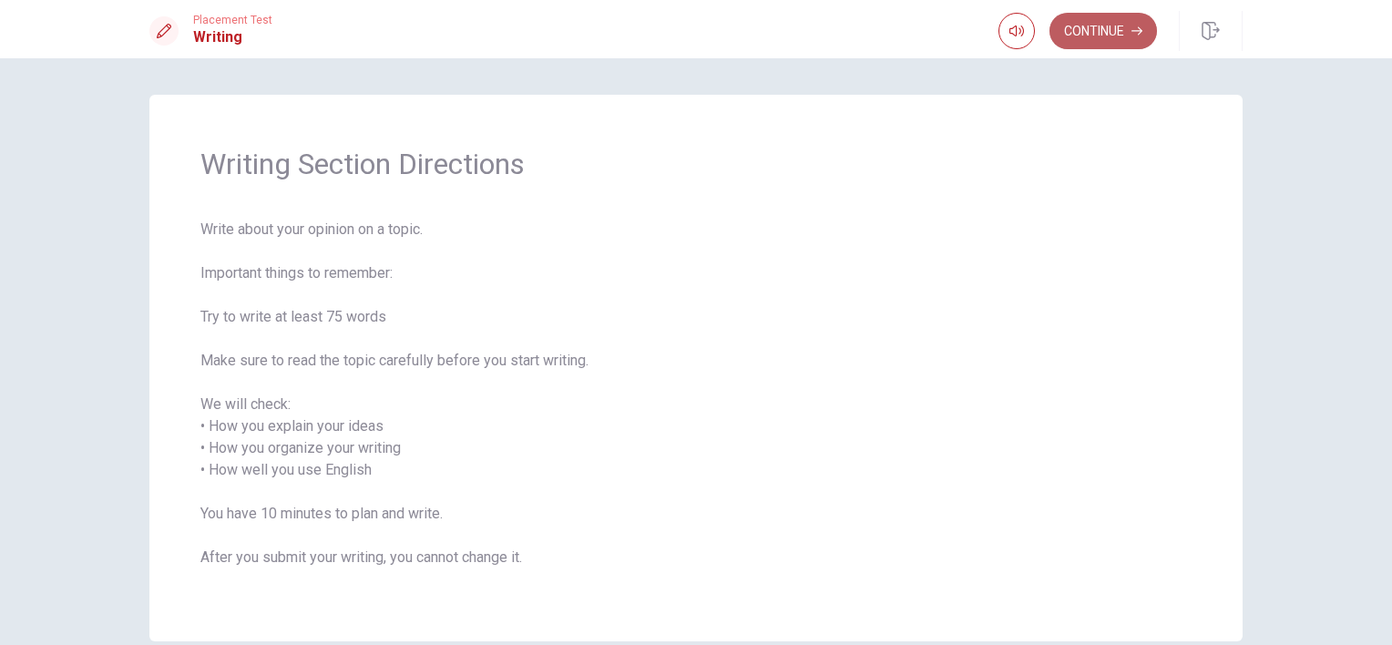
click at [1119, 22] on button "Continue" at bounding box center [1102, 31] width 107 height 36
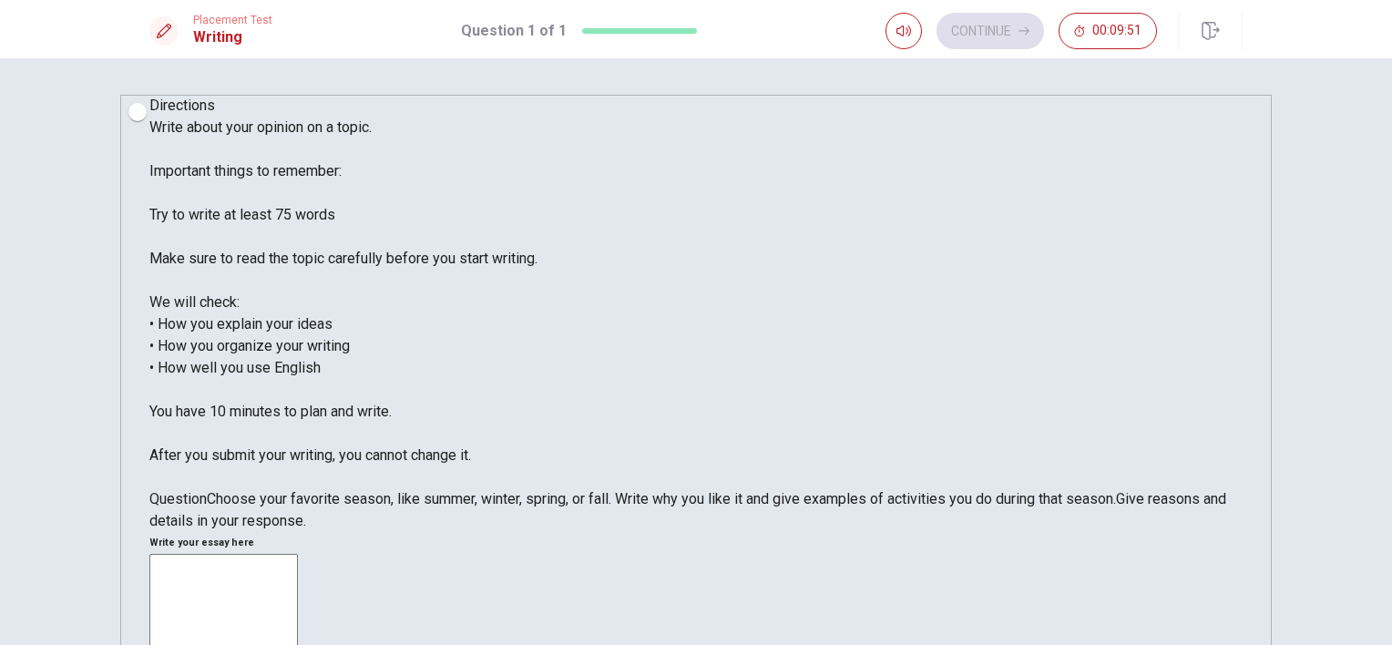
drag, startPoint x: 175, startPoint y: 230, endPoint x: 338, endPoint y: 255, distance: 164.9
click at [342, 255] on div "Directions Write about your opinion on a topic. Important things to remember: T…" at bounding box center [695, 313] width 1093 height 437
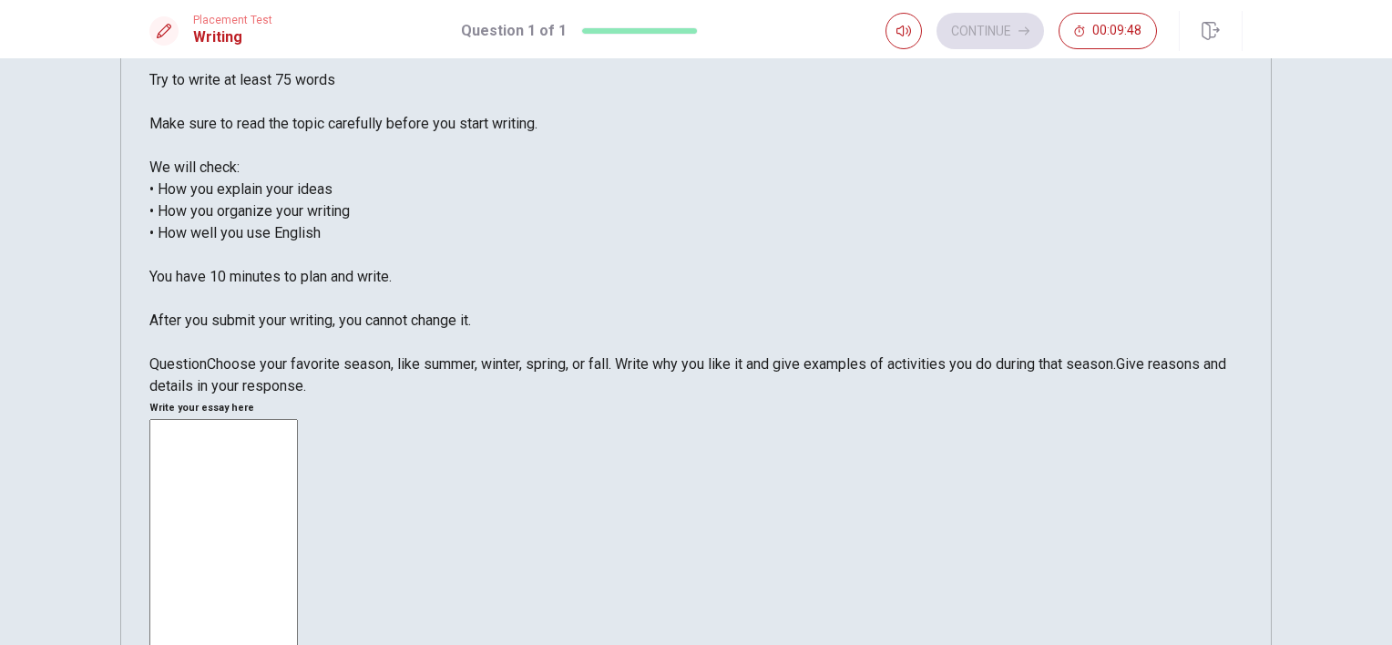
scroll to position [230, 0]
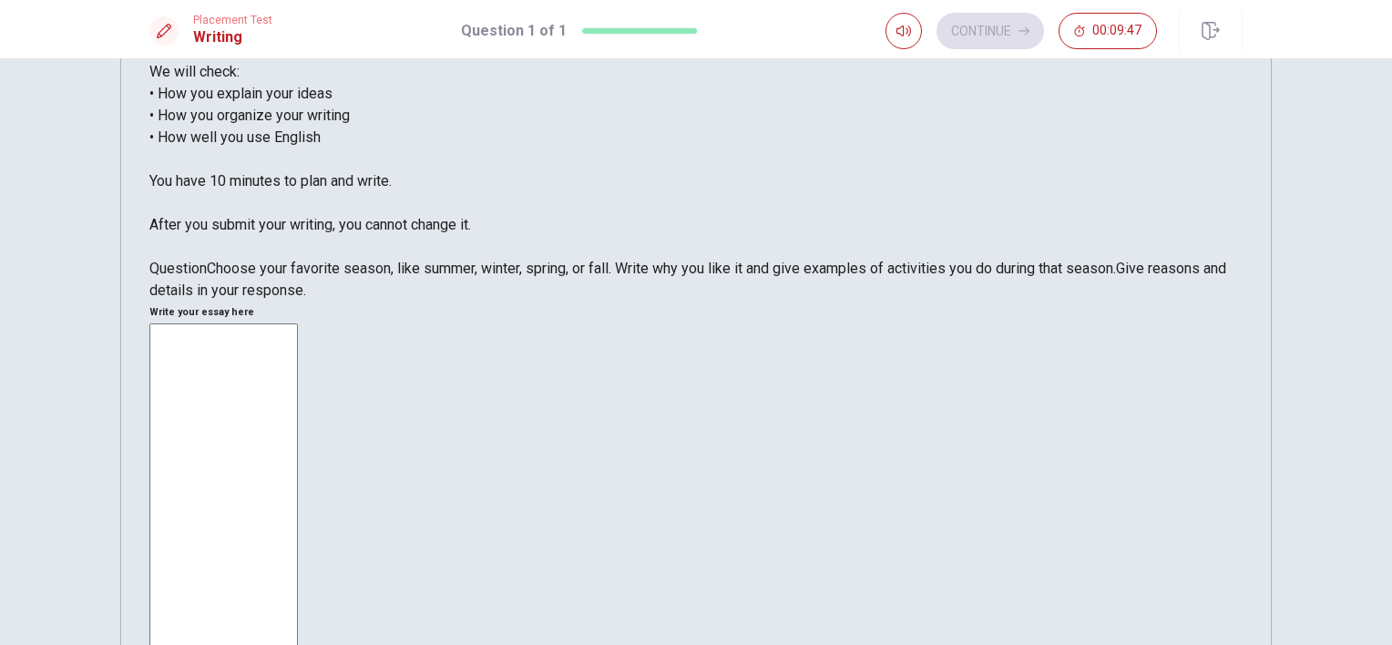
drag, startPoint x: 818, startPoint y: 186, endPoint x: 893, endPoint y: 321, distance: 154.1
click at [298, 323] on textarea at bounding box center [223, 601] width 148 height 557
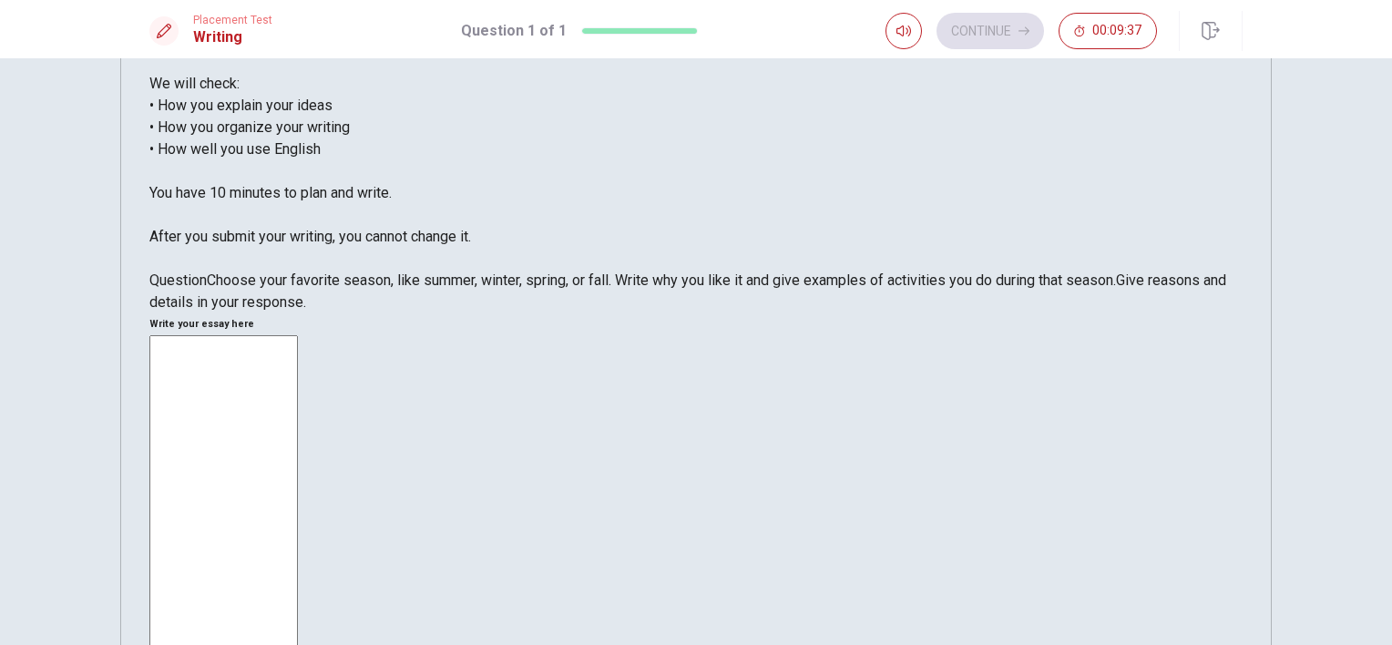
scroll to position [230, 0]
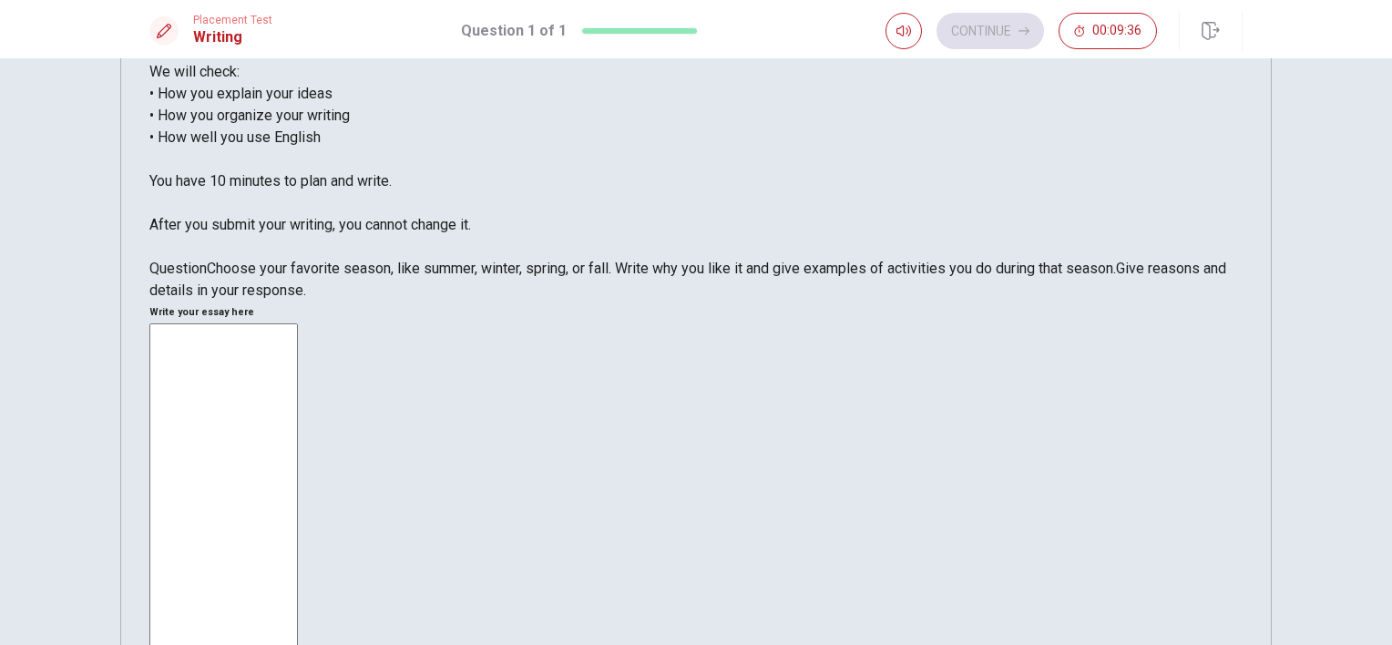
drag, startPoint x: 195, startPoint y: 398, endPoint x: 266, endPoint y: 433, distance: 79.0
click at [247, 301] on div "Question Choose your favorite season, like summer, winter, spring, or fall. Wri…" at bounding box center [695, 280] width 1093 height 44
click at [298, 323] on textarea at bounding box center [223, 601] width 148 height 557
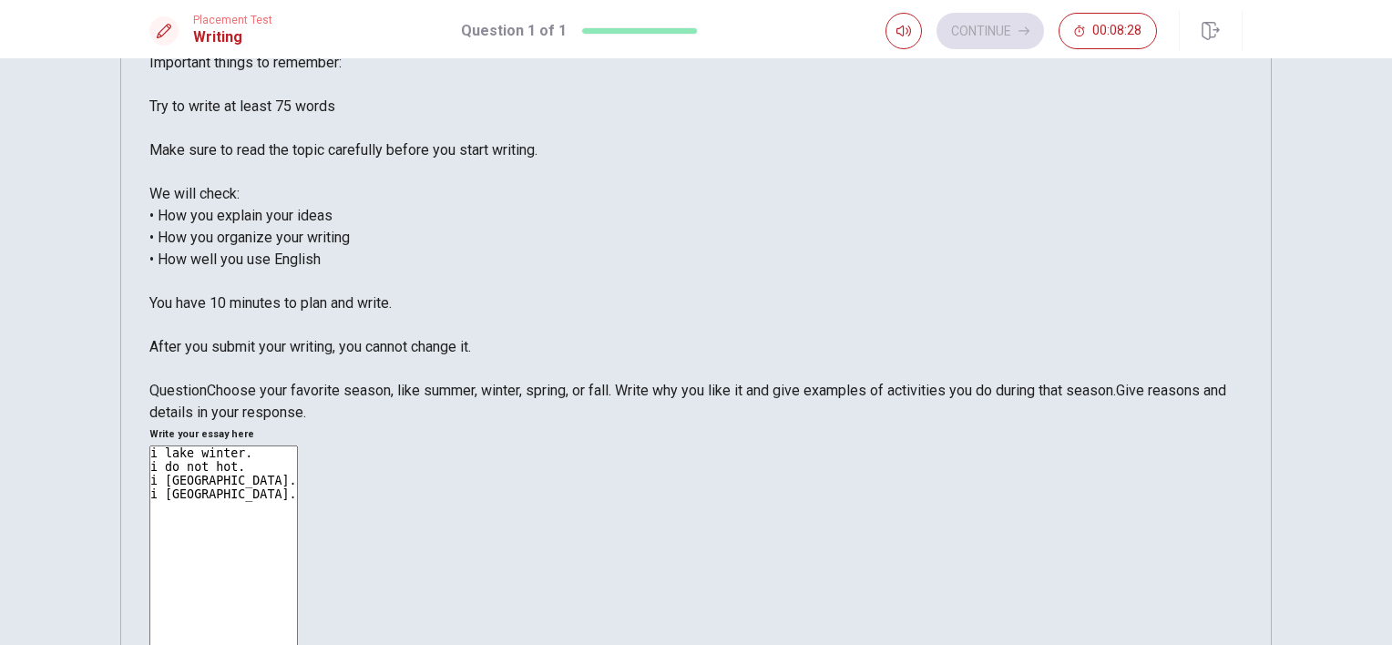
scroll to position [0, 0]
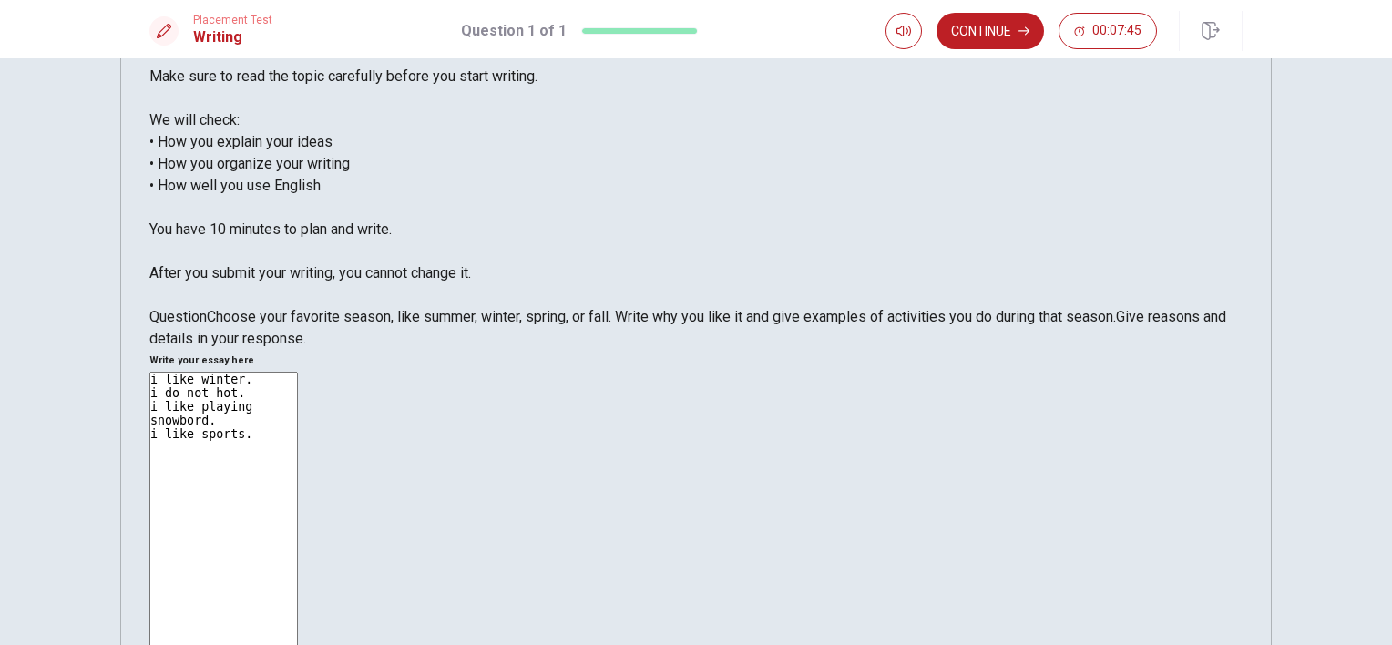
type textarea "i like winter. i do not hot. i like playing snowbord. i like sports."
click at [246, 325] on span "Choose your favorite season, like summer, winter, spring, or fall. Write why yo…" at bounding box center [661, 316] width 909 height 17
drag, startPoint x: 226, startPoint y: 527, endPoint x: 490, endPoint y: 529, distance: 264.1
click at [489, 347] on span "Give reasons and details in your response." at bounding box center [687, 327] width 1077 height 39
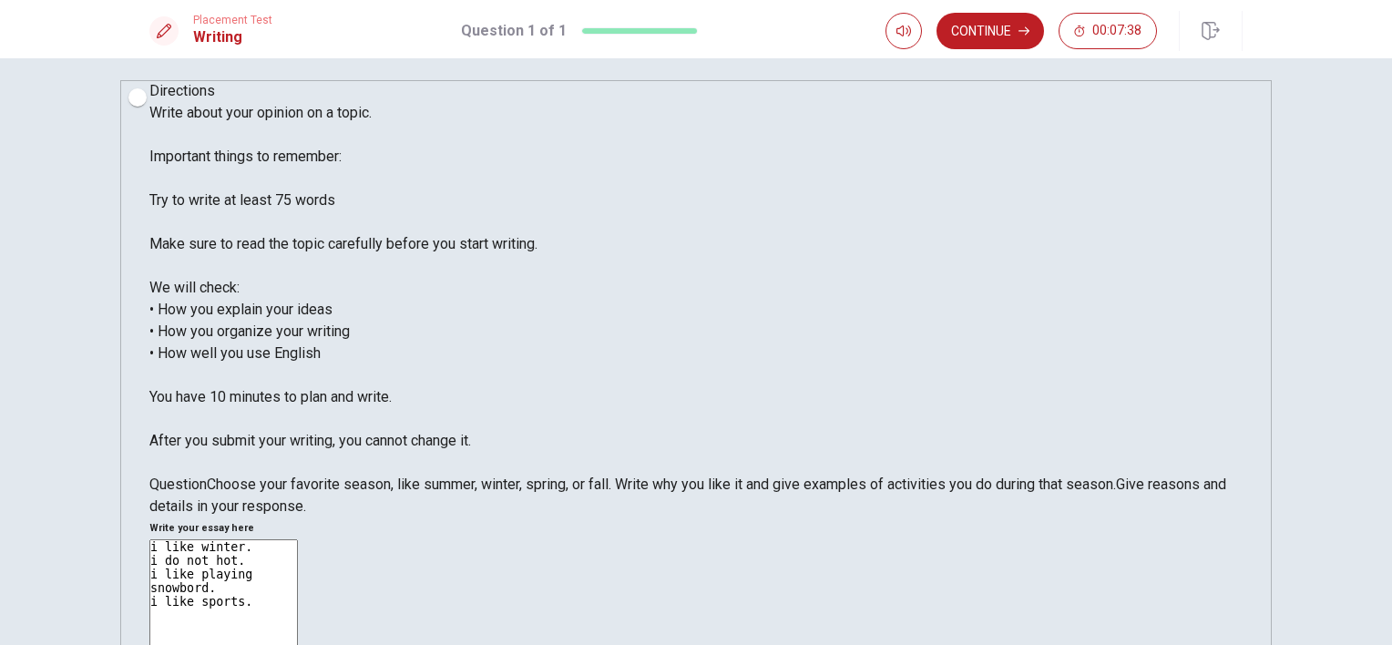
scroll to position [0, 0]
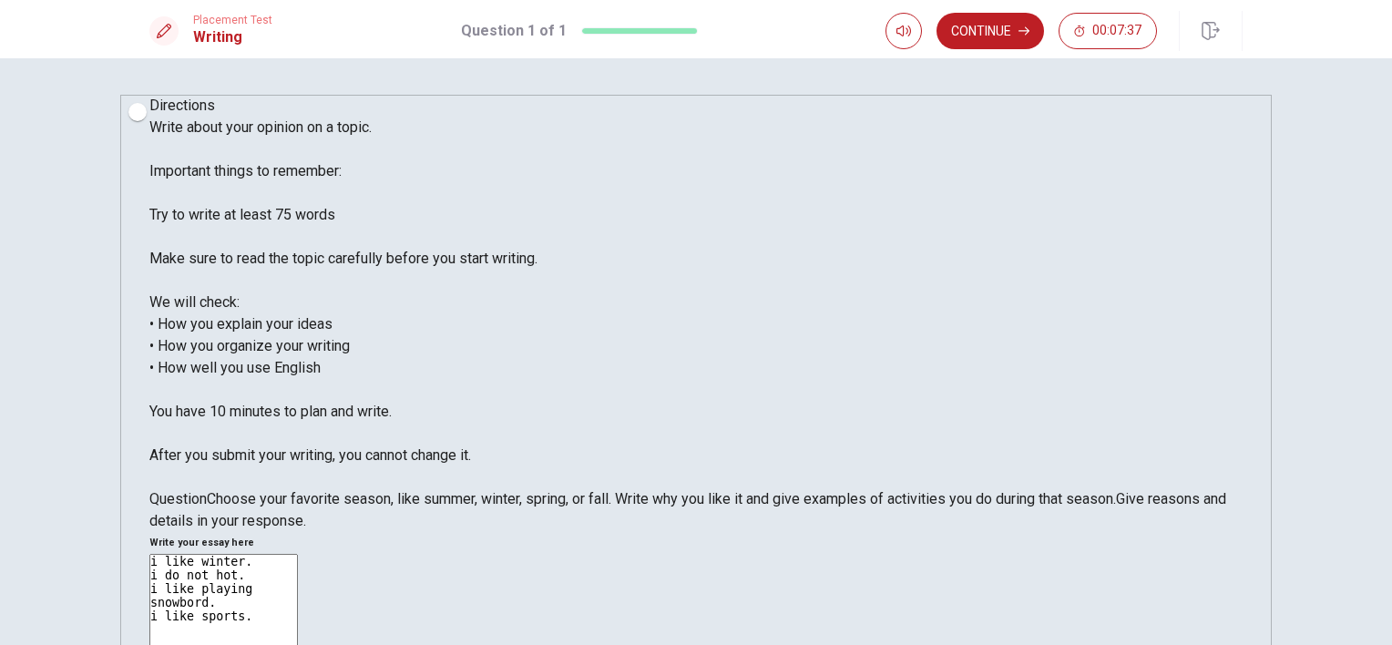
click at [1127, 27] on span "00:07:34" at bounding box center [1116, 31] width 49 height 15
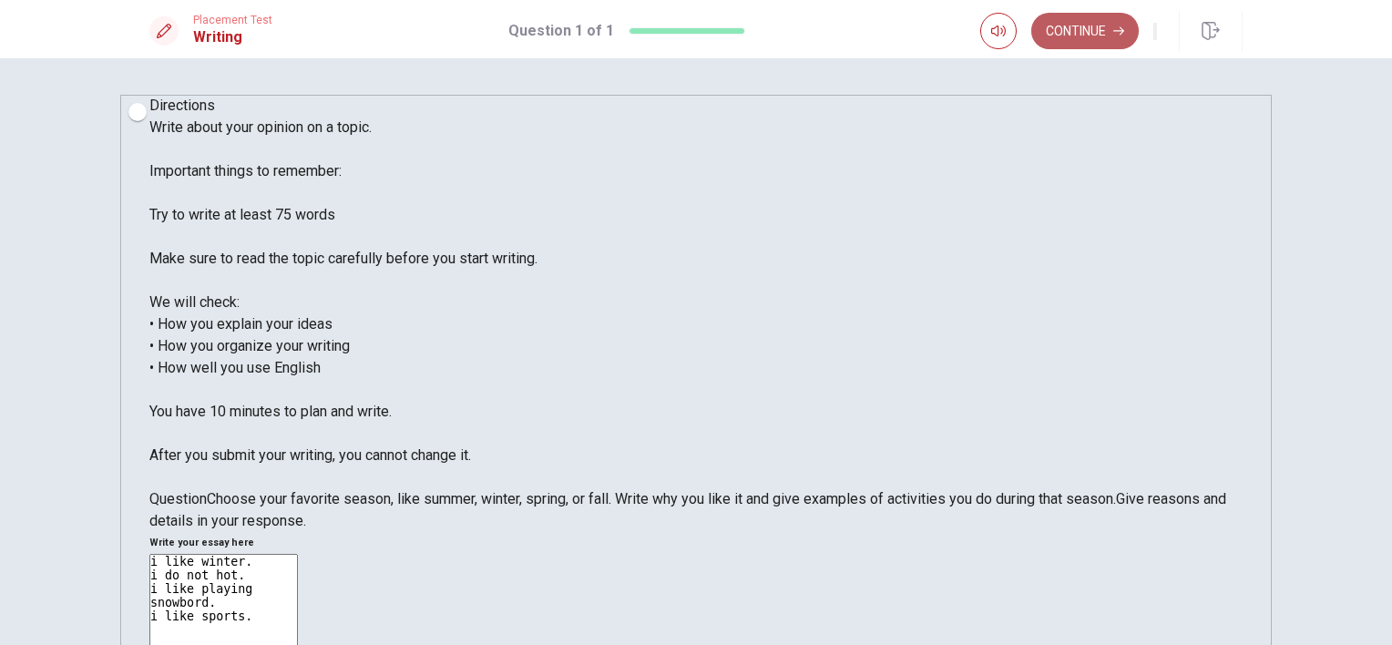
click at [1052, 36] on button "Continue" at bounding box center [1084, 31] width 107 height 36
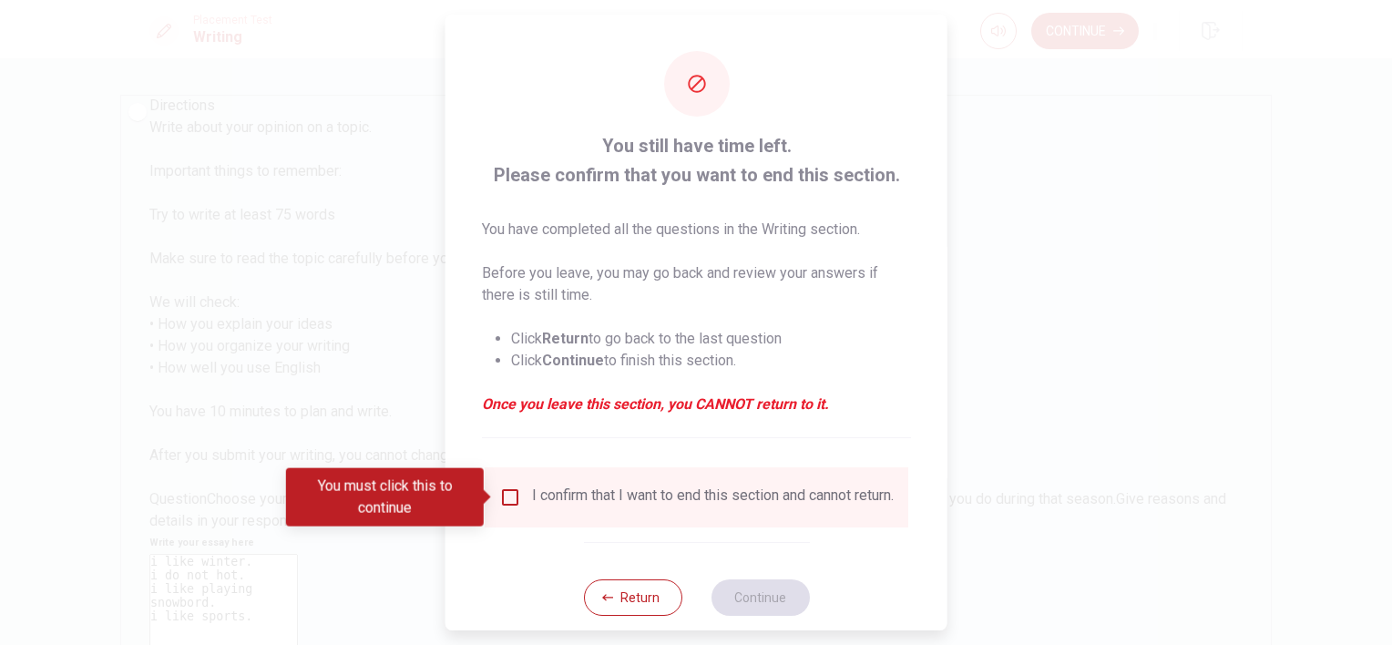
click at [505, 499] on input "You must click this to continue" at bounding box center [510, 497] width 22 height 22
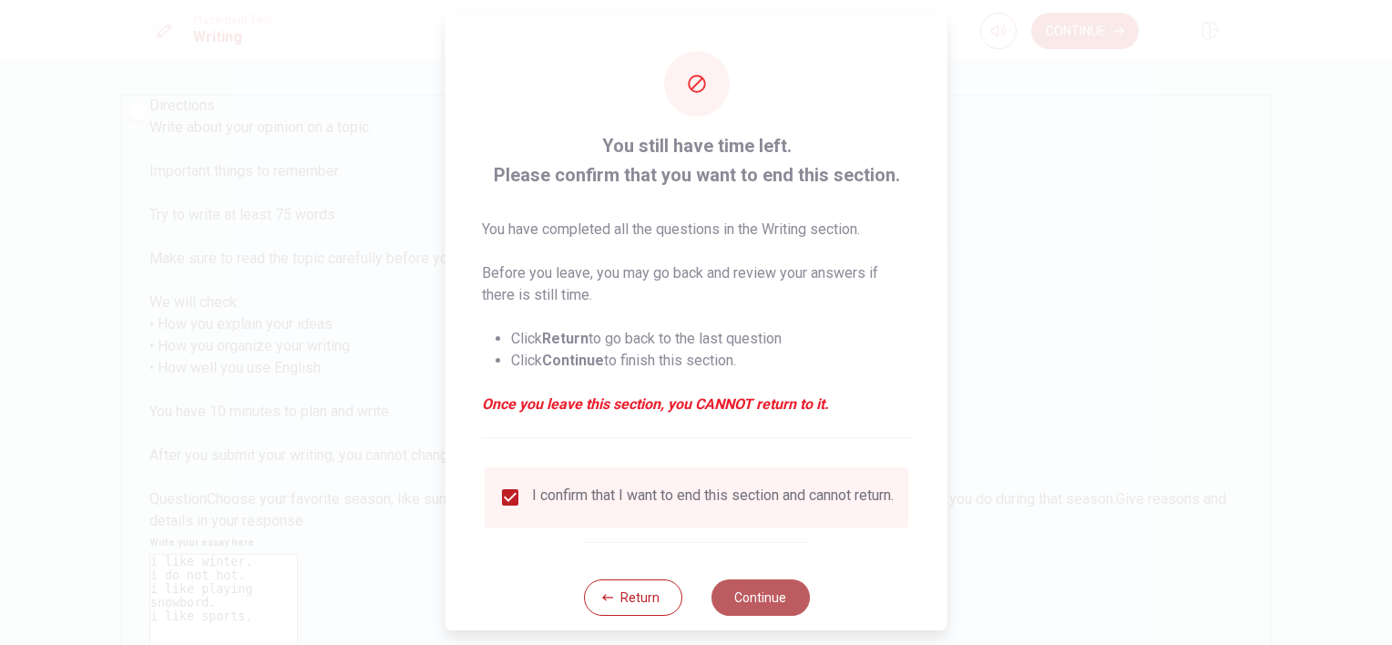
click at [739, 606] on button "Continue" at bounding box center [759, 597] width 98 height 36
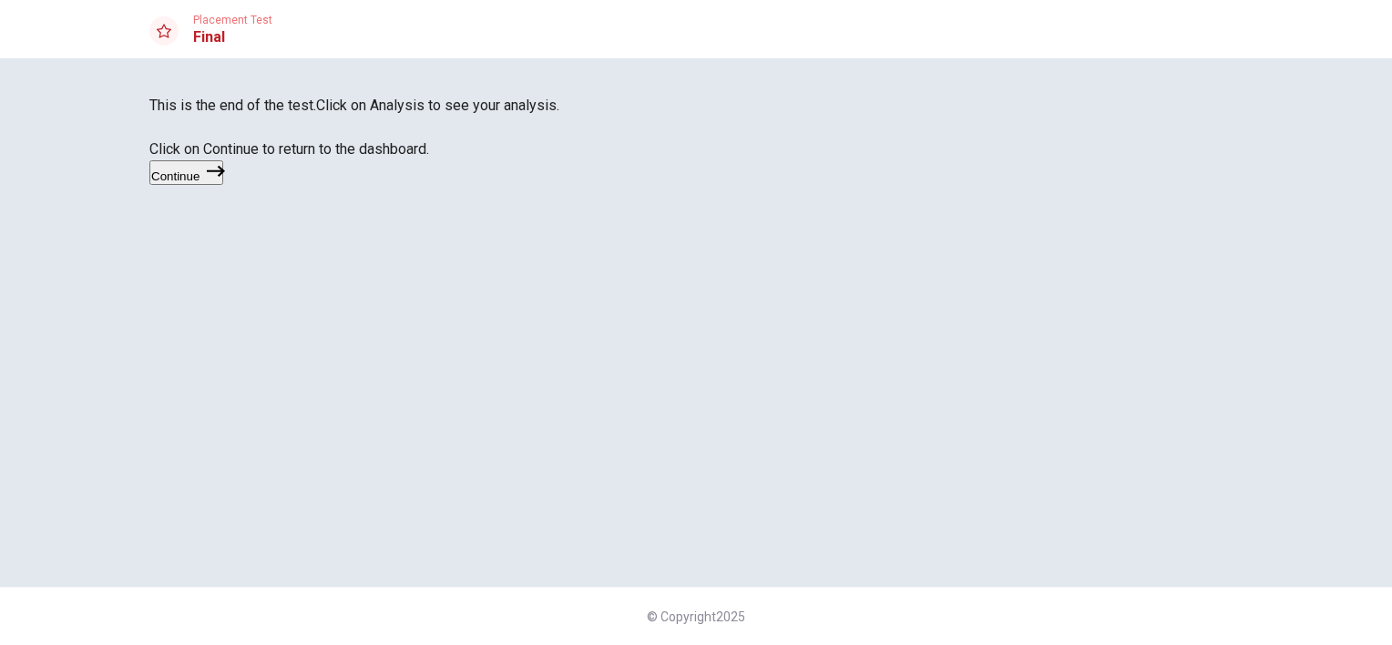
click at [223, 185] on button "Continue" at bounding box center [186, 172] width 74 height 25
